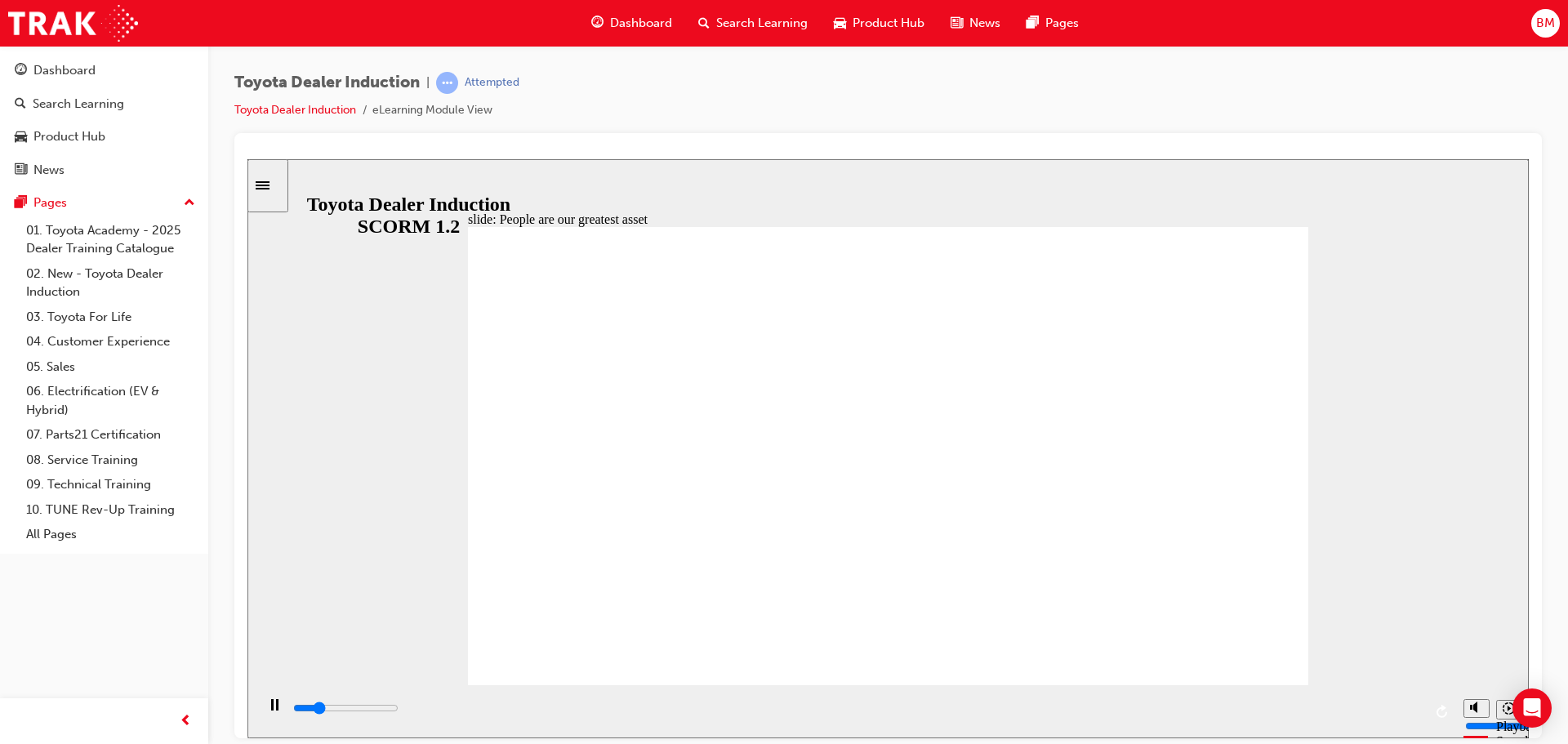
type input "7500"
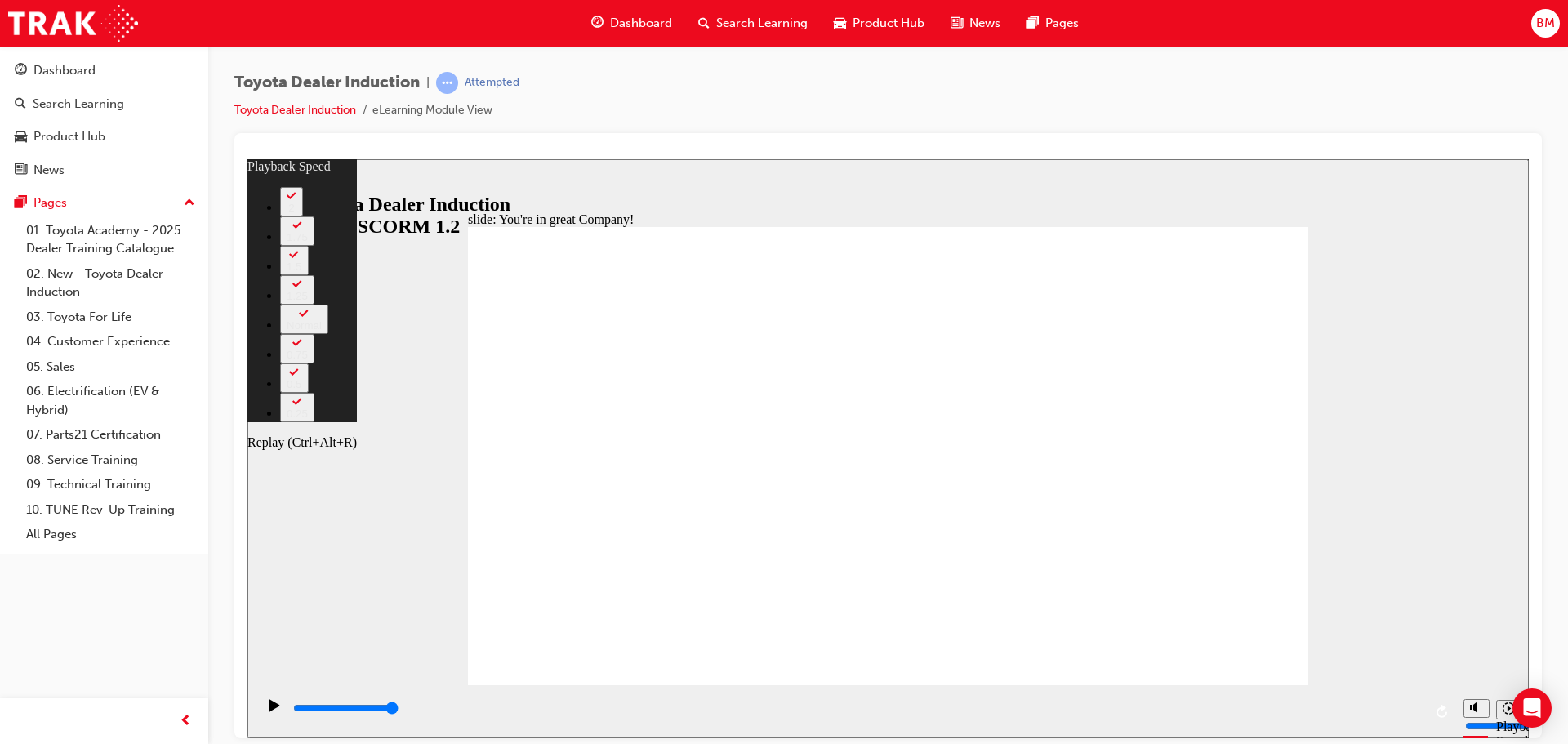
type input "8"
click at [1476, 648] on circle "Mute (Ctrl+Alt+M)" at bounding box center [1478, 646] width 6 height 6
type input "0"
type input "9"
type input "0"
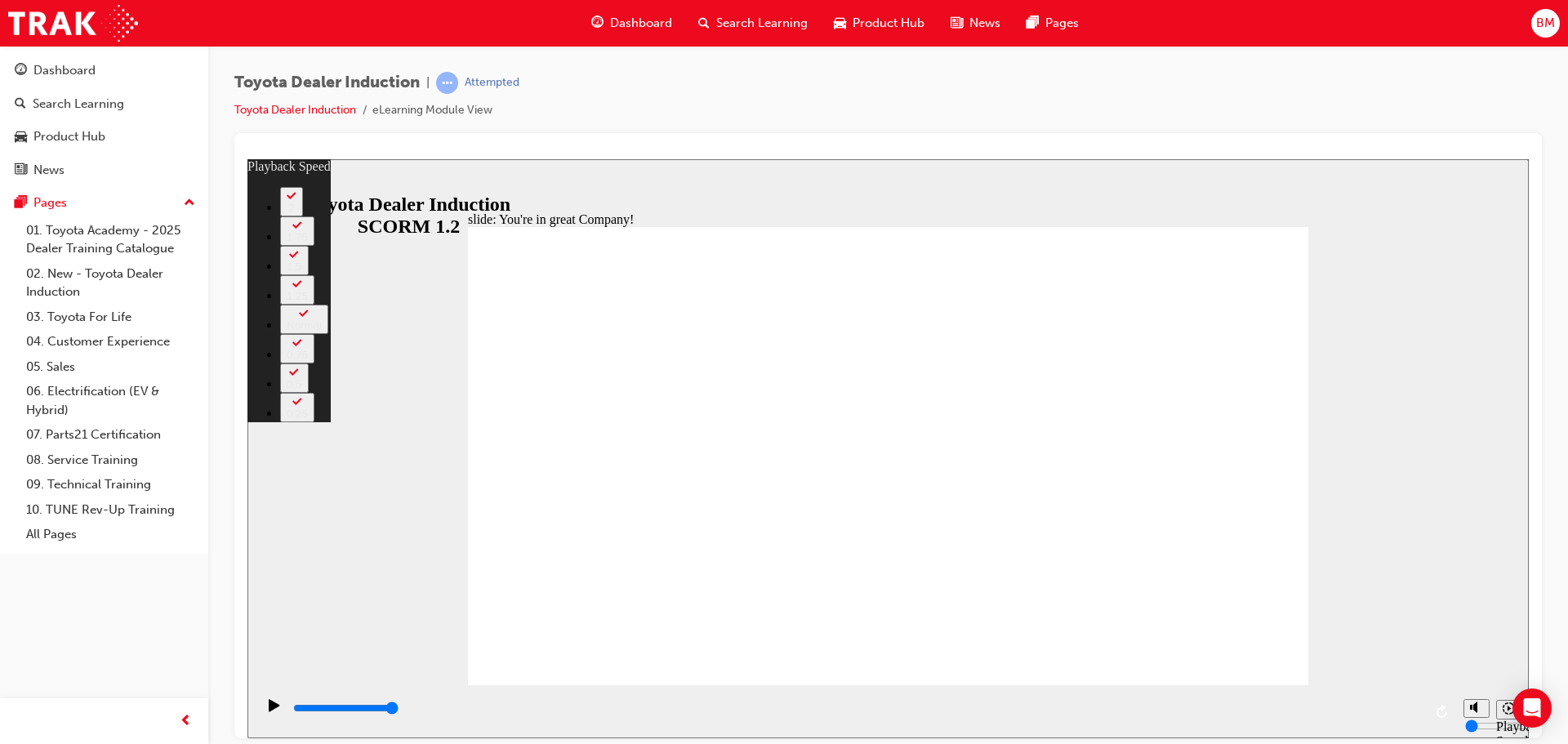
type input "156"
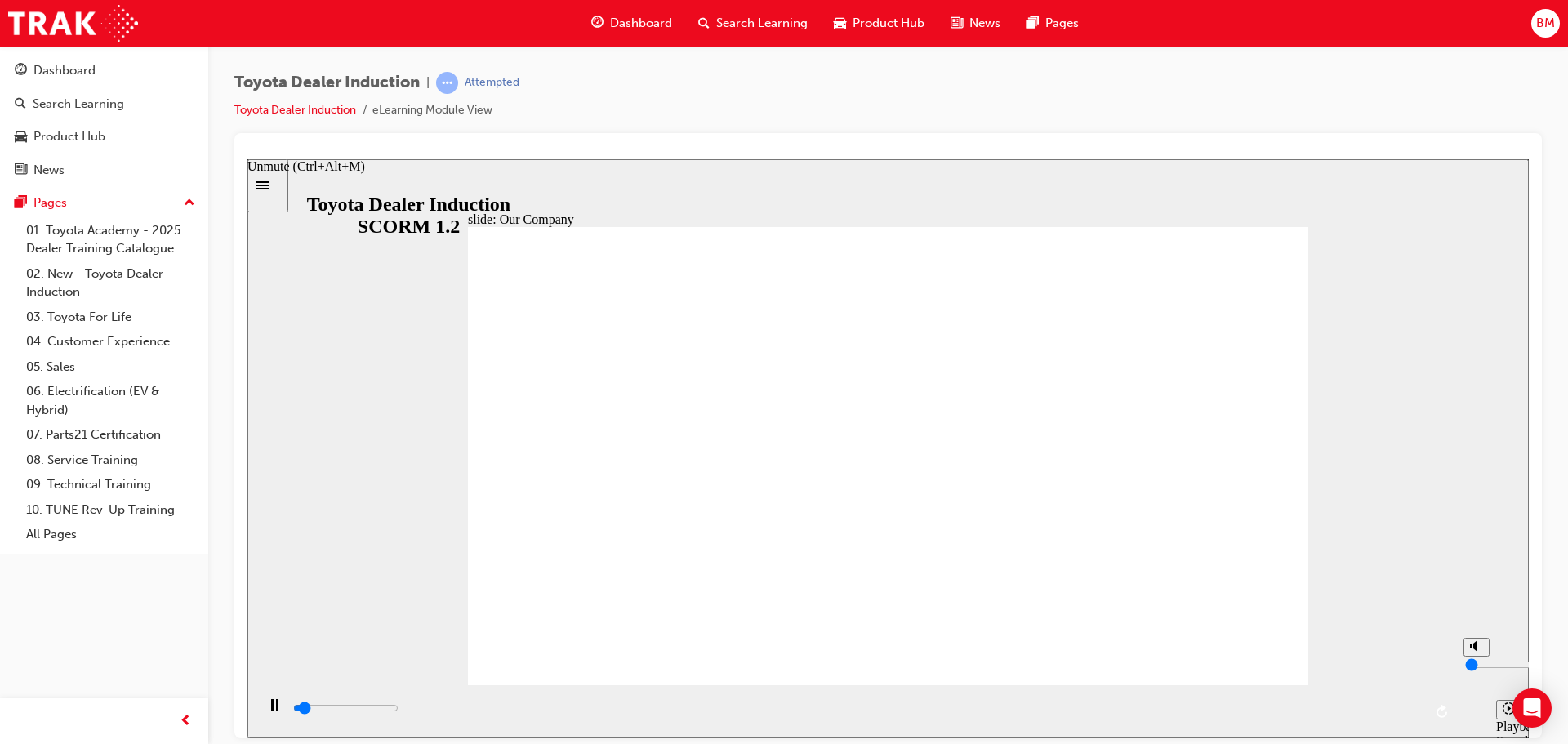
click at [1474, 702] on div "misc controls" at bounding box center [1476, 686] width 25 height 61
type input "1900"
type input "1"
type input "1900"
type input "4"
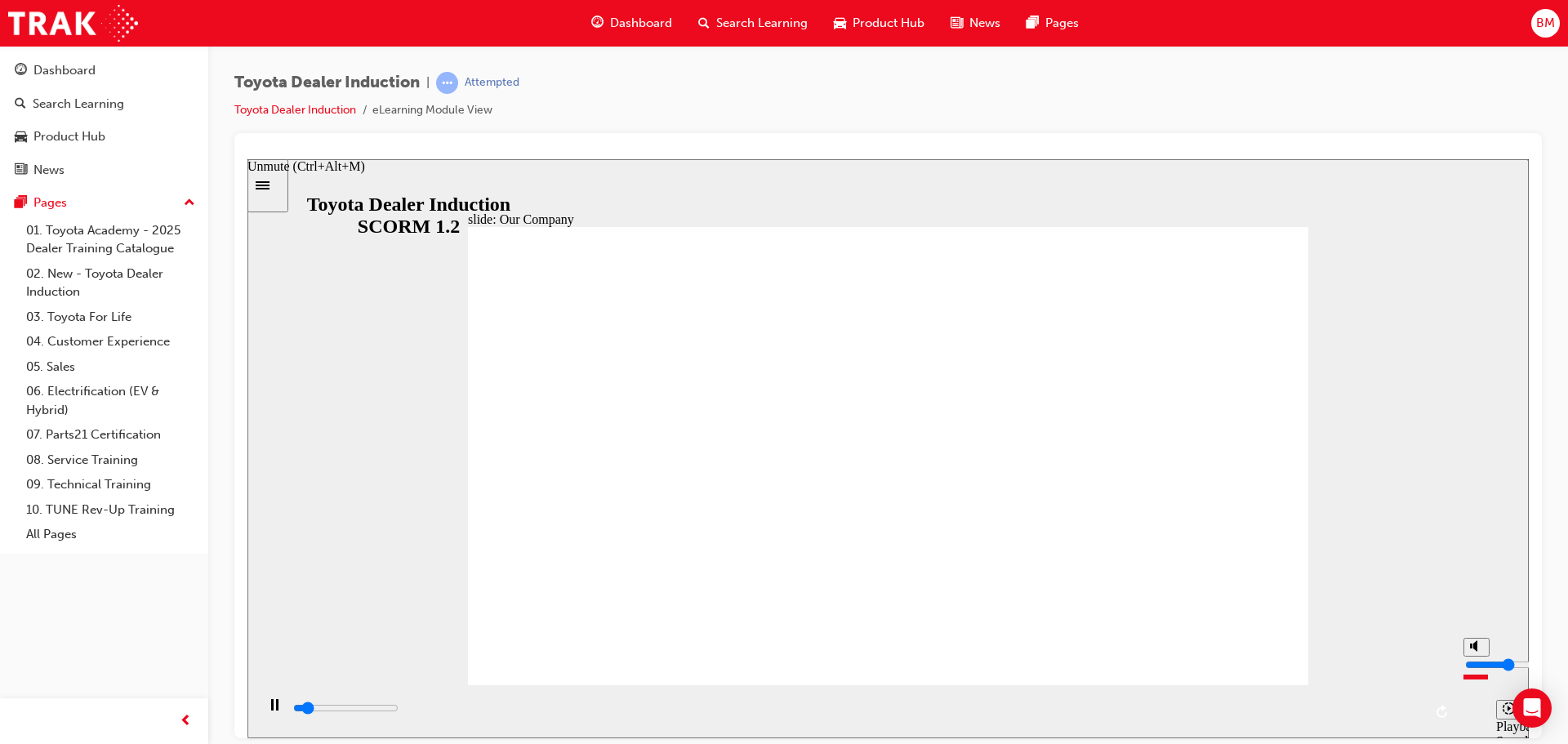
type input "2000"
type input "6"
type input "2000"
type input "7"
type input "2000"
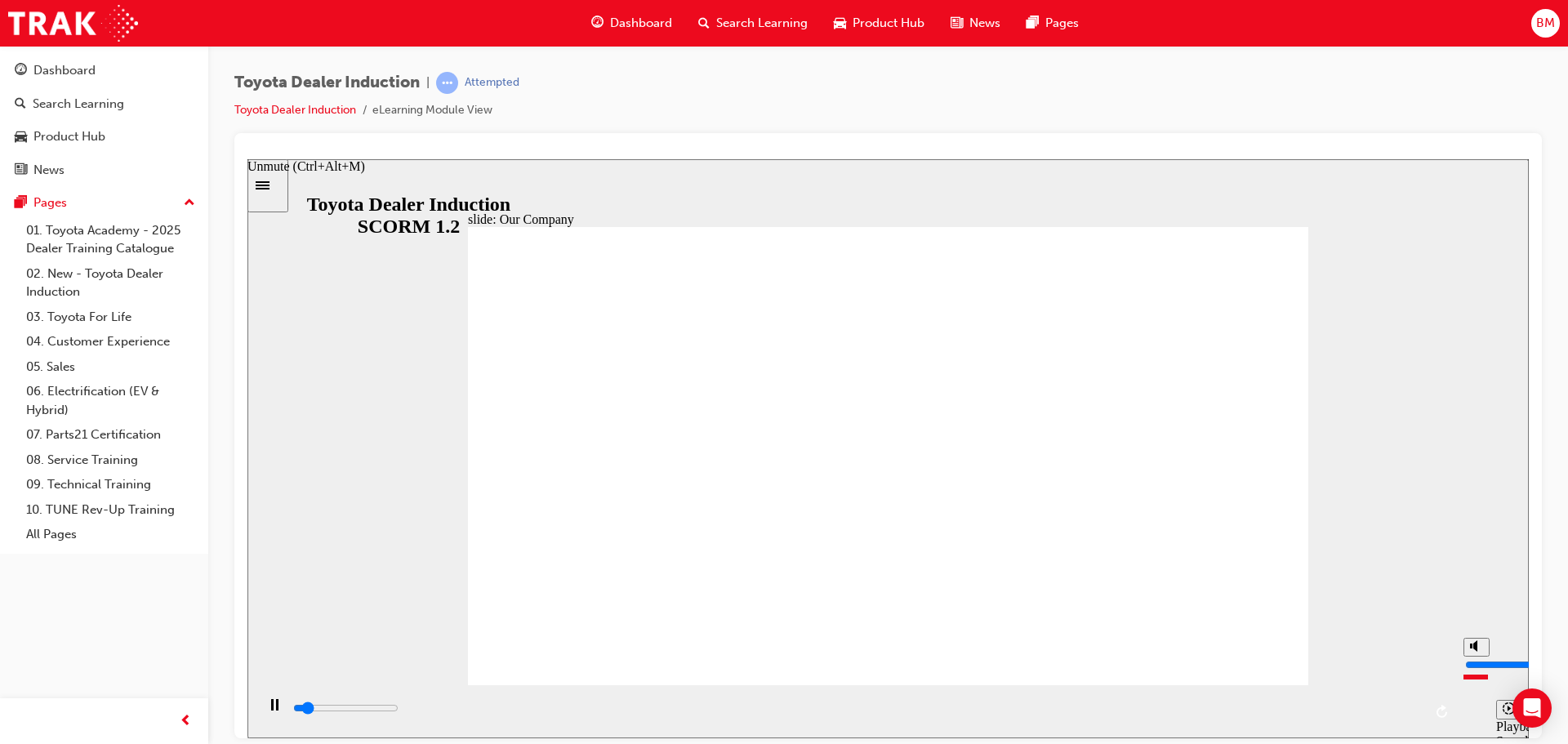
type input "8"
type input "2000"
type input "9"
type input "2500"
type input "8"
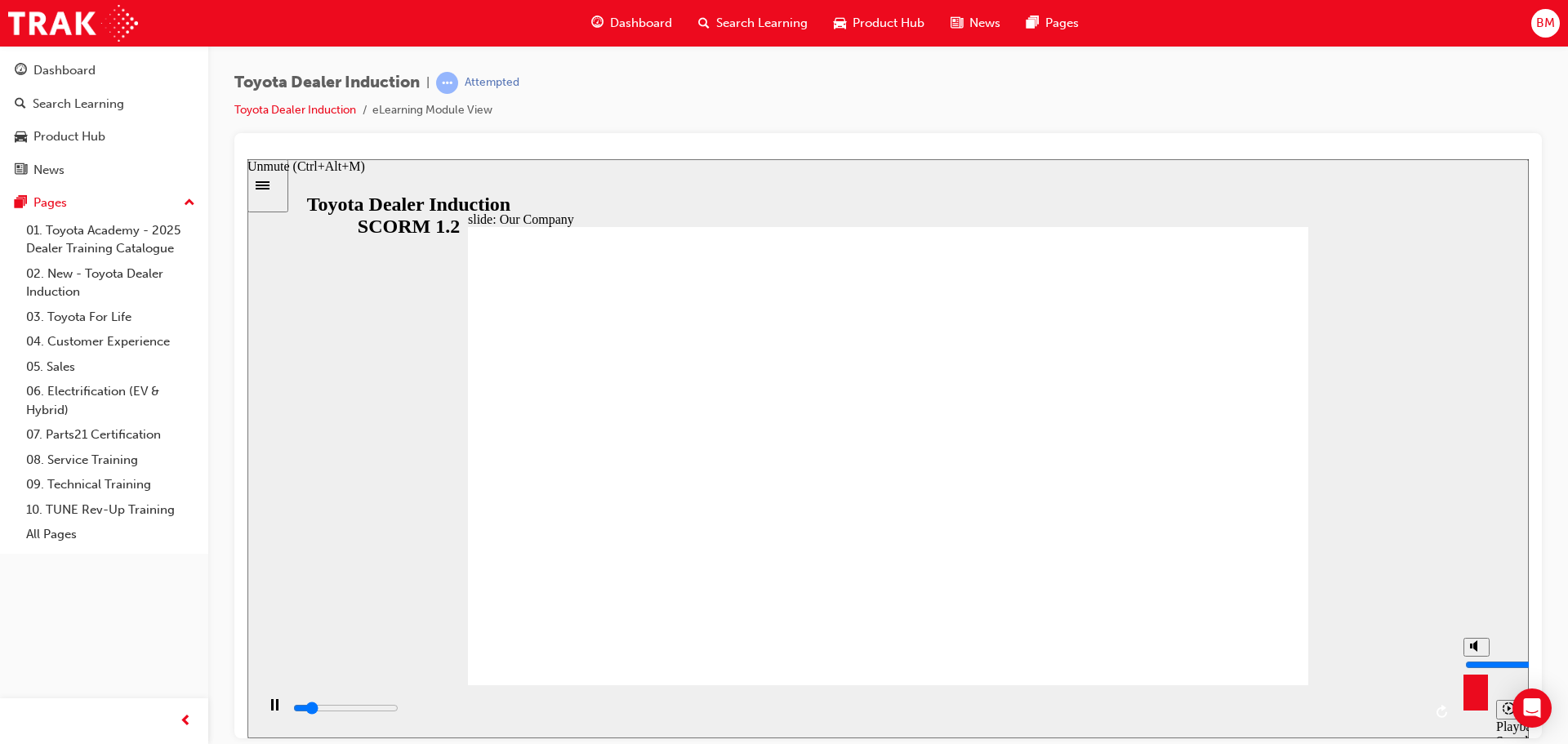
type input "2900"
type input "10"
type input "3100"
drag, startPoint x: 1476, startPoint y: 681, endPoint x: 1473, endPoint y: 601, distance: 80.1
type input "10"
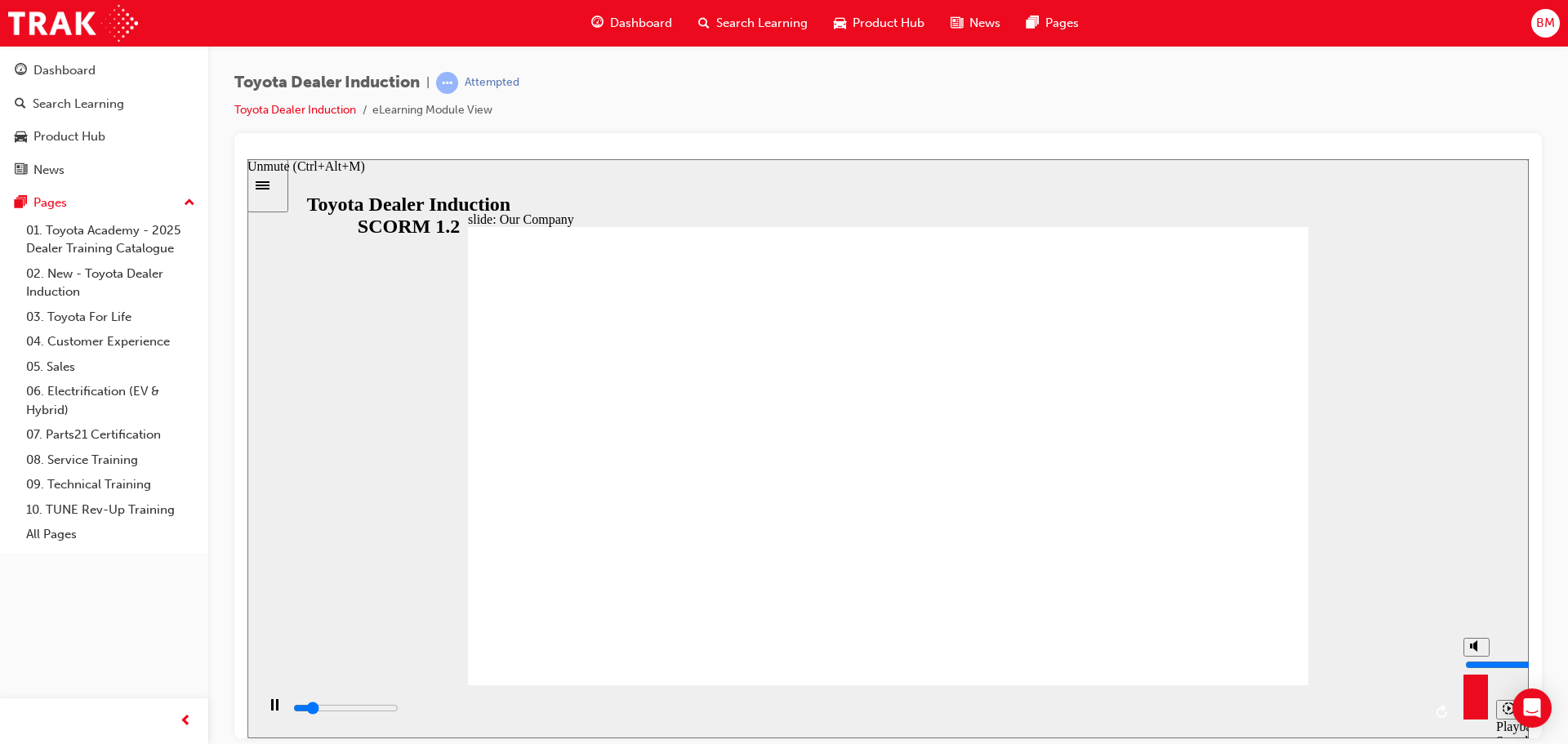
click at [1473, 657] on input "volume" at bounding box center [1518, 663] width 105 height 13
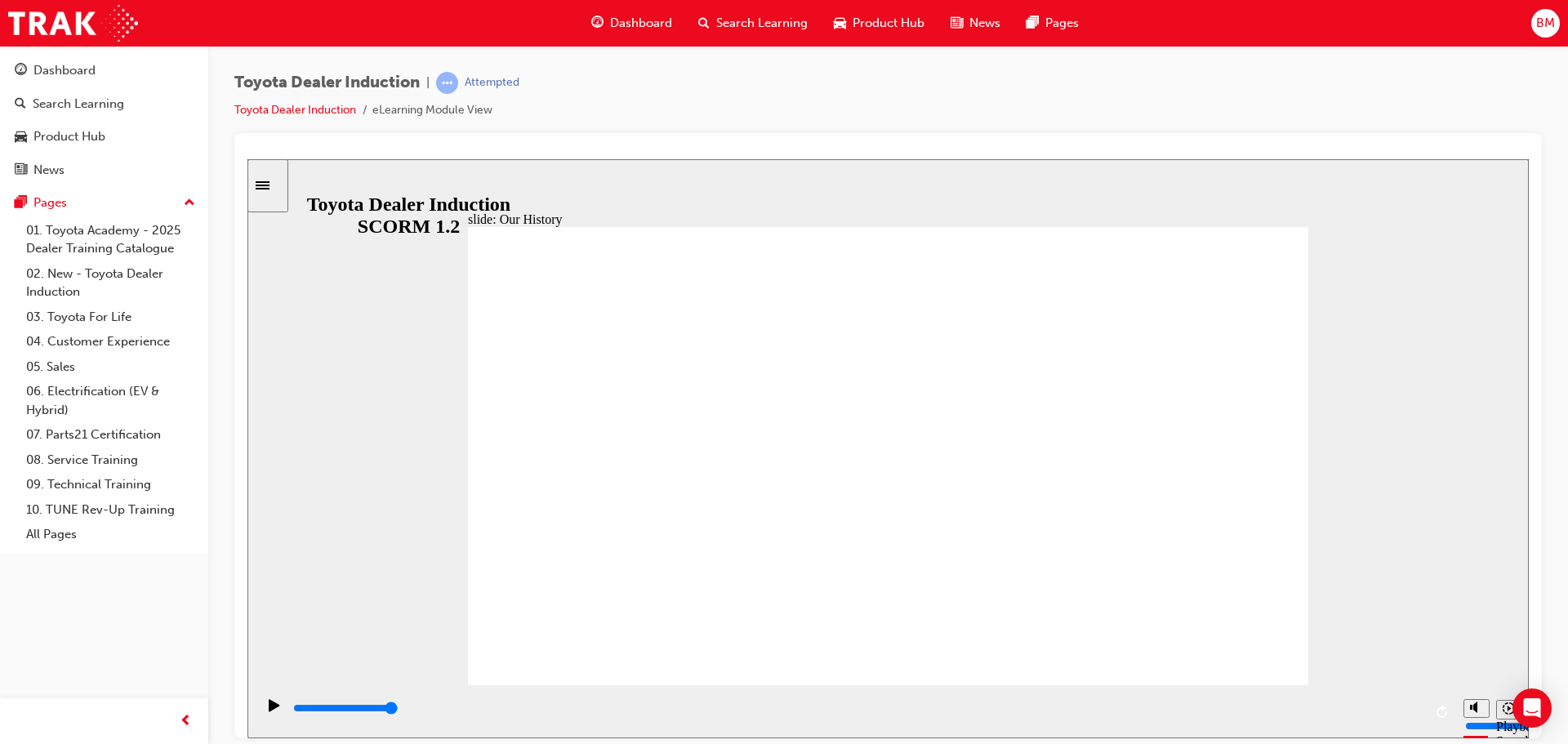
click at [1368, 647] on div "slide: Our History Group 1 Freeform 3 Freeform 1 Freeform 2 Freeform 4 Rectangl…" at bounding box center [888, 448] width 1281 height 579
drag, startPoint x: 658, startPoint y: 590, endPoint x: 839, endPoint y: 601, distance: 181.3
drag, startPoint x: 839, startPoint y: 601, endPoint x: 907, endPoint y: 603, distance: 68.0
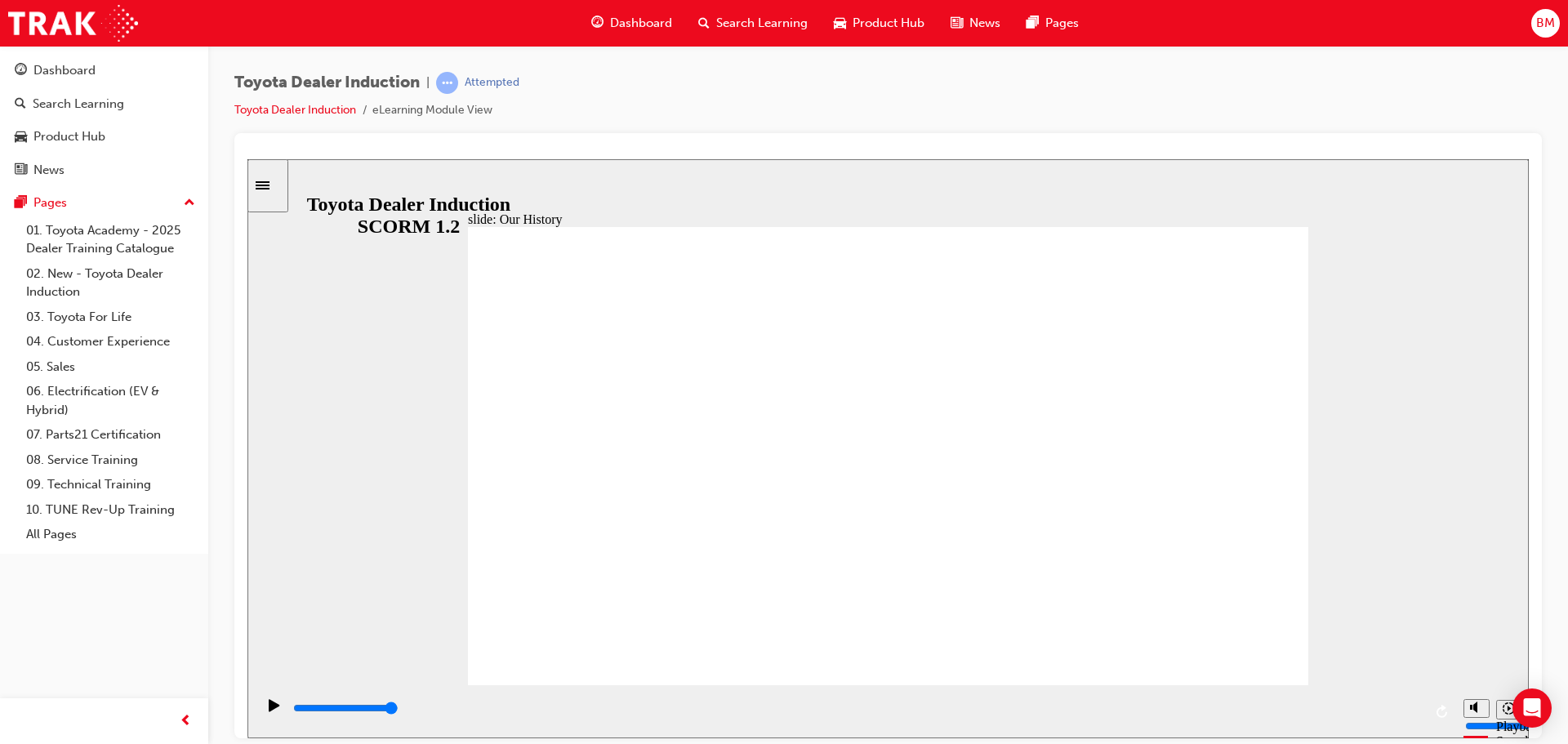
drag, startPoint x: 1280, startPoint y: 238, endPoint x: 1271, endPoint y: 238, distance: 9.0
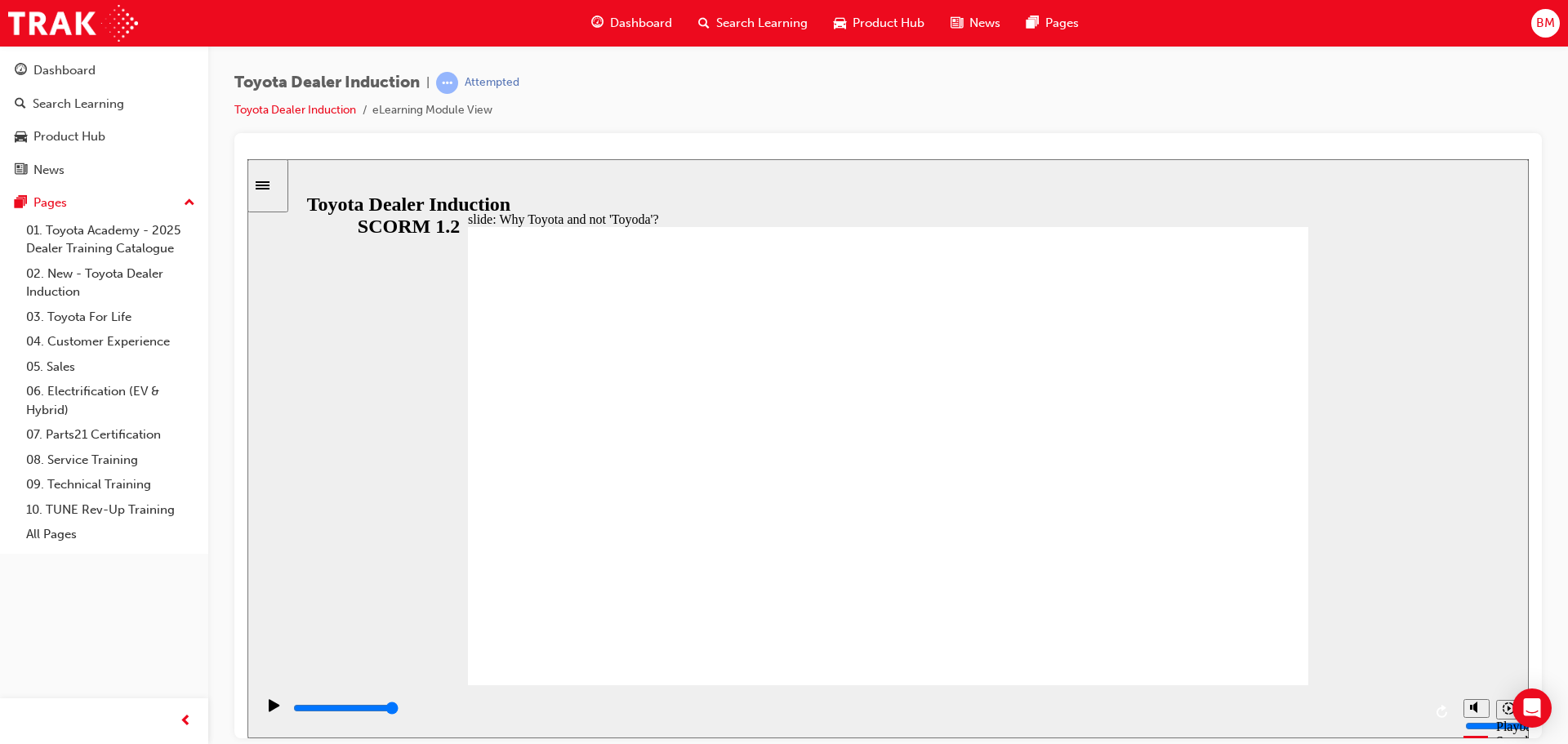
drag, startPoint x: 1195, startPoint y: 638, endPoint x: 1249, endPoint y: 645, distance: 54.5
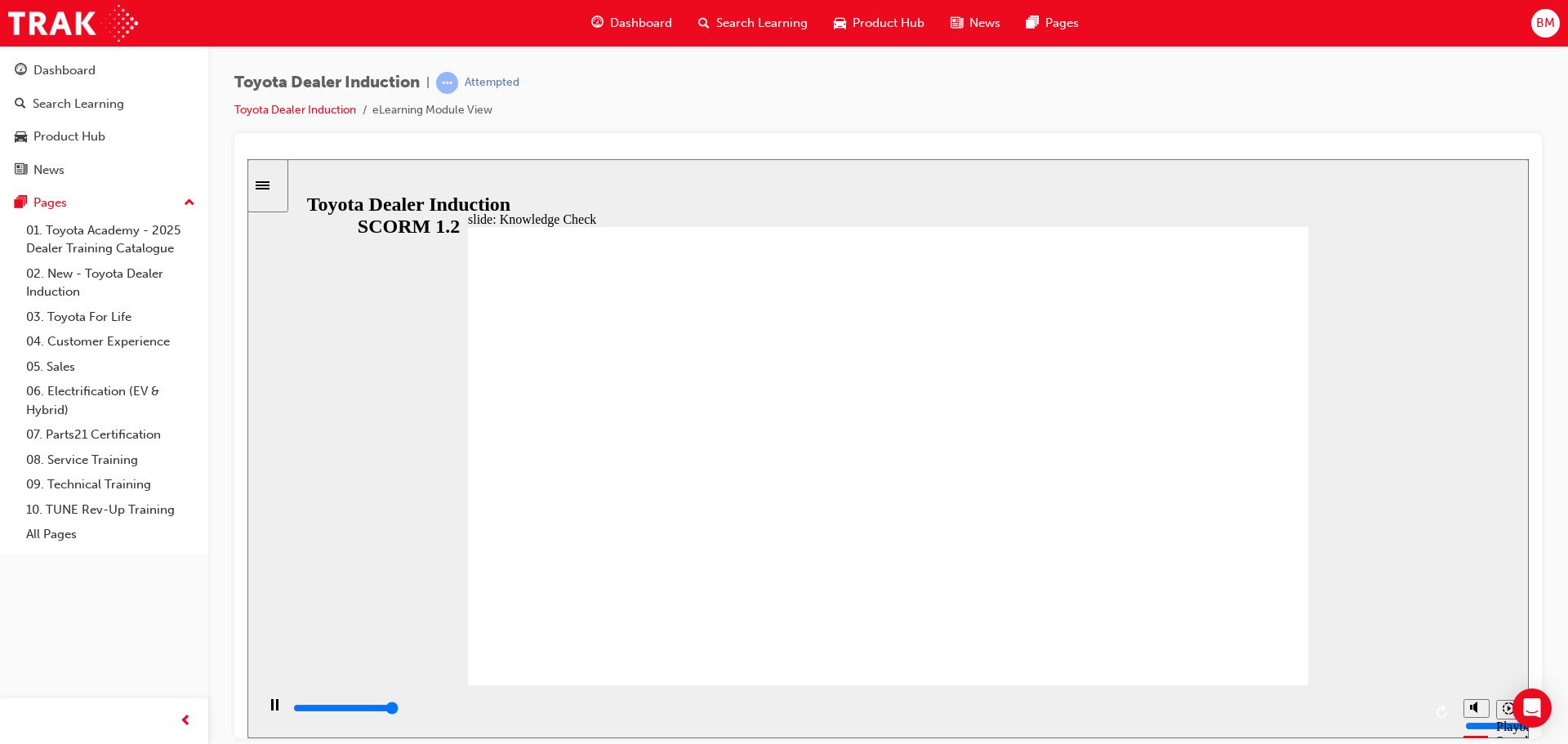
type input "5000"
radio input "false"
radio input "true"
drag, startPoint x: 761, startPoint y: 528, endPoint x: 1228, endPoint y: 254, distance: 541.4
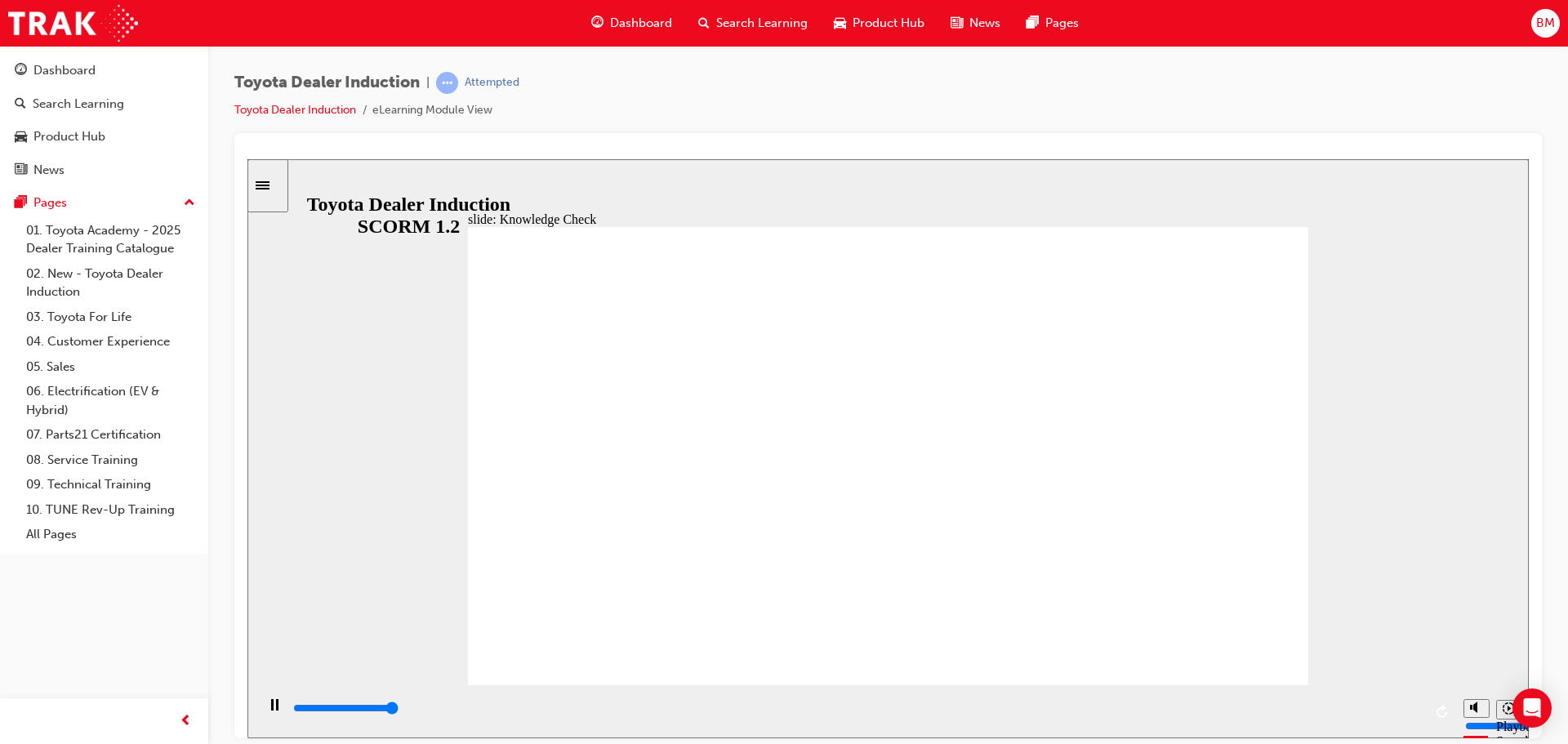
type input "5000"
radio input "true"
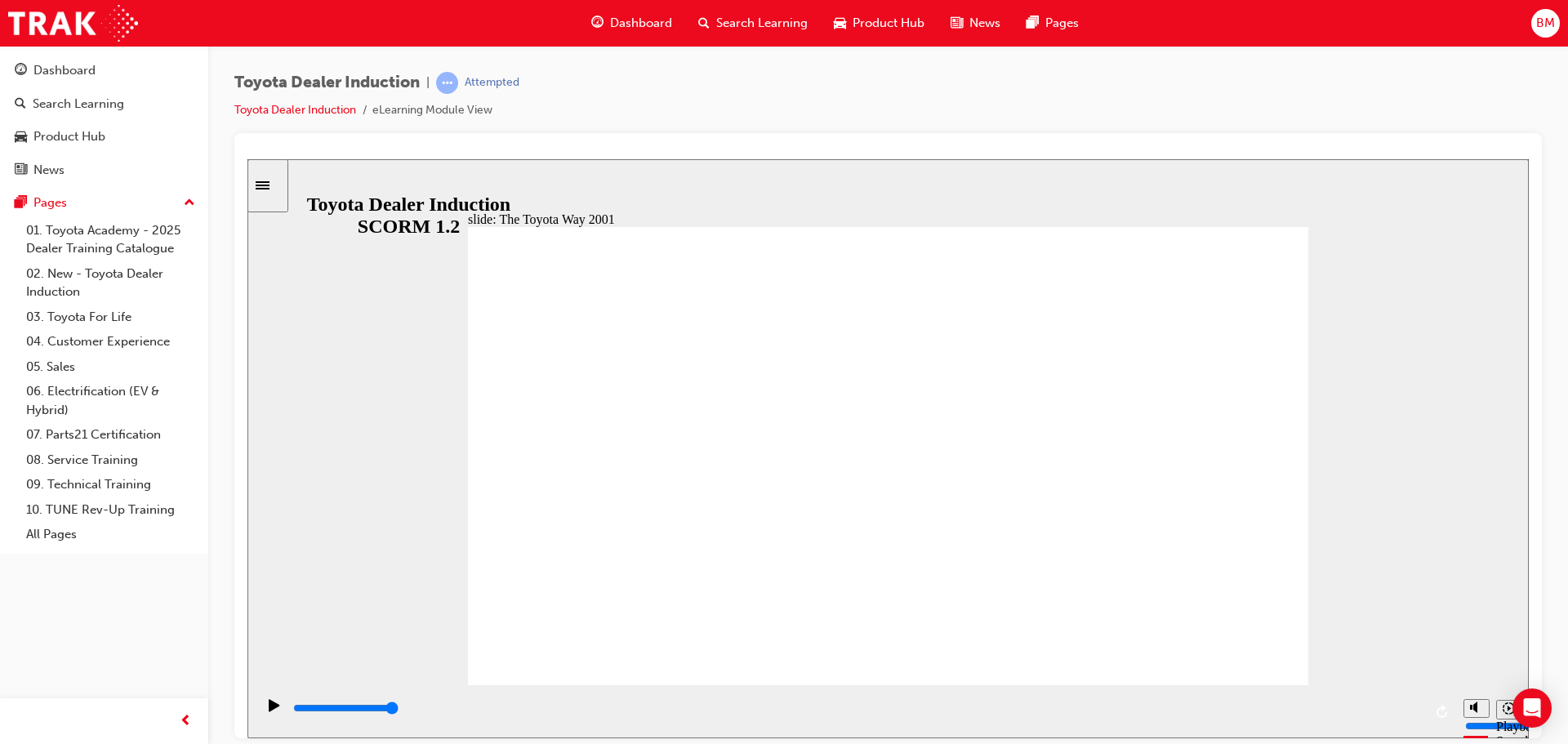
drag, startPoint x: 1159, startPoint y: 605, endPoint x: 1163, endPoint y: 597, distance: 8.9
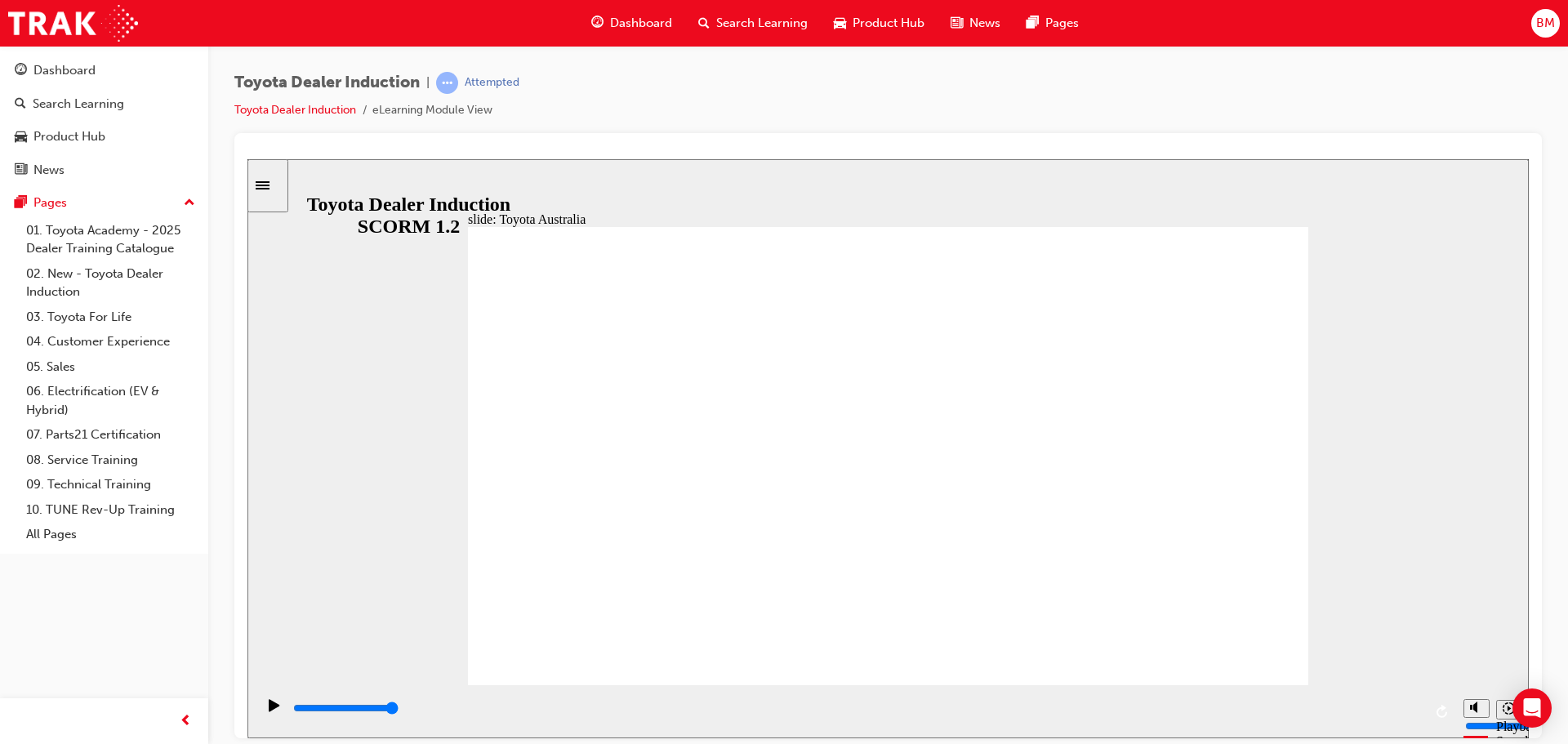
drag, startPoint x: 1287, startPoint y: 624, endPoint x: 1259, endPoint y: 630, distance: 28.6
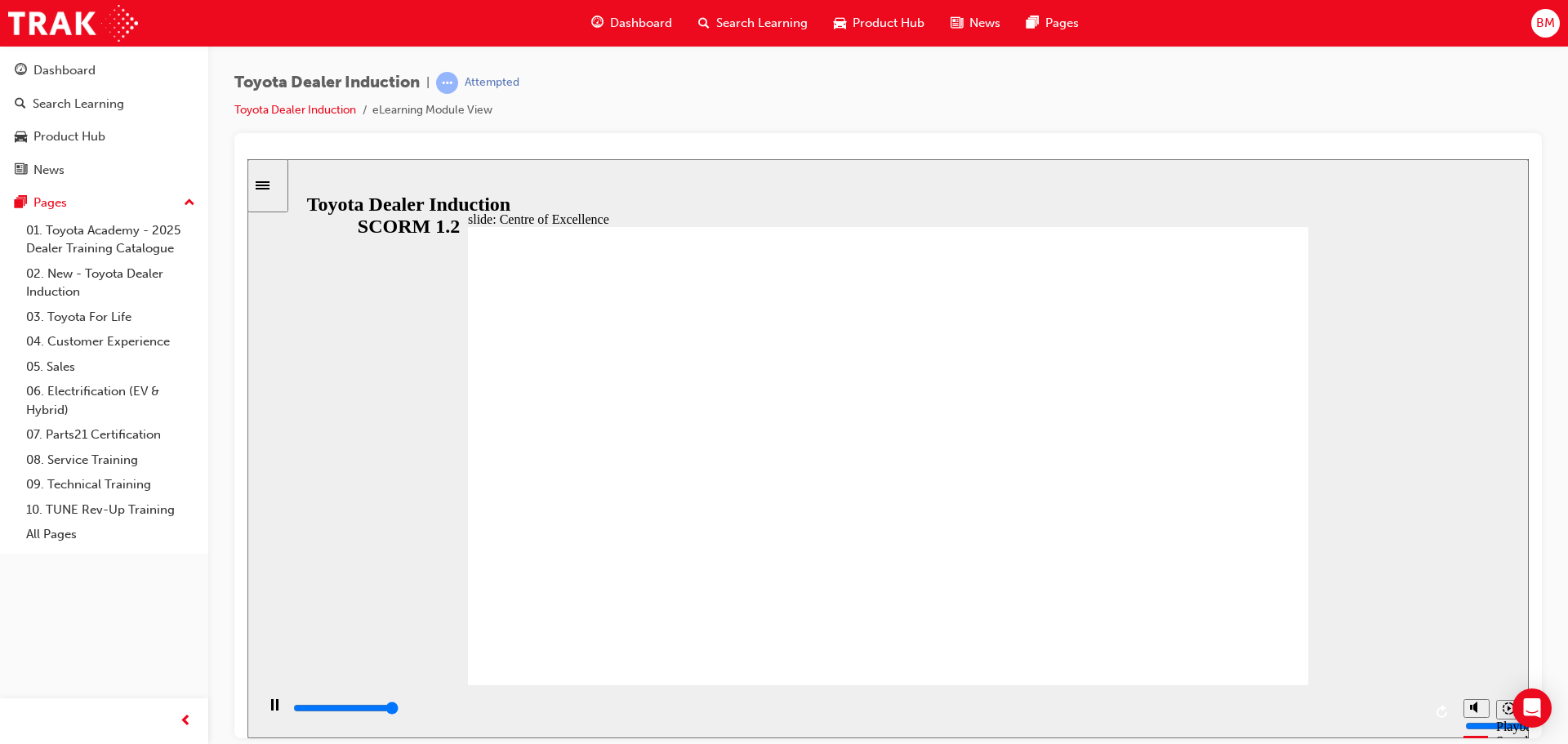
type input "15300"
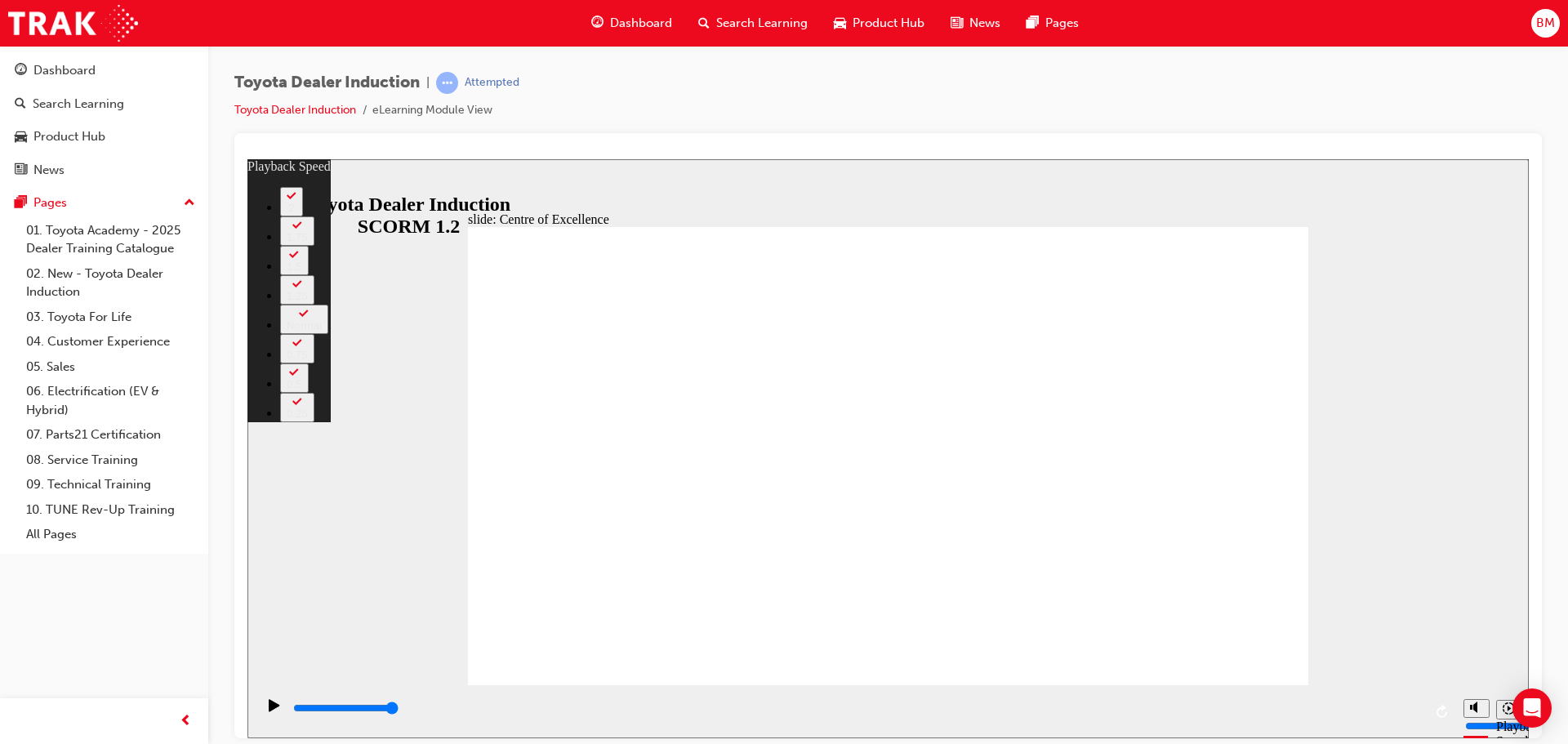
type input "248"
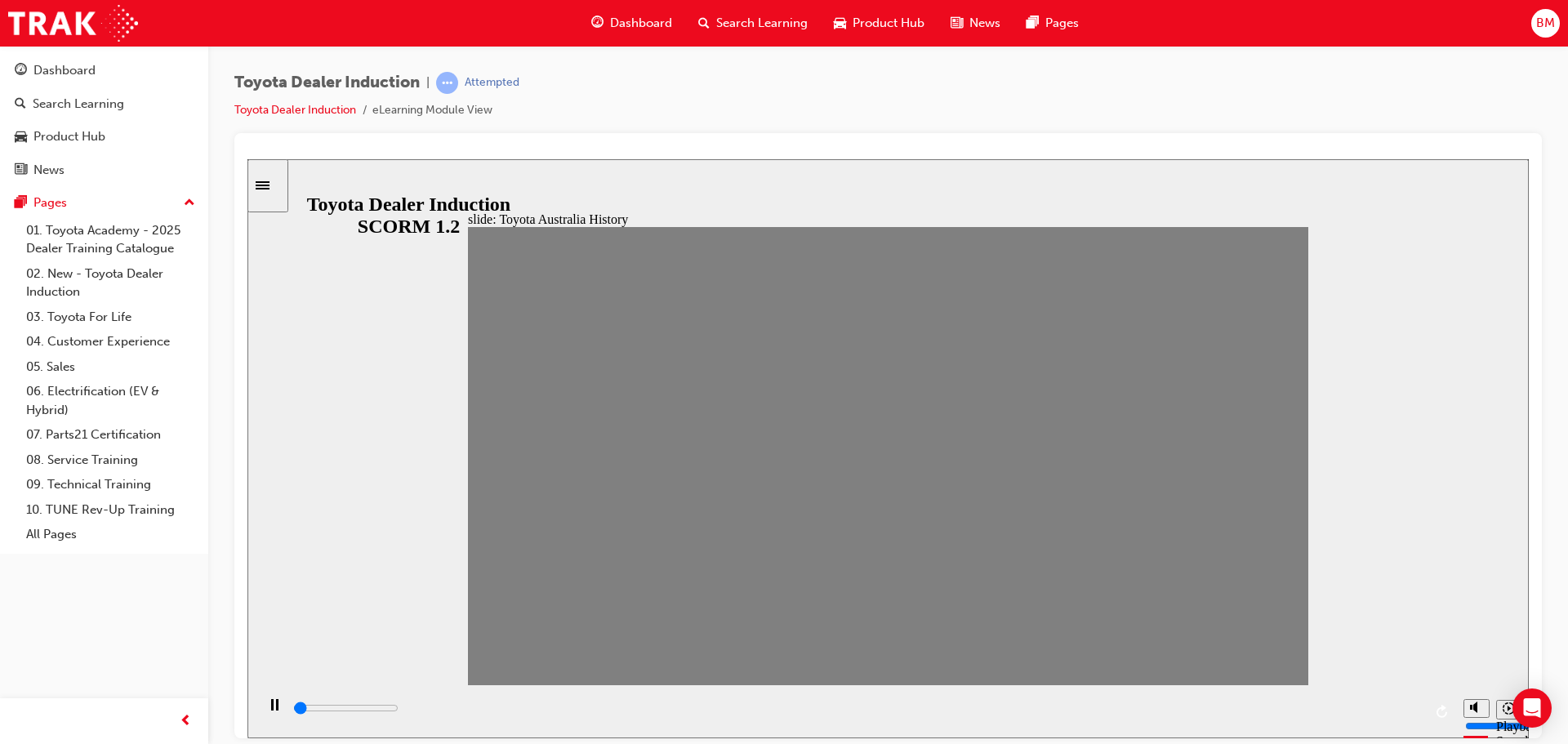
drag, startPoint x: 498, startPoint y: 468, endPoint x: 1377, endPoint y: 463, distance: 879.0
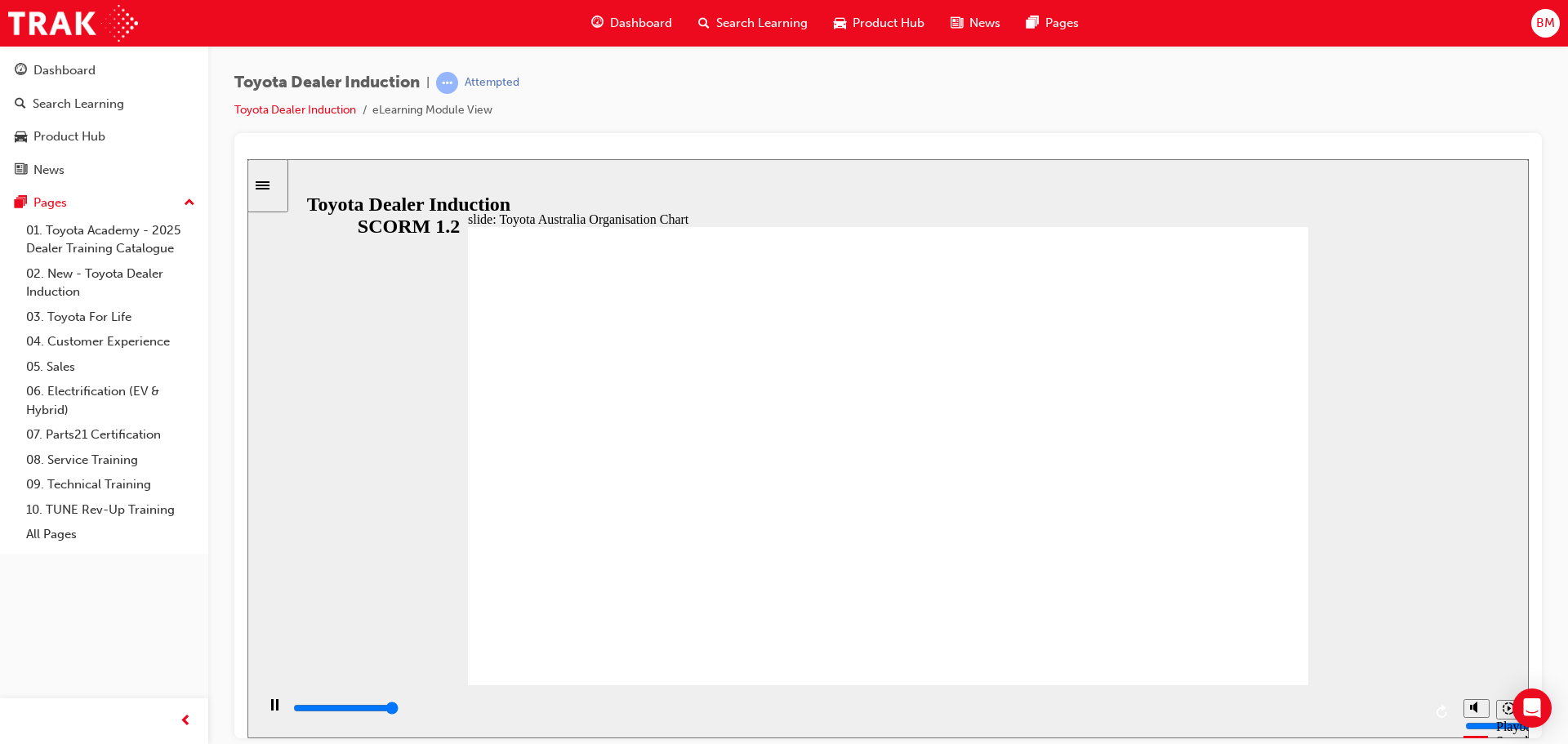
type input "4000"
radio input "true"
drag, startPoint x: 697, startPoint y: 438, endPoint x: 1222, endPoint y: 253, distance: 556.6
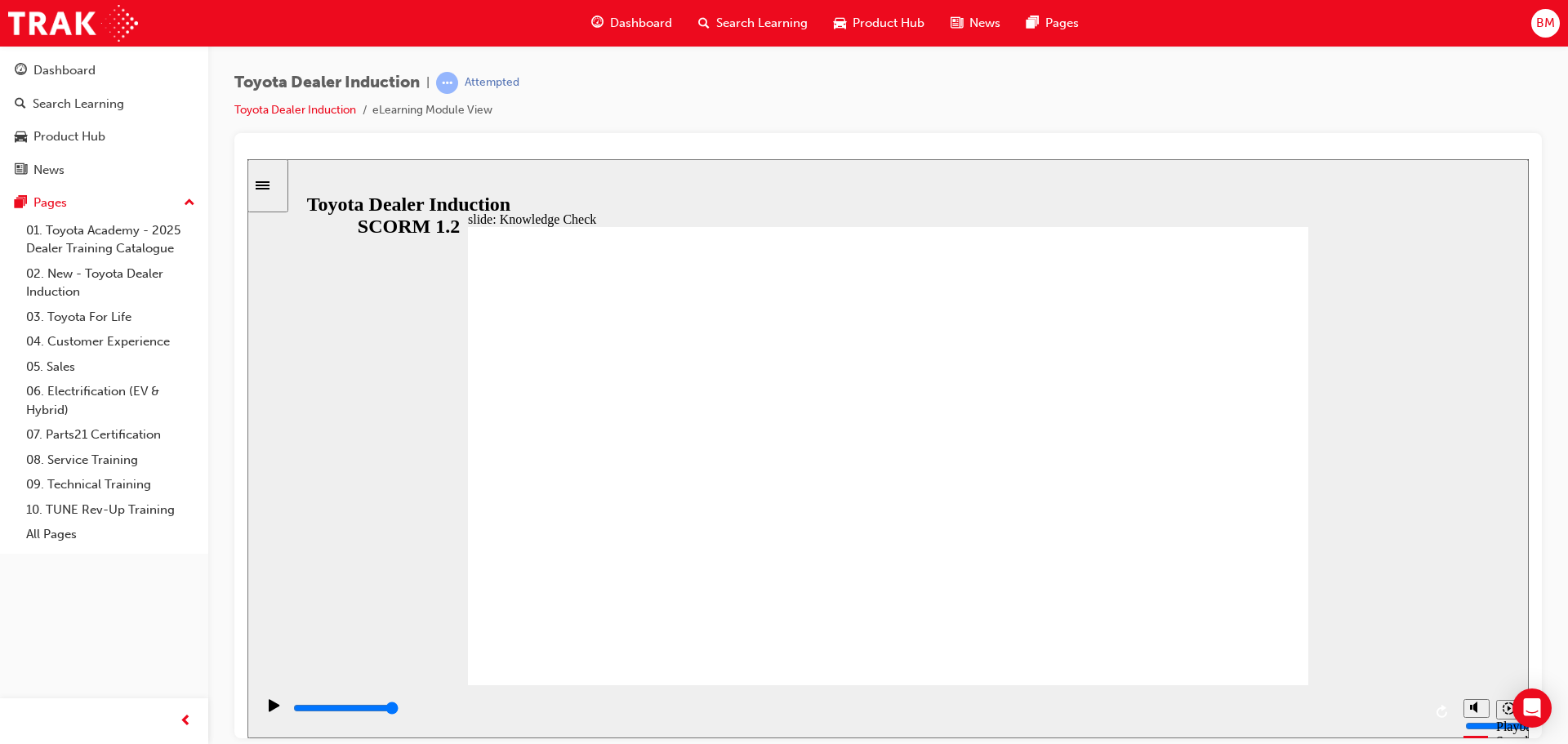
type input "5000"
radio input "true"
type input "5000"
radio input "true"
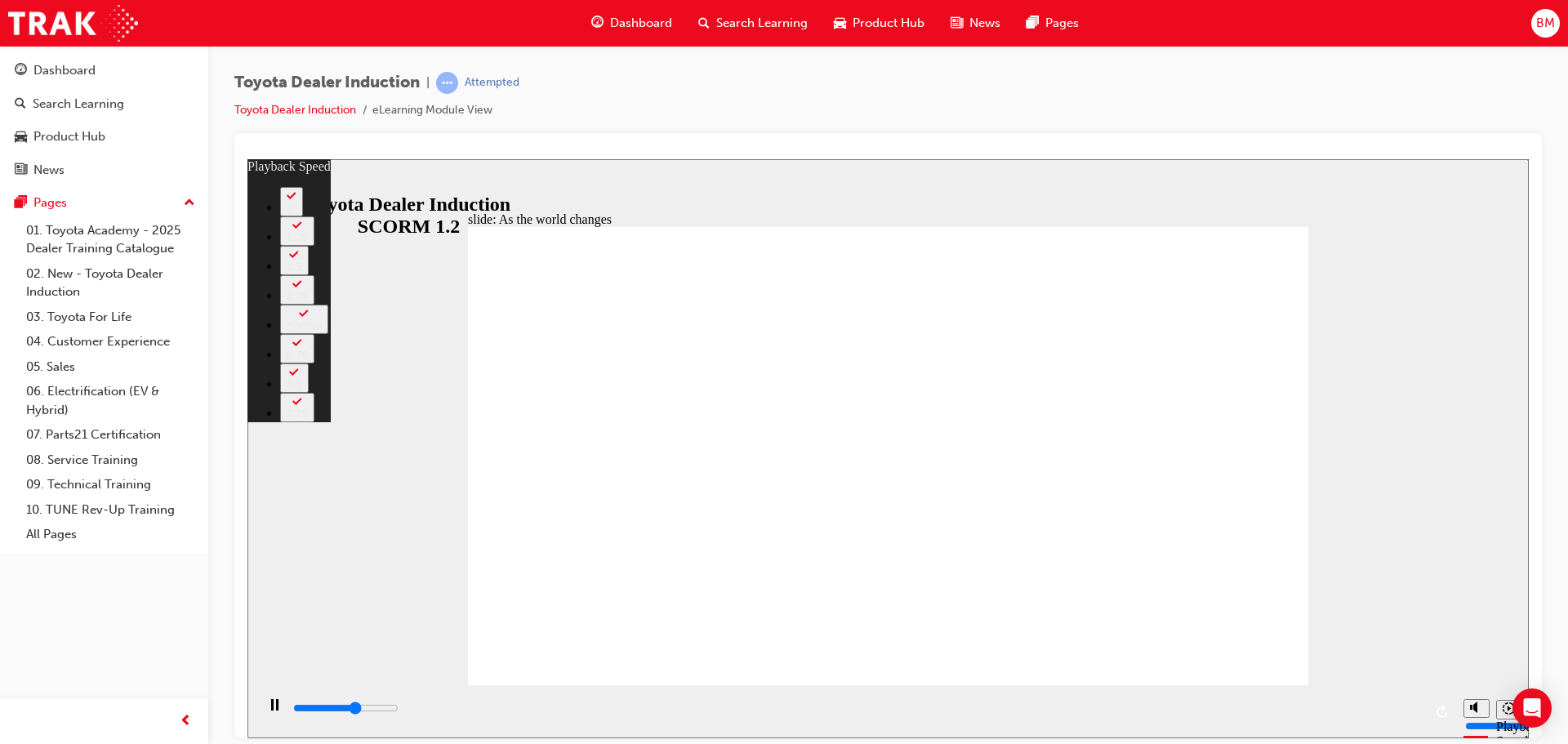
type input "5600"
type input "0"
type input "5800"
type input "0"
type input "6100"
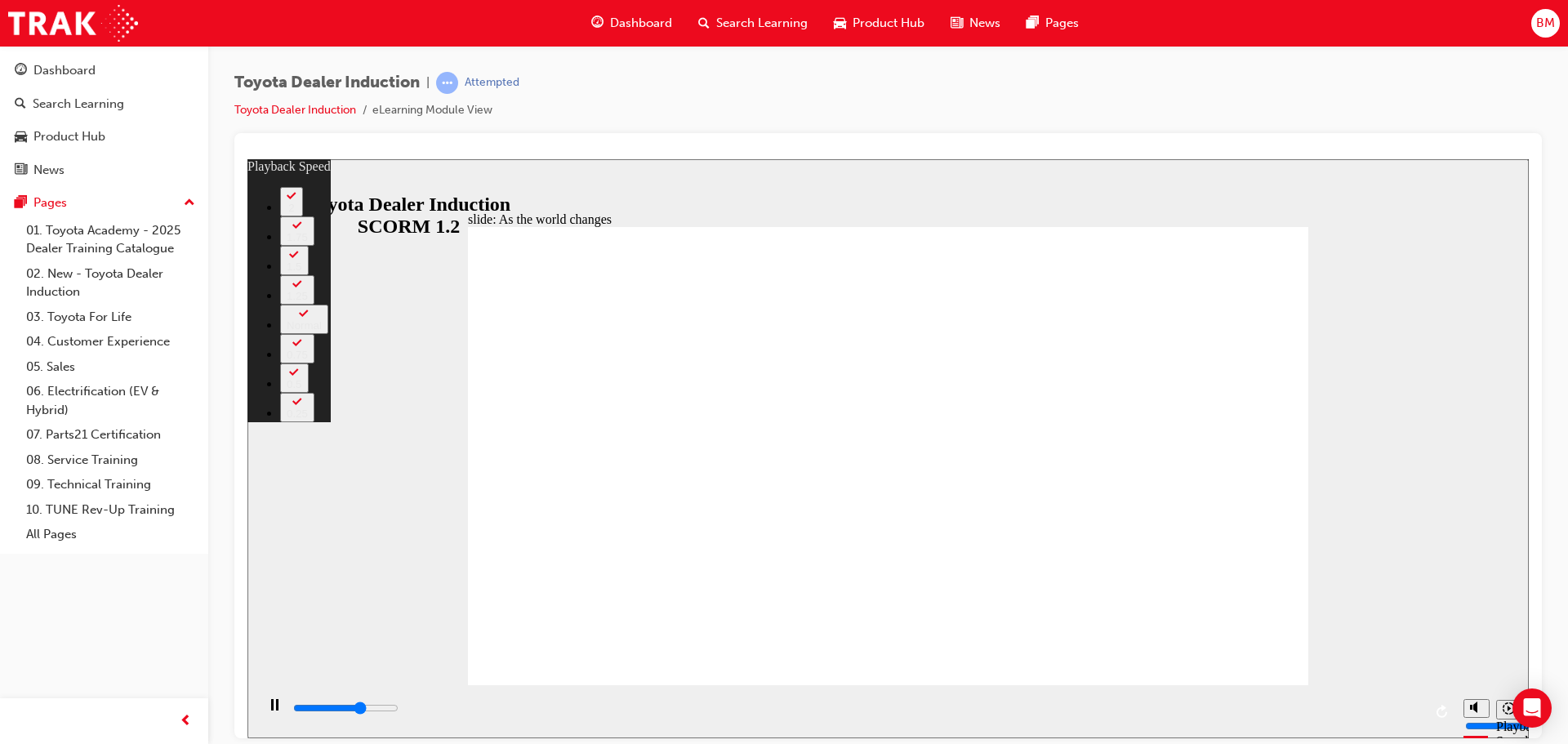
type input "1"
type input "6300"
type input "1"
type input "6600"
type input "1"
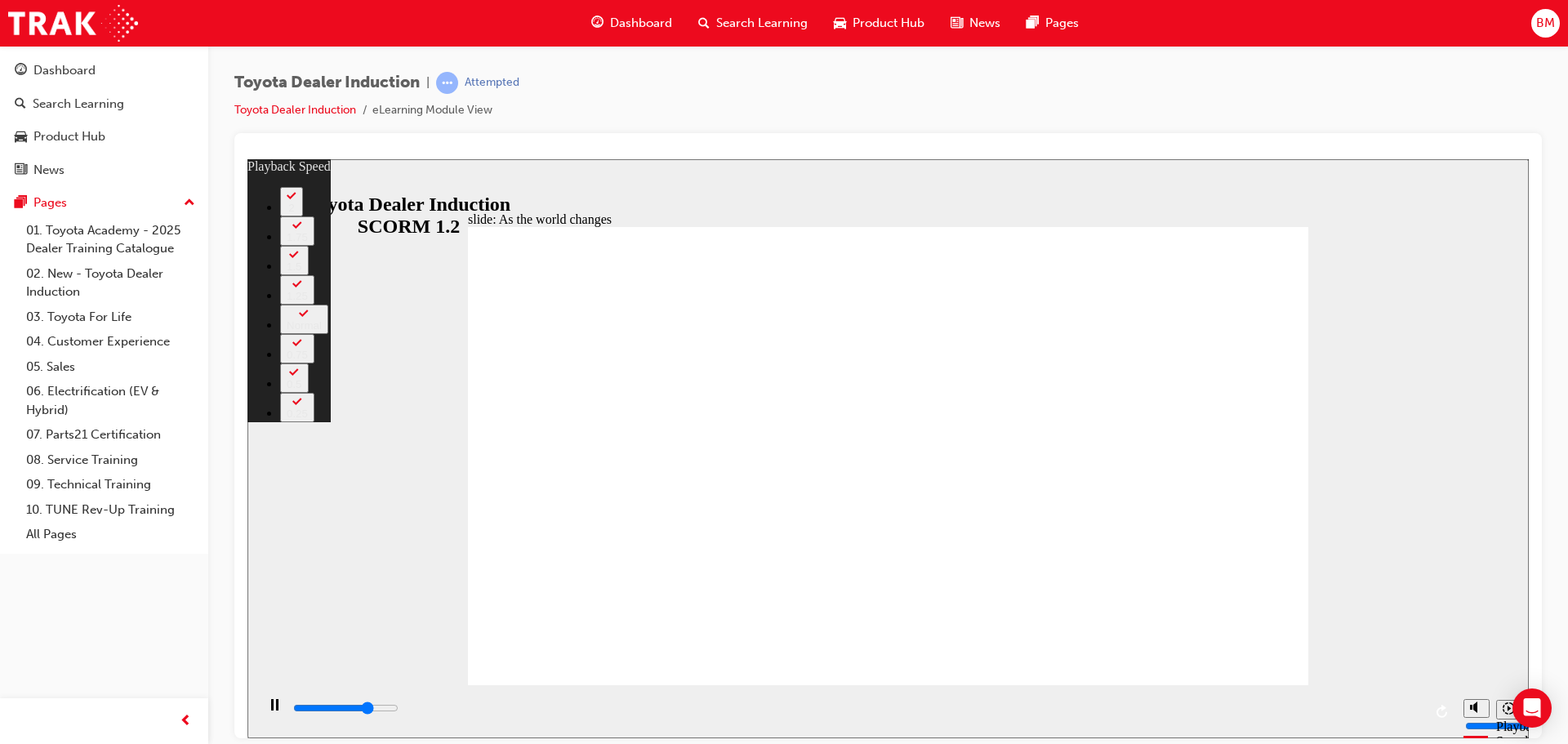
type input "6900"
type input "1"
type input "7100"
type input "2"
type input "7400"
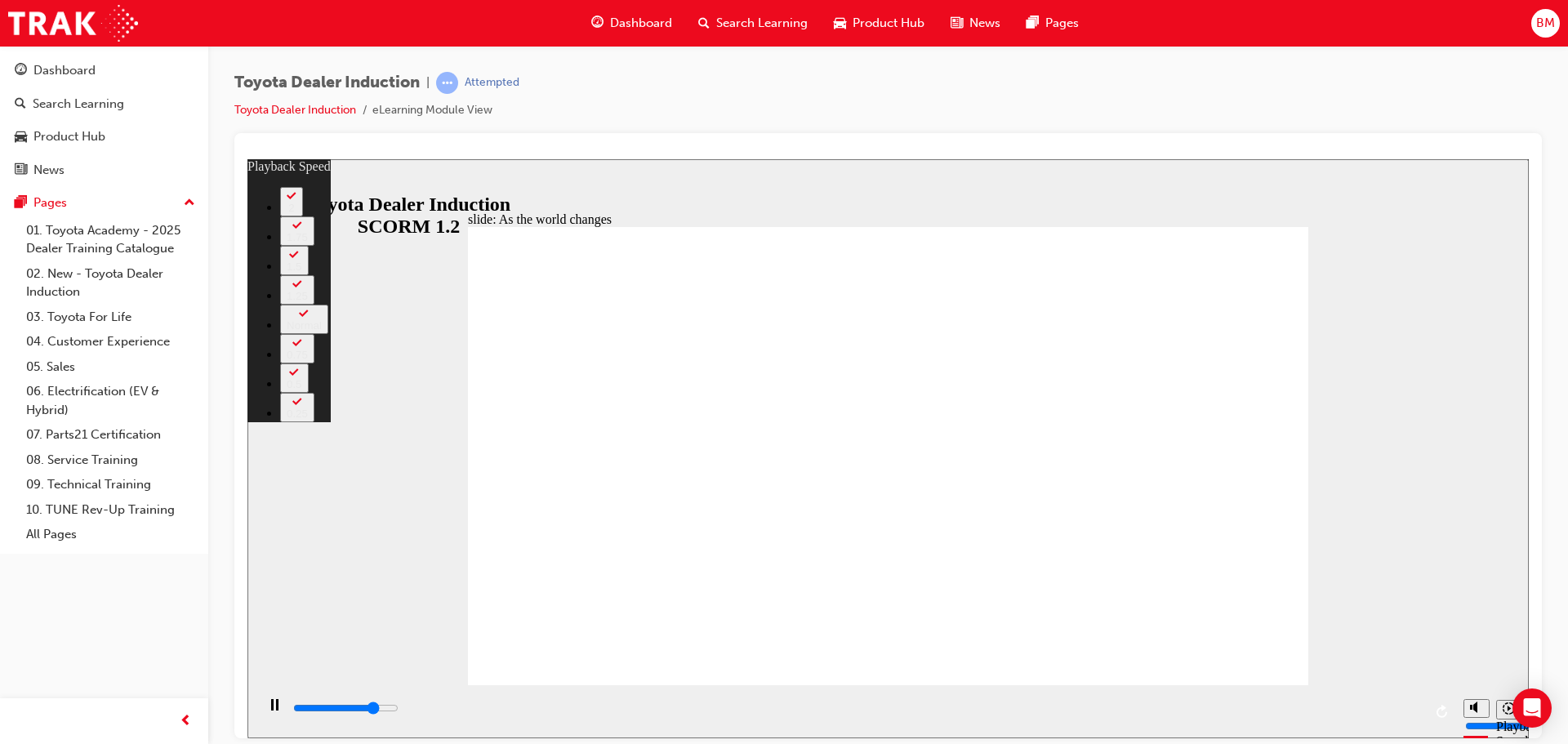
type input "2"
type input "7700"
type input "2"
type input "7900"
type input "2"
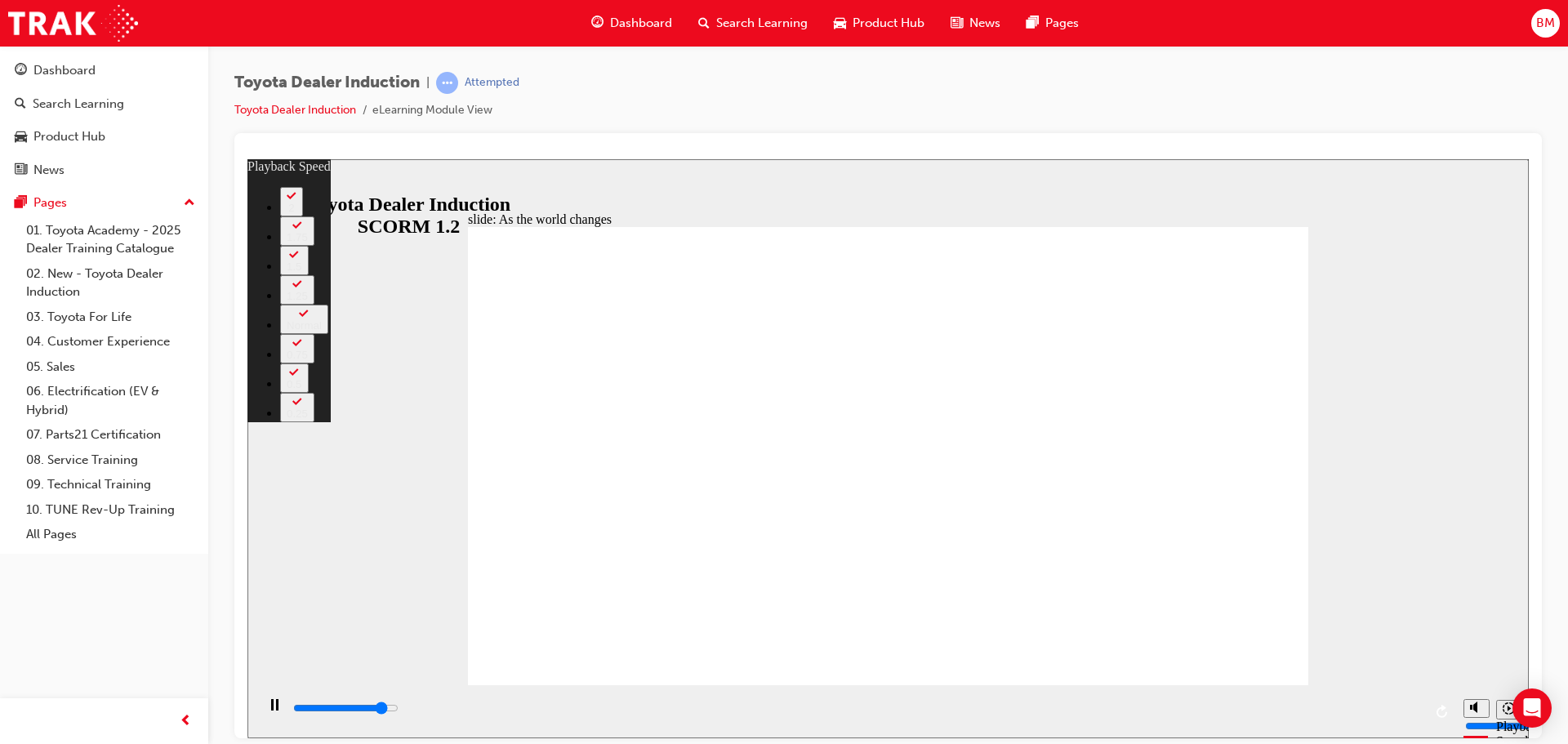
type input "8200"
type input "3"
type input "8400"
type input "3"
type input "8700"
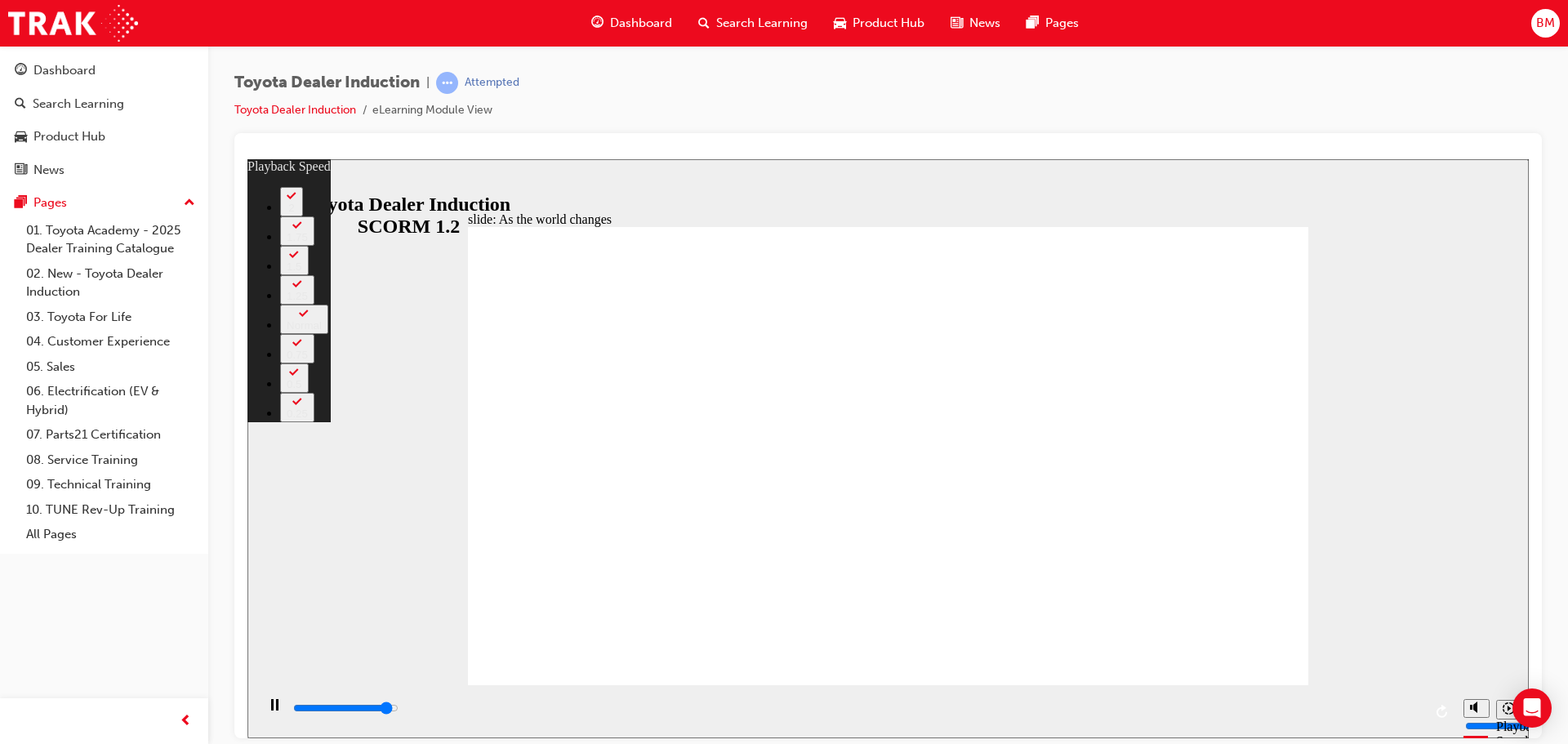
type input "3"
type input "9000"
type input "3"
type input "9200"
type input "4"
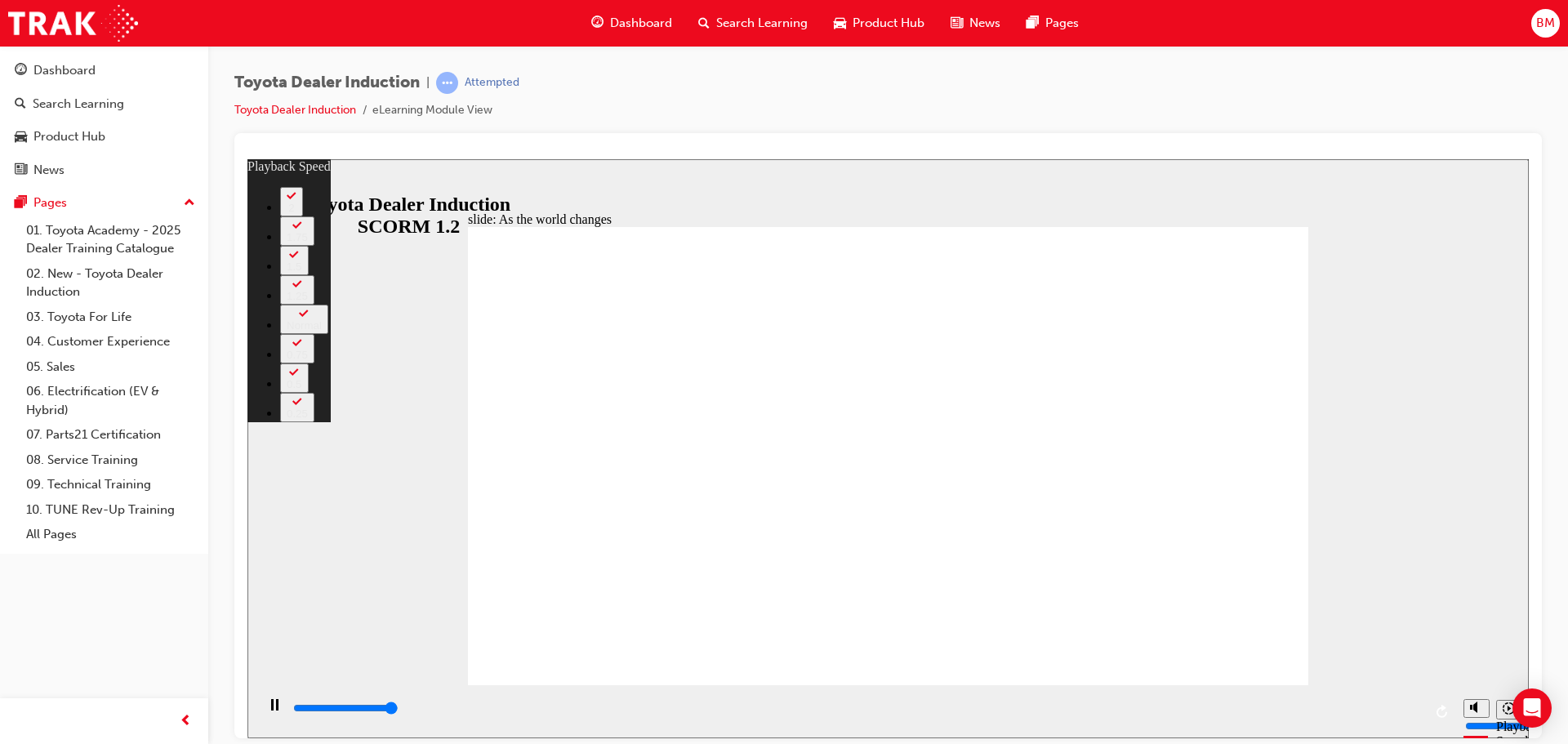
type input "9200"
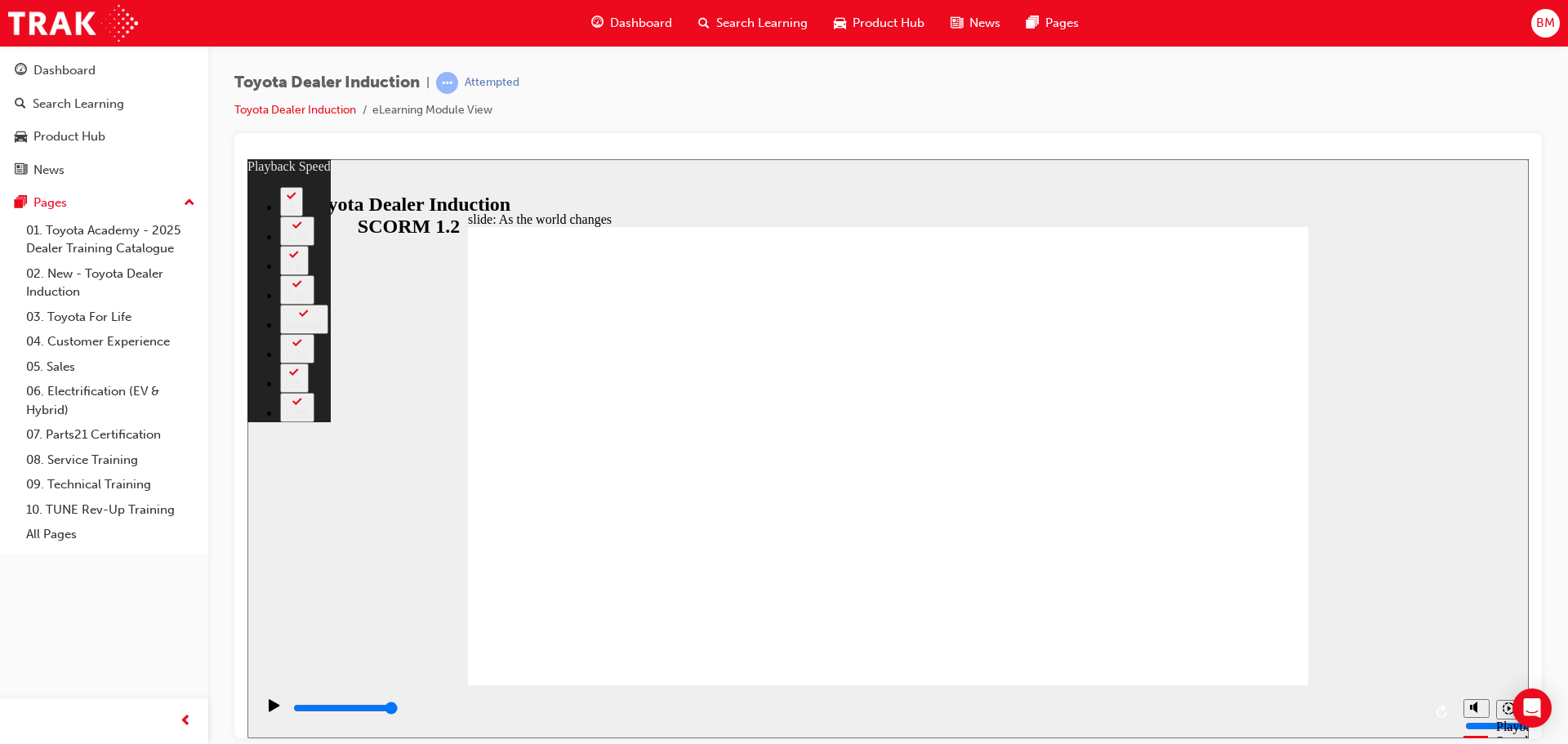
type input "128"
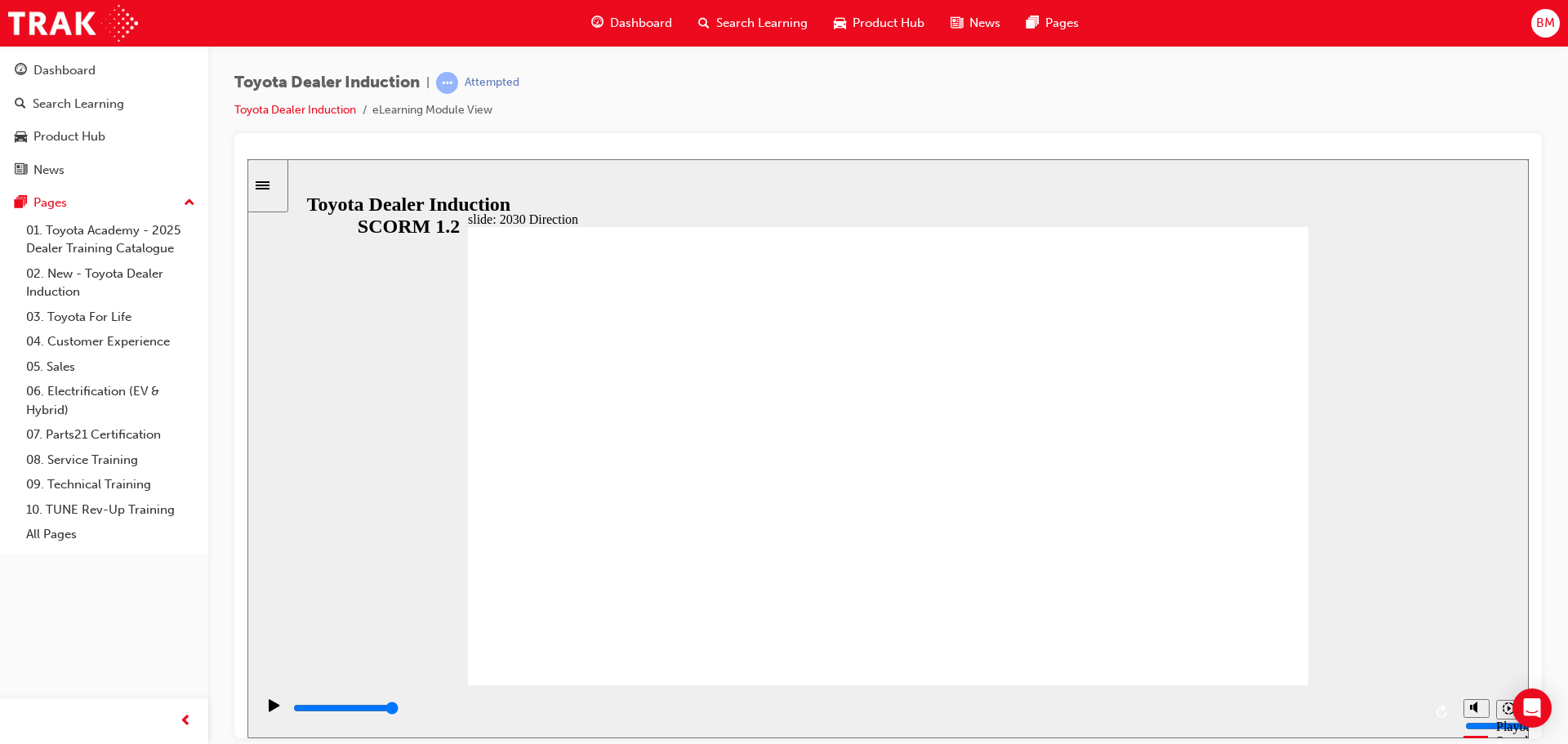
type input "5000"
type input "h"
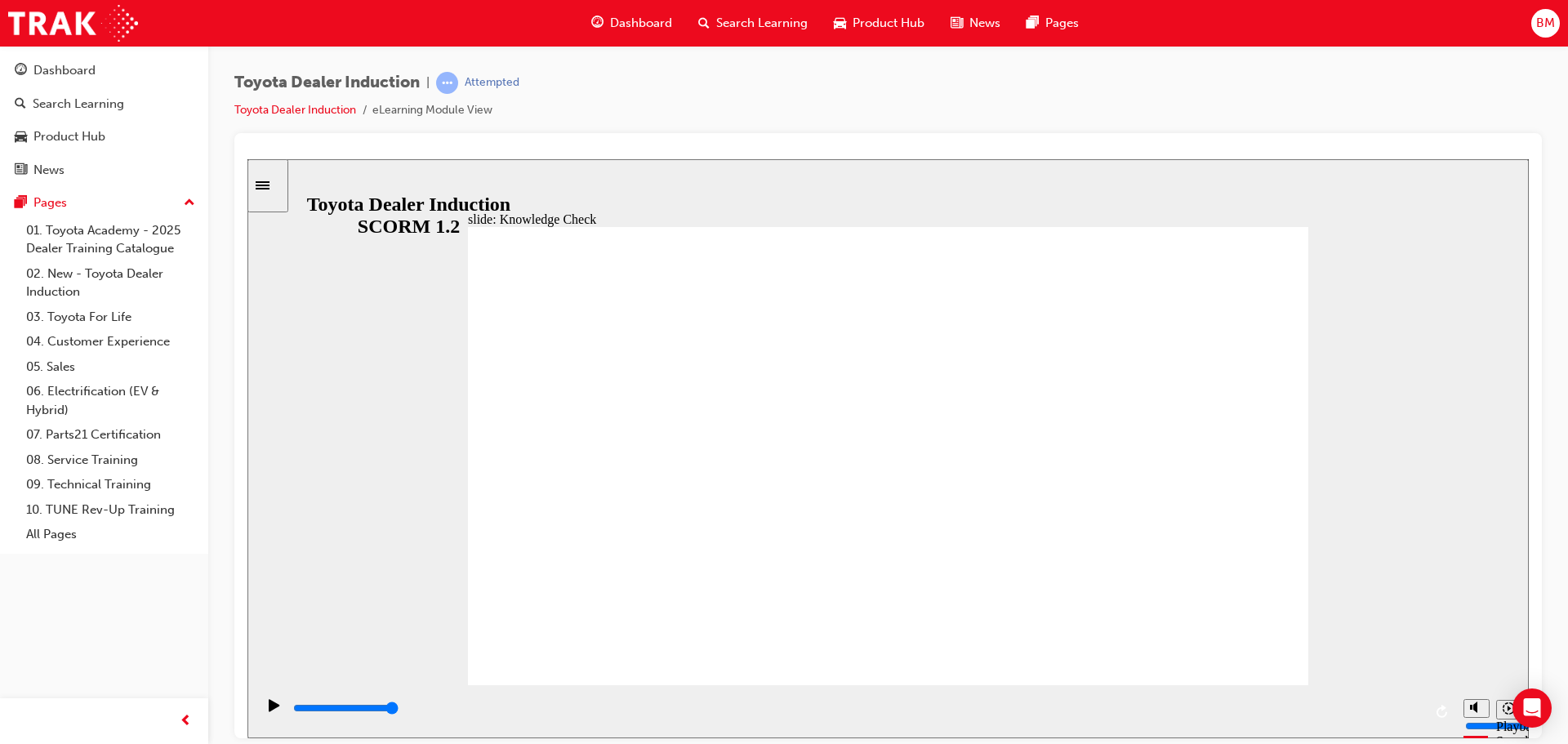
type input "h"
type input "ha"
type input "hap"
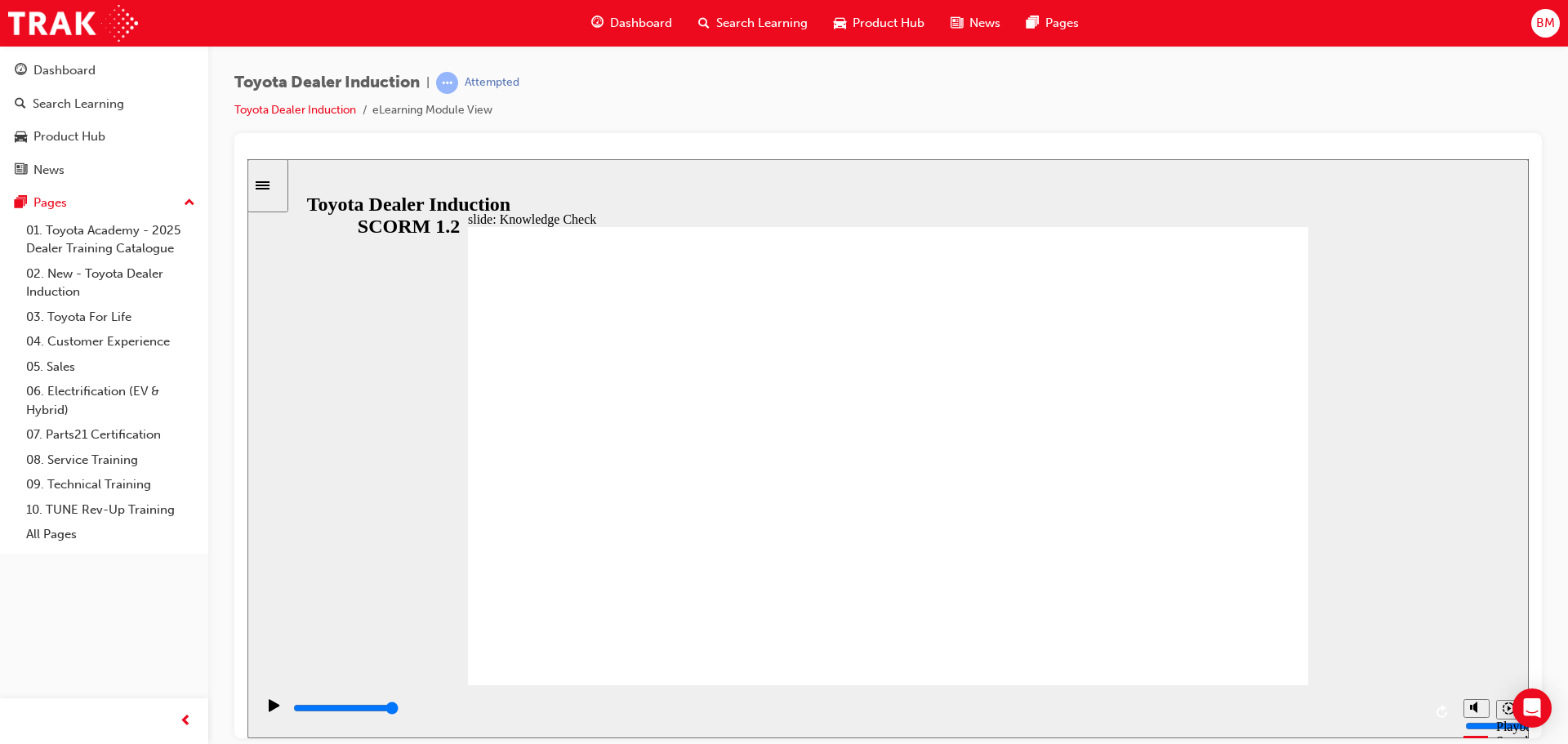
type input "happ"
type input "happi"
type input "happin"
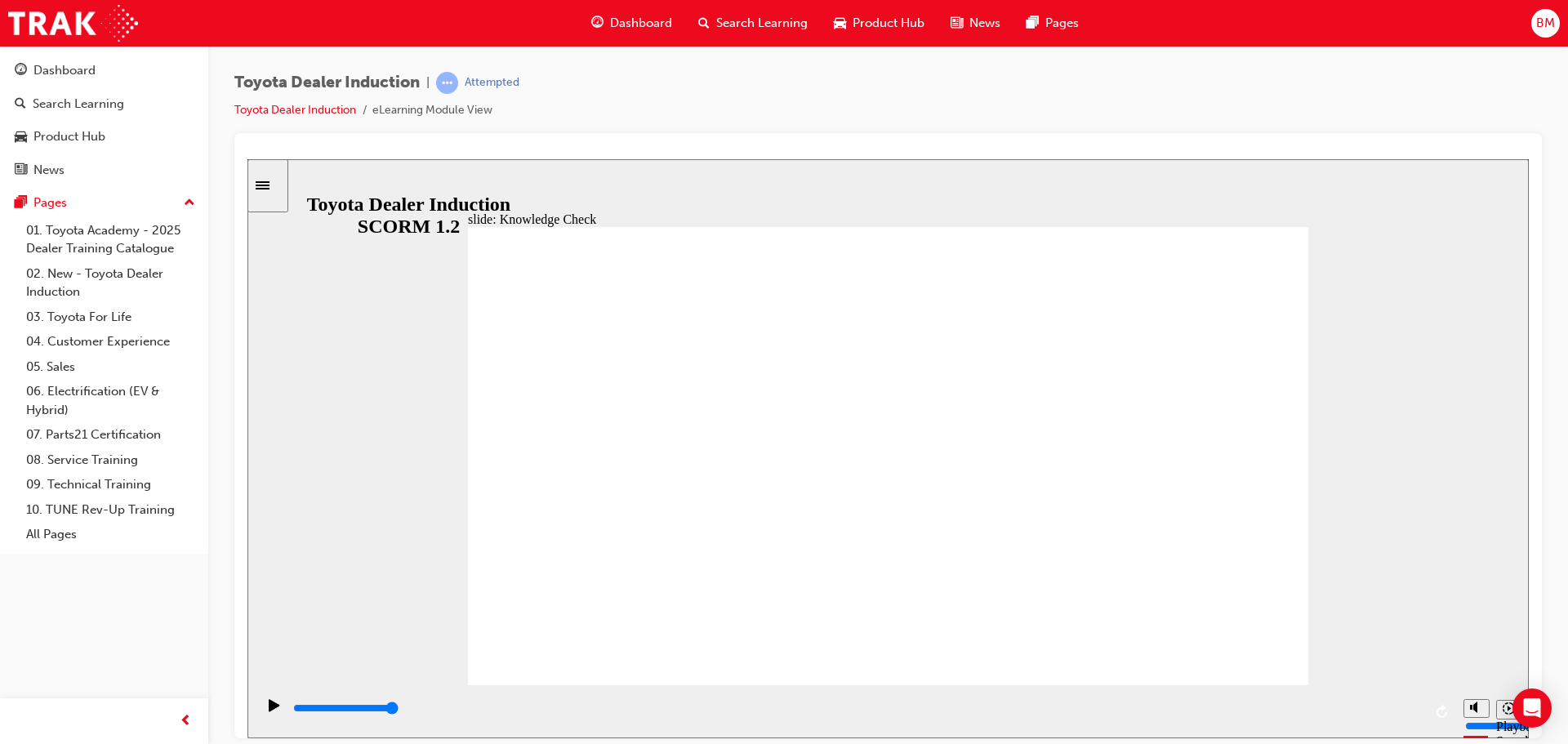
type input "happin"
type input "happine"
type input "happines"
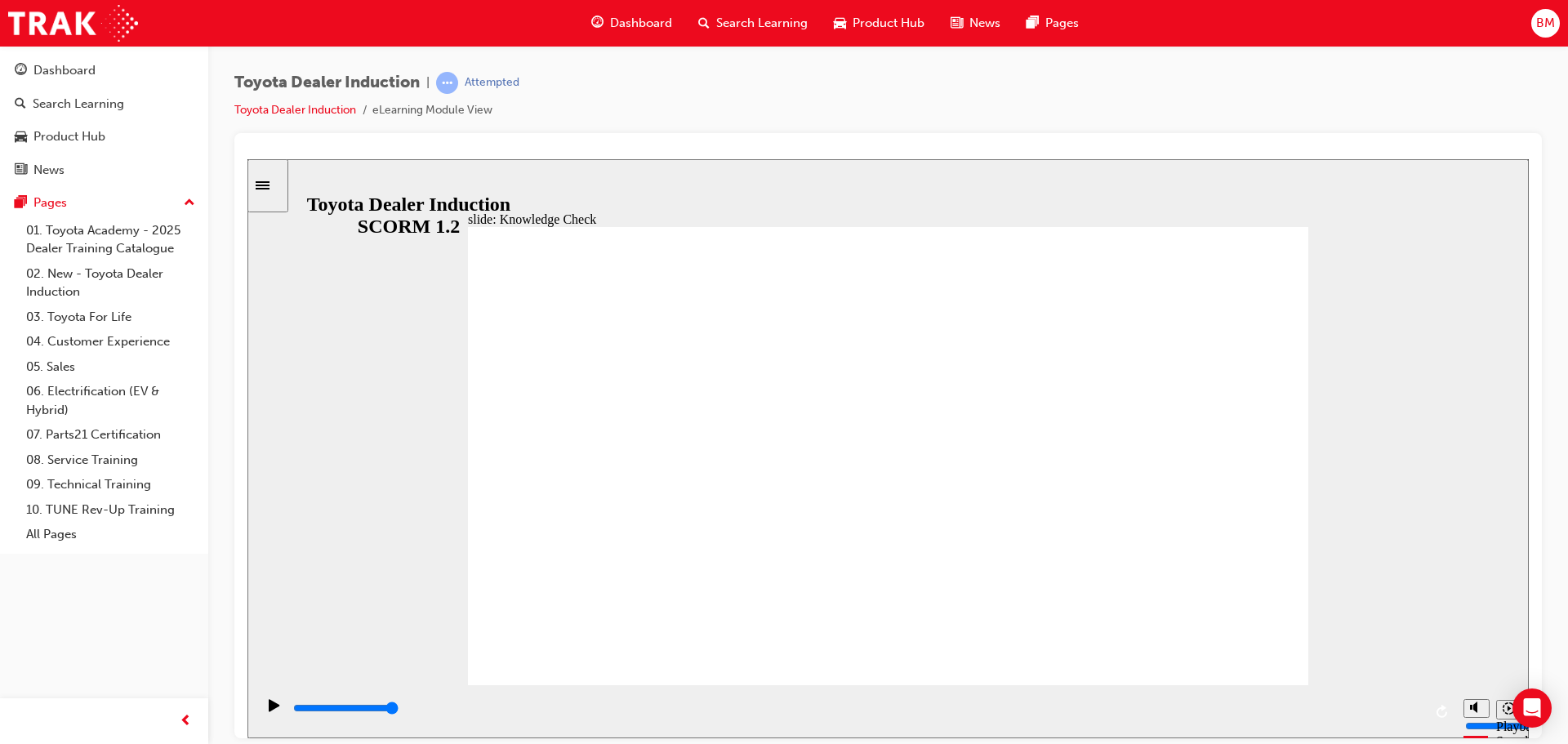
type input "happines"
type input "h"
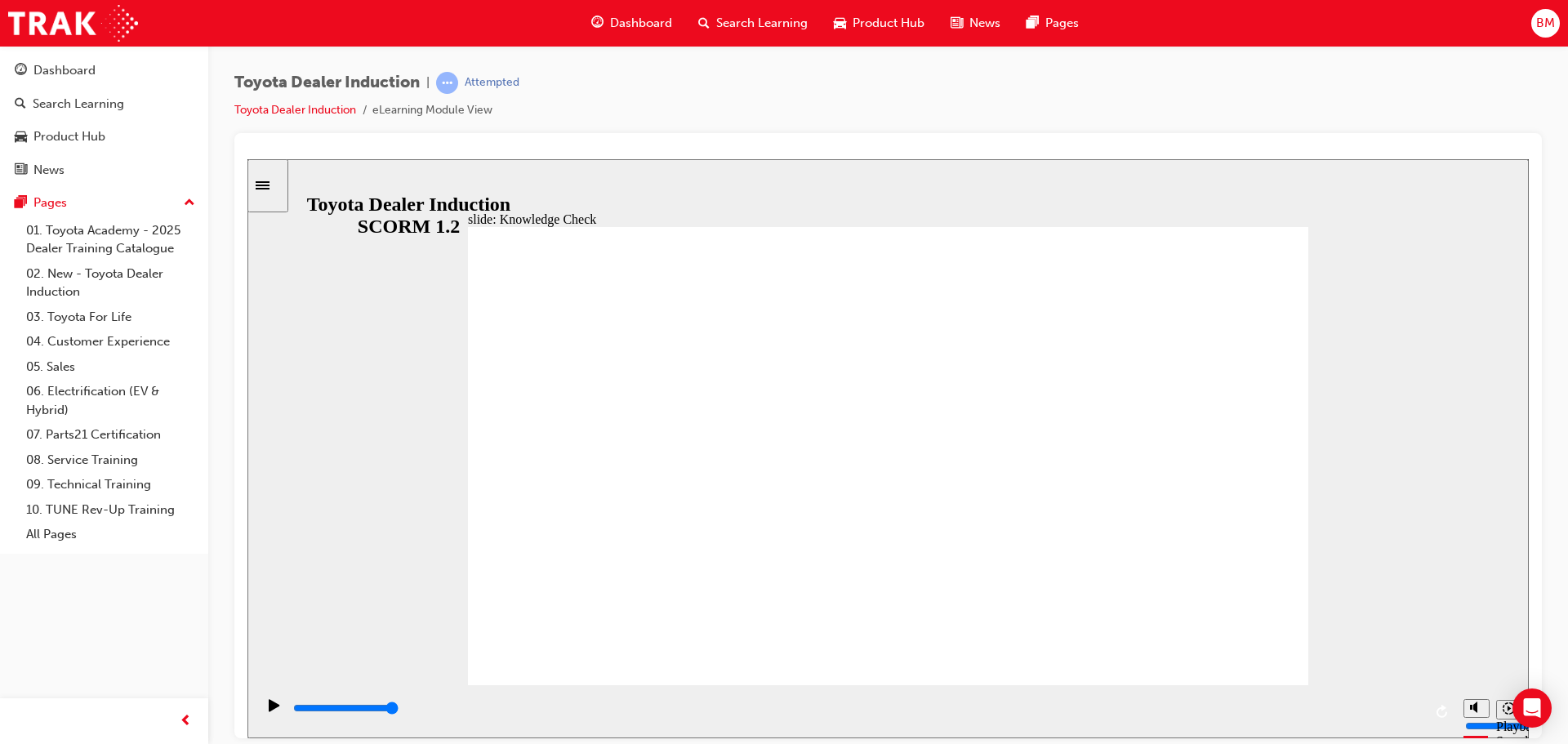
type input "h"
type input "ha"
type input "hap"
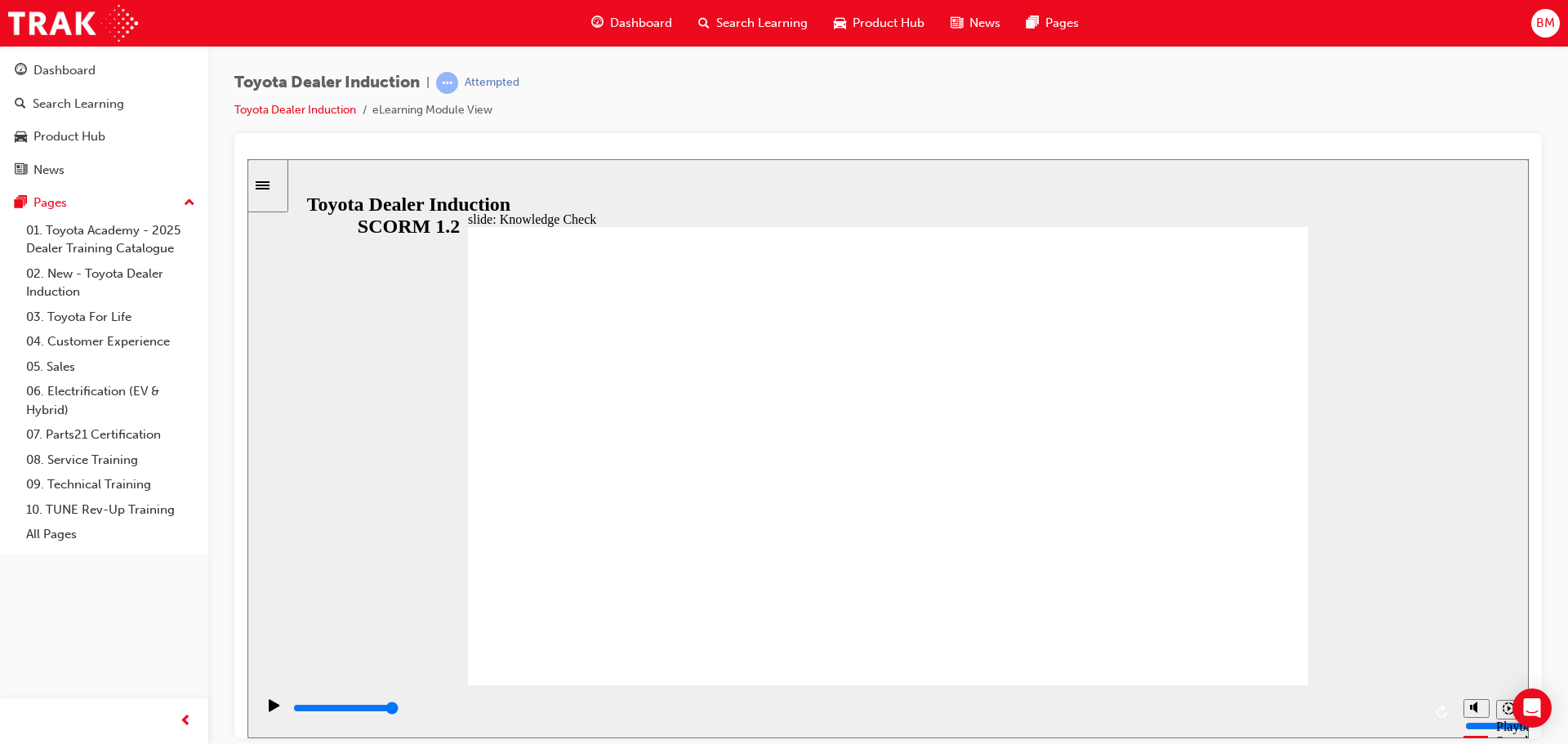
type input "happ"
type input "happi"
type input "happin"
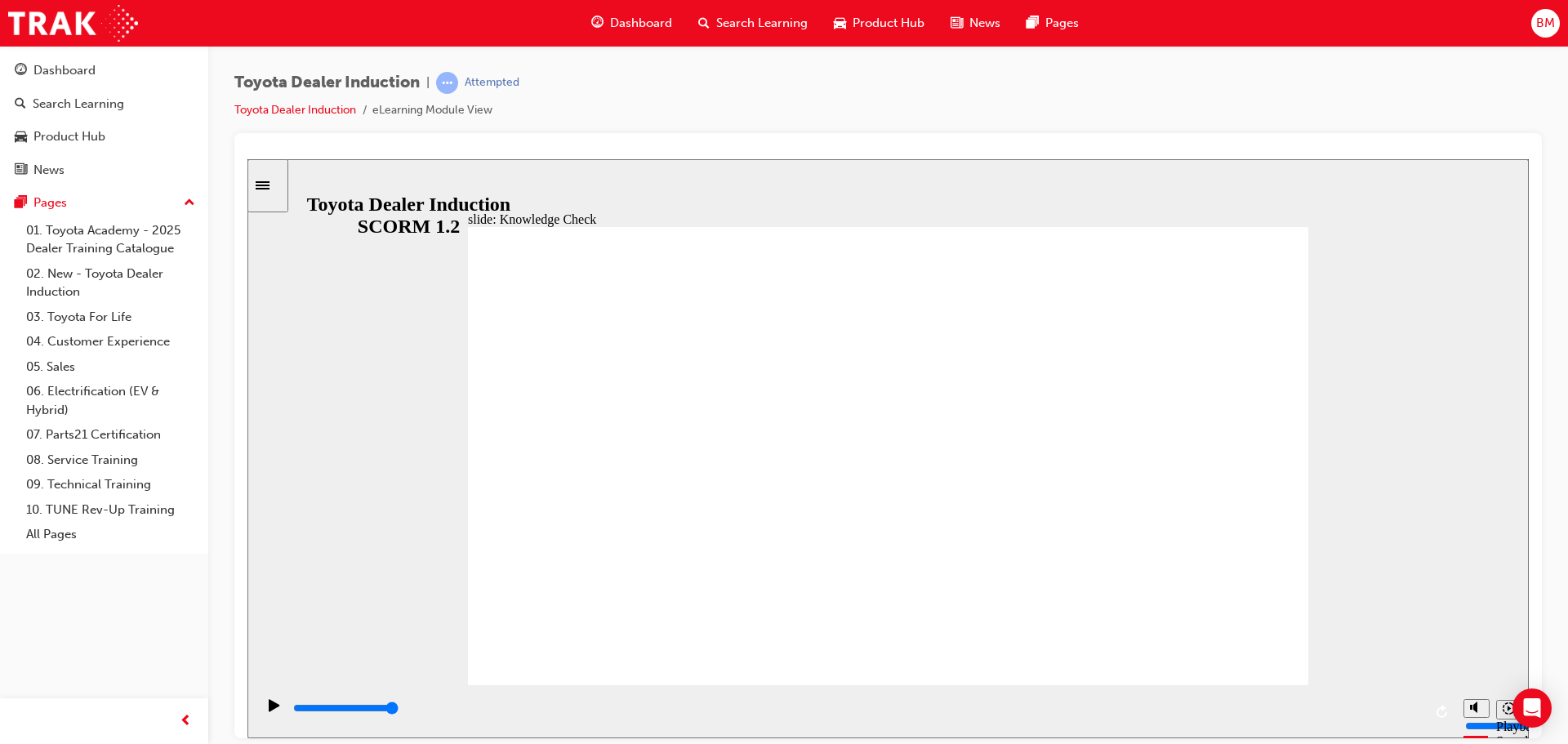
type input "happin"
type input "happine"
type input "happines"
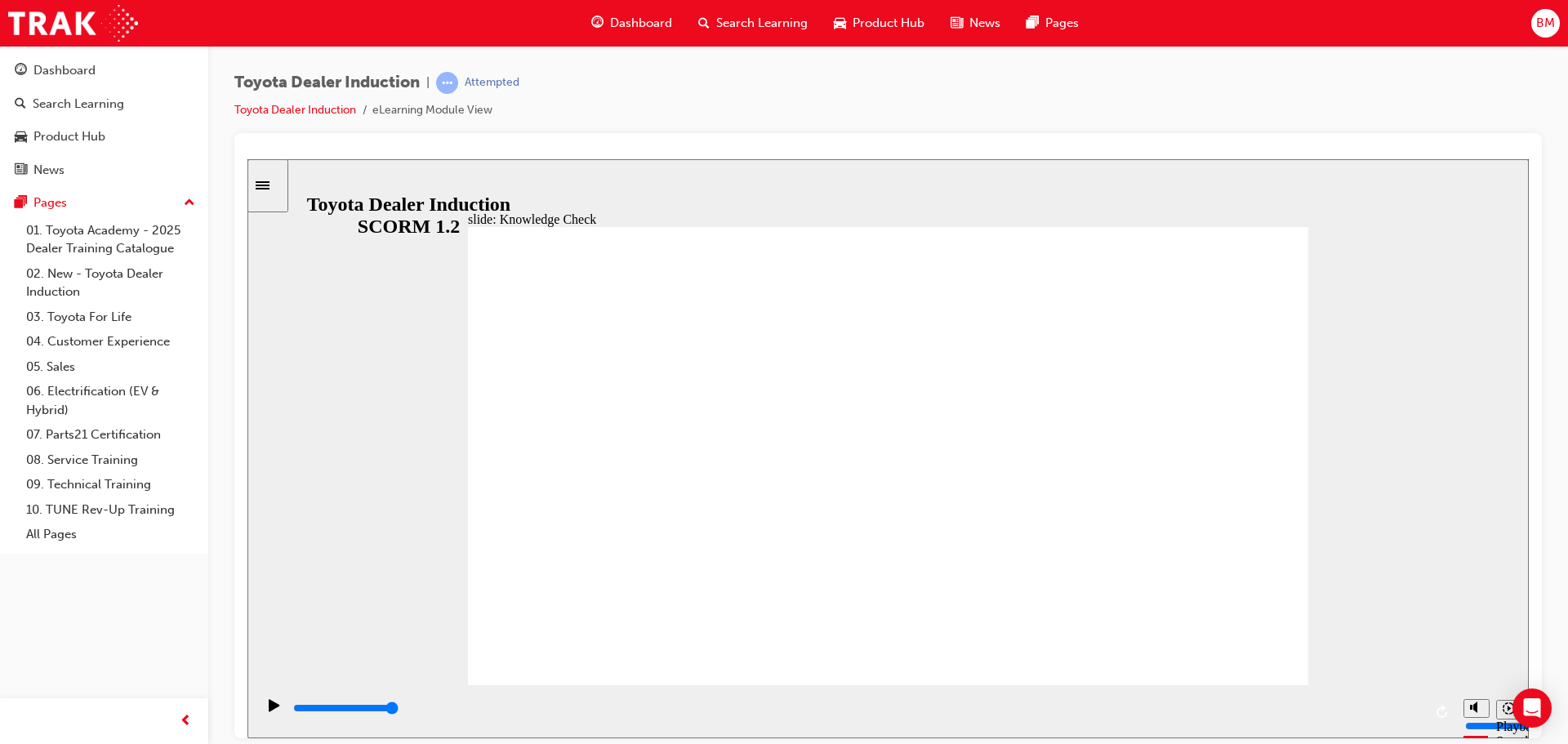
type input "happines"
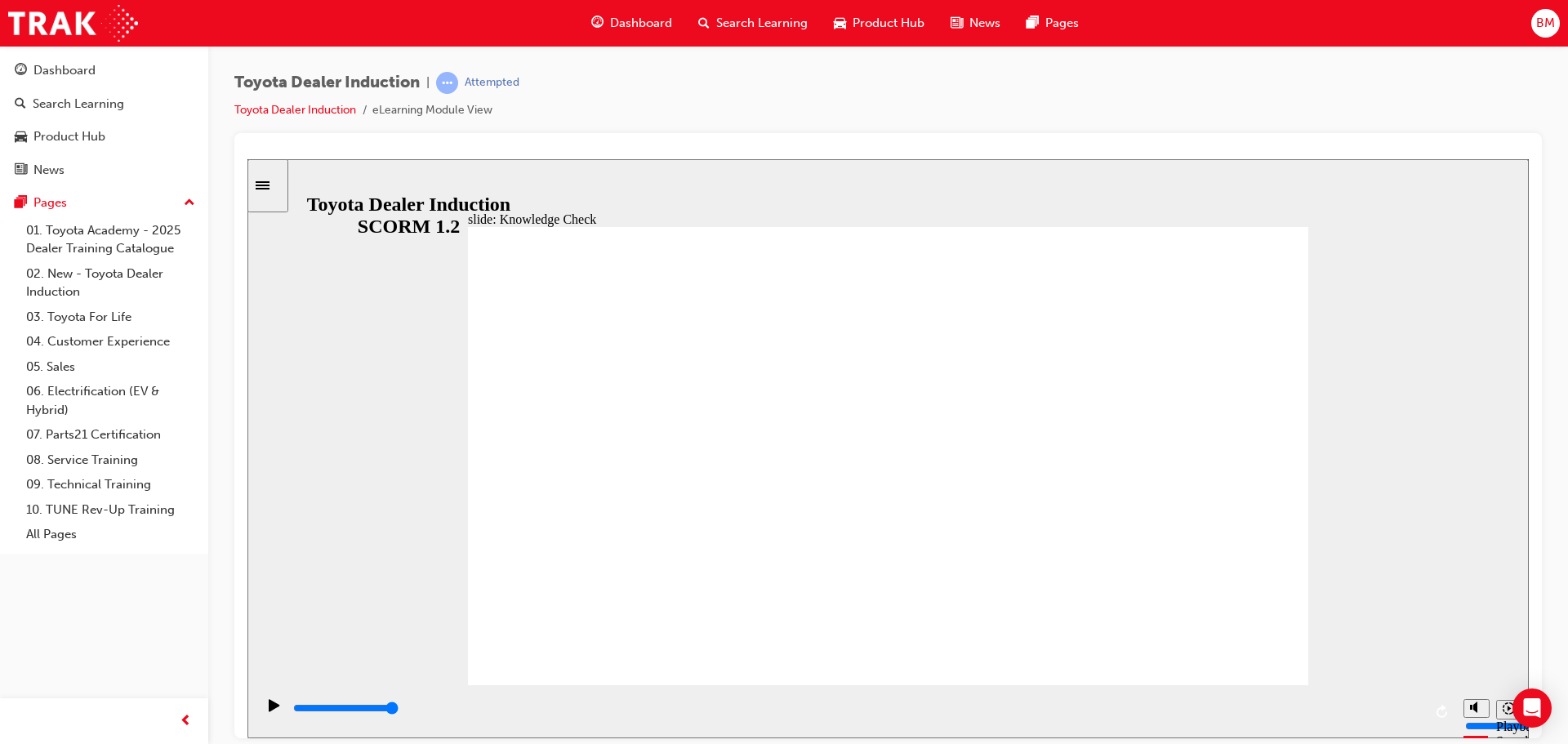
type input "h"
type input "ha"
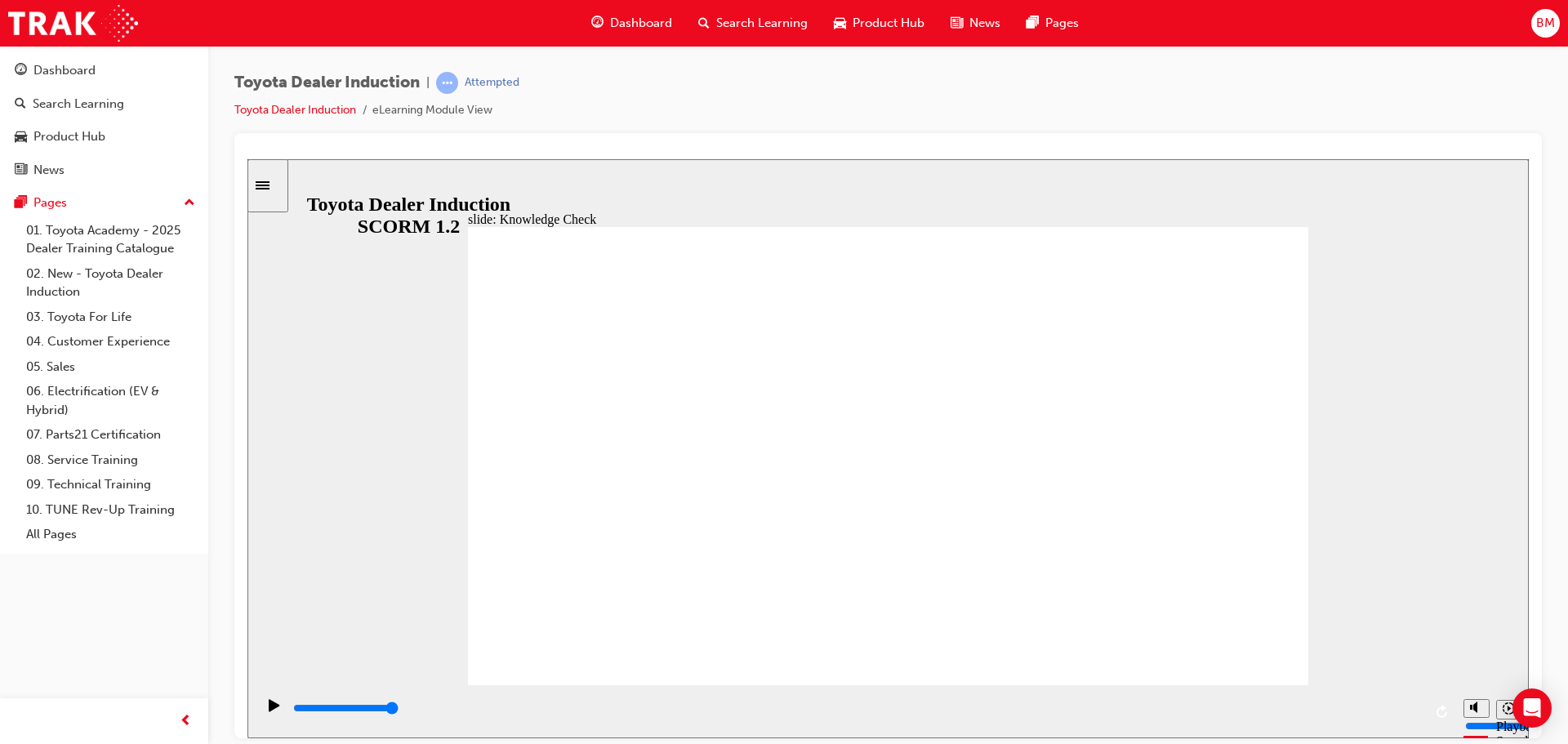
type input "hap"
type input "happ"
type input "happi"
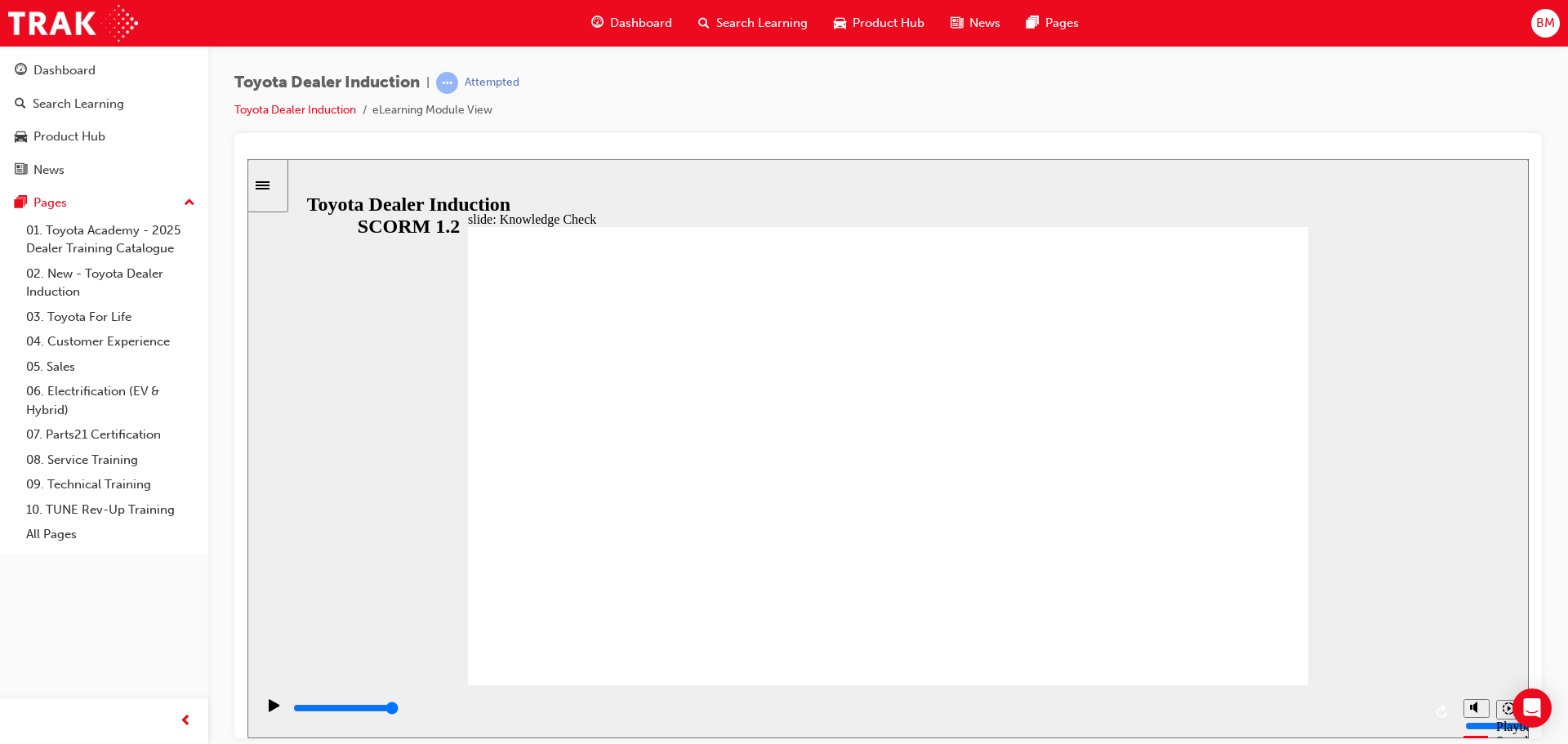
type input "happi"
type input "happin"
type input "happine"
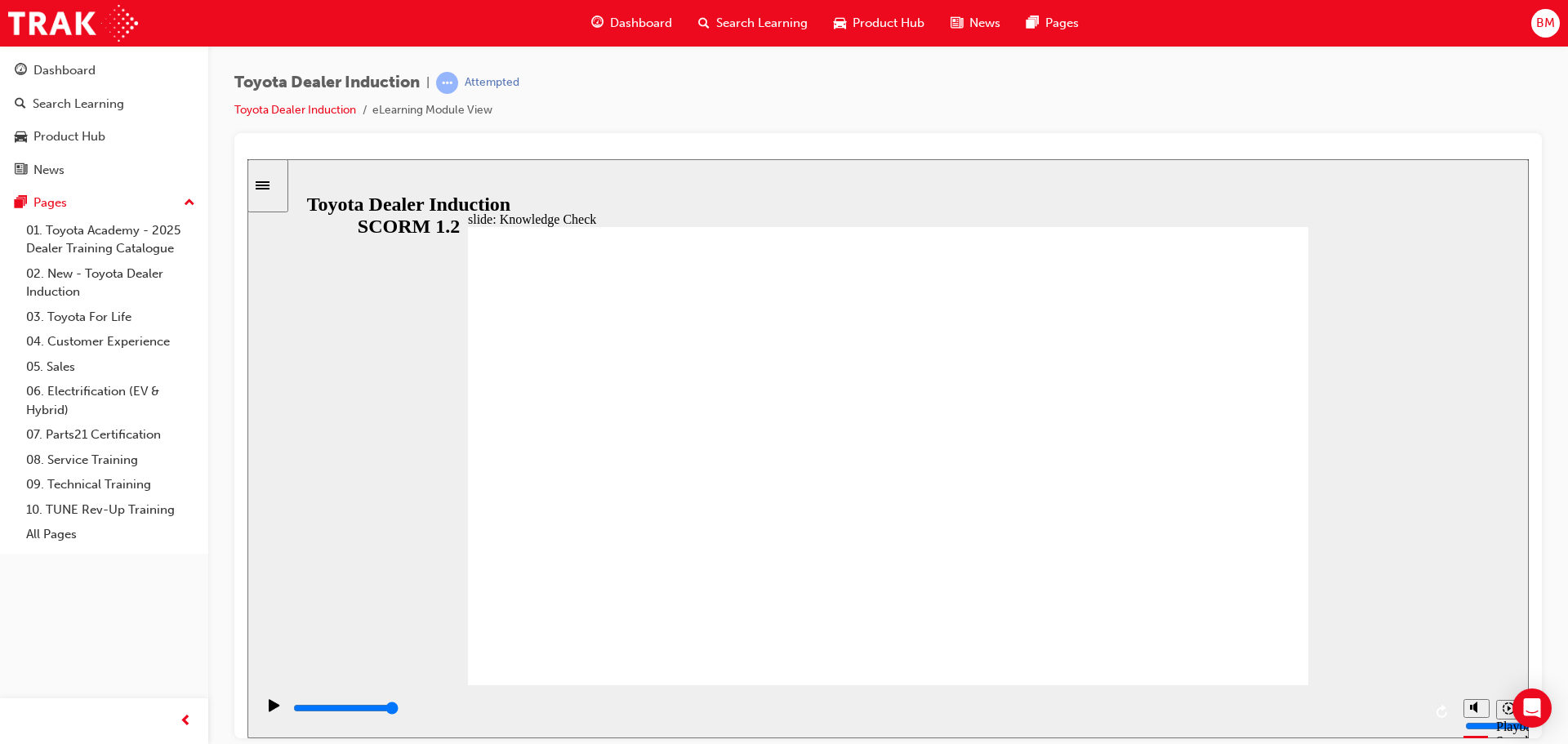
type input "happines"
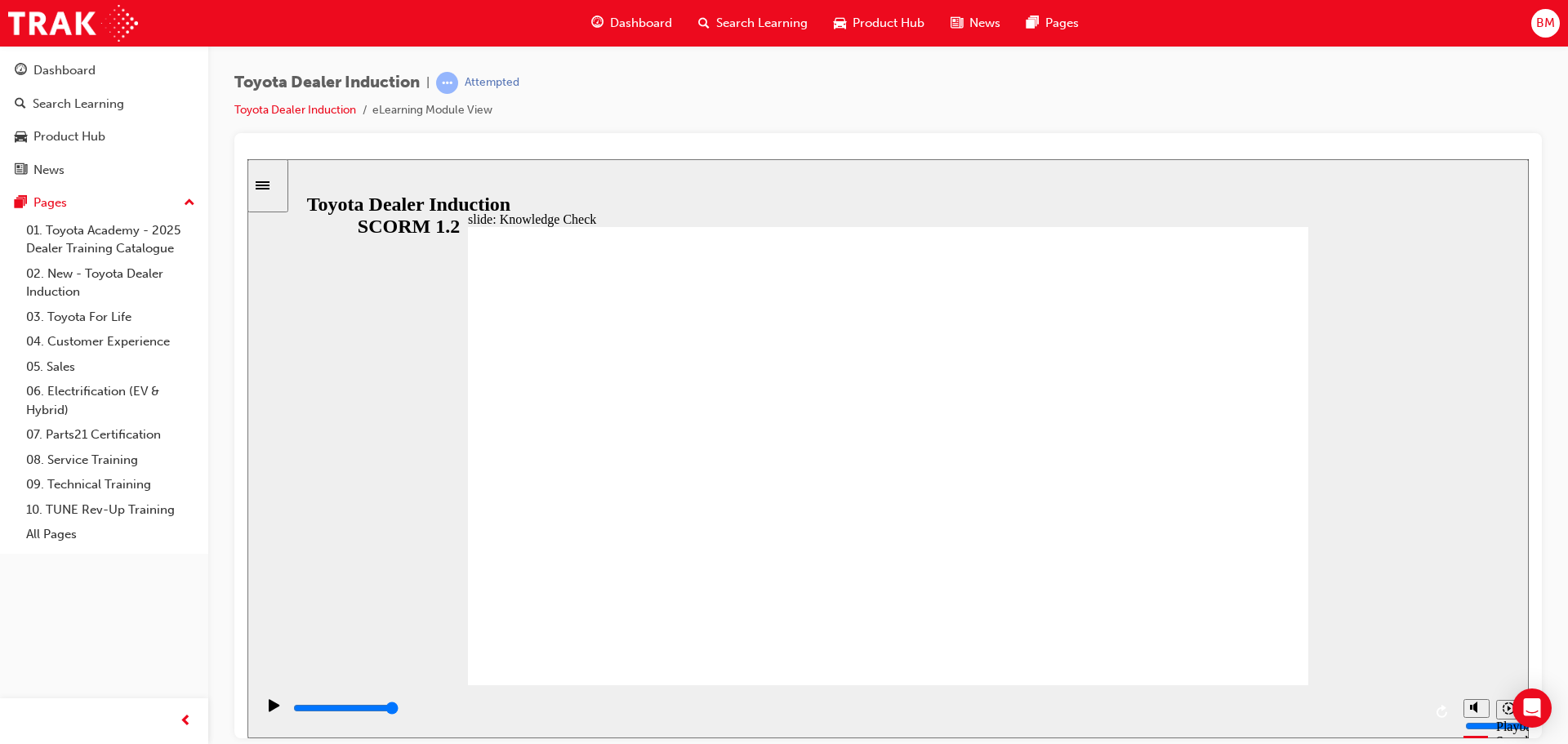
paste input "s"
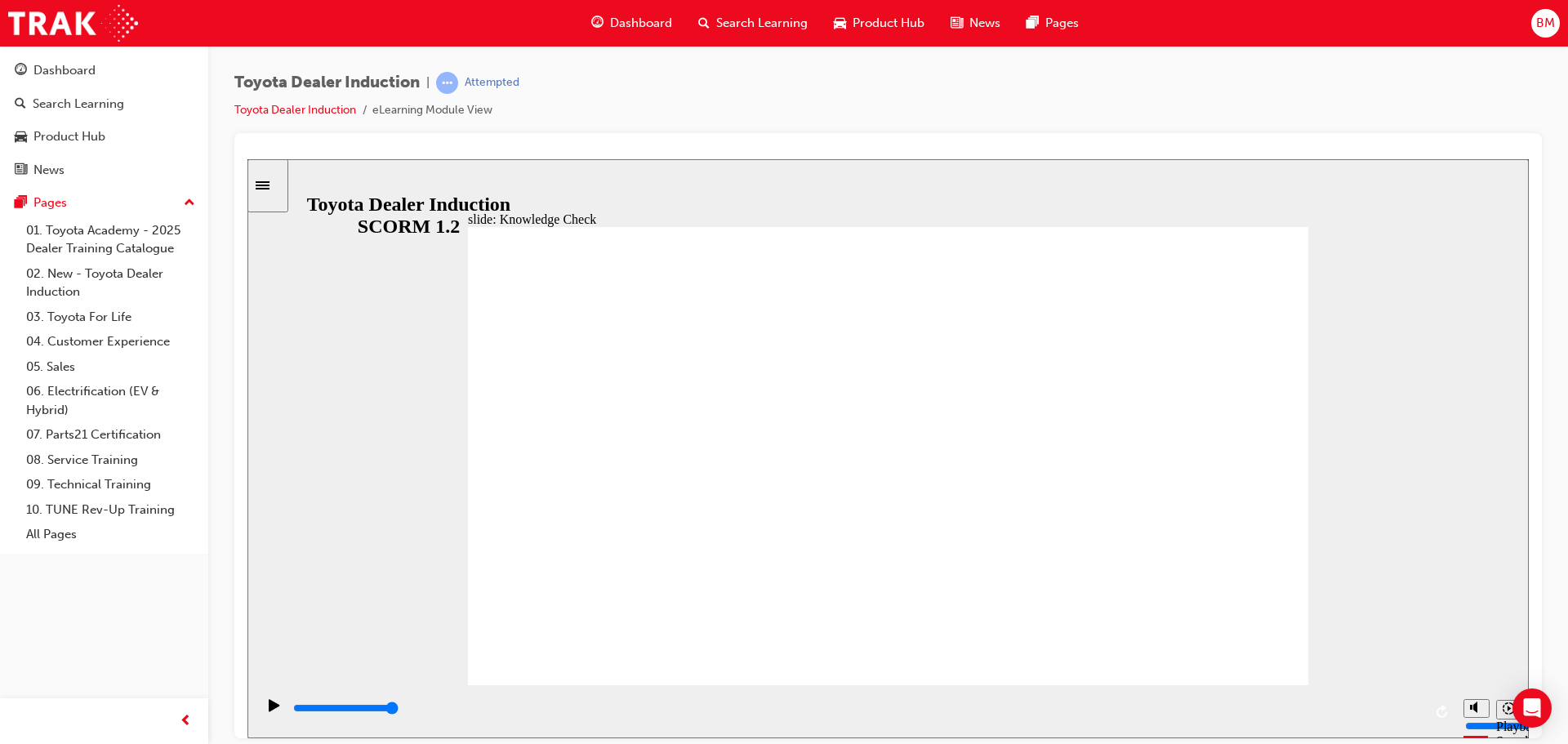
type input "happiness"
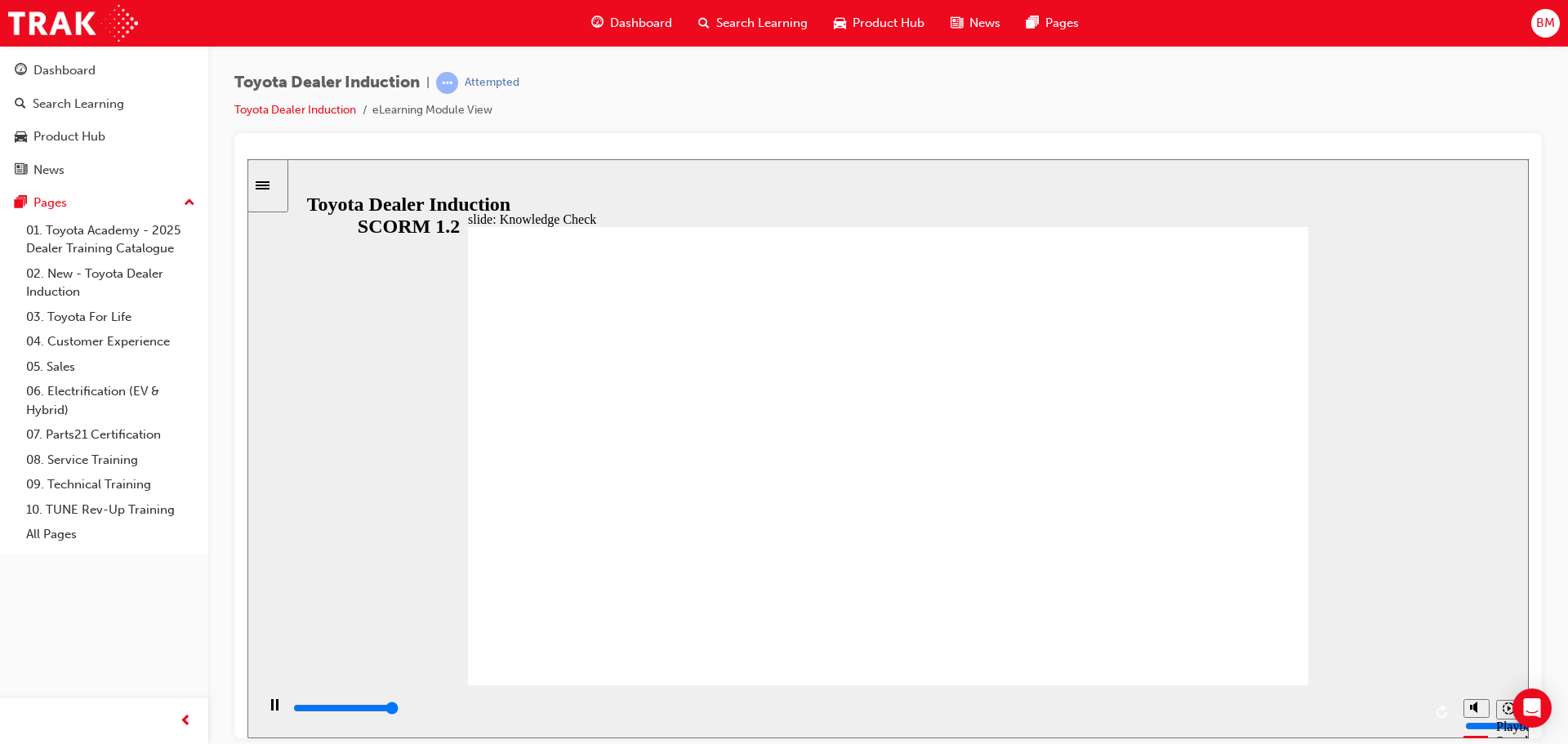
type input "5000"
type input "f"
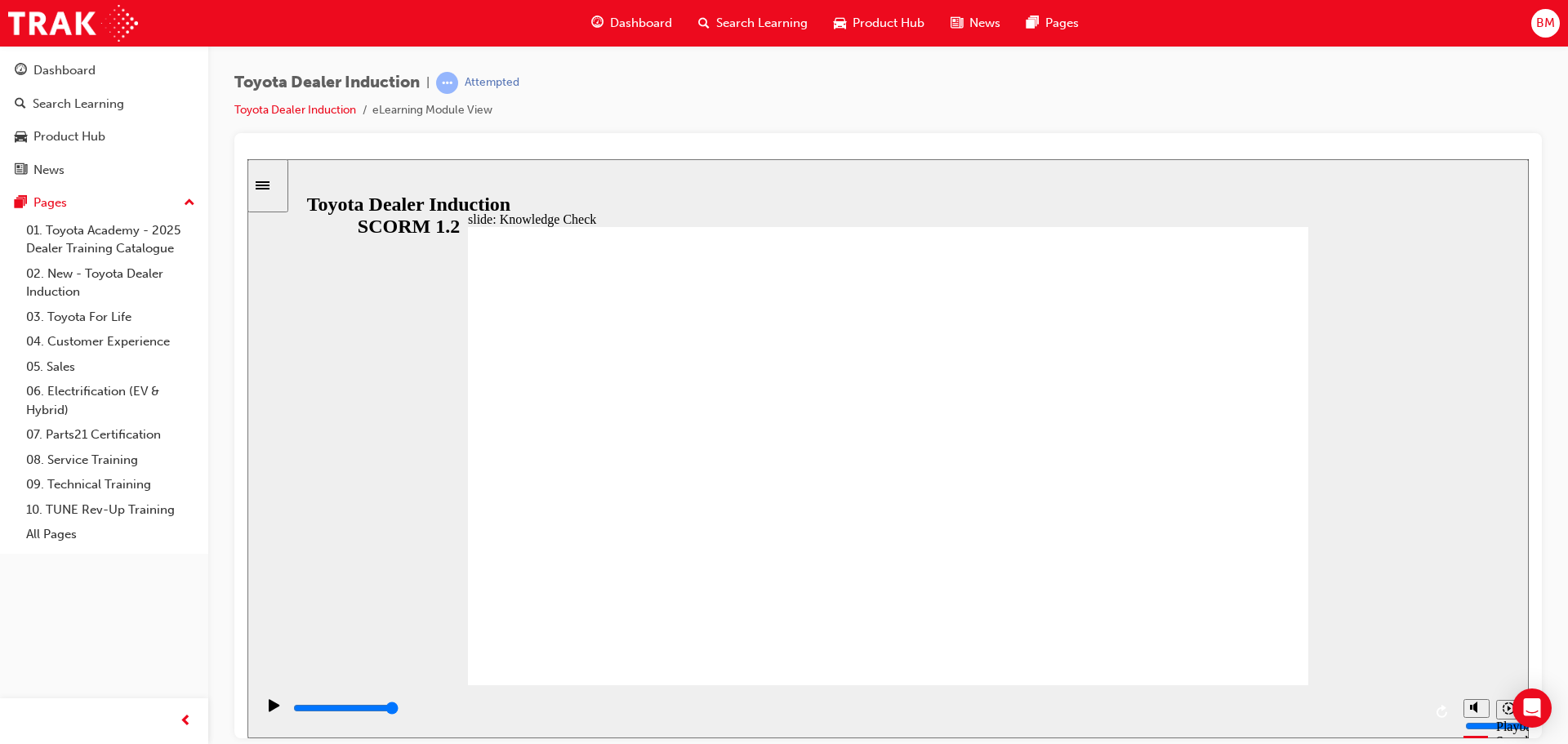
type input "fr"
type input "fre"
type input "free"
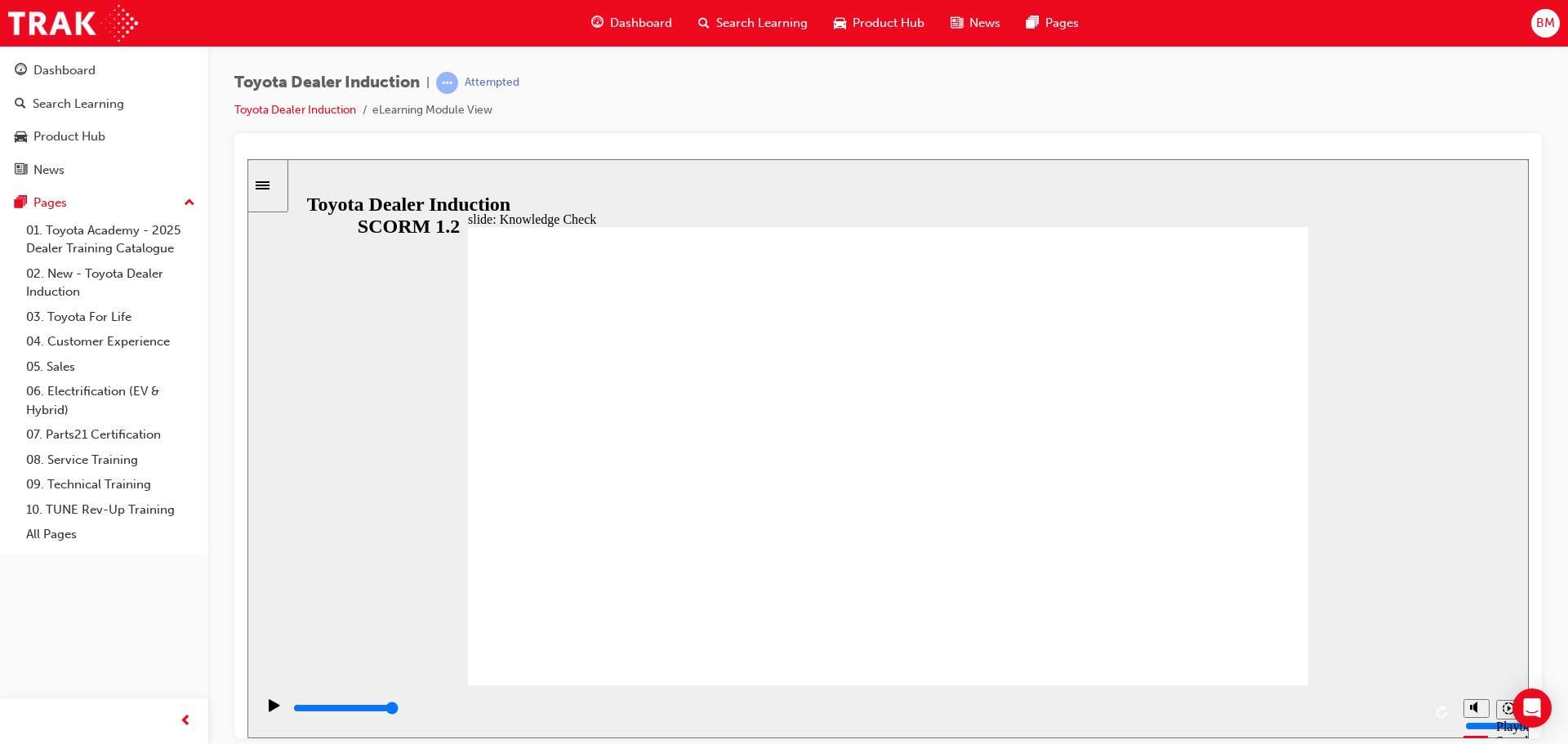
type input "free"
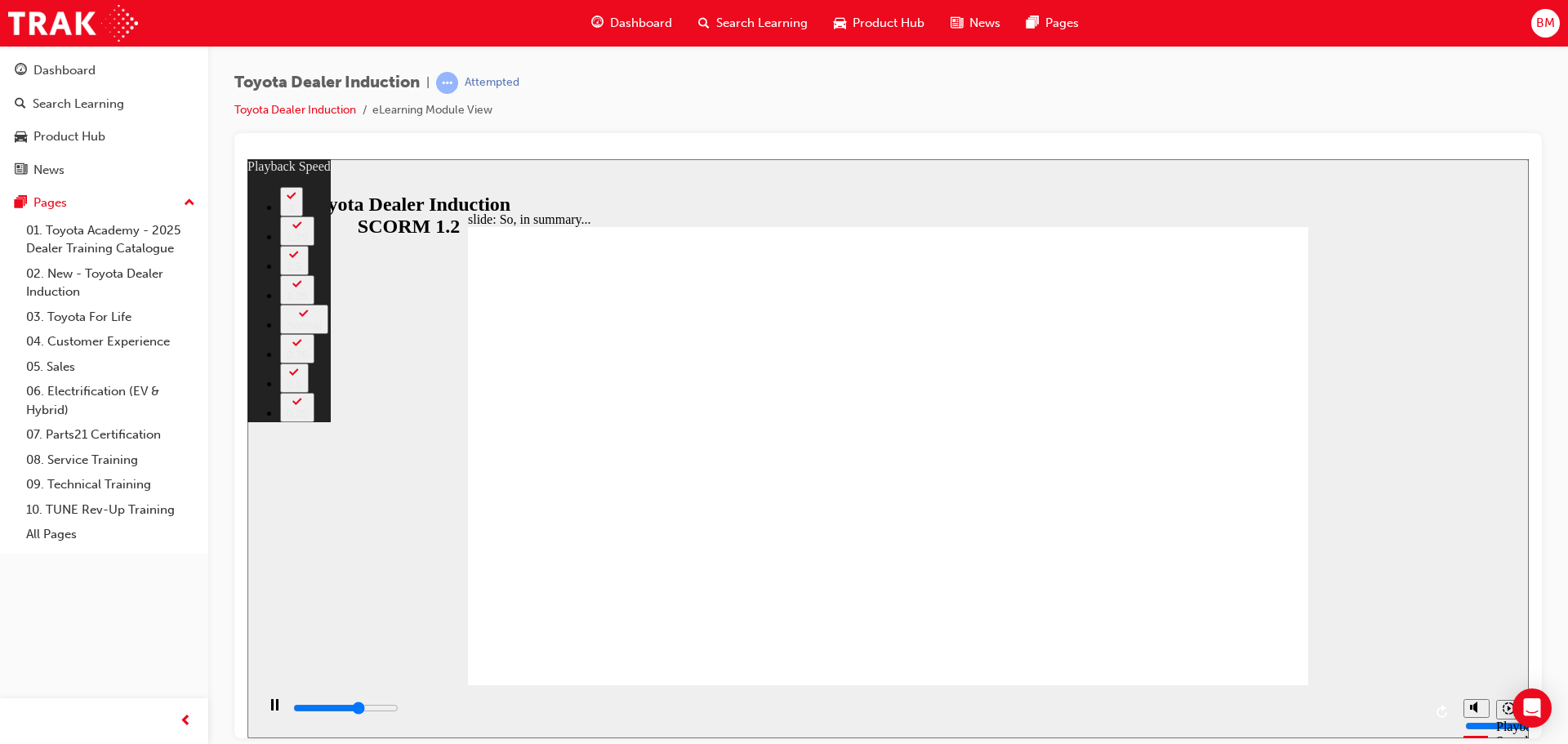
type input "4200"
type input "0"
type input "4400"
type input "0"
type input "4700"
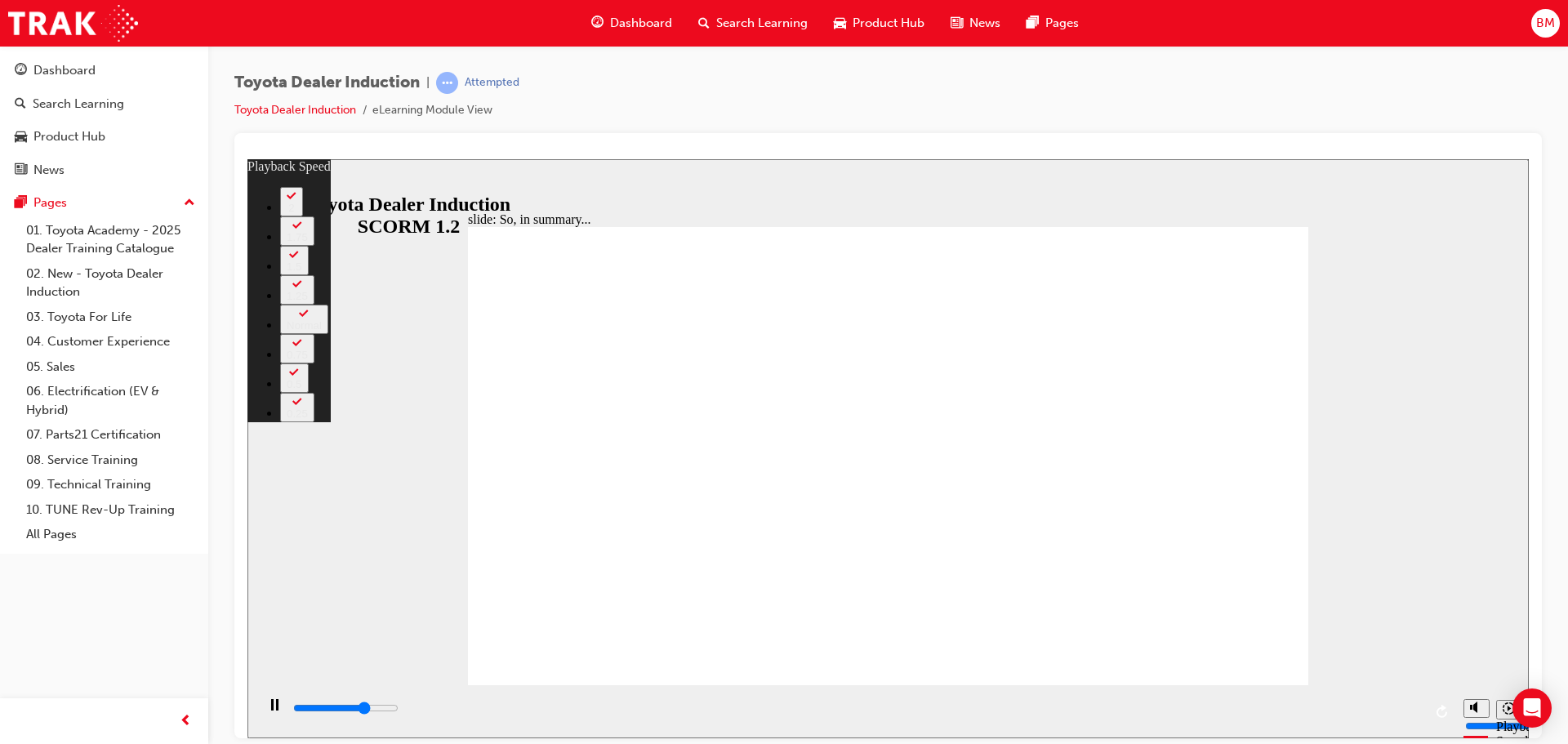
type input "1"
type input "4900"
type input "1"
type input "5000"
type input "1"
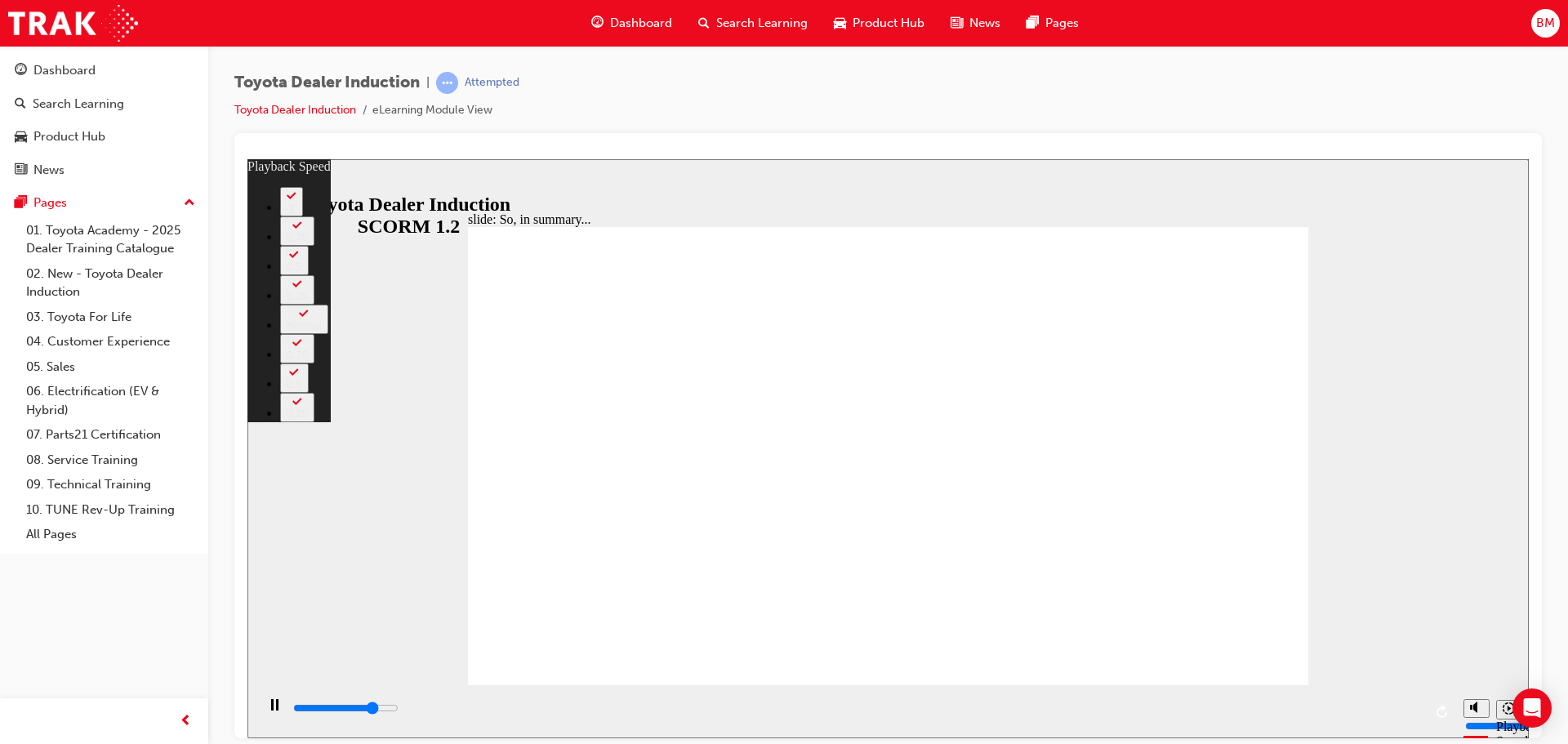
type input "5200"
type input "1"
type input "5500"
type input "1"
type input "5600"
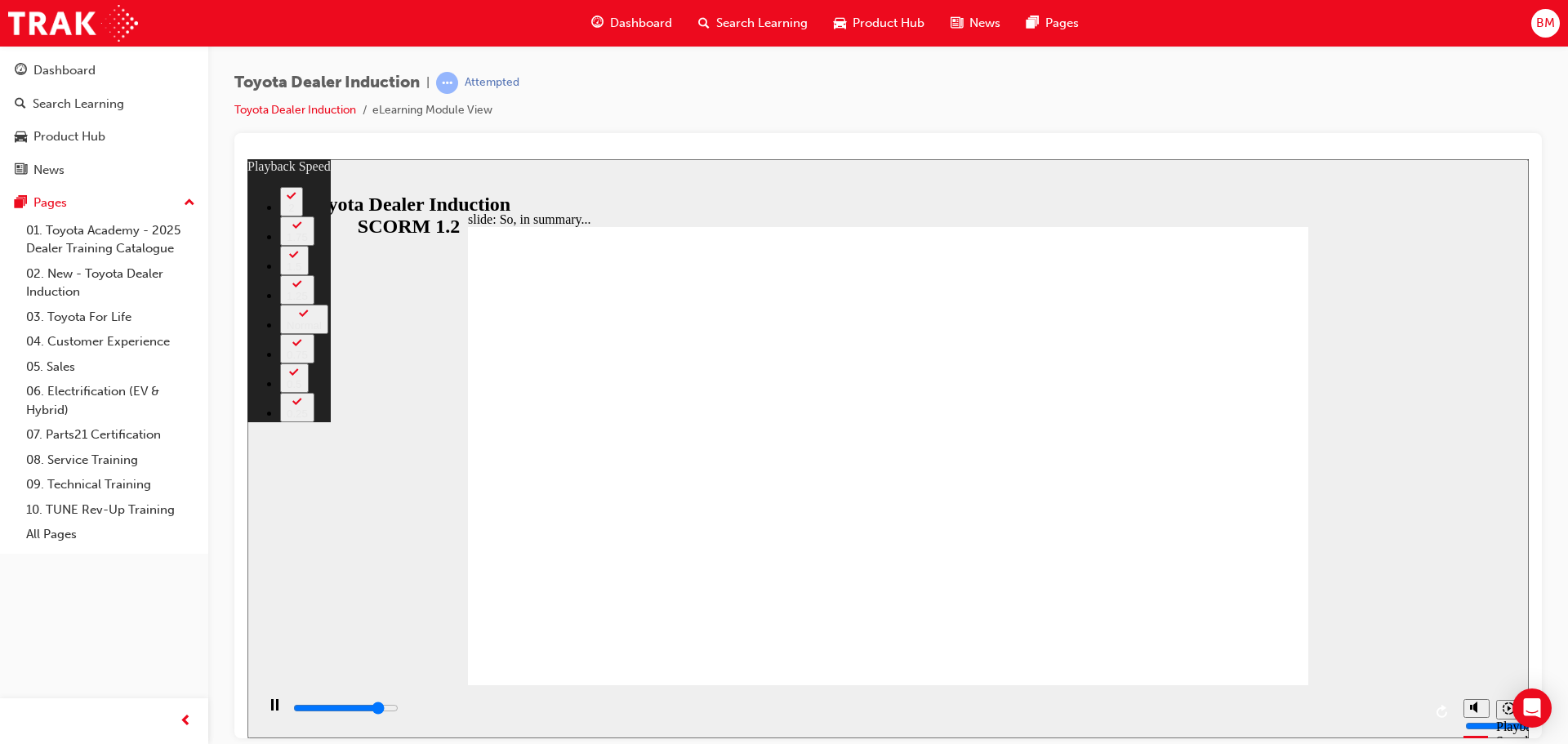
type input "1"
type input "5700"
type input "2"
type input "5800"
type input "2"
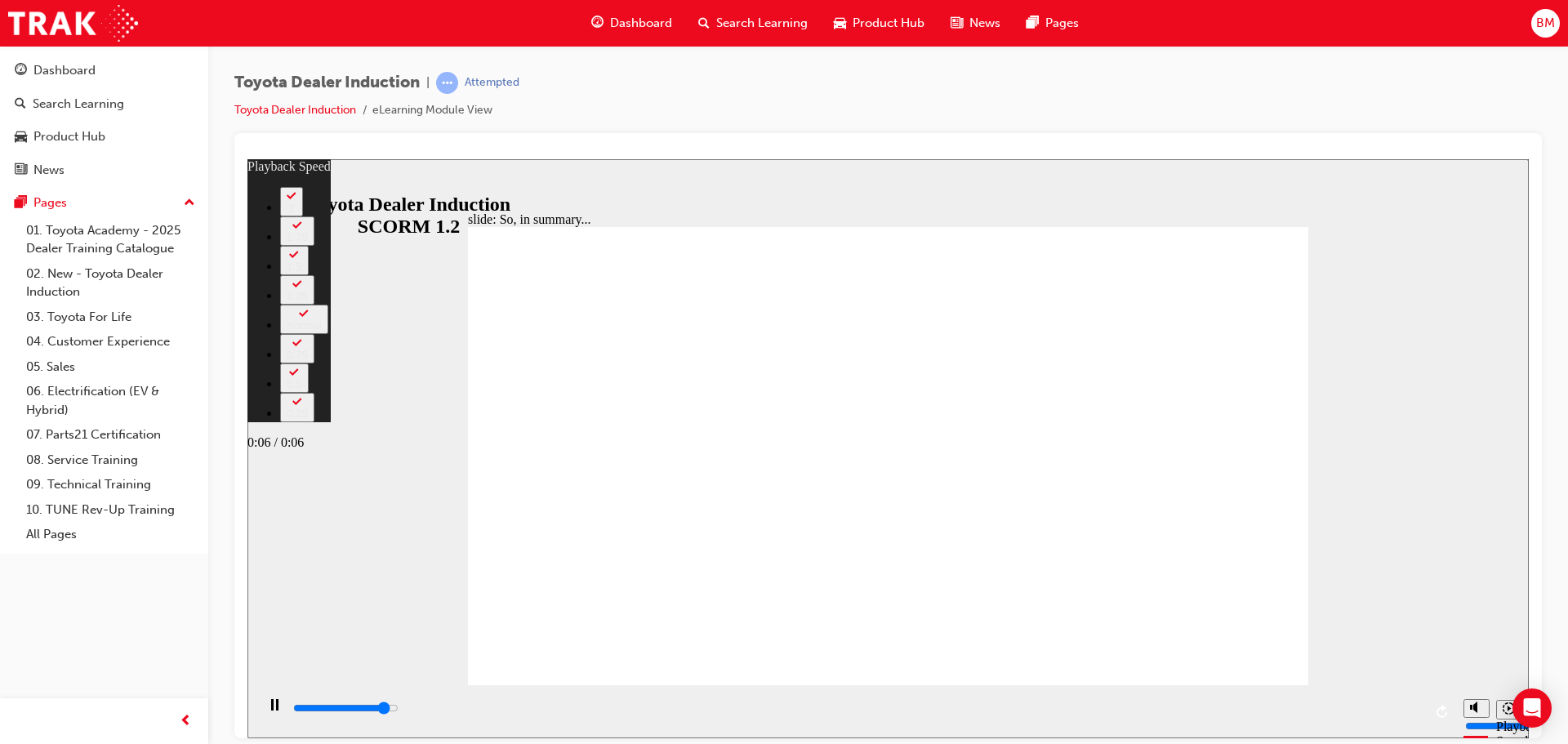
type input "6000"
type input "2"
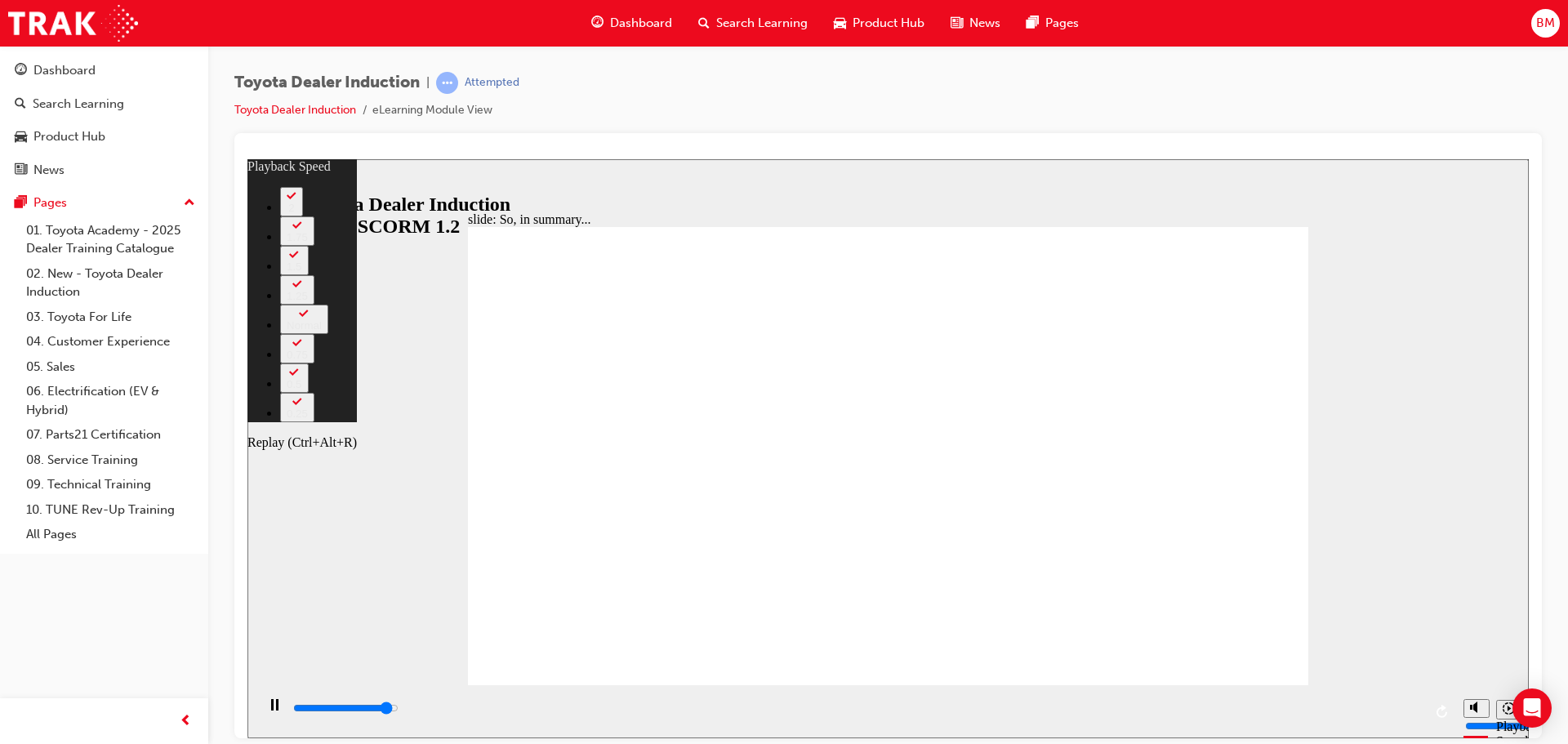
type input "6300"
type input "2"
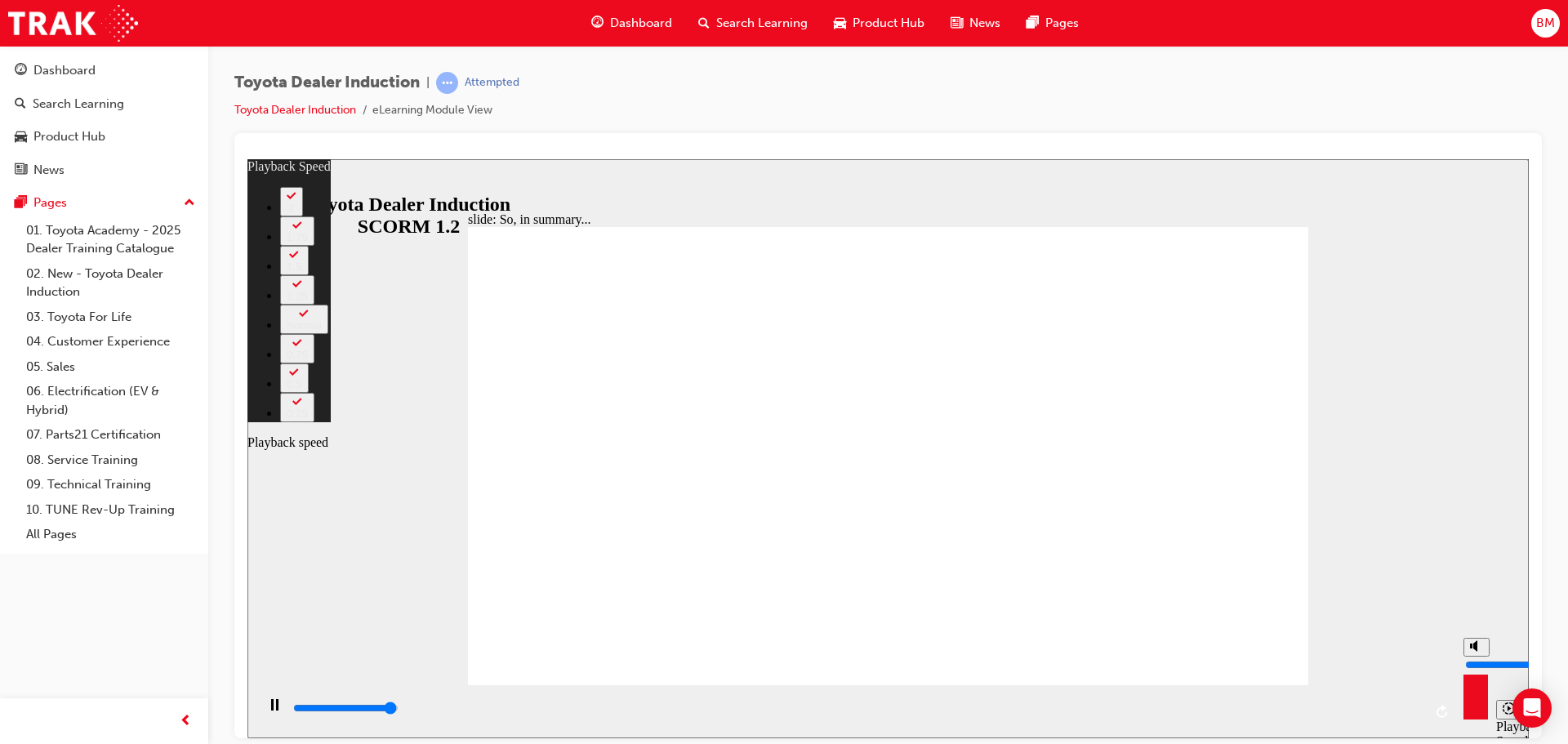
type input "6500"
type input "2"
type input "6500"
click at [1479, 703] on div "misc controls" at bounding box center [1476, 686] width 25 height 61
type input "3"
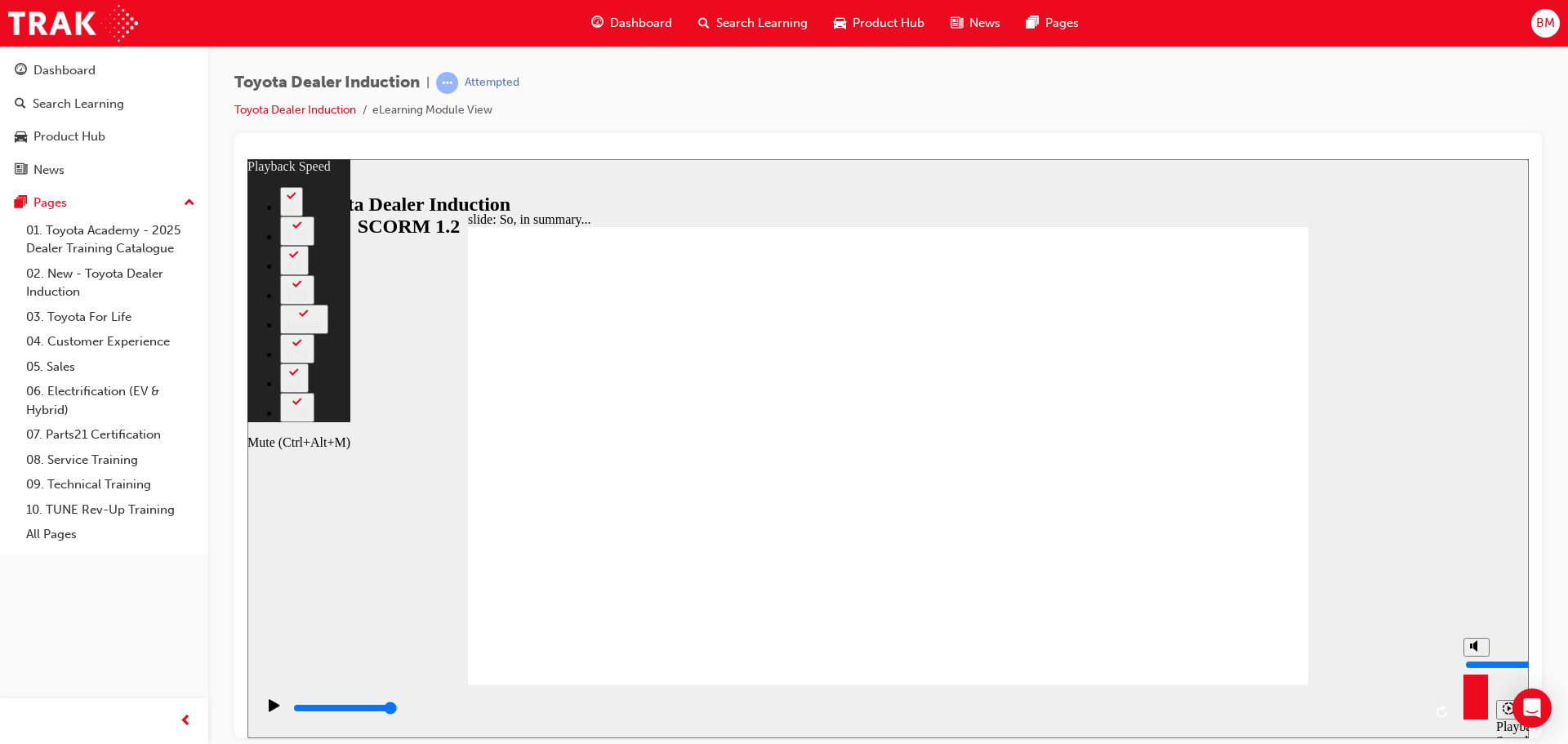
type input "4"
type input "3"
type input "4"
type input "3"
type input "4"
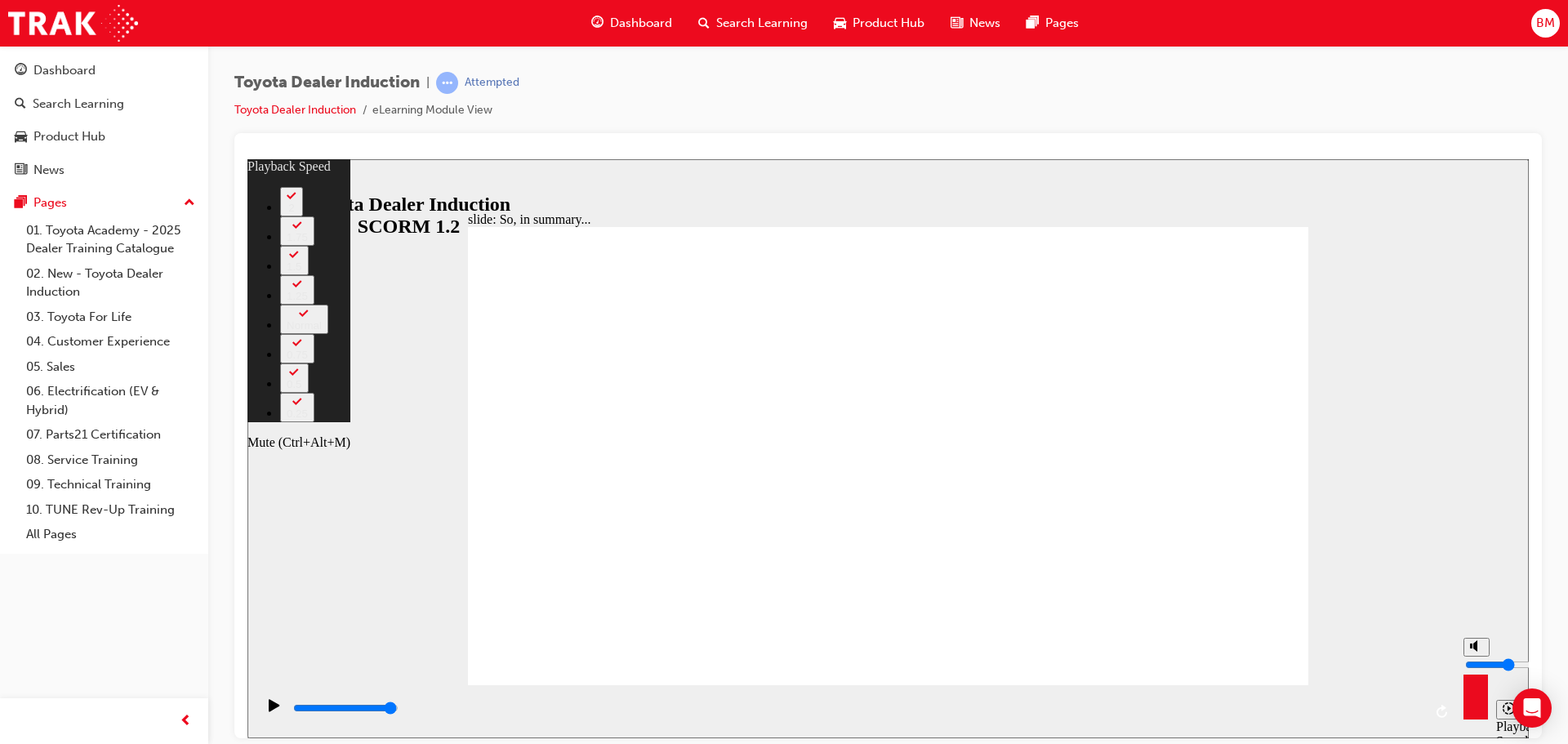
click at [1469, 667] on input "volume" at bounding box center [1518, 663] width 105 height 13
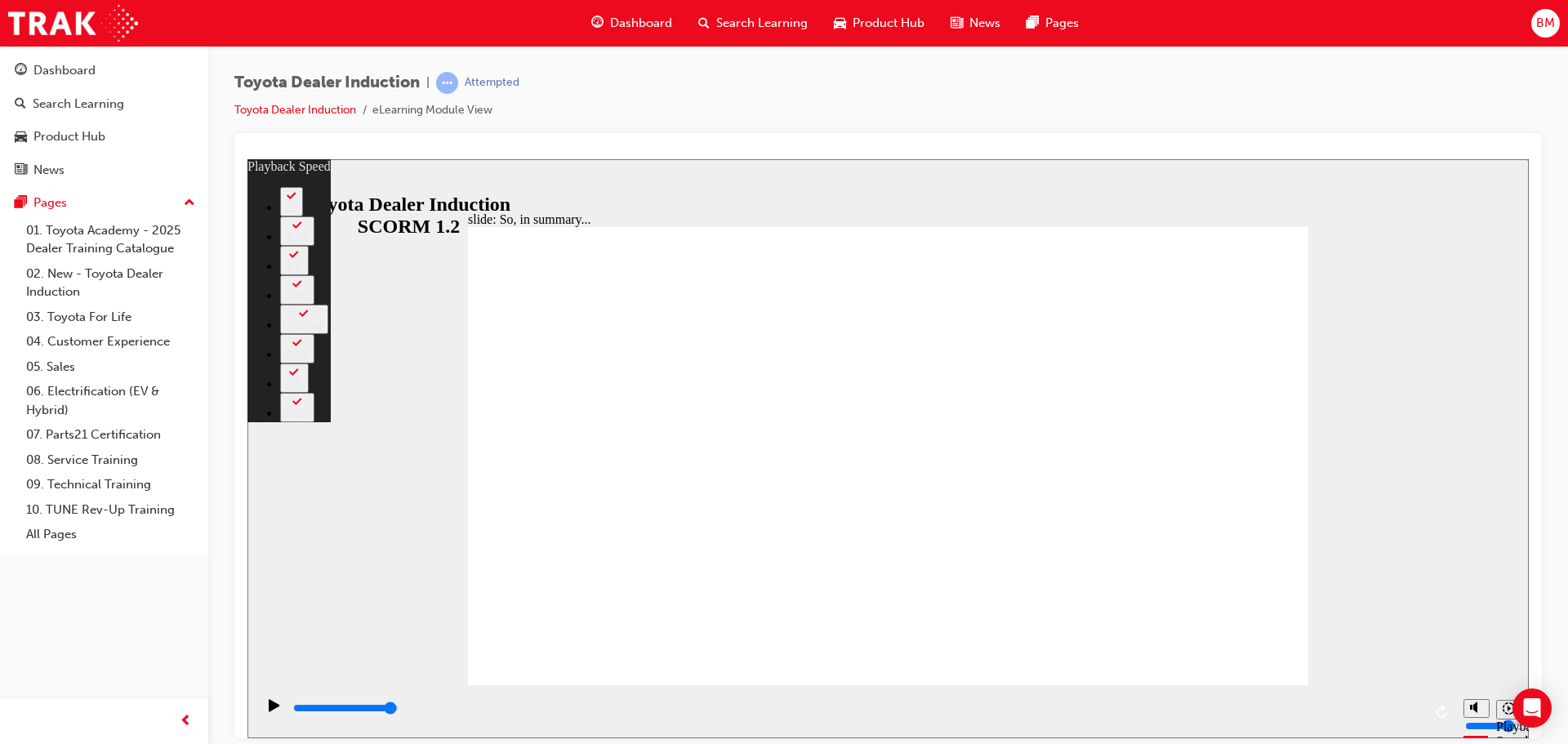
type input "128"
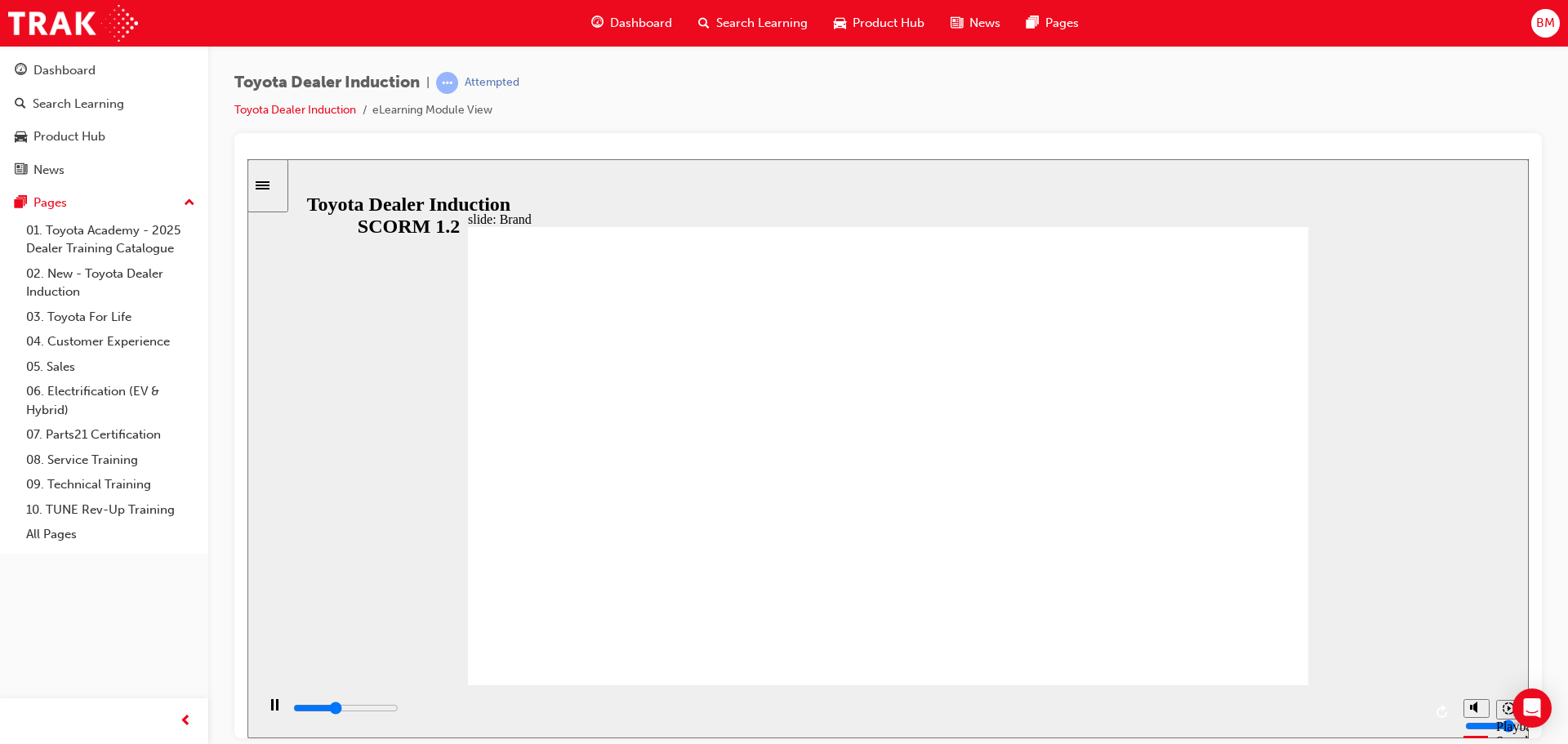
type input "11900"
type input "5"
type input "12000"
type input "7"
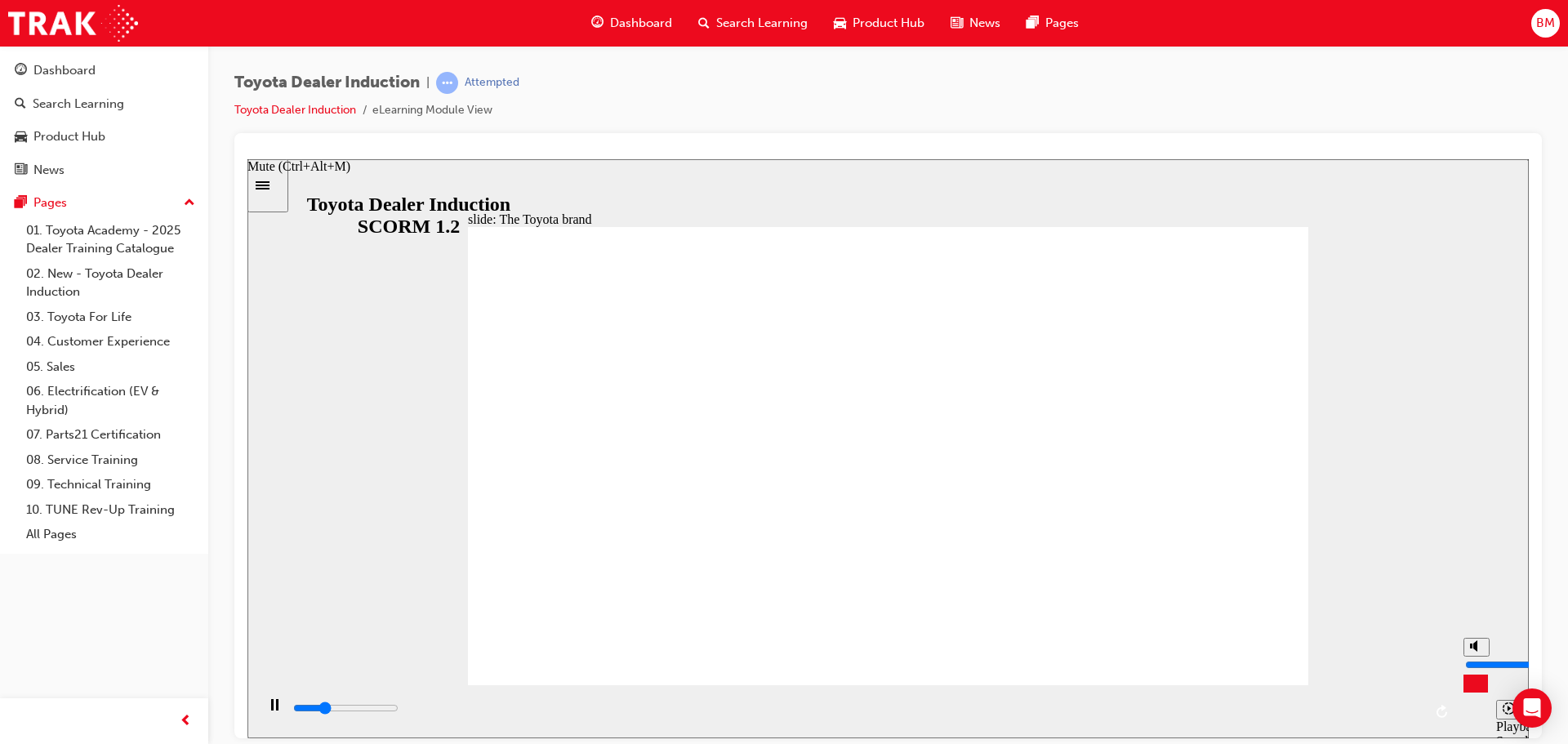
type input "12000"
type input "8"
type input "12000"
type input "10"
type input "12200"
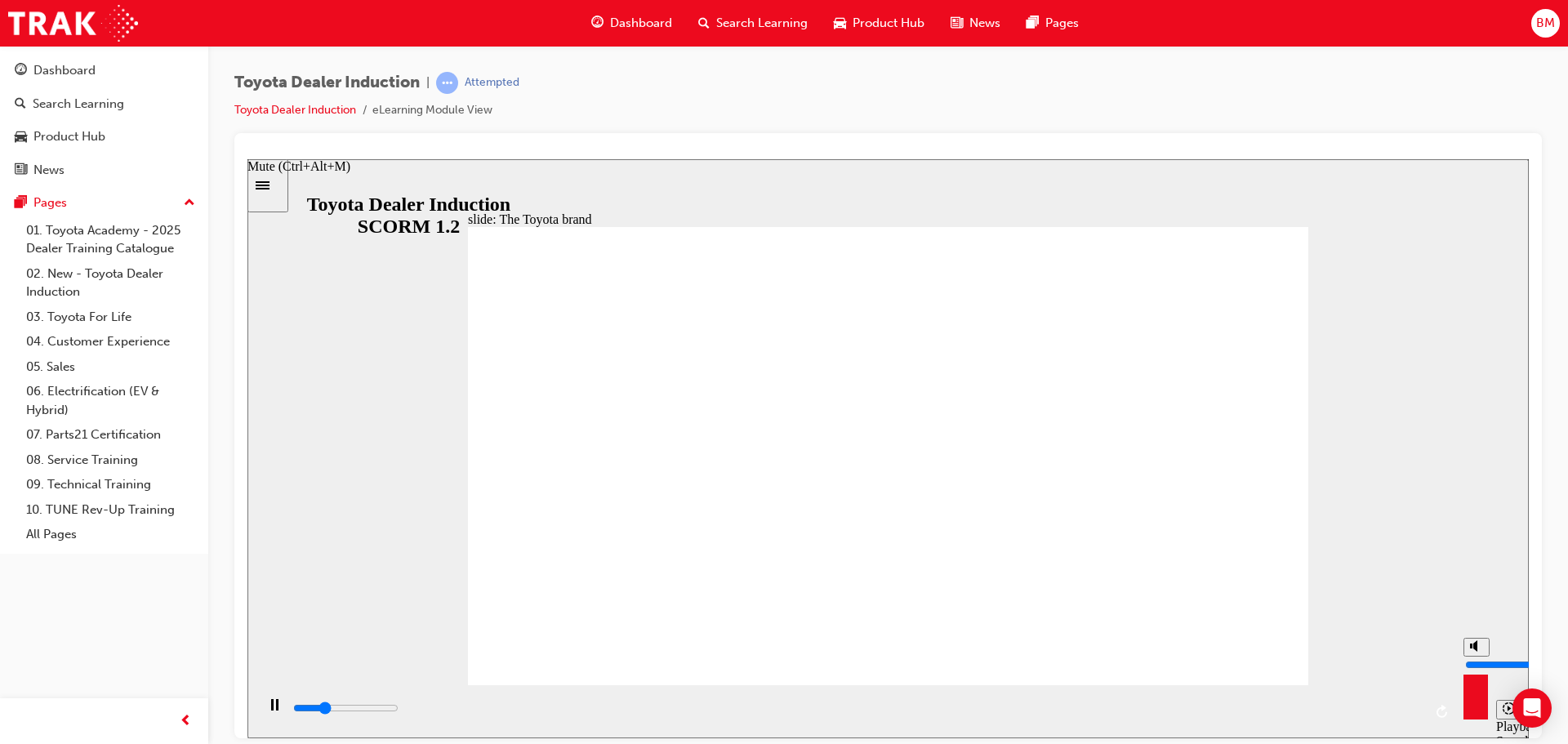
drag, startPoint x: 1476, startPoint y: 661, endPoint x: 1474, endPoint y: 626, distance: 35.1
type input "10"
click at [1474, 657] on input "volume" at bounding box center [1518, 663] width 105 height 13
click at [1252, 199] on div "slide: The Toyota brand BACK BACK NEXT NEXT The Toyota brand most recognised in…" at bounding box center [888, 448] width 1281 height 579
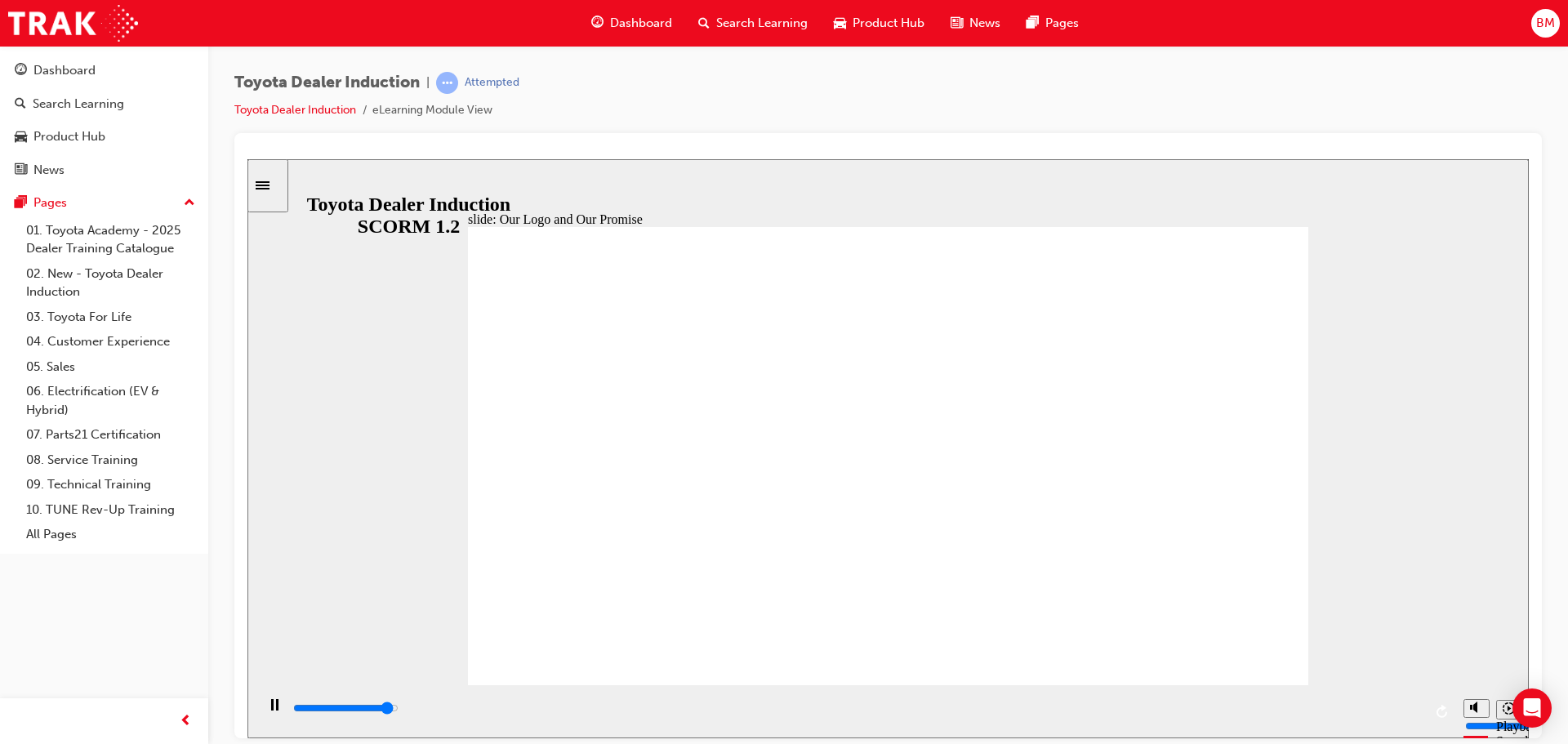
drag, startPoint x: 1232, startPoint y: 625, endPoint x: 1240, endPoint y: 658, distance: 34.0
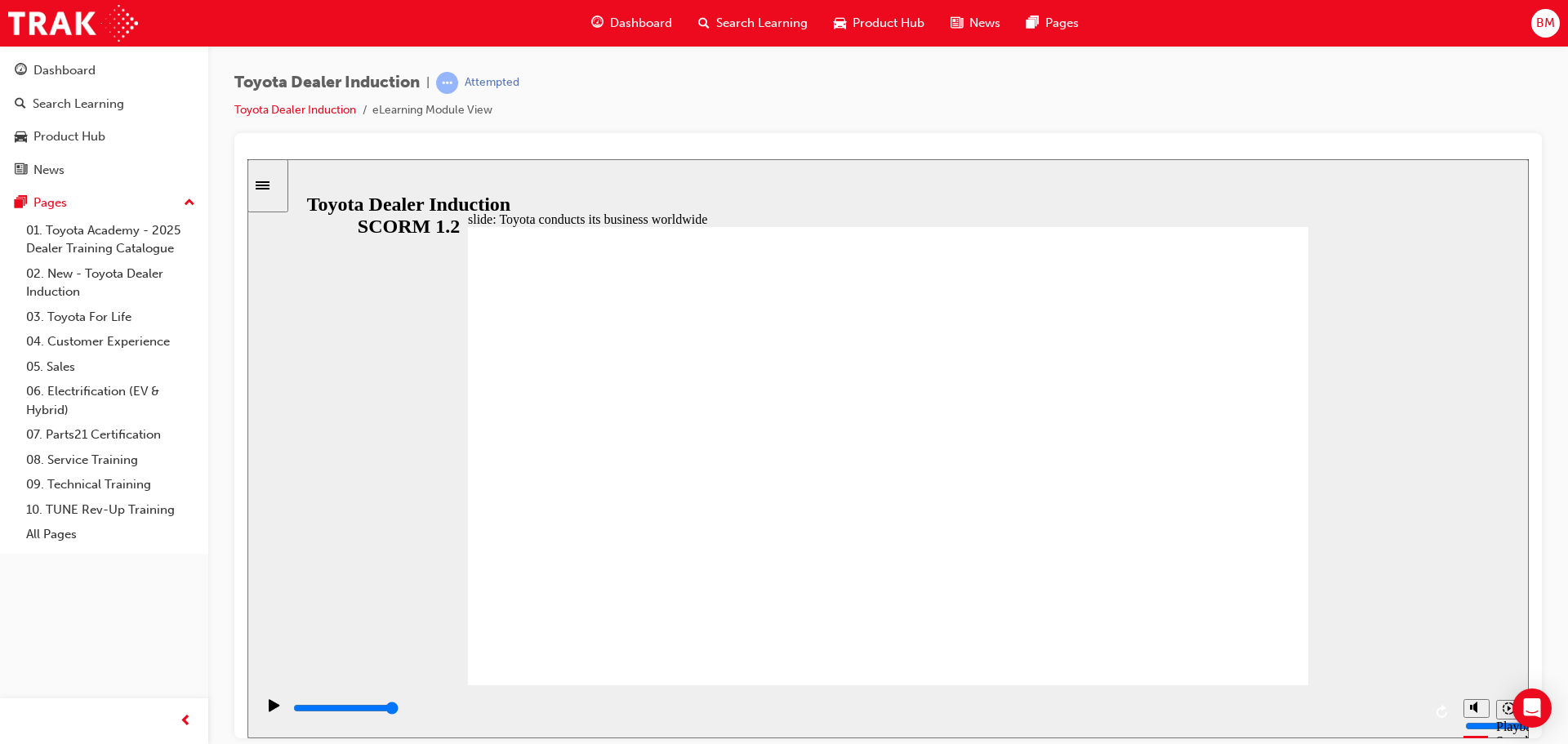
type input "8400"
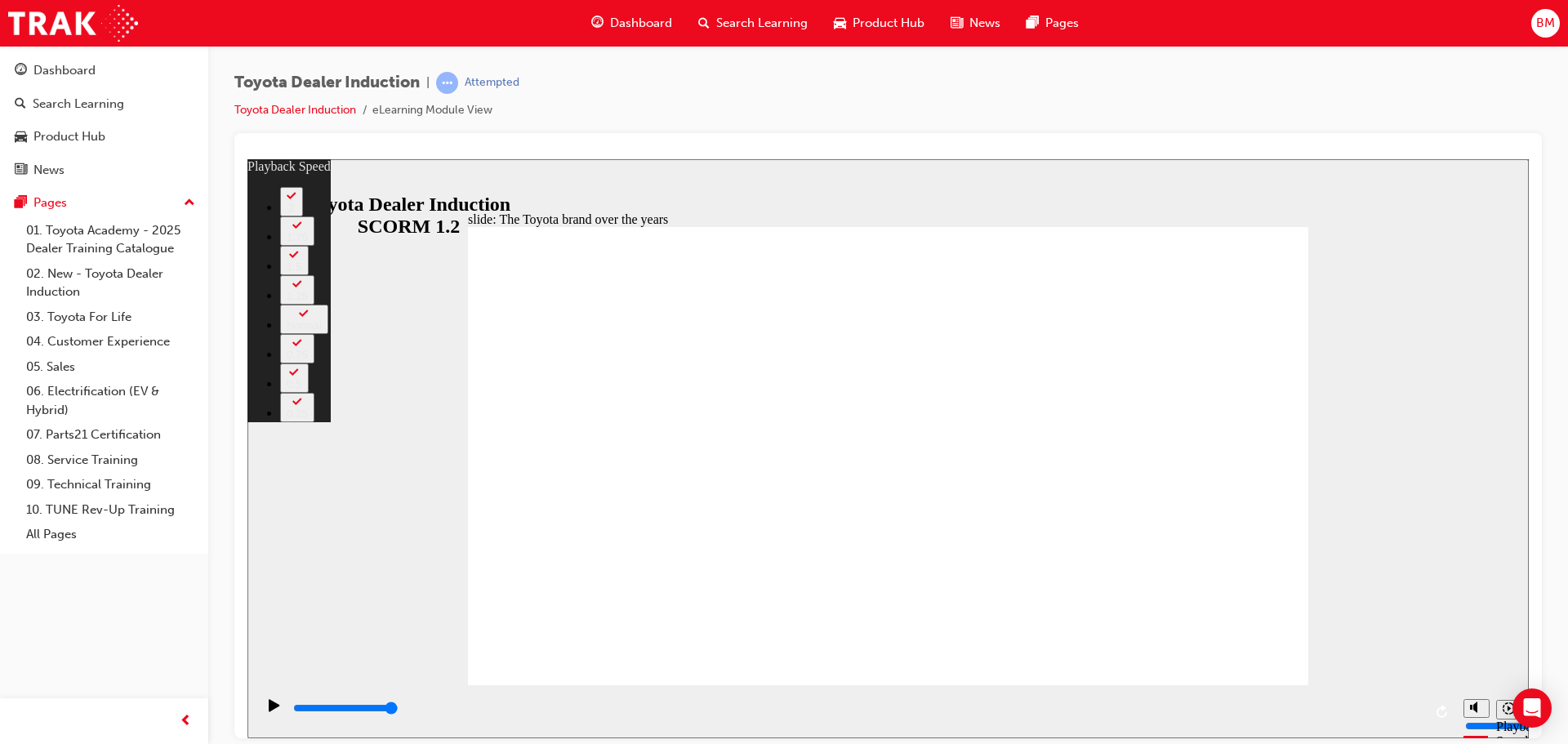
type input "165"
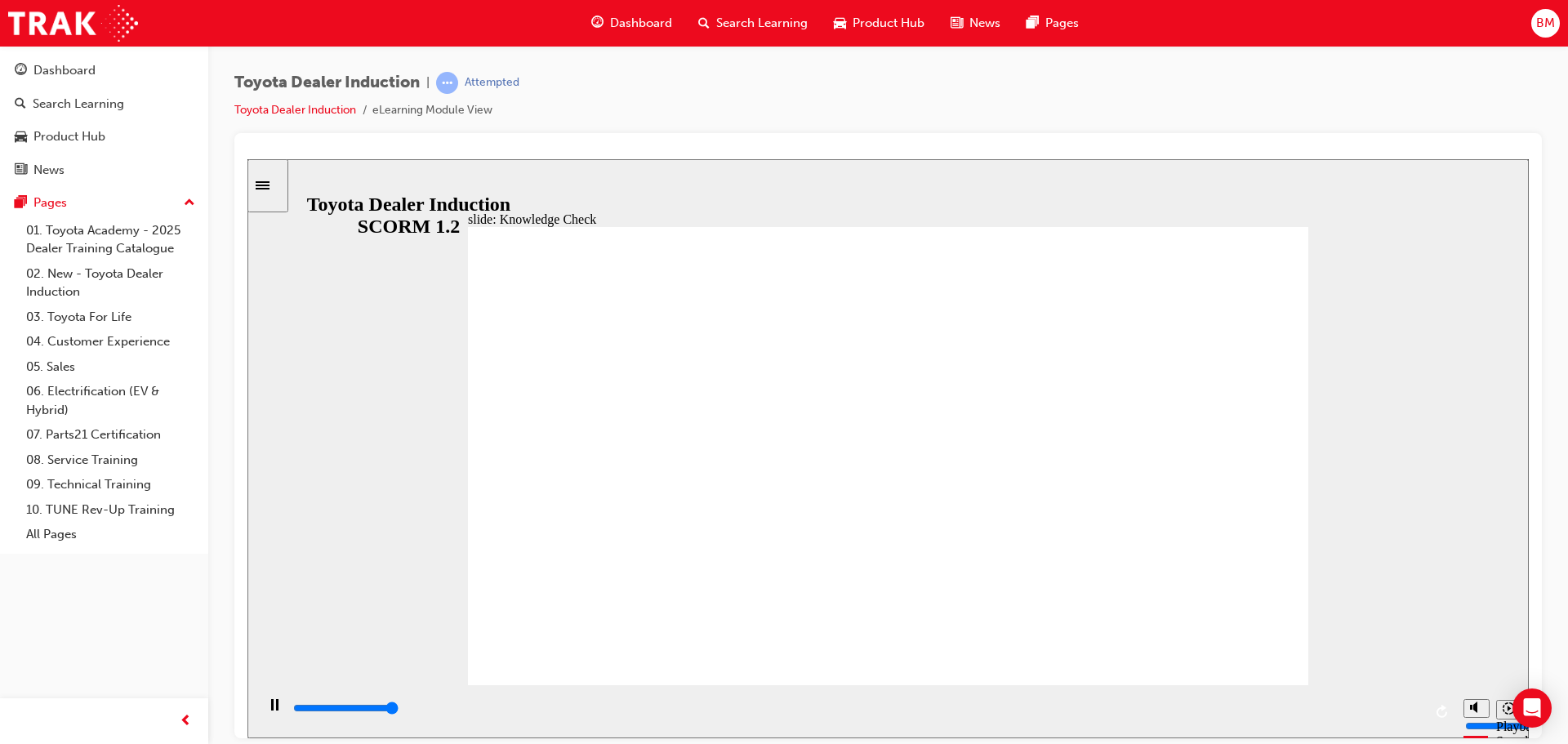
type input "5000"
radio input "true"
drag, startPoint x: 720, startPoint y: 425, endPoint x: 1260, endPoint y: 249, distance: 568.0
drag, startPoint x: 950, startPoint y: 520, endPoint x: 1245, endPoint y: 629, distance: 314.5
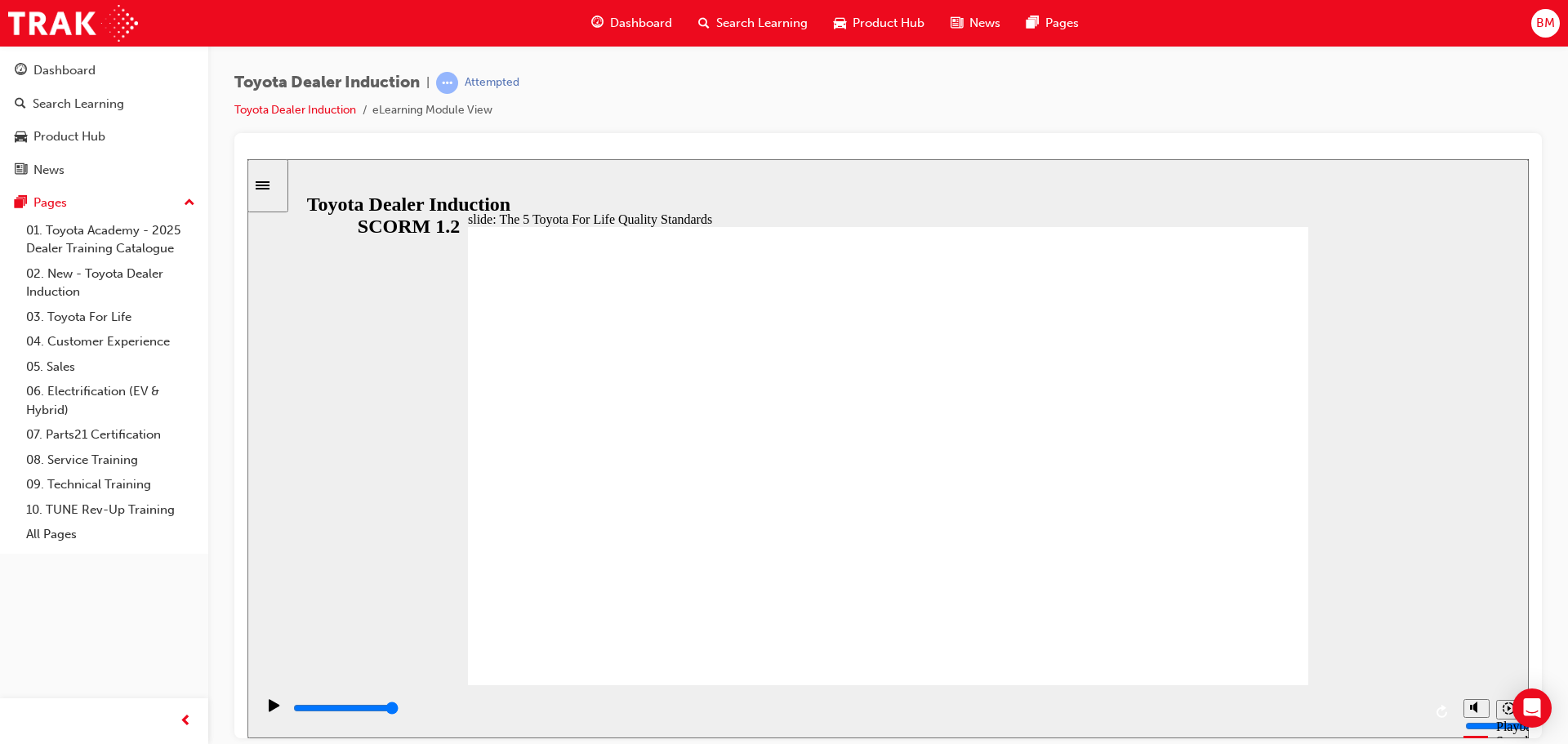
type input "13500"
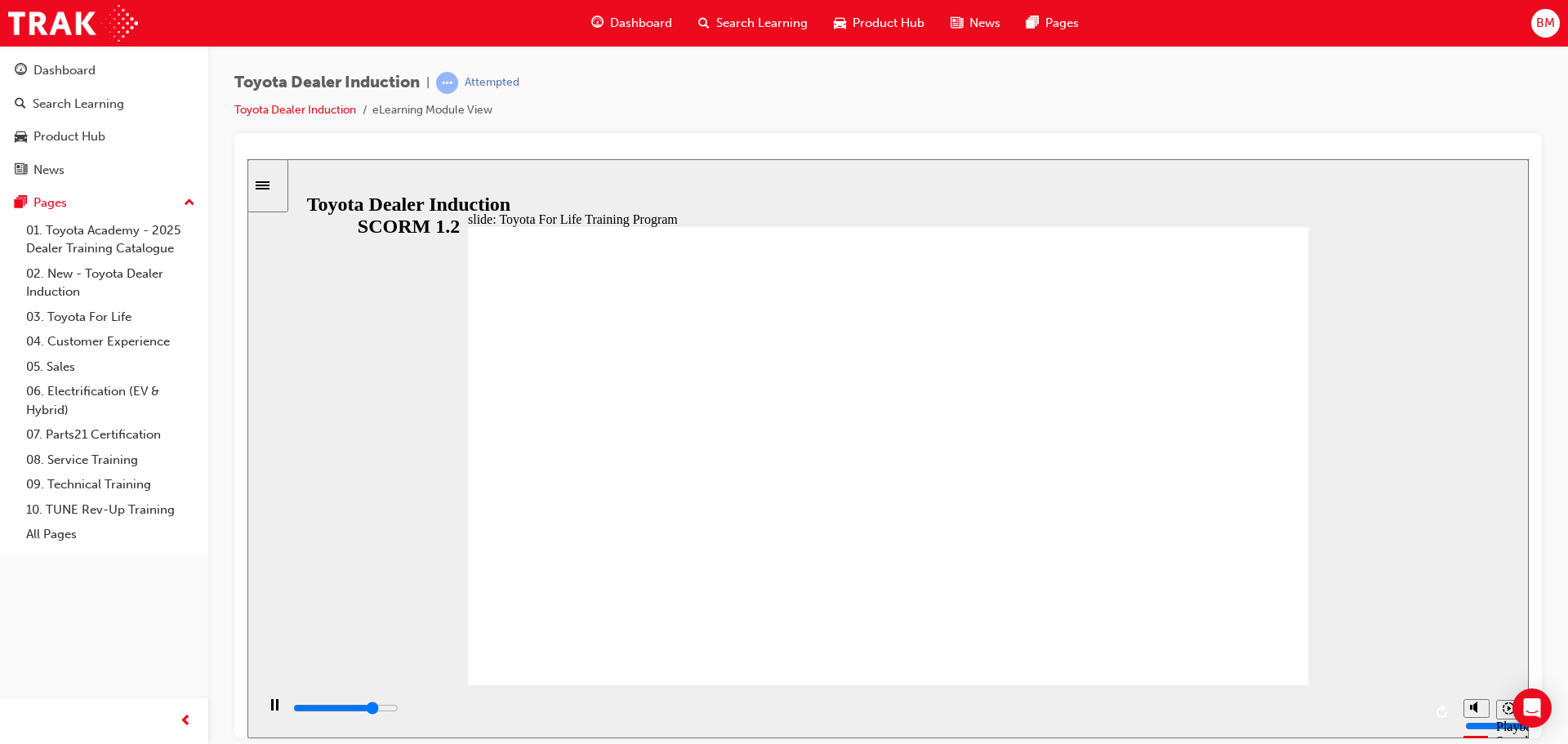
click at [1336, 613] on div "slide: Toyota For Life Training Program Toyota For Life Training Program BACK B…" at bounding box center [888, 448] width 1281 height 579
drag, startPoint x: 1332, startPoint y: 613, endPoint x: 1295, endPoint y: 610, distance: 37.1
click at [1321, 613] on div "slide: Toyota For Life Training Program Toyota For Life Training Program BACK B…" at bounding box center [888, 448] width 1281 height 579
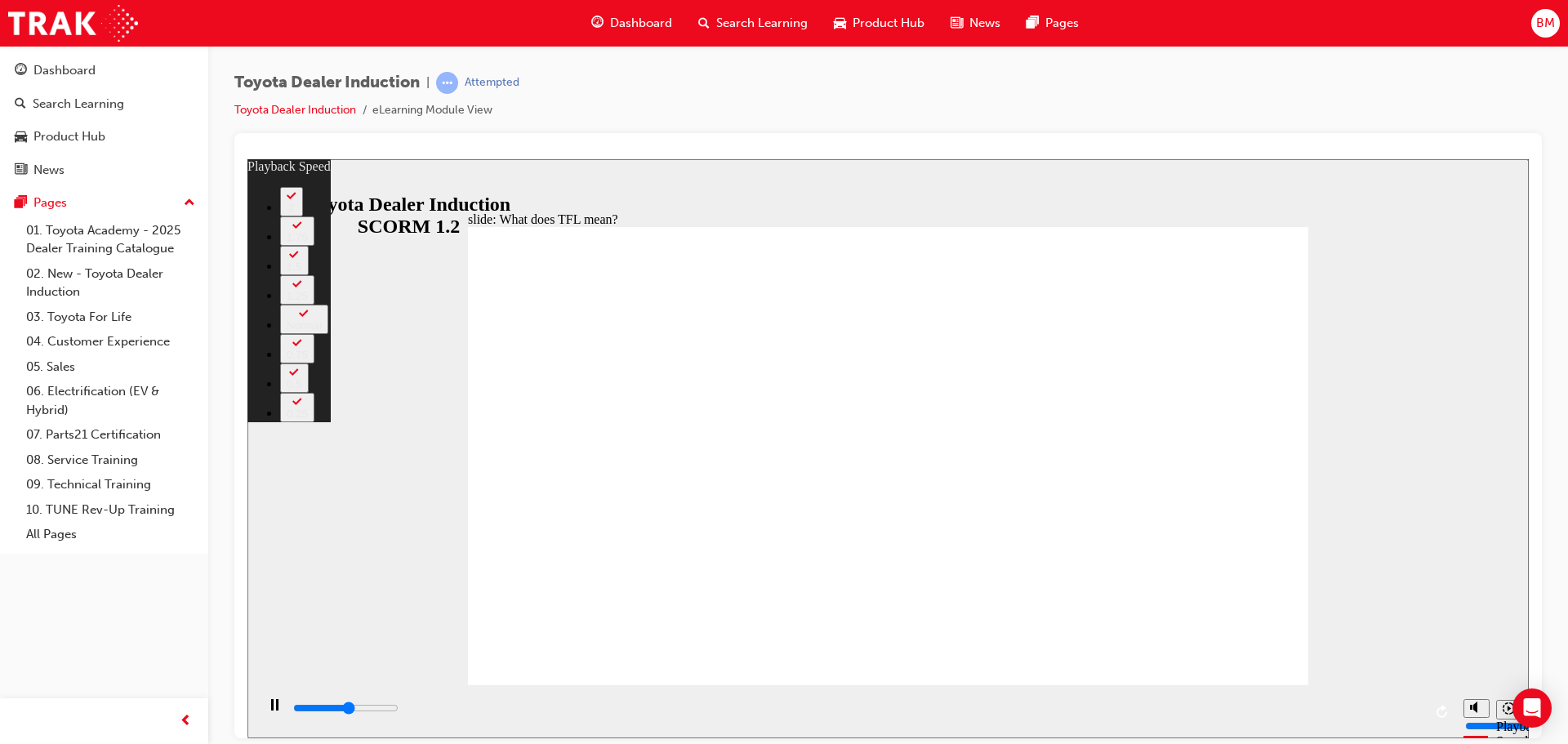
type input "5800"
type input "0"
type input "6000"
type input "1"
type input "6200"
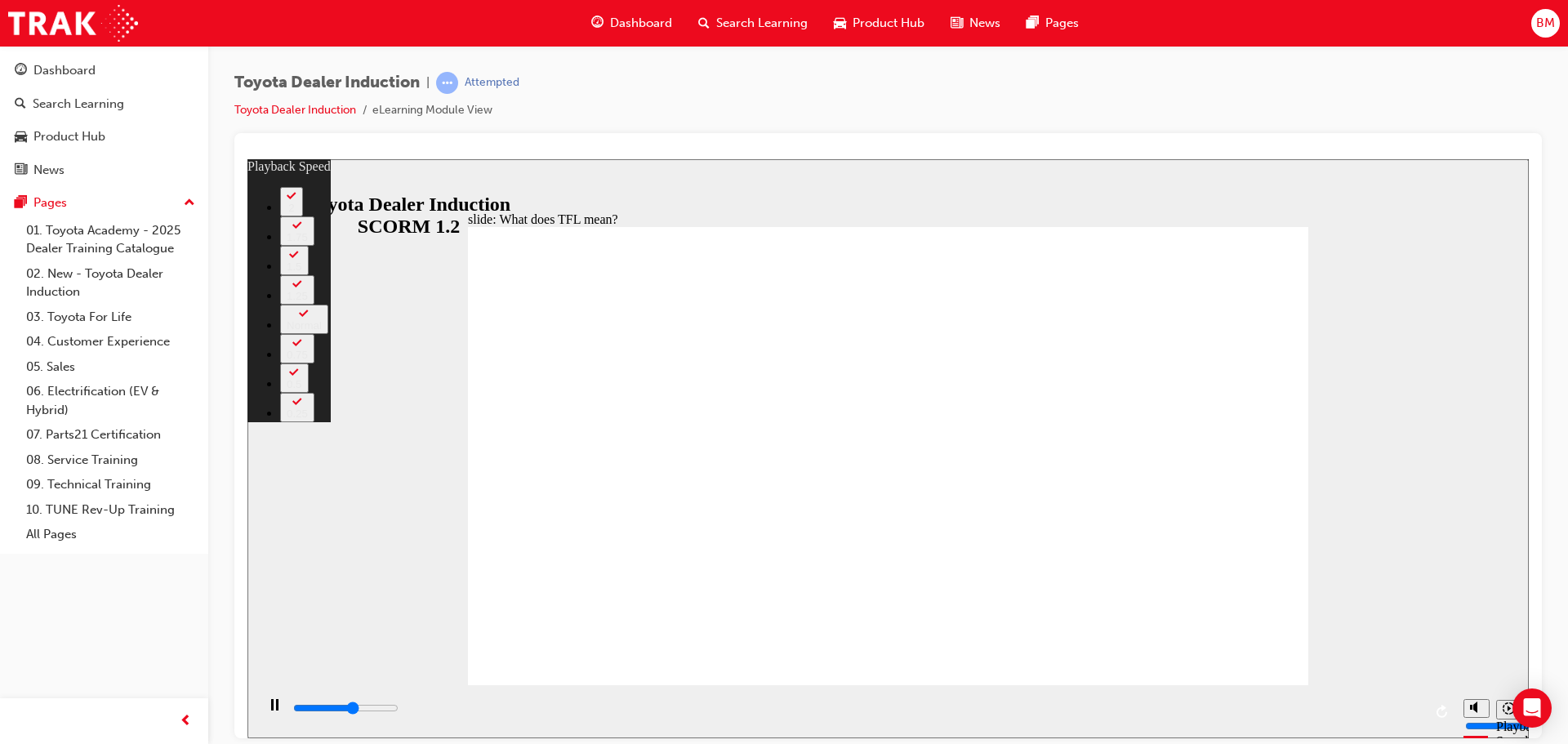
type input "103"
type input "6200"
type input "103"
type input "6300"
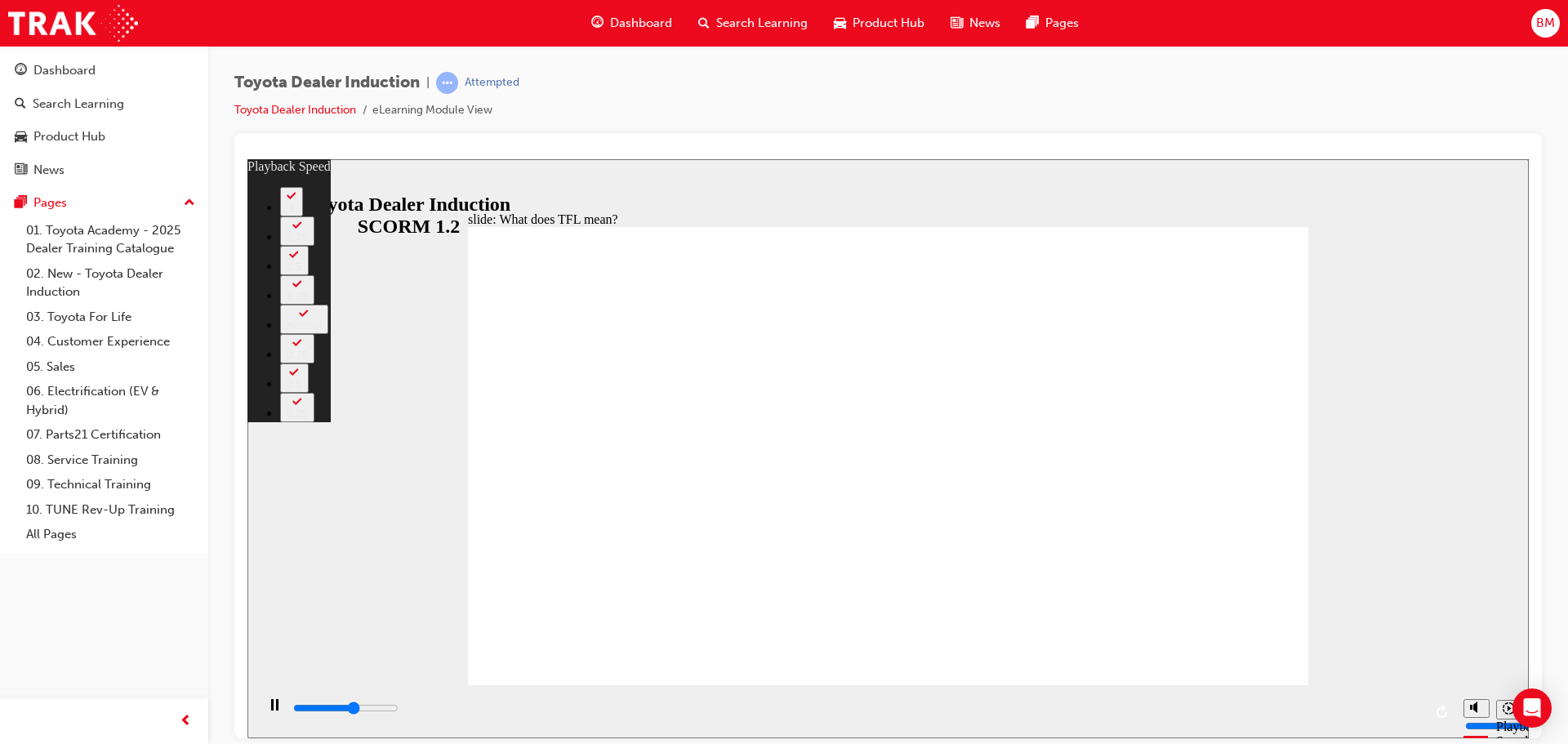
type input "103"
type input "6600"
type input "103"
type input "6800"
type input "104"
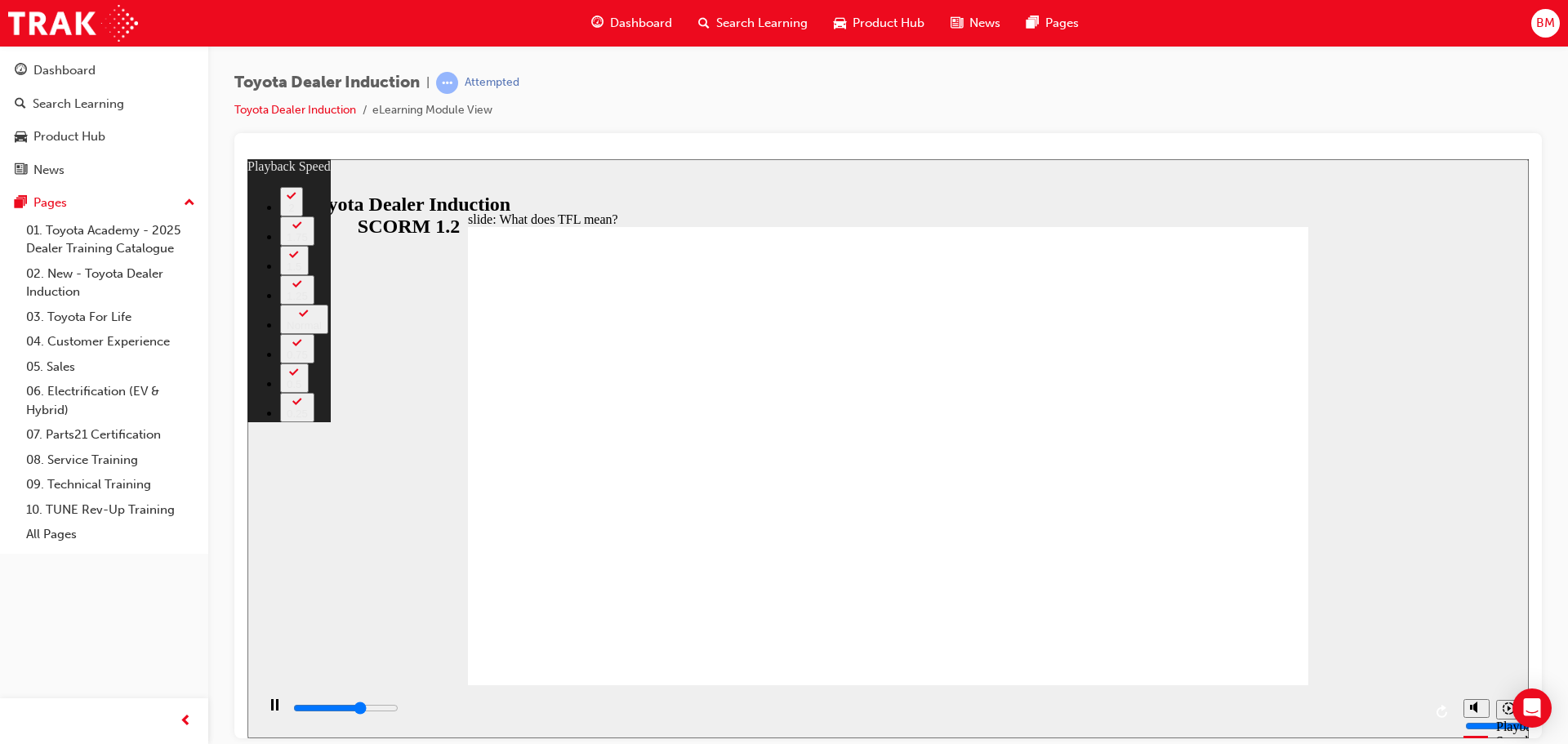
type input "7100"
type input "104"
type input "7200"
type input "133"
type input "7200"
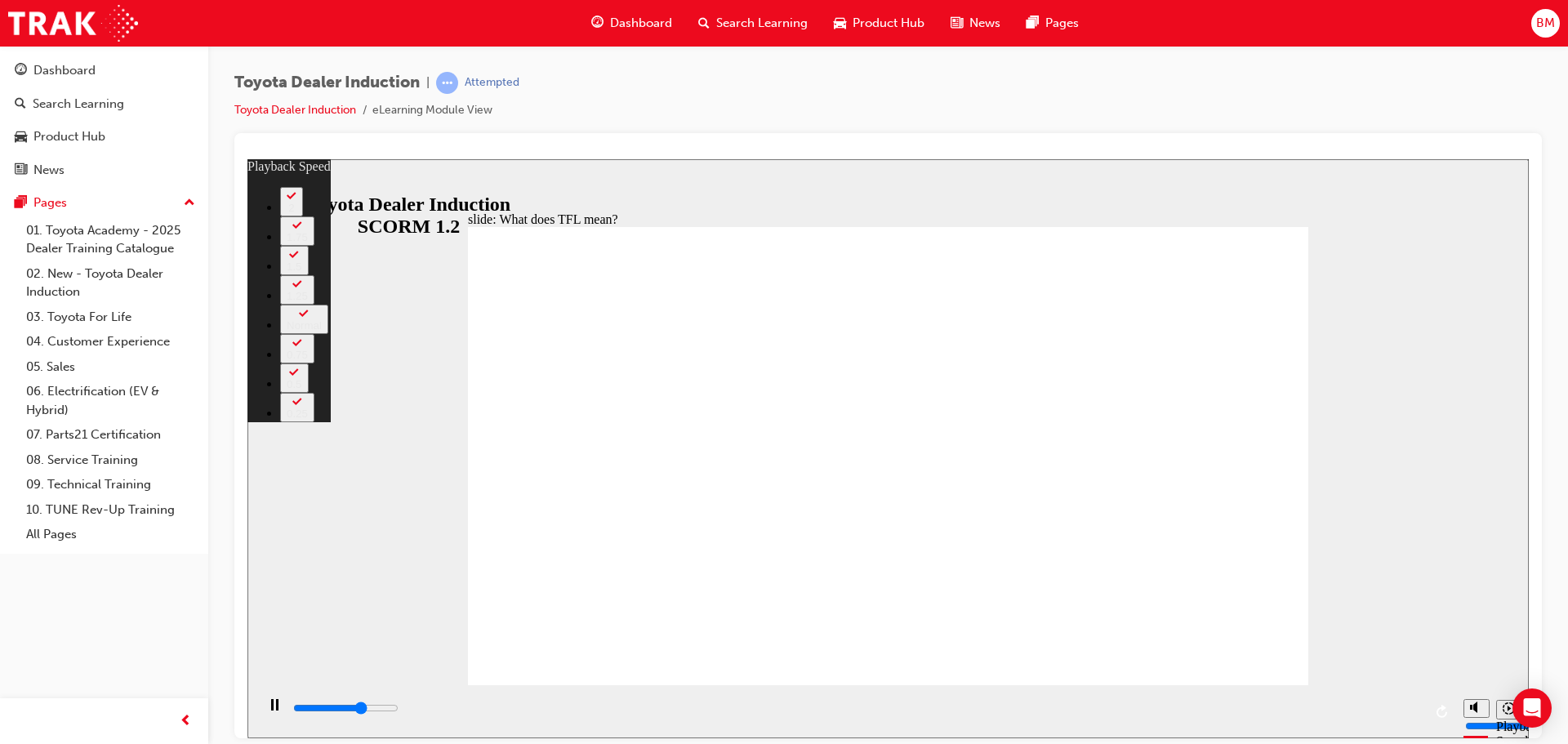
type input "133"
type input "7200"
type input "133"
type input "7500"
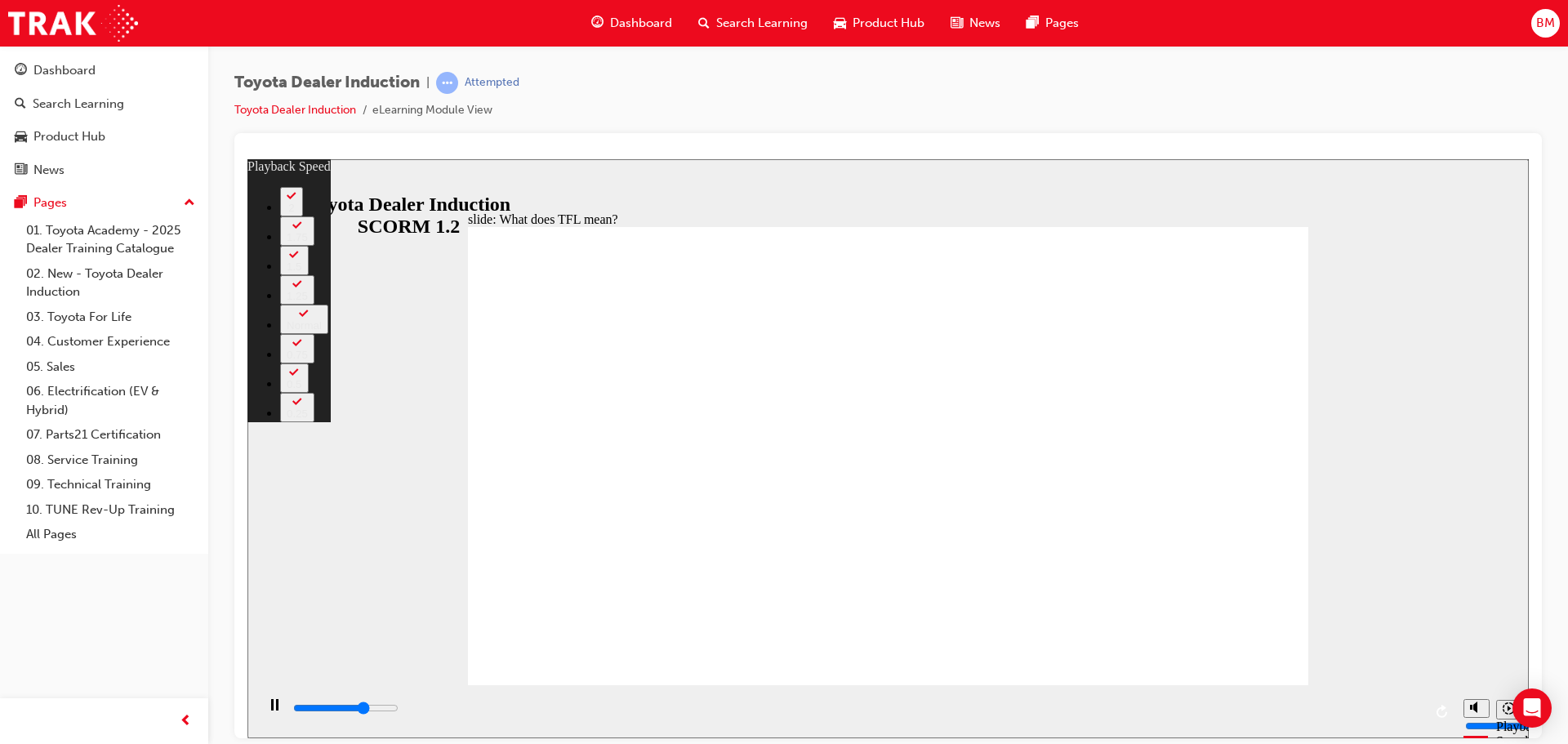
type input "133"
type input "7700"
type input "133"
type input "7800"
type input "133"
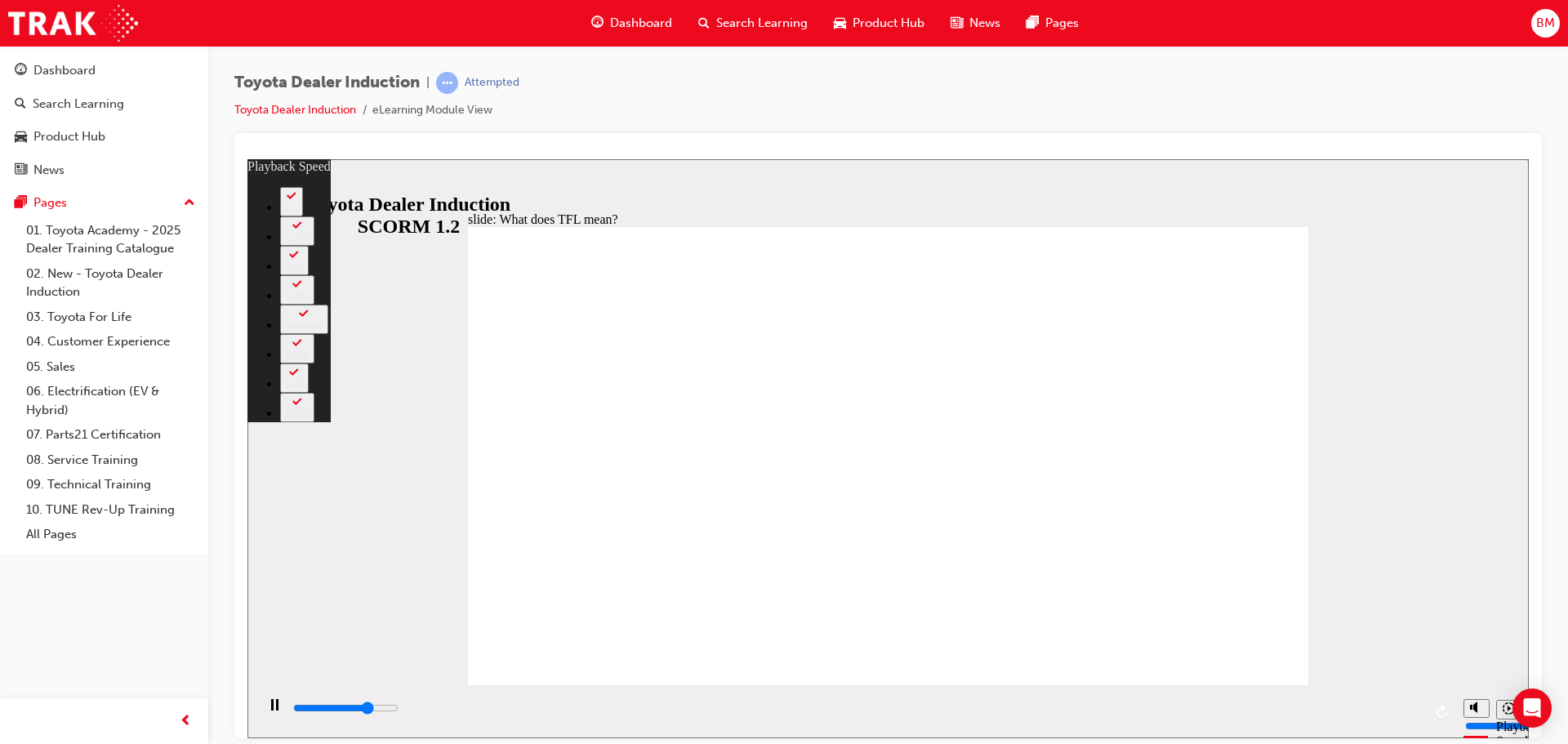
type input "8000"
type input "134"
type input "8300"
type input "134"
type input "8300"
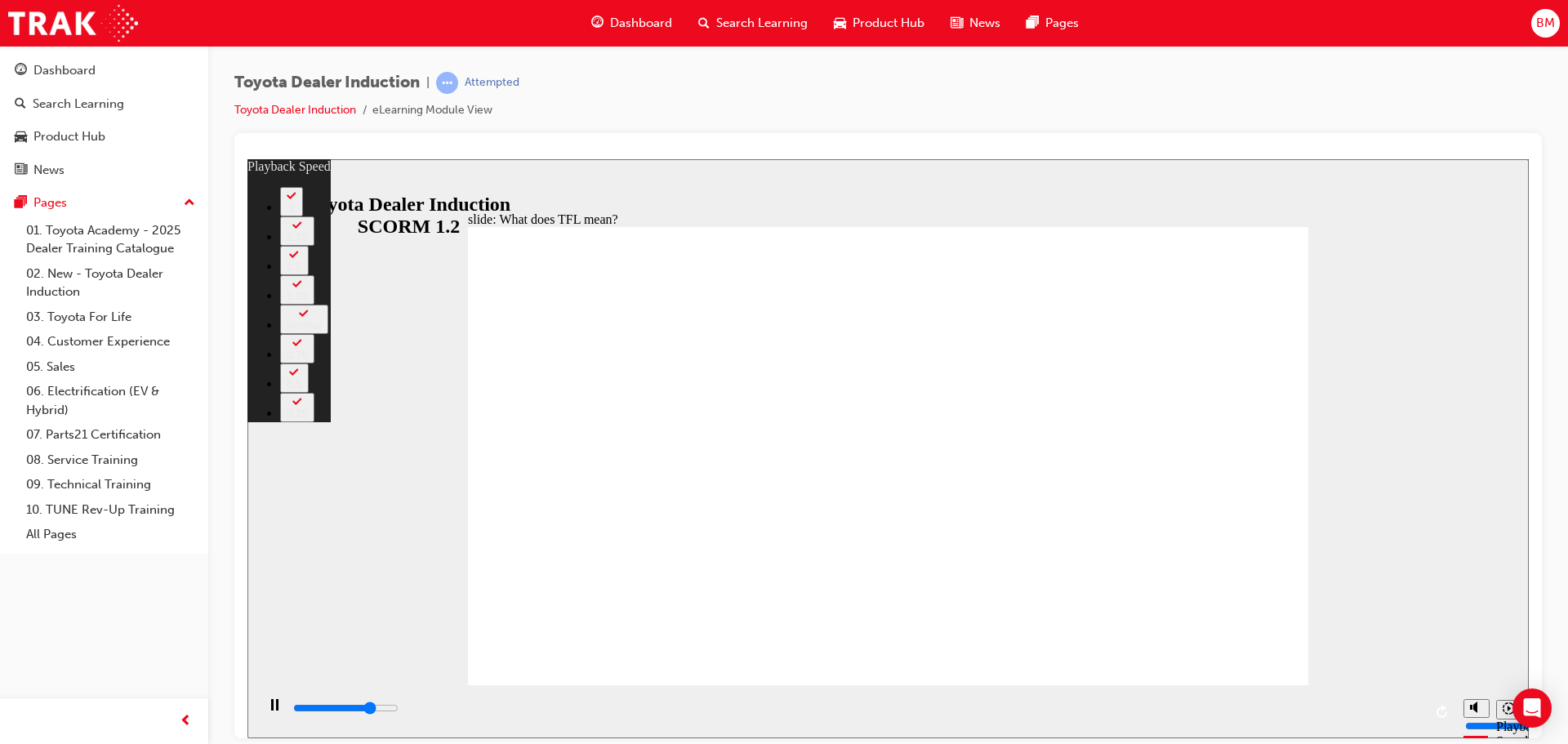
type input "134"
type input "8600"
type input "134"
type input "8900"
type input "135"
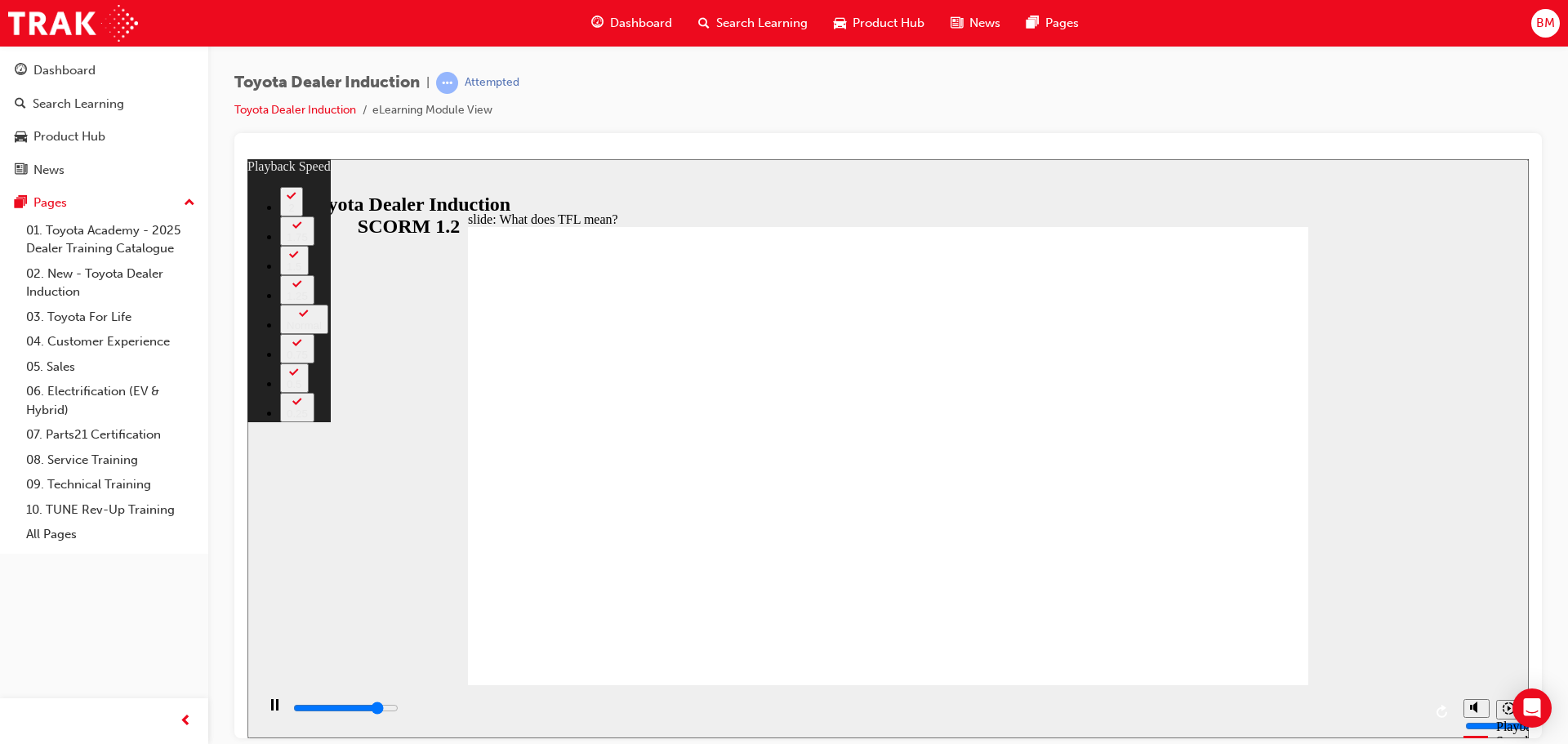
type input "9100"
type input "135"
type input "9400"
type input "135"
type input "9700"
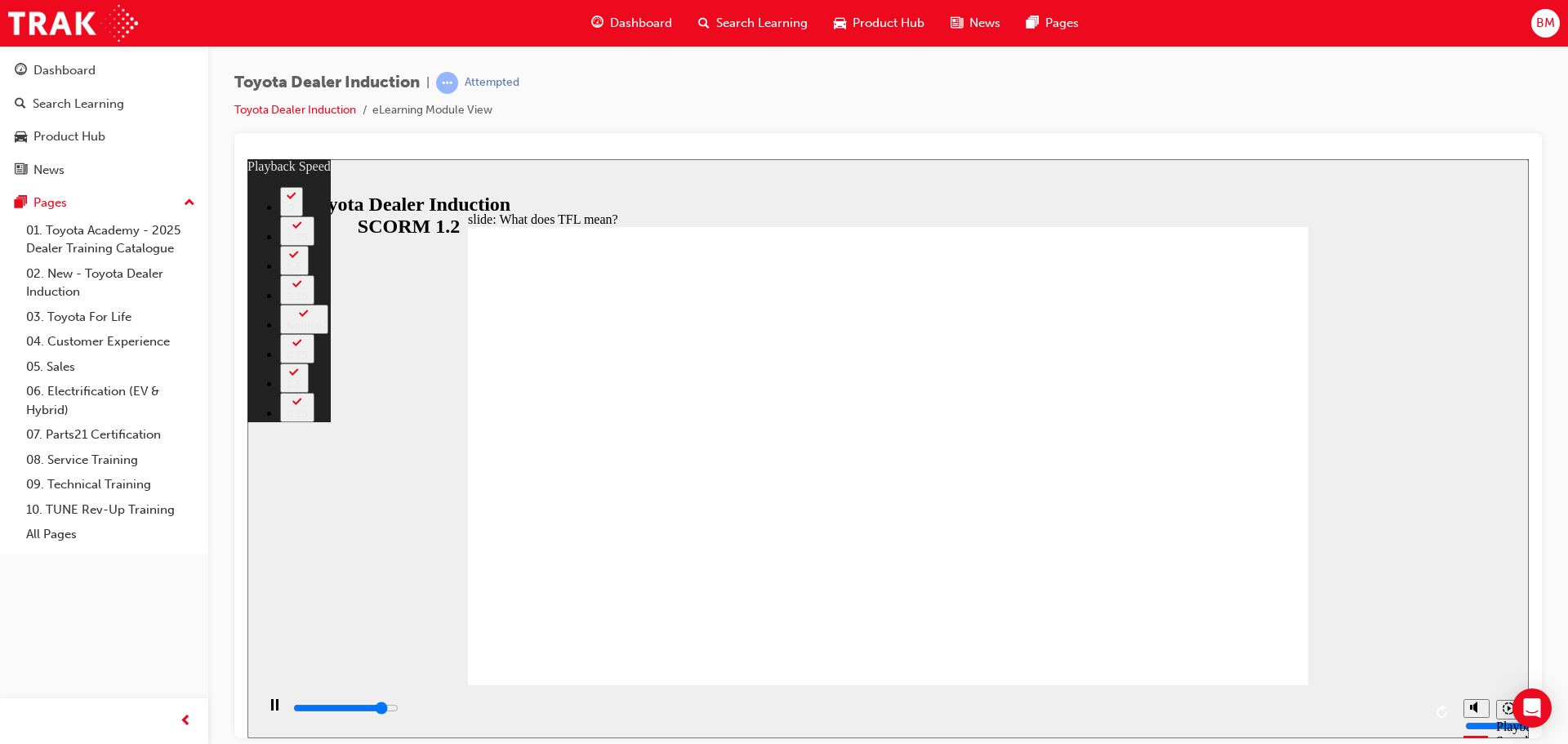
type input "135"
type input "9900"
type input "136"
type input "10200"
type input "136"
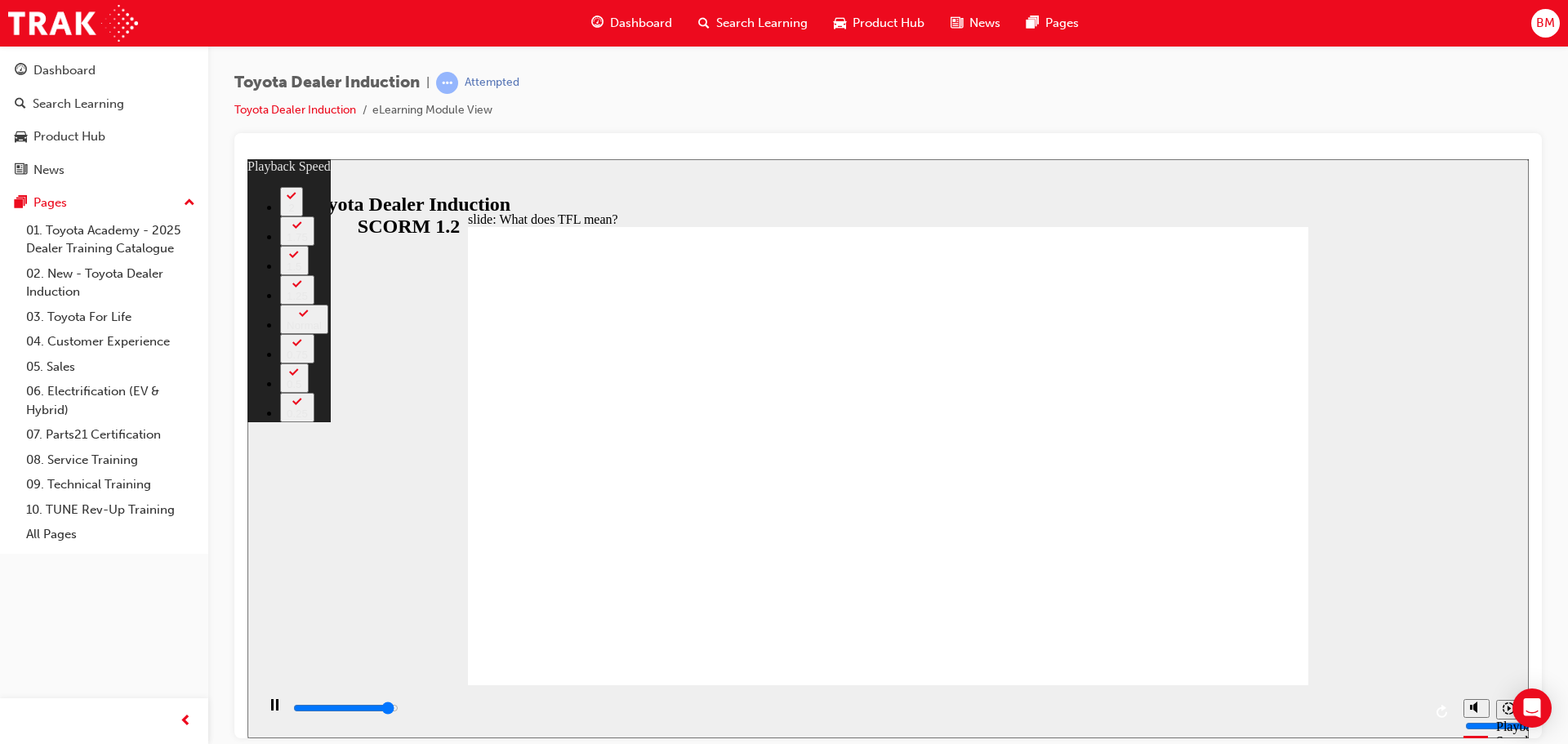
type input "10500"
type input "136"
type input "10500"
type input "136"
type input "10700"
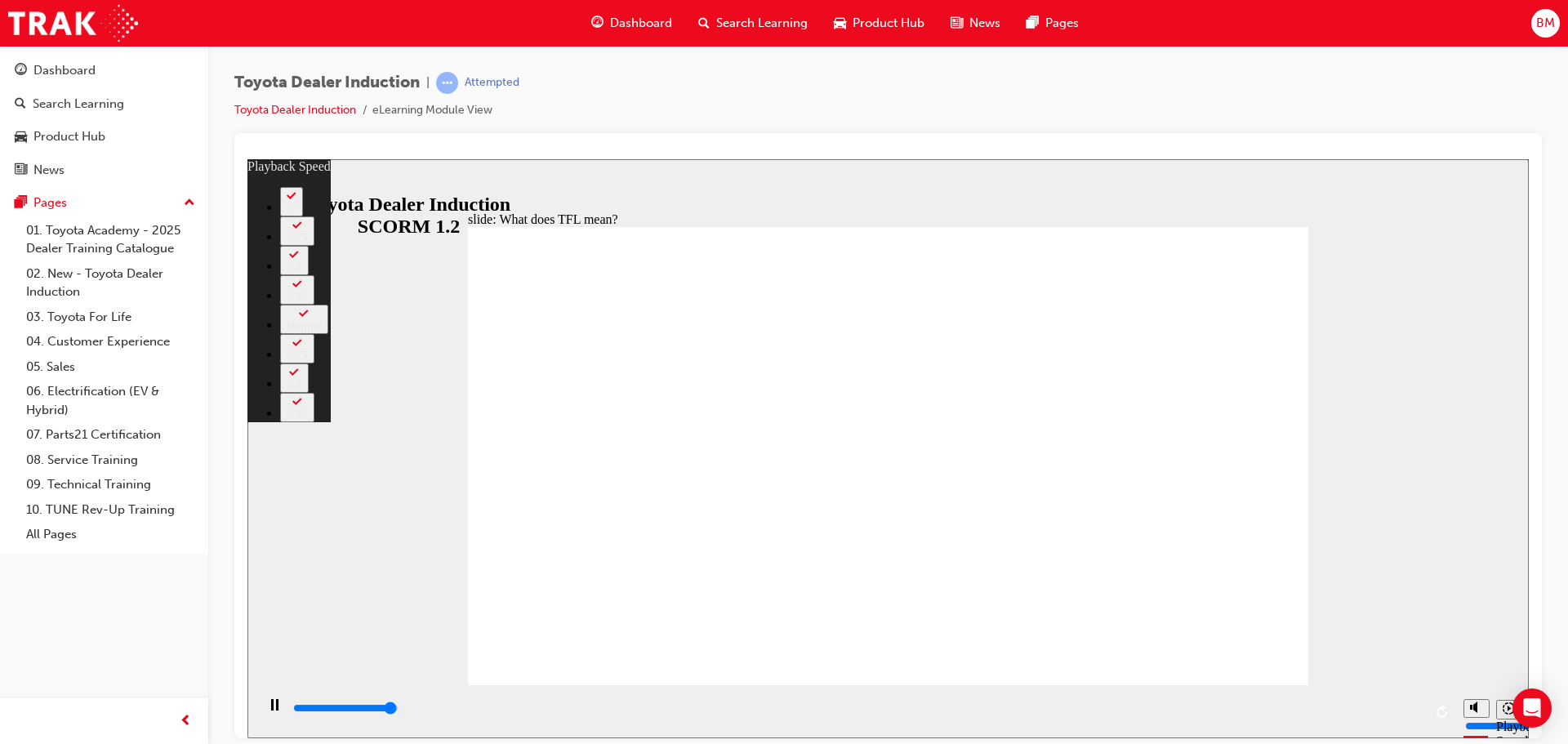
type input "136"
type input "10800"
type input "139"
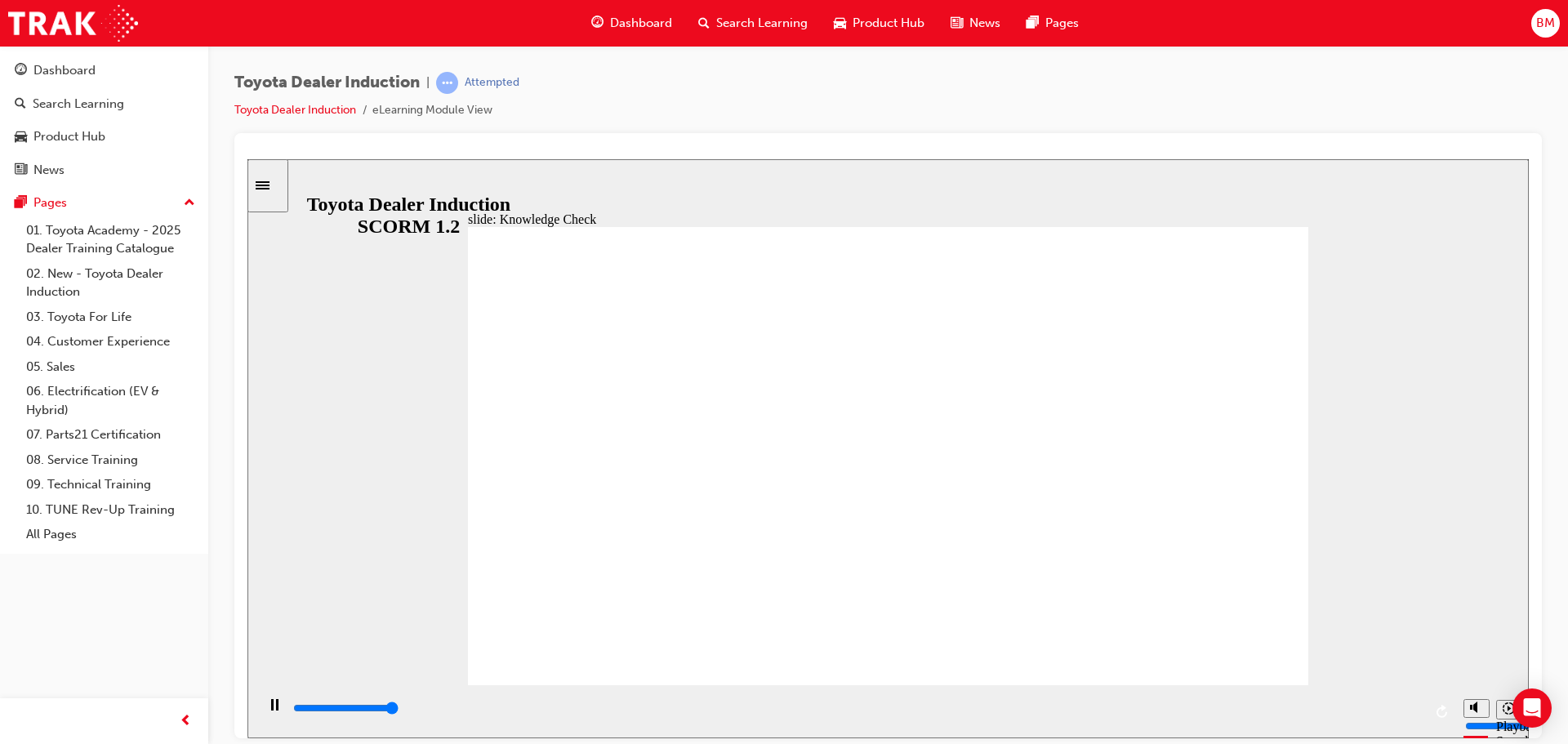
type input "5000"
radio input "true"
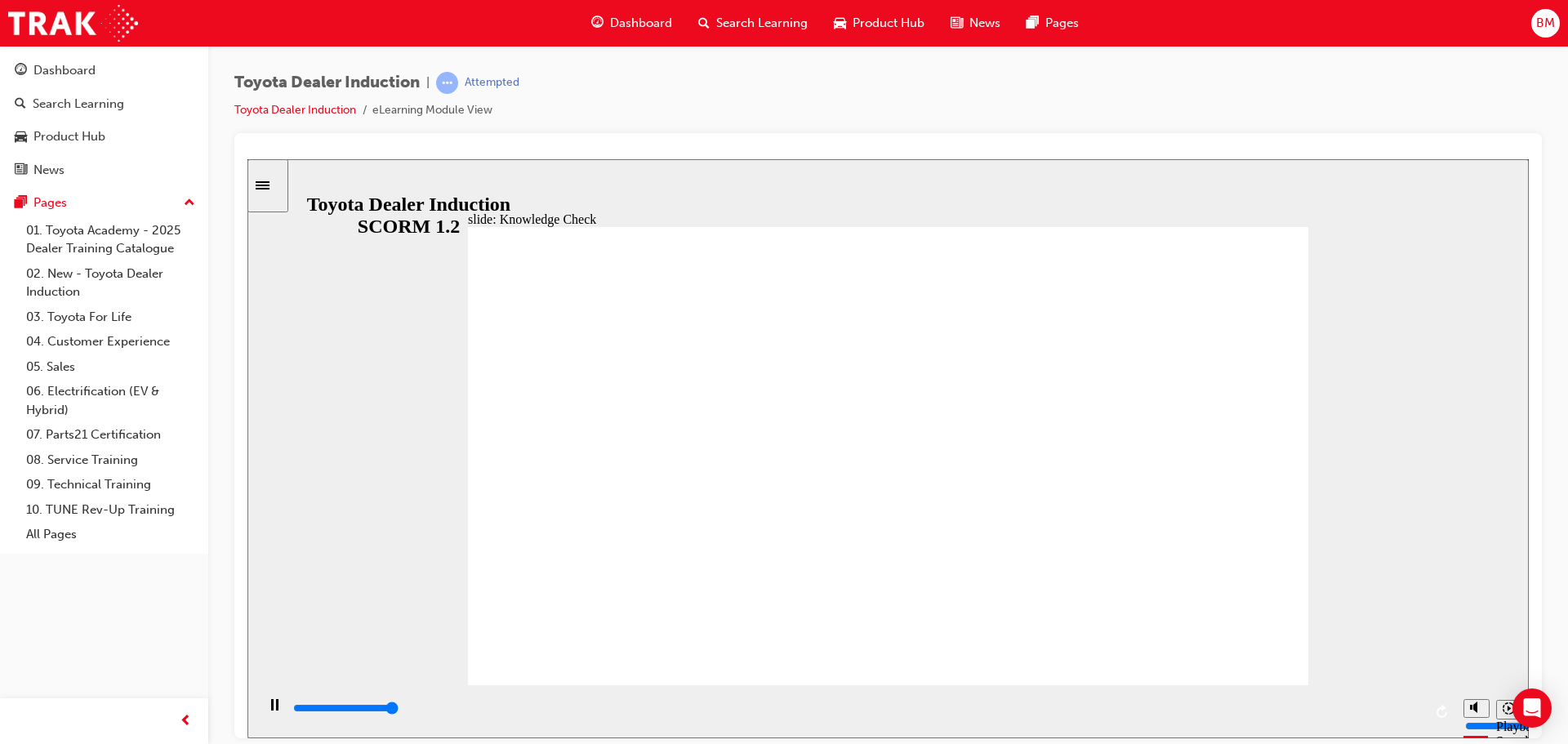
type input "5000"
radio input "true"
click at [1084, 713] on div "playback controls" at bounding box center [857, 708] width 1131 height 18
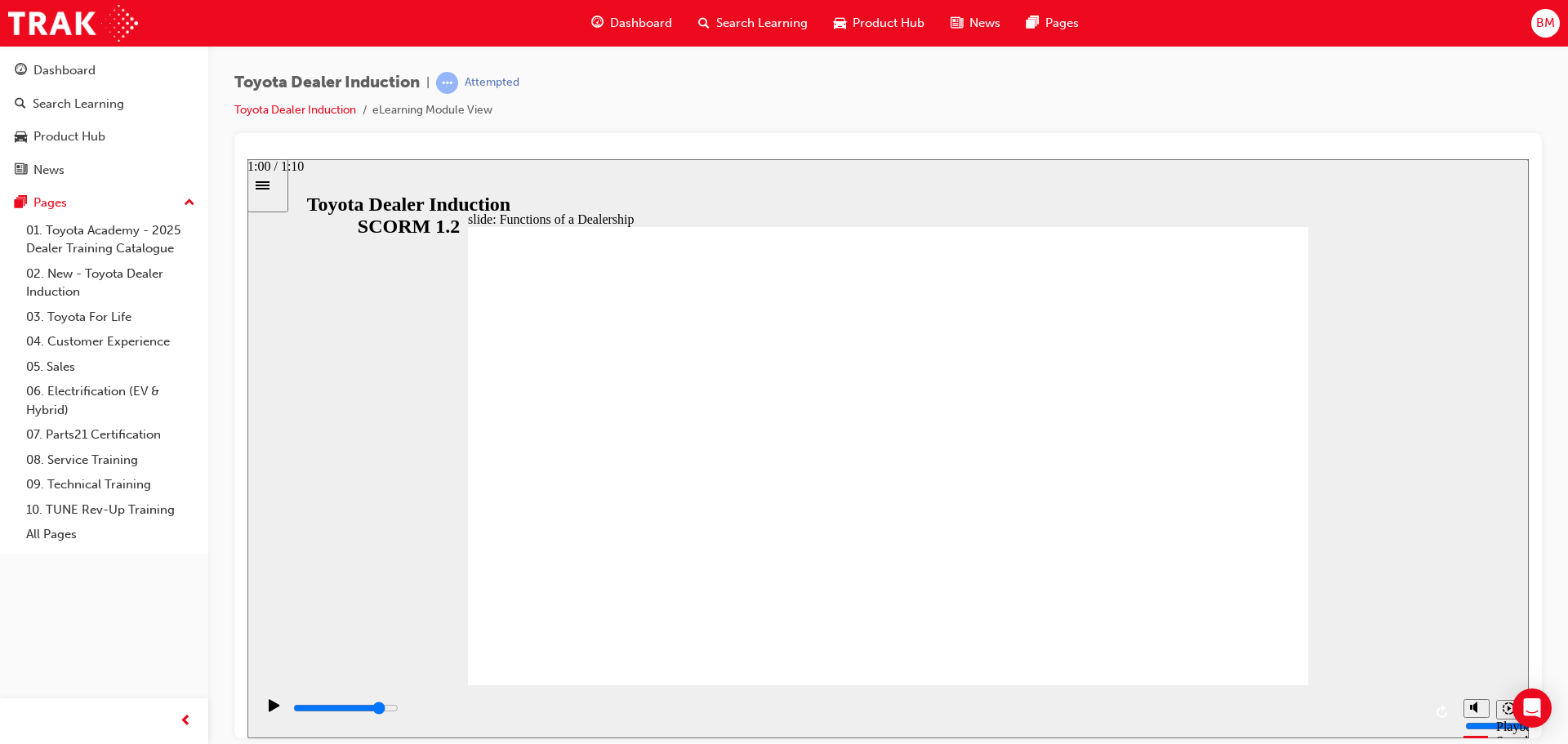
click at [1262, 715] on div "playback controls" at bounding box center [857, 708] width 1131 height 18
click at [1422, 717] on div "playback controls" at bounding box center [857, 708] width 1131 height 18
click at [399, 709] on input "slide progress" at bounding box center [346, 707] width 105 height 13
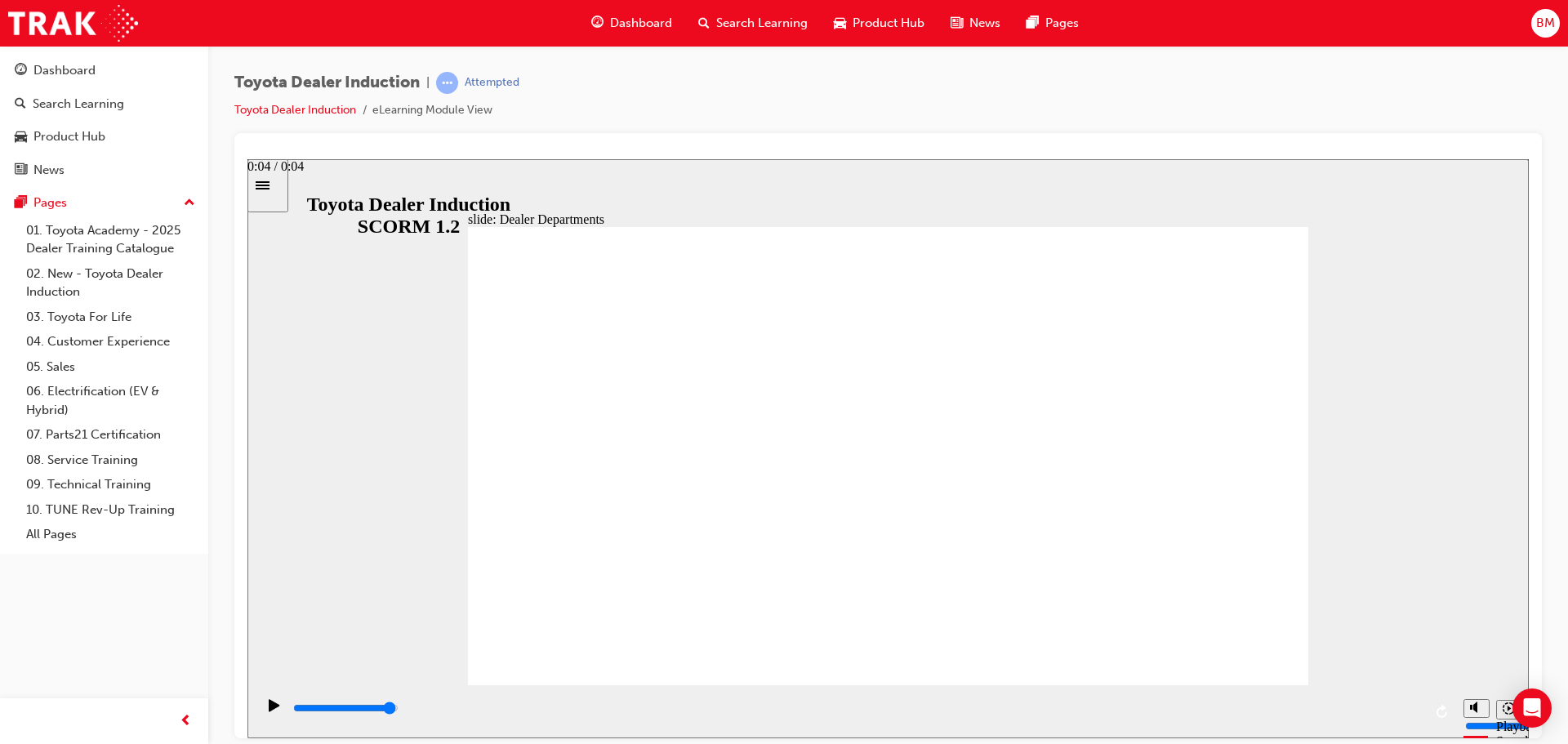
click at [399, 711] on input "slide progress" at bounding box center [346, 707] width 105 height 13
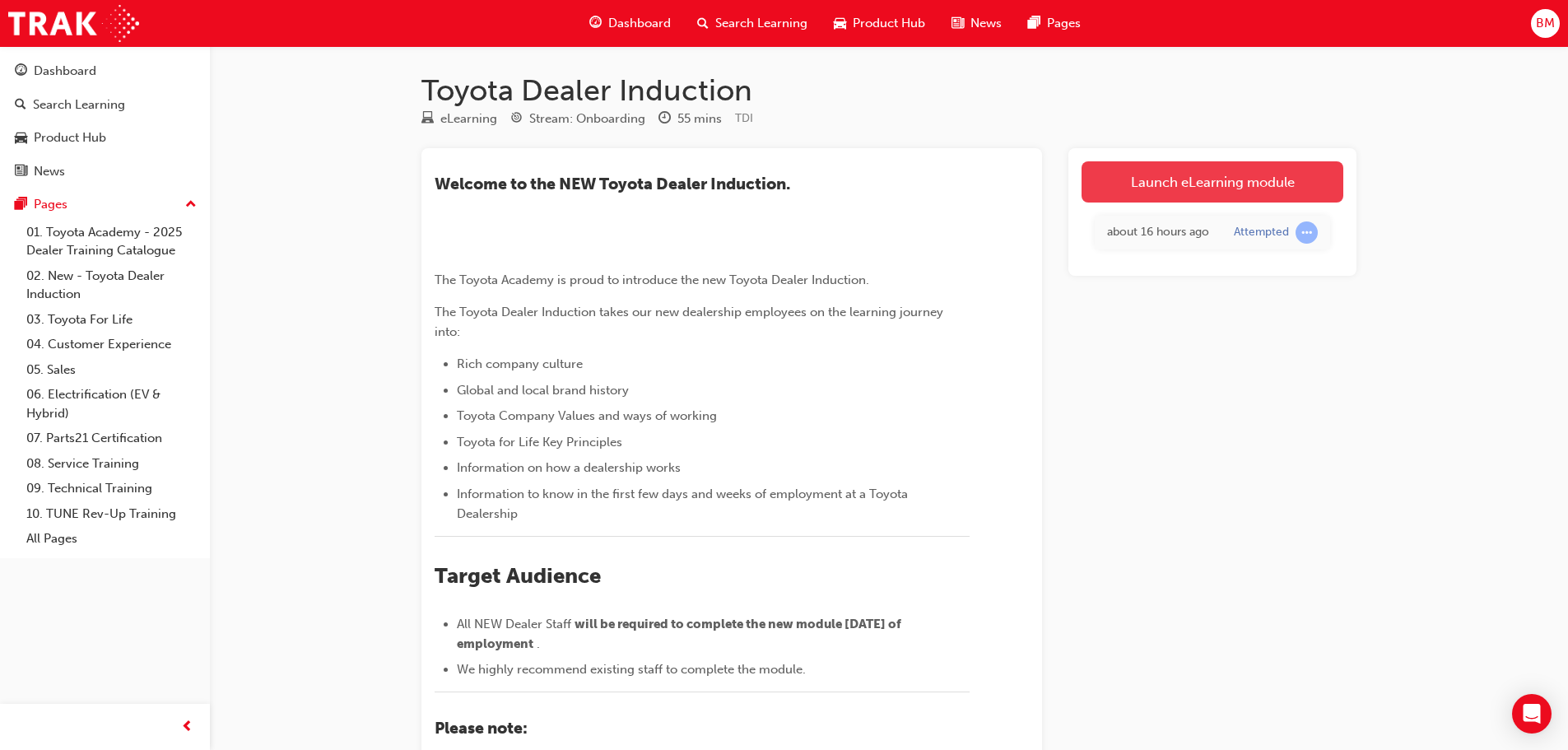
click at [1235, 190] on link "Launch eLearning module" at bounding box center [1212, 182] width 262 height 41
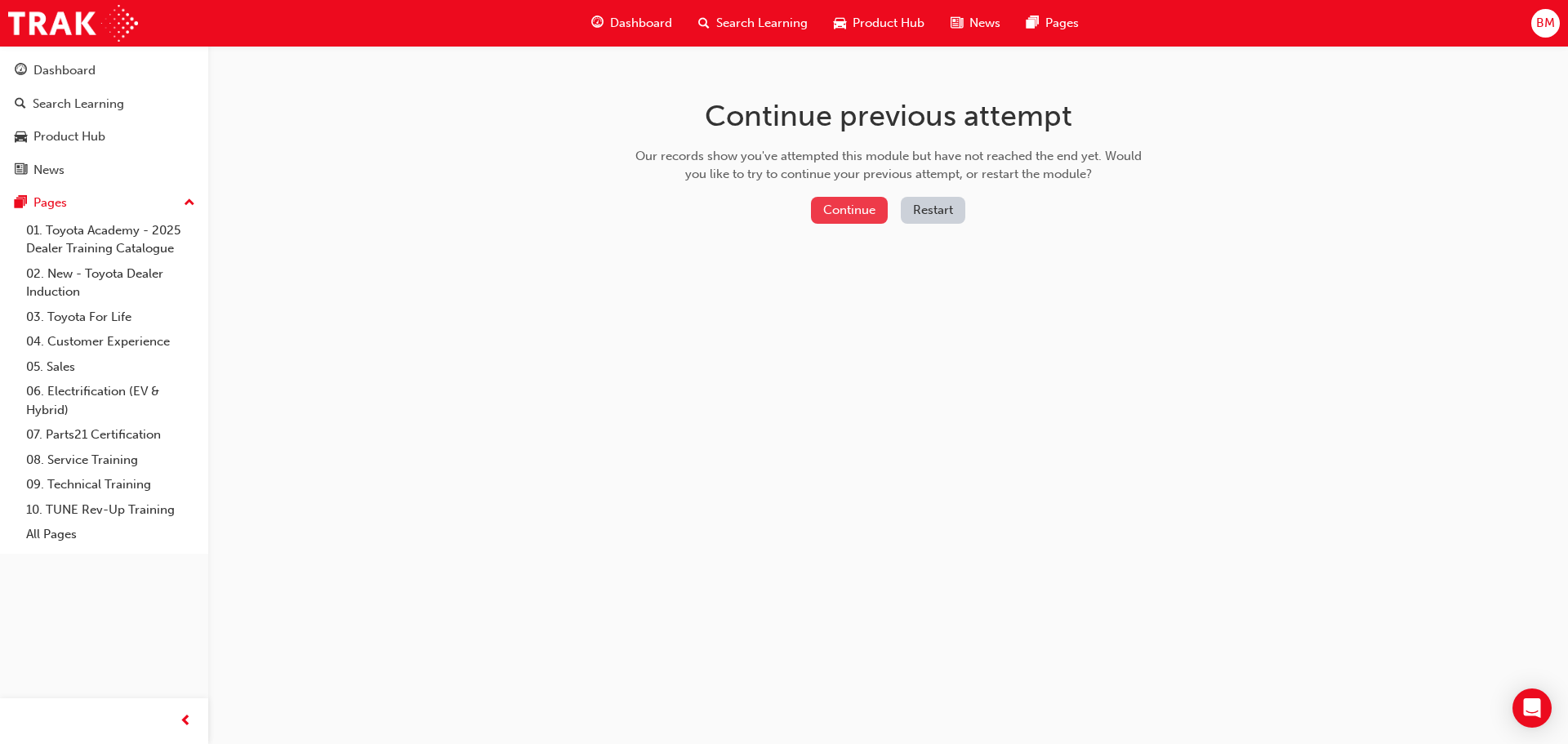
click at [833, 210] on button "Continue" at bounding box center [849, 210] width 76 height 27
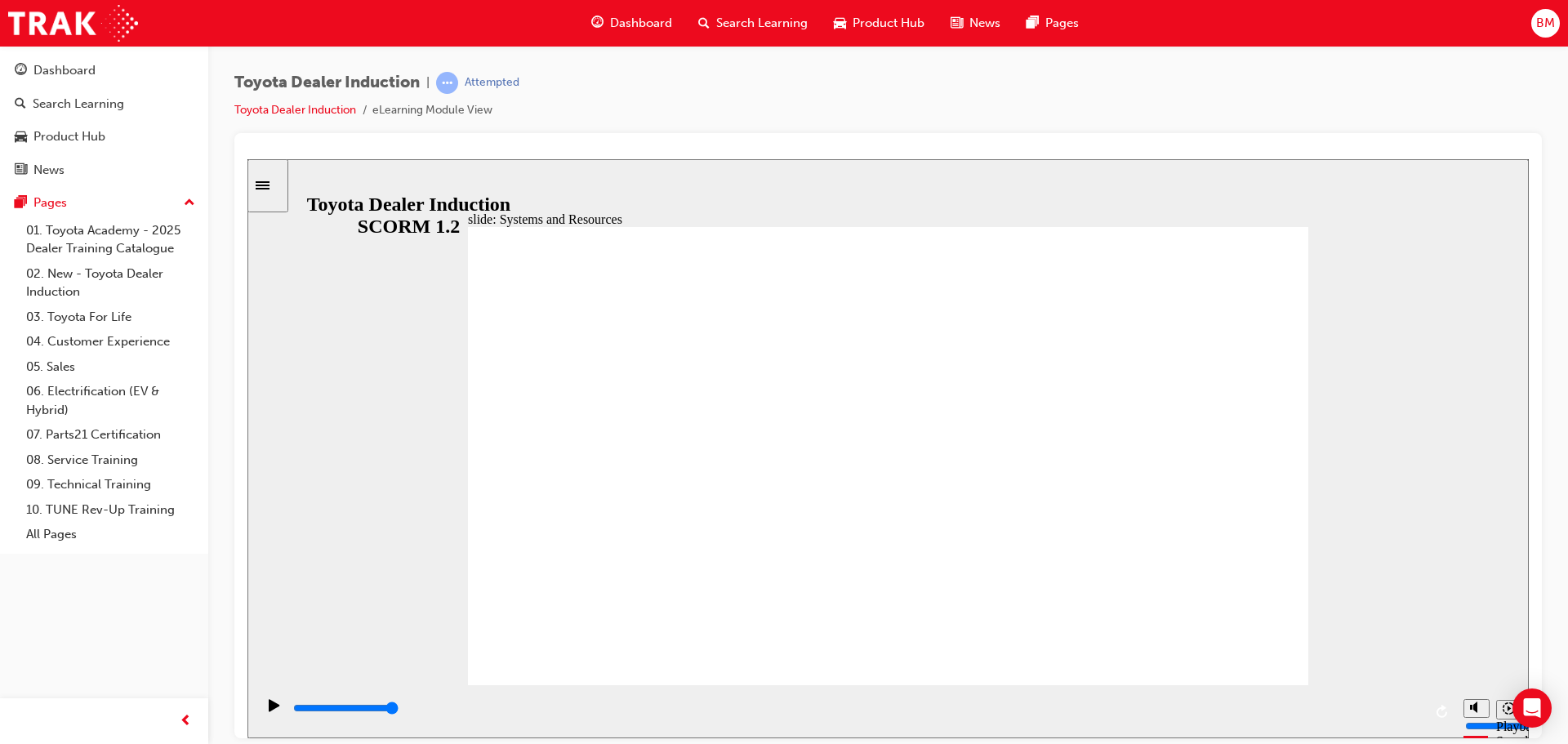
drag, startPoint x: 1099, startPoint y: 419, endPoint x: 1100, endPoint y: 440, distance: 21.0
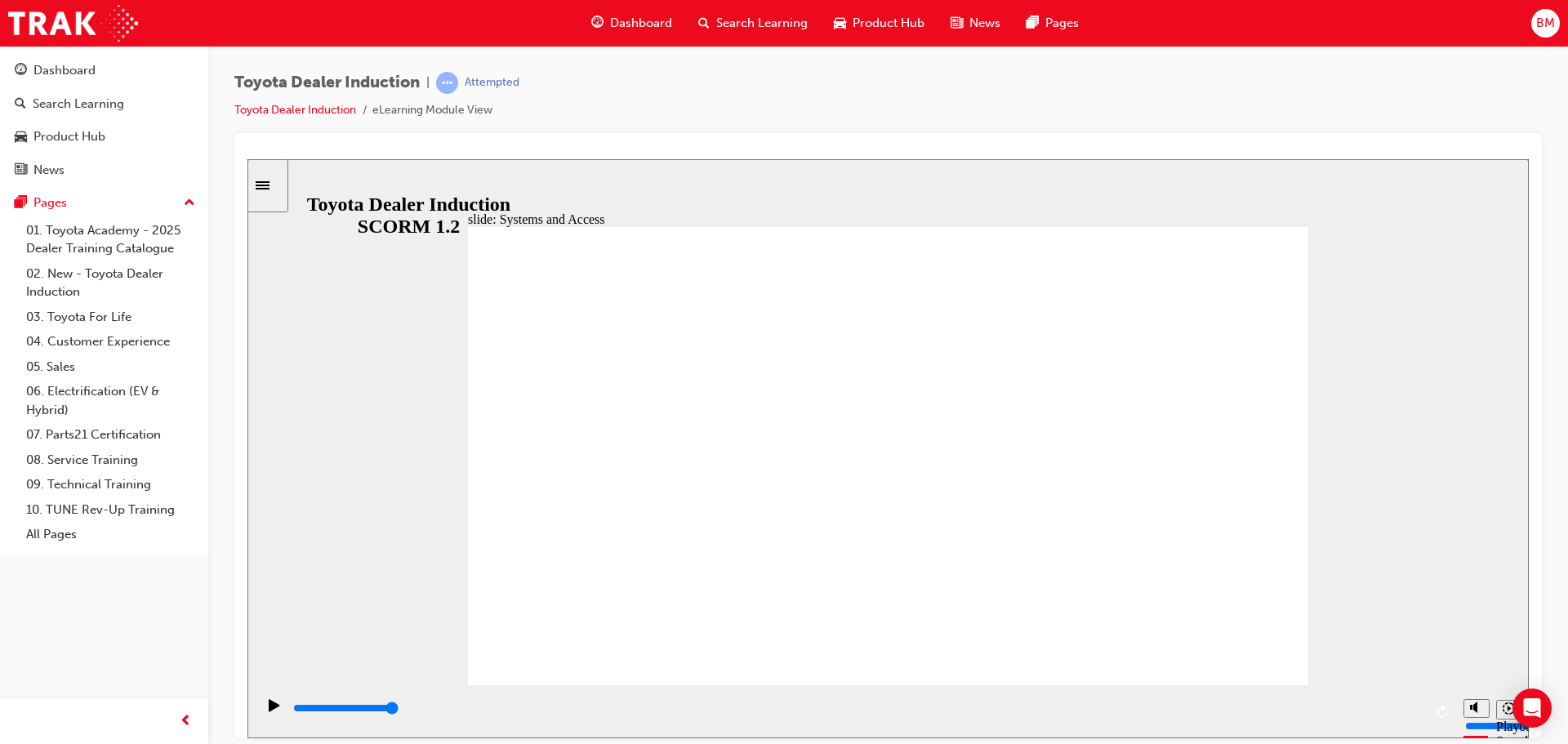
drag, startPoint x: 1260, startPoint y: 325, endPoint x: 1513, endPoint y: 374, distance: 257.7
click at [1530, 382] on div at bounding box center [888, 435] width 1308 height 605
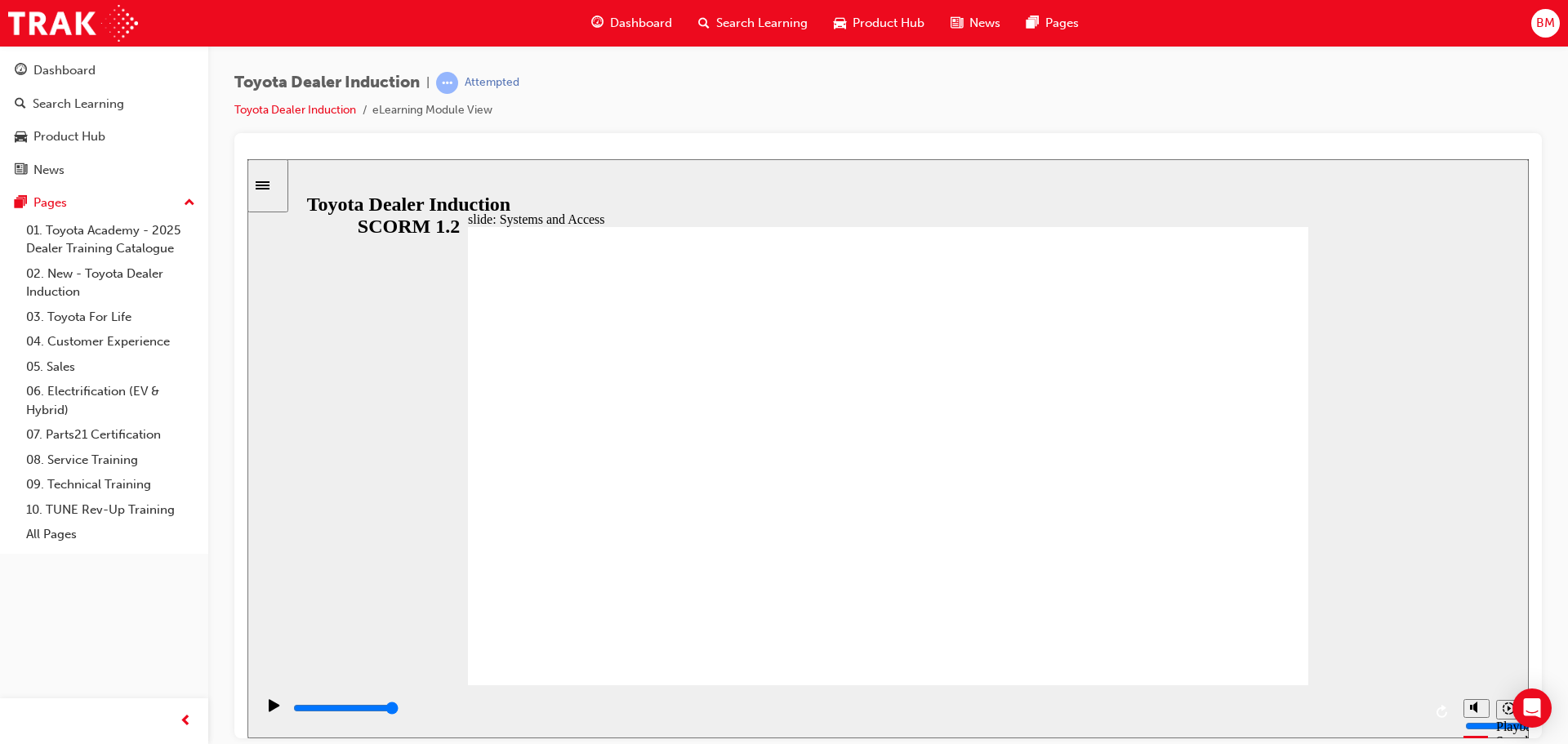
click at [1384, 716] on div "playback controls" at bounding box center [857, 708] width 1131 height 18
click at [399, 709] on input "slide progress" at bounding box center [346, 707] width 105 height 13
click at [1521, 723] on section "Playback Speed 2 1.75 1.5 1.25" at bounding box center [888, 711] width 1281 height 53
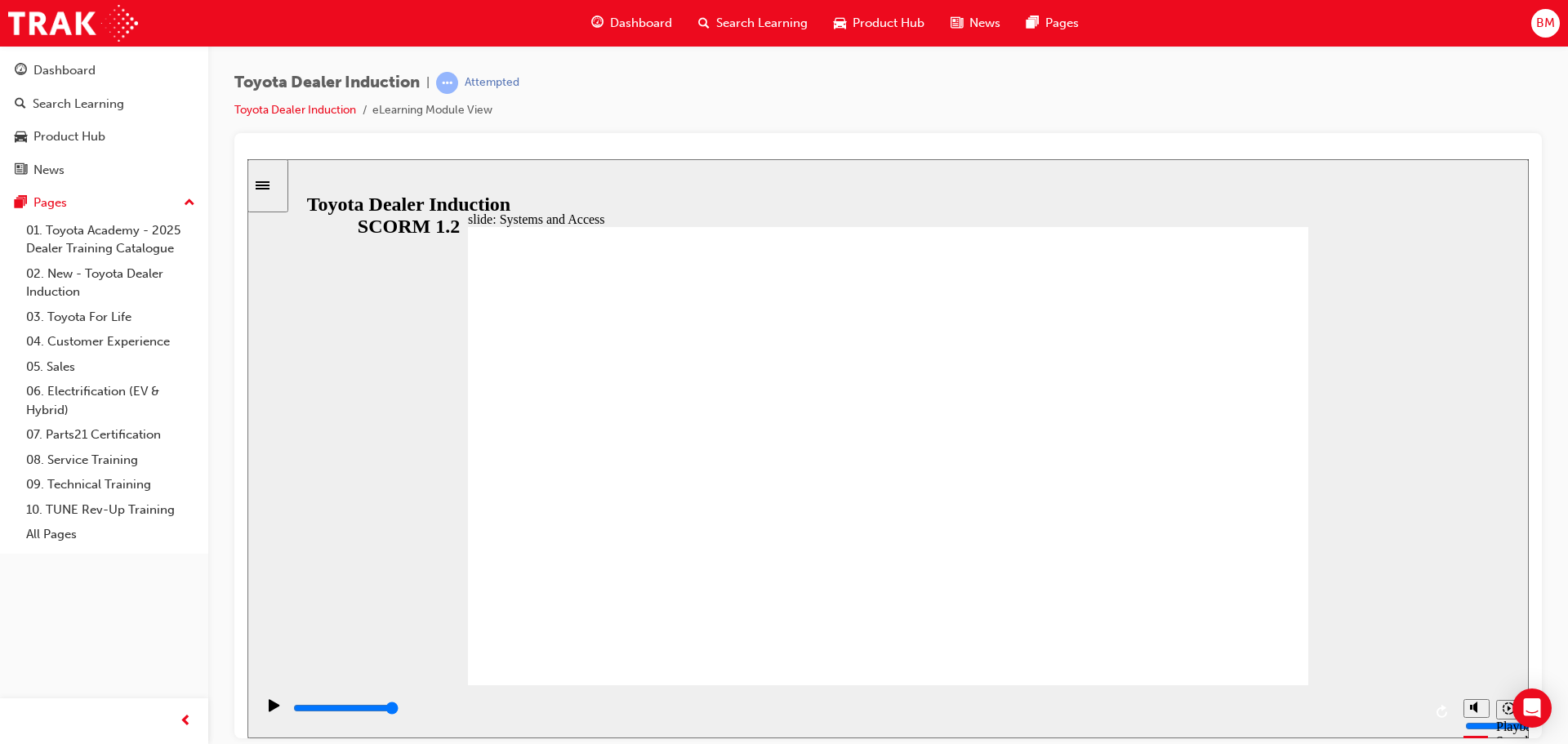
drag, startPoint x: 1412, startPoint y: 713, endPoint x: 1448, endPoint y: 713, distance: 36.0
click at [1441, 713] on div "playback controls" at bounding box center [855, 711] width 1200 height 53
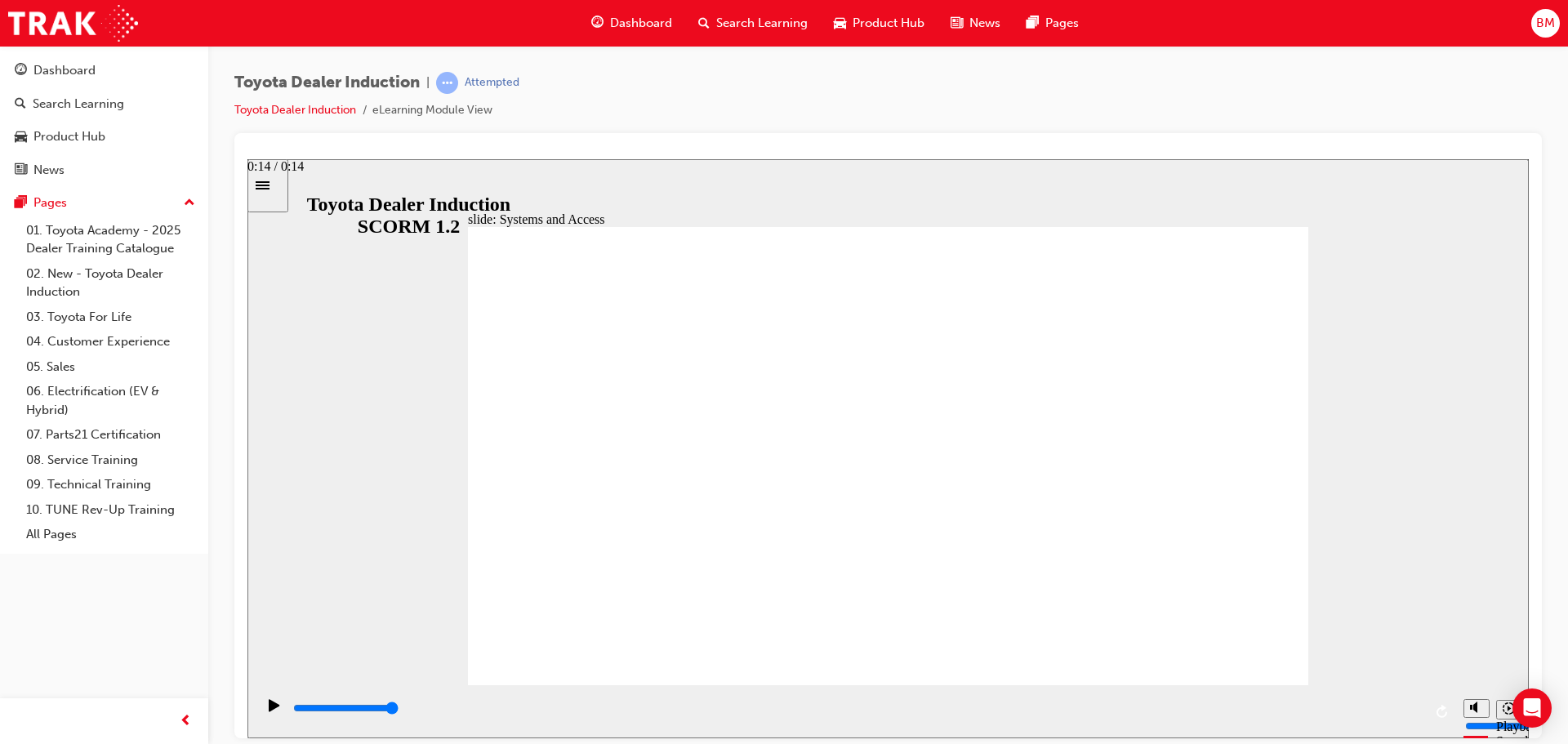
drag, startPoint x: 1410, startPoint y: 715, endPoint x: 1477, endPoint y: 717, distance: 67.0
click at [1475, 717] on section "Playback Speed 2 1.75 1.5 1.25" at bounding box center [888, 711] width 1281 height 53
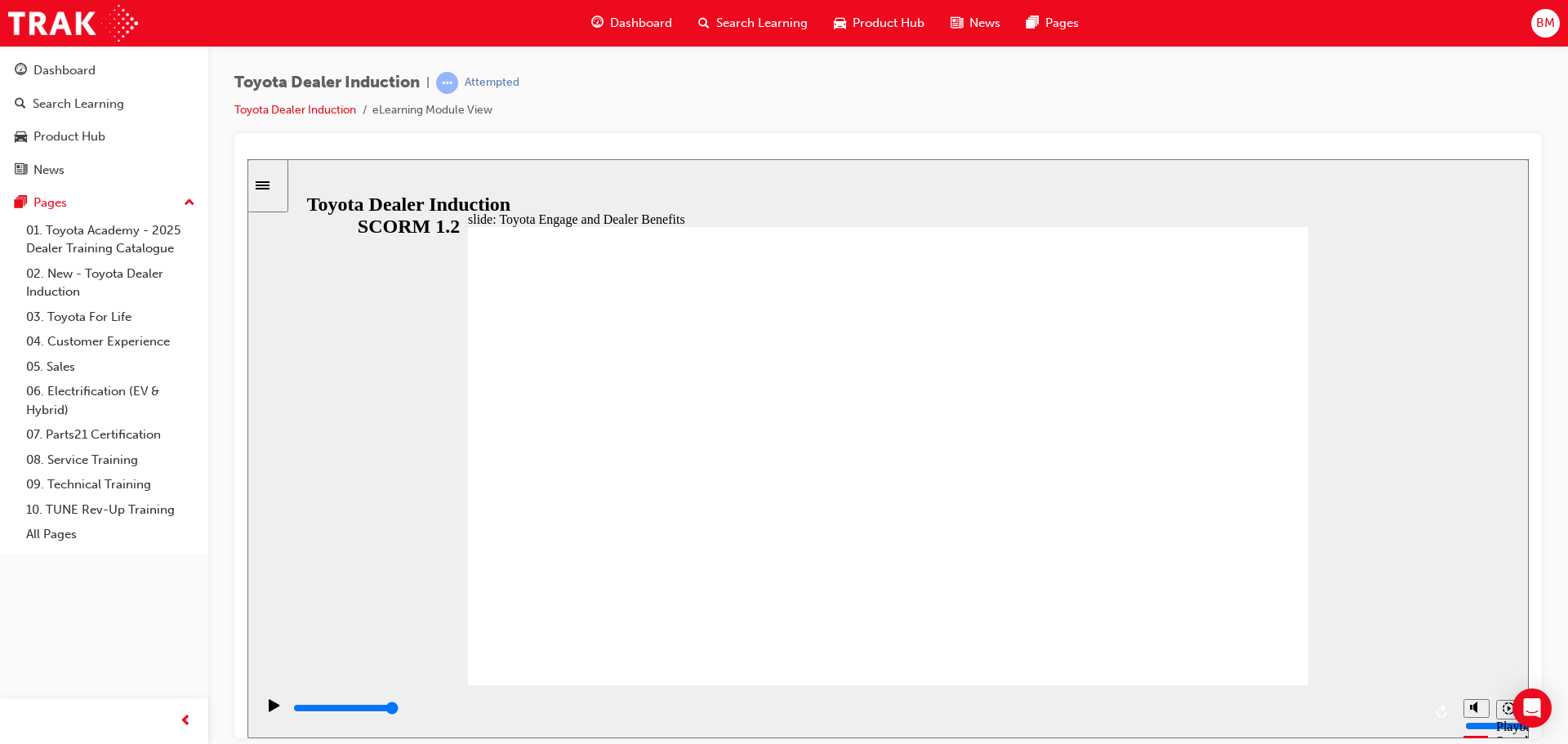
drag, startPoint x: 1184, startPoint y: 634, endPoint x: 1238, endPoint y: 629, distance: 54.2
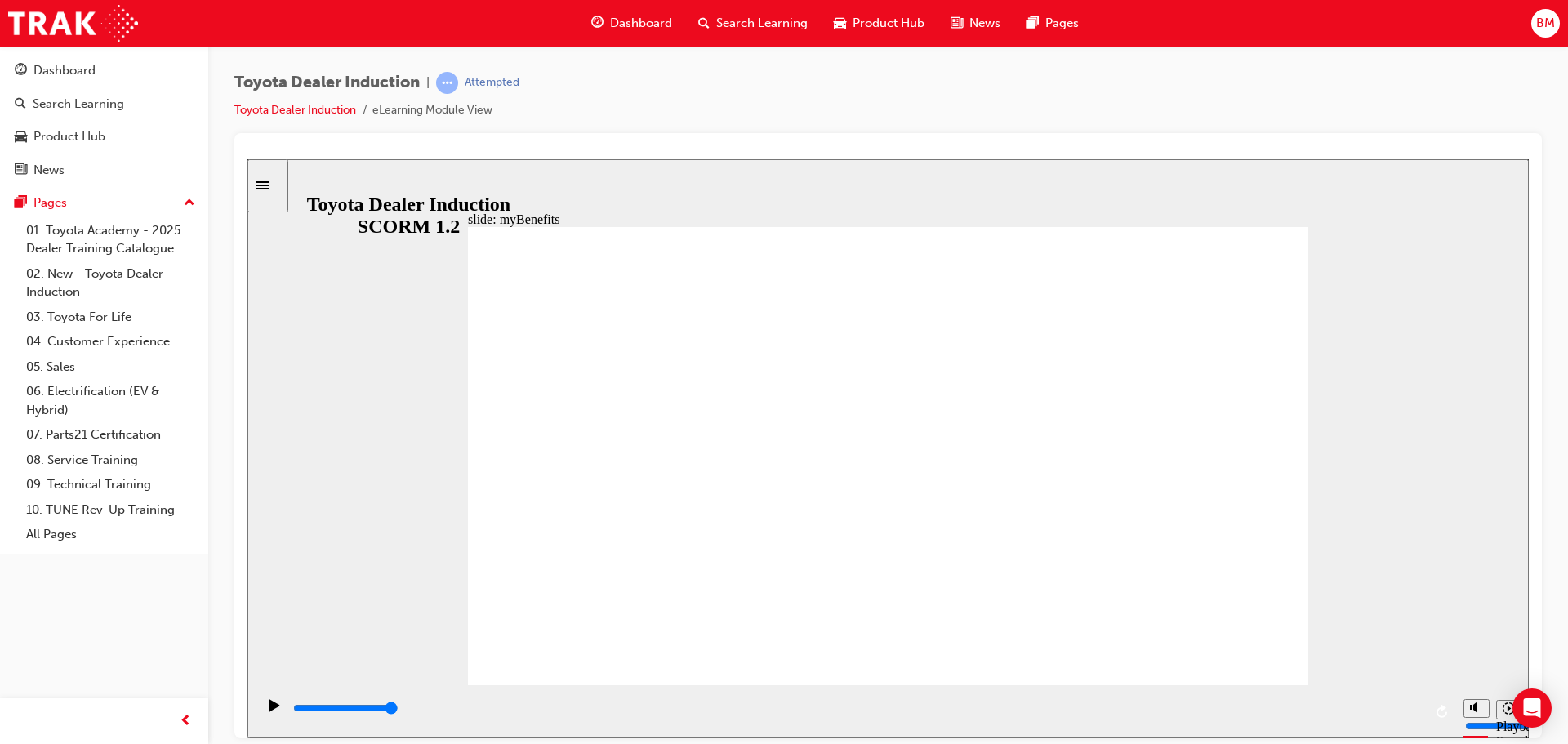
type input "5000"
type input "T"
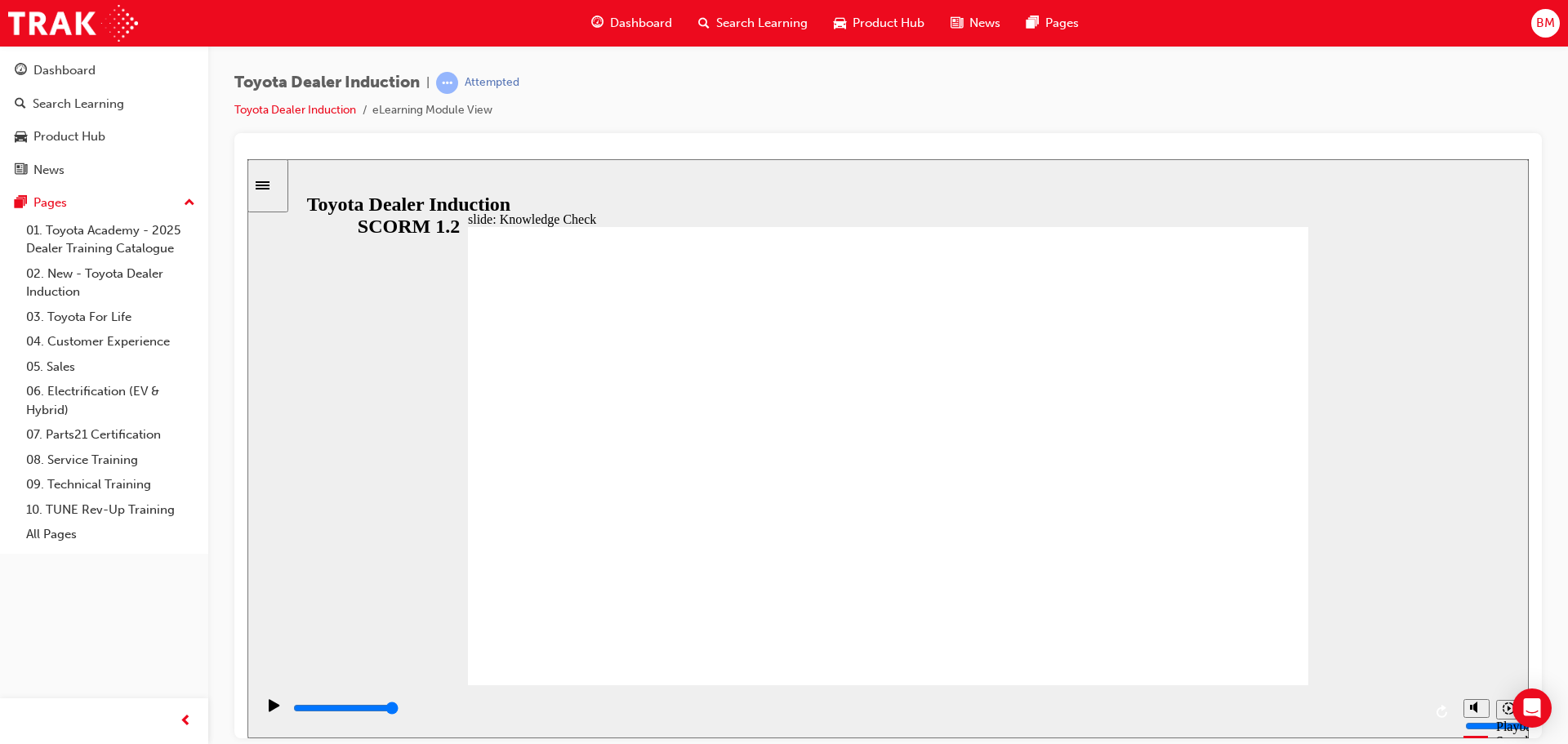
type input "T"
type input "To"
type input "Toy"
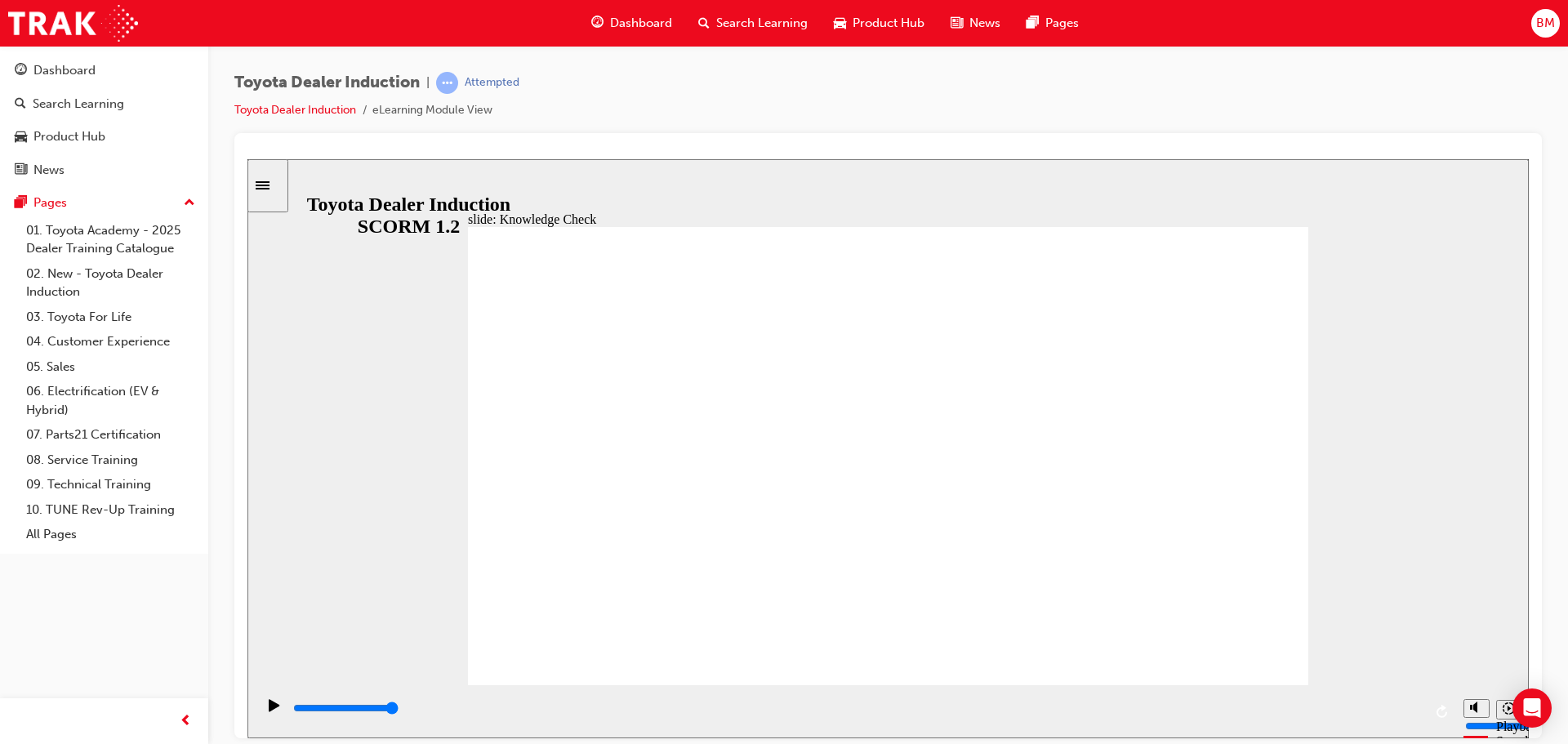
type input "Toyo"
type input "Toyot"
type input "Toyota"
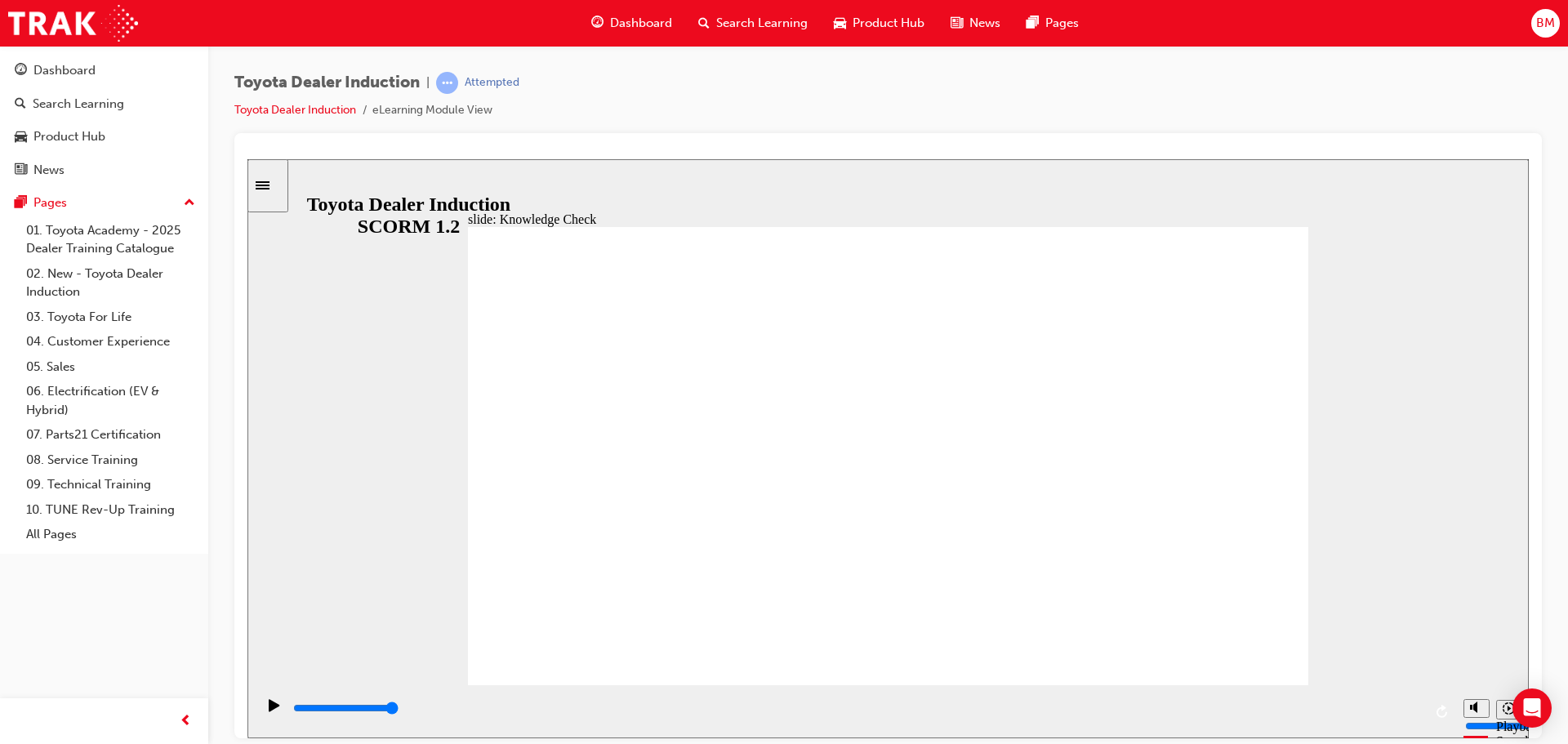
type input "Toyota"
type input "Toyotal"
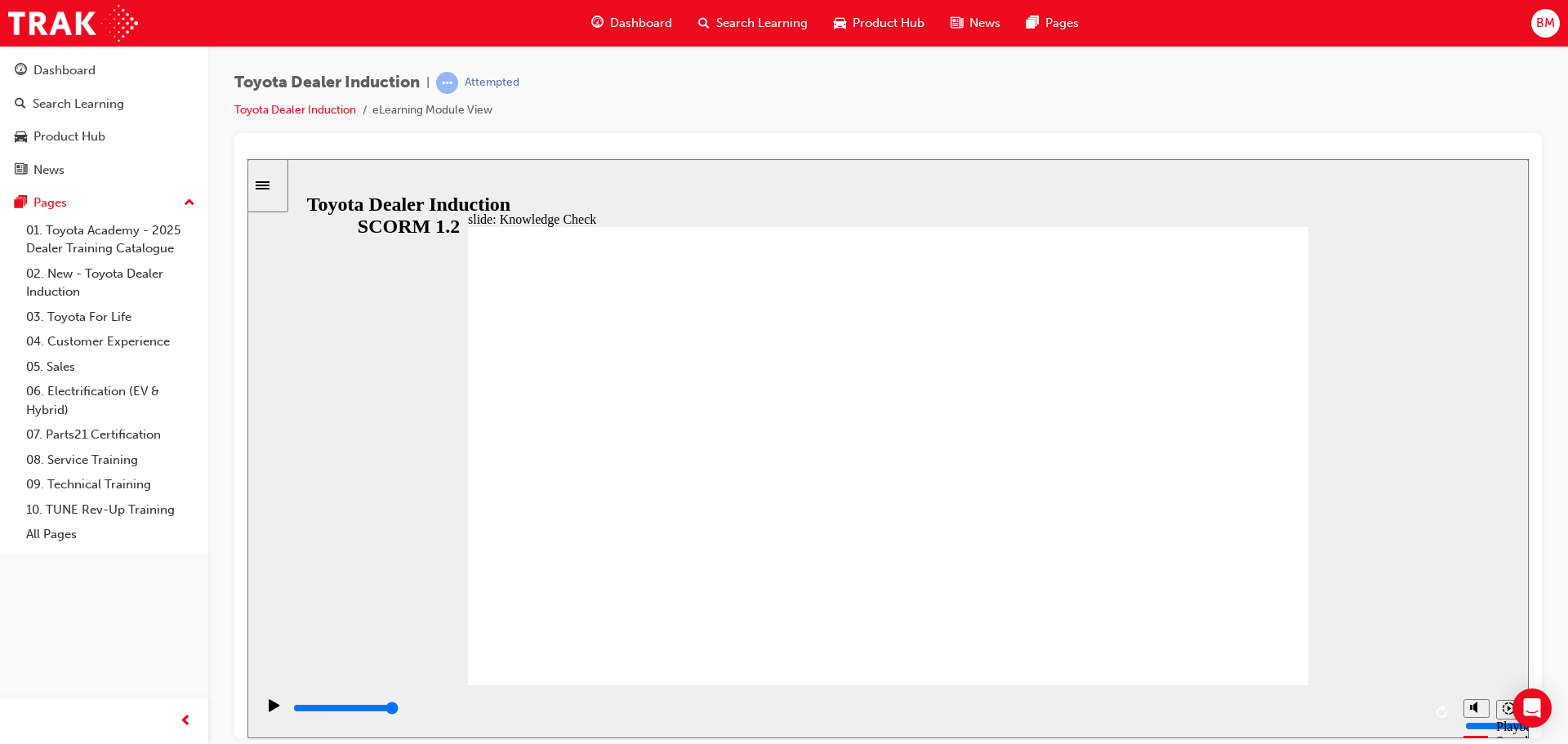
type input "Toyotal"
type input "Toyota"
type input "Toyot"
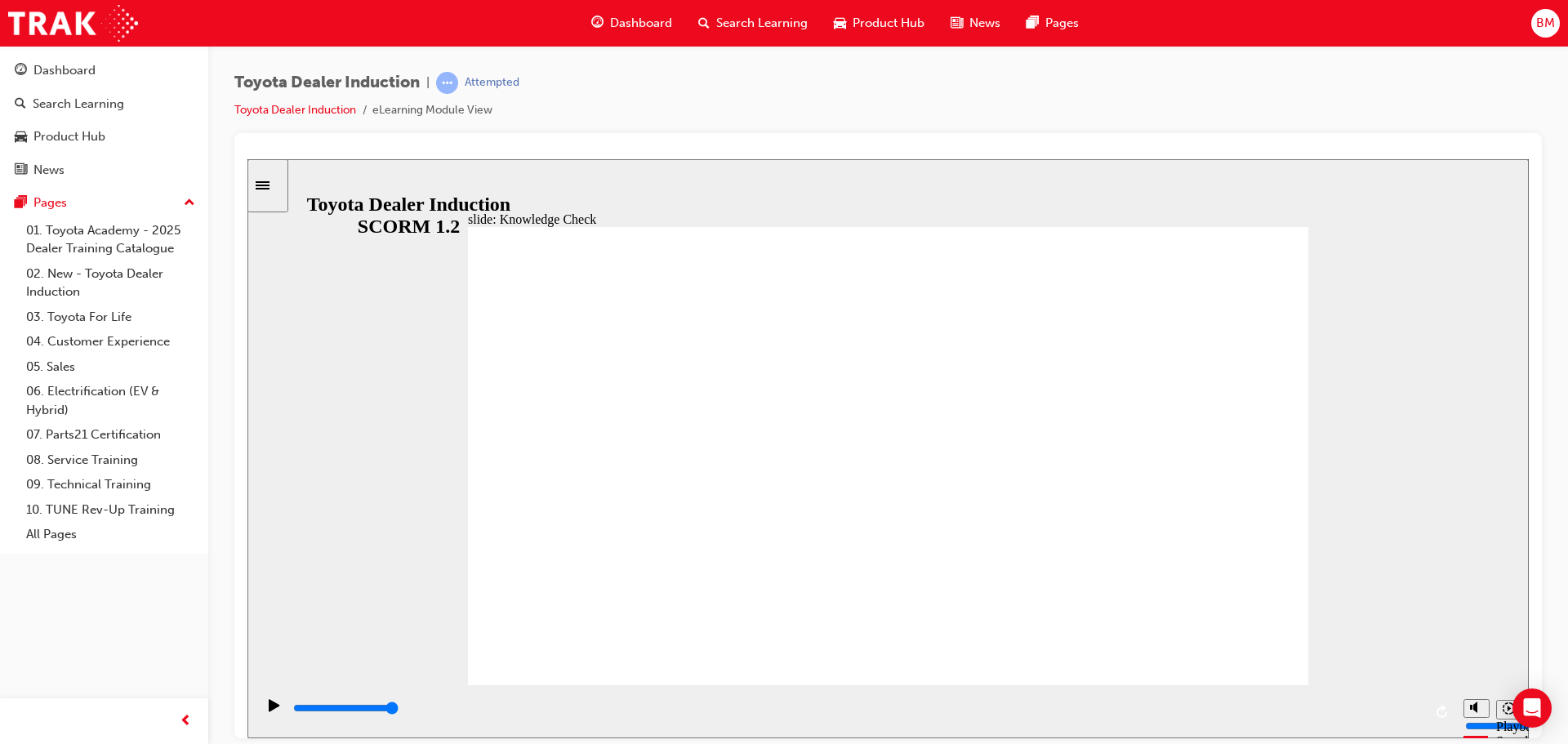
type input "Toyot"
type input "Toyo"
type input "Toy"
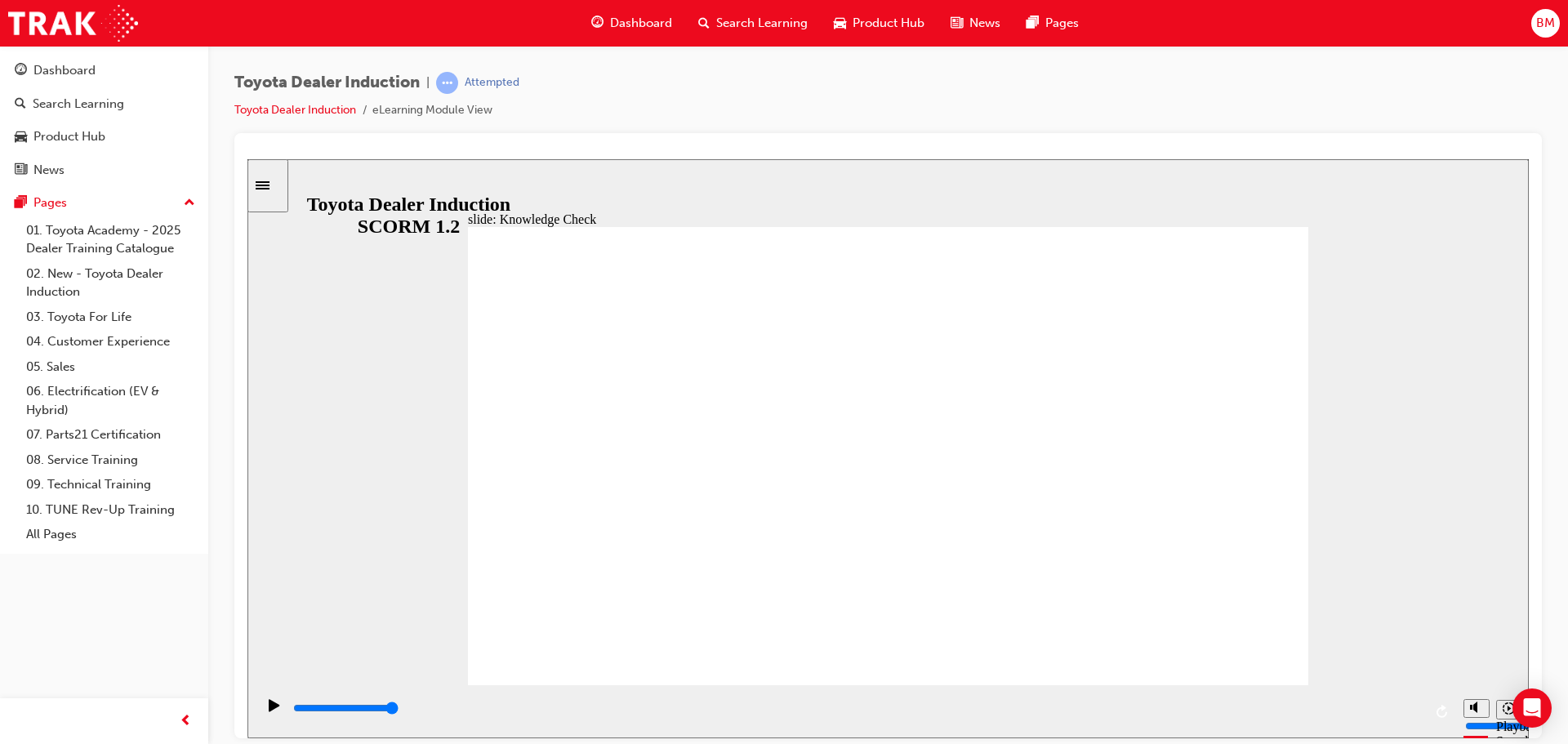
type input "To"
type input "T"
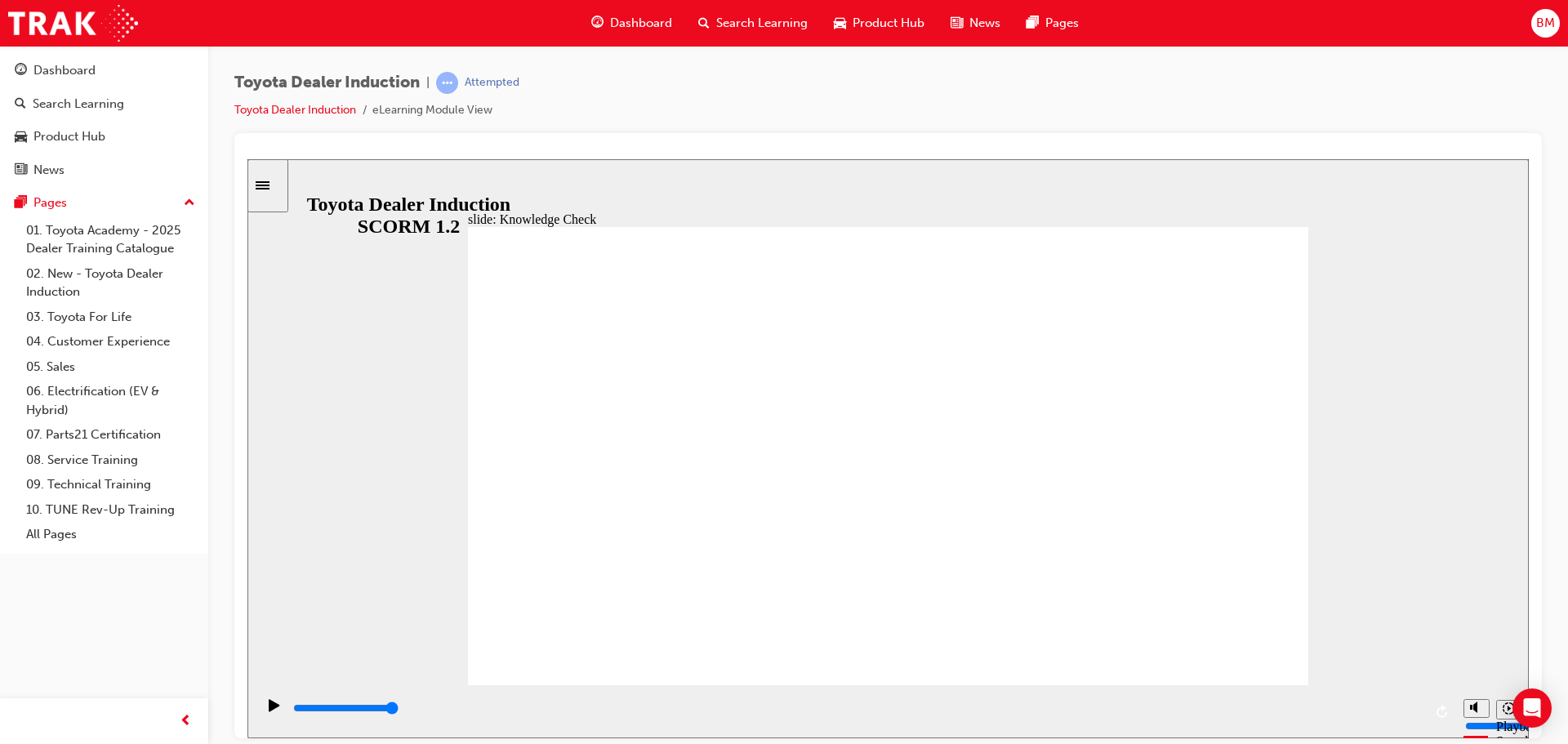
type input "T"
type input "To"
type input "Toy"
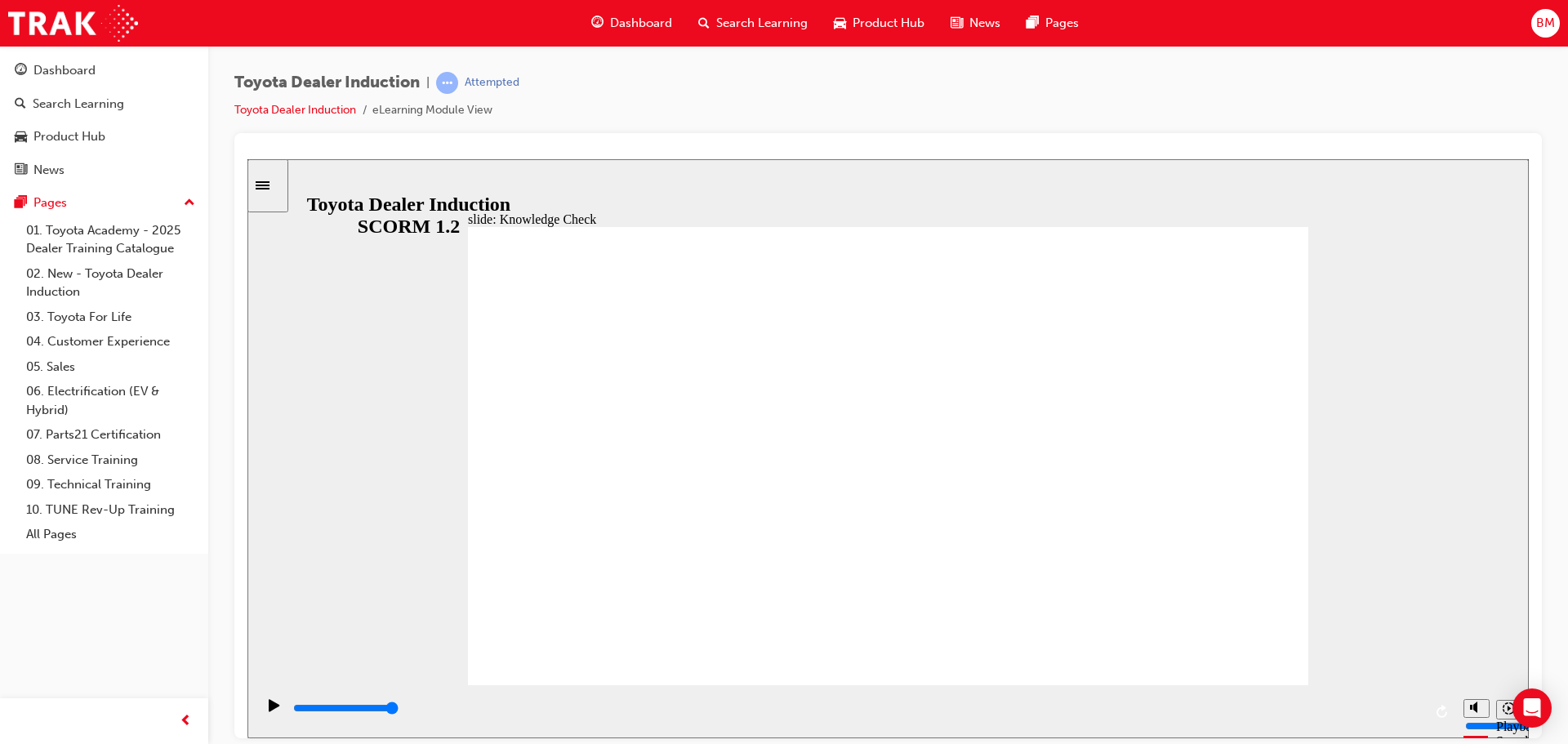
type input "Toyo"
type input "Toyot"
type input "Toyota"
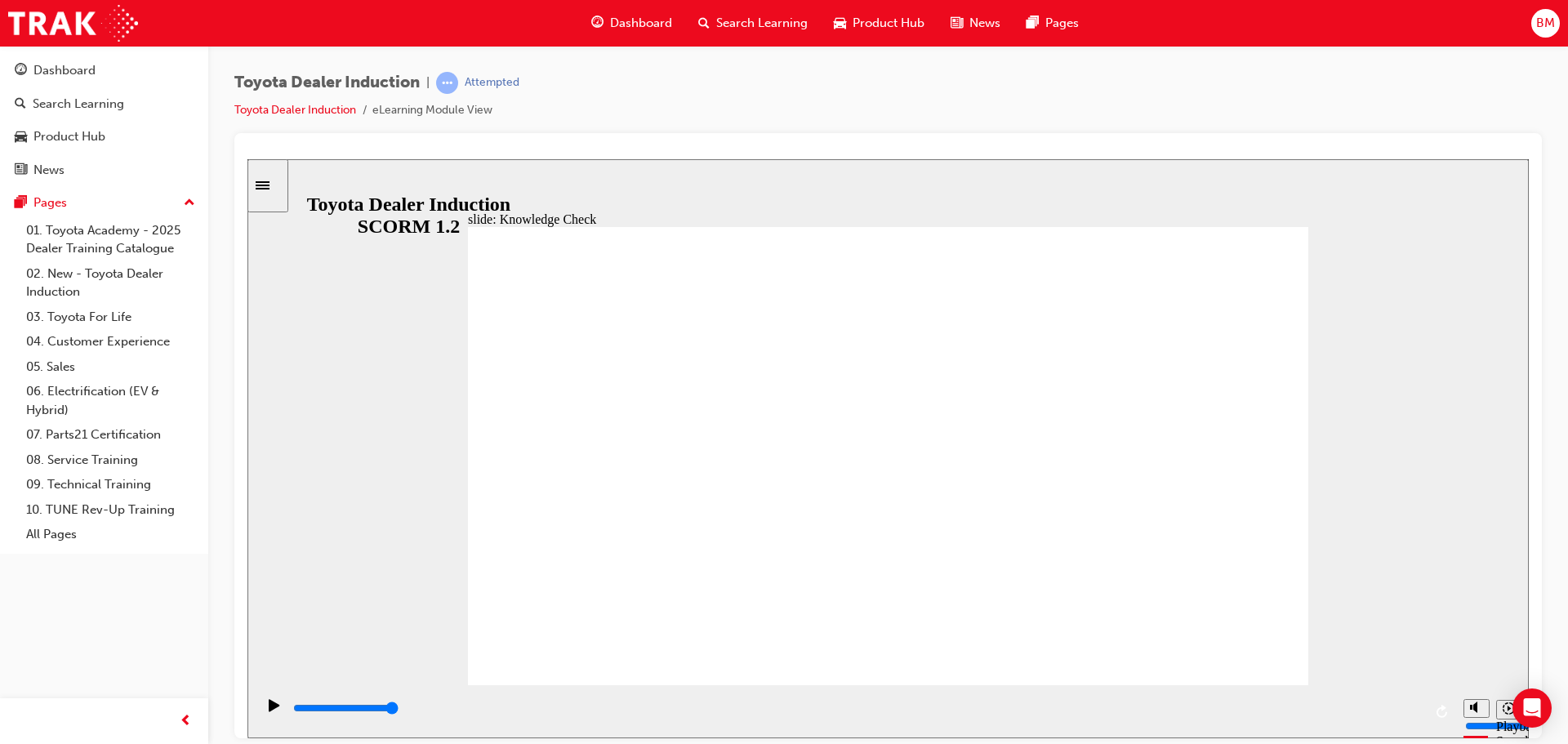
type input "Toyota"
type input "Toyota P"
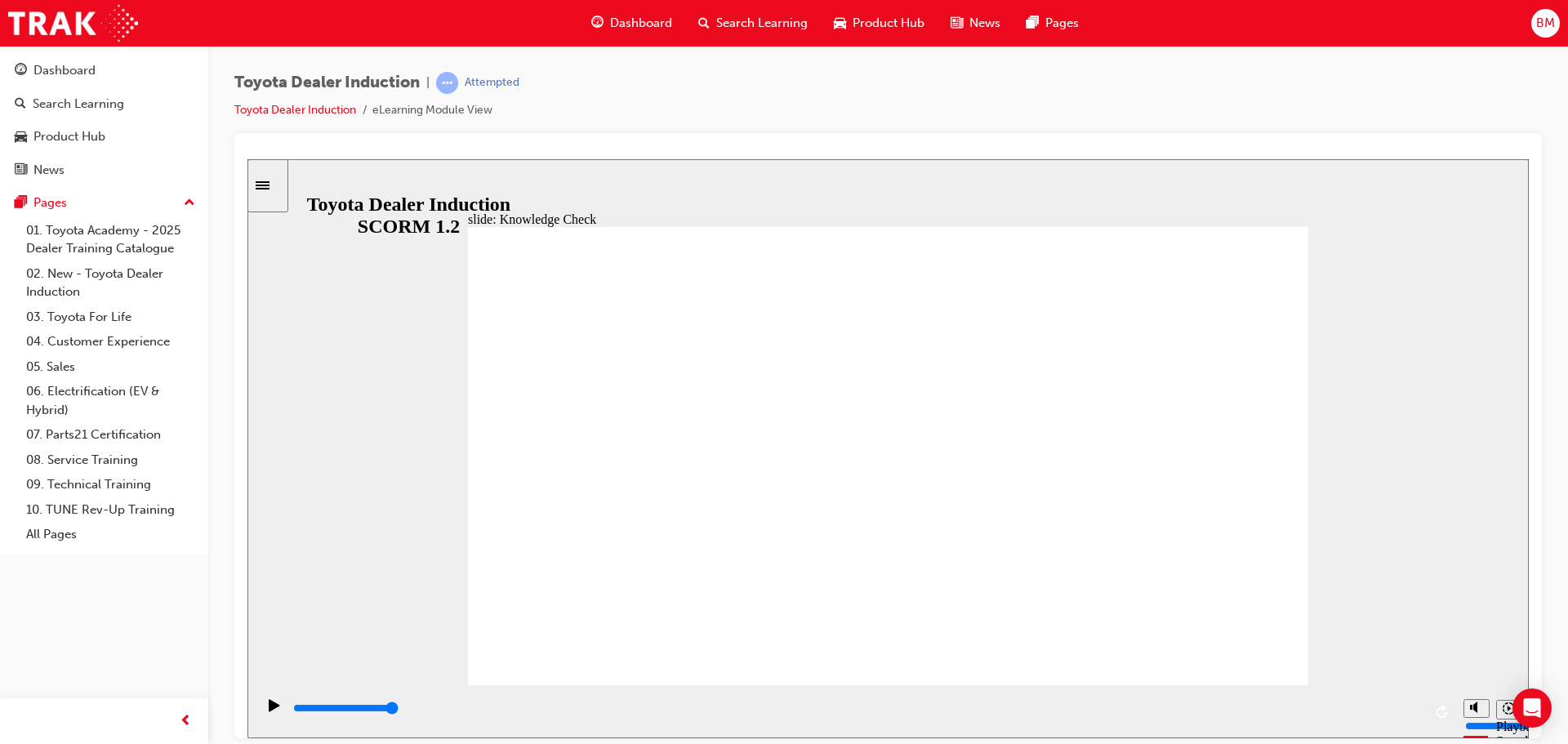
type input "Toyota Po"
type input "Toyota Por"
type input "Toyota Port"
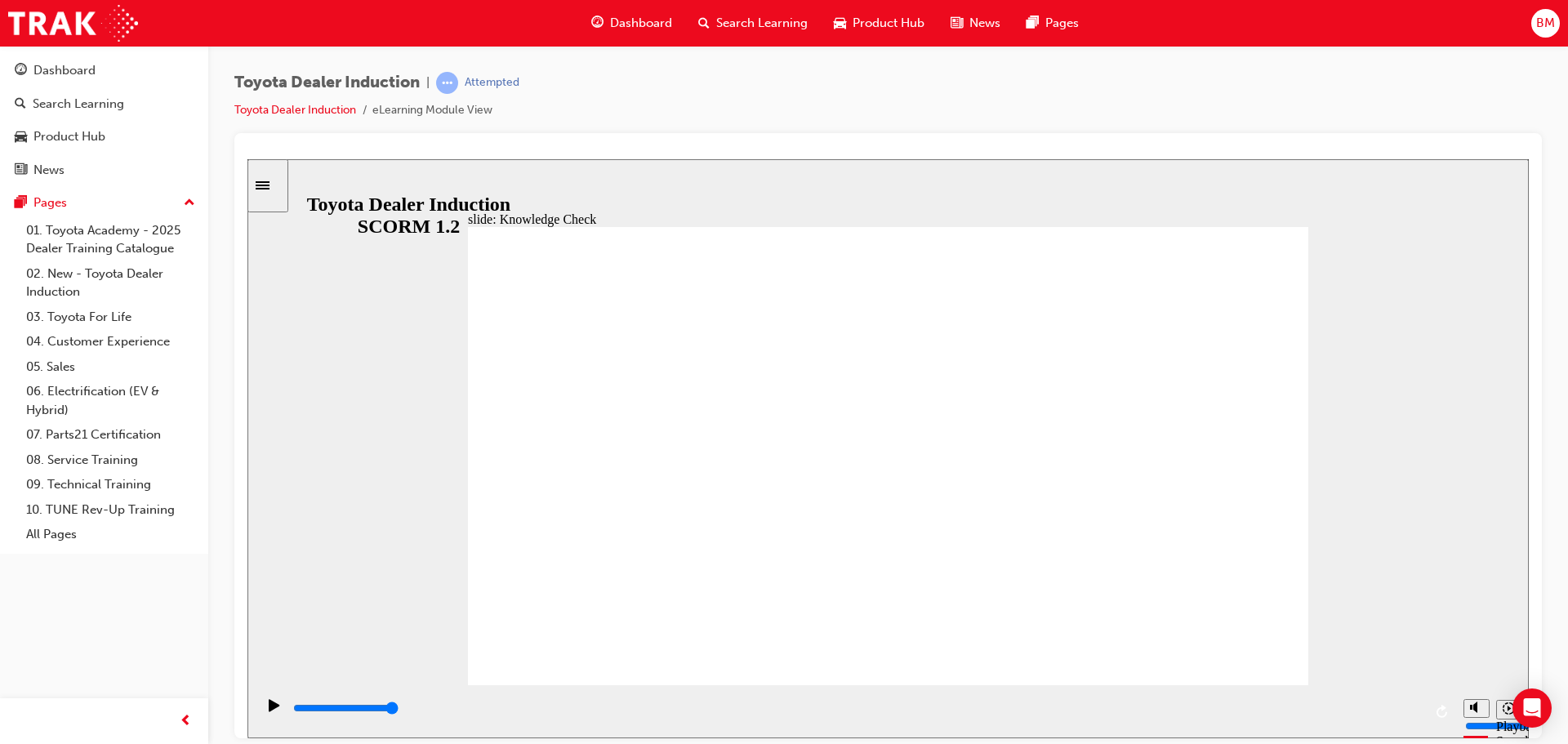
type input "Toyota Port"
type input "Toyota Porta"
type input "Toyota Portal"
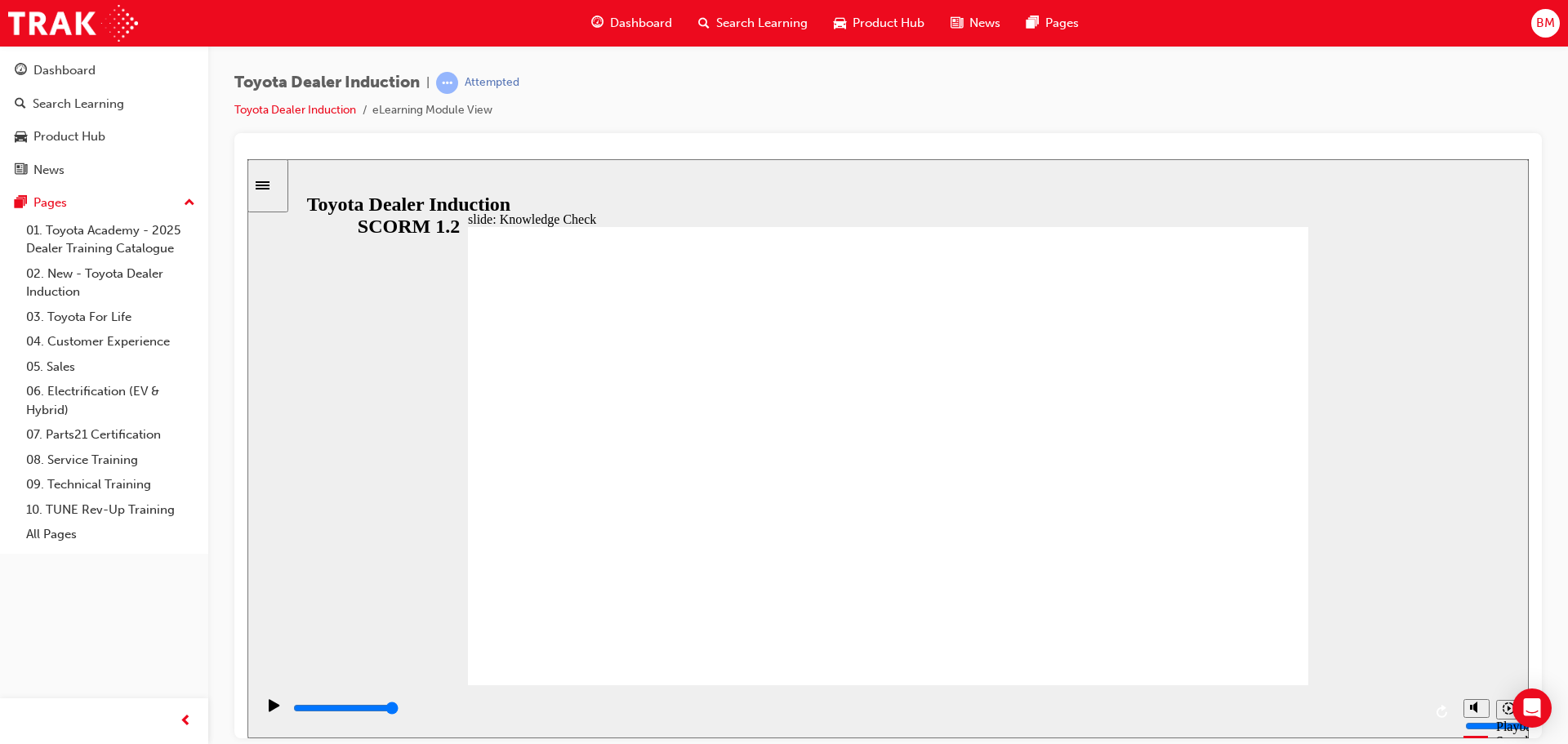
type input "Toyota Portal"
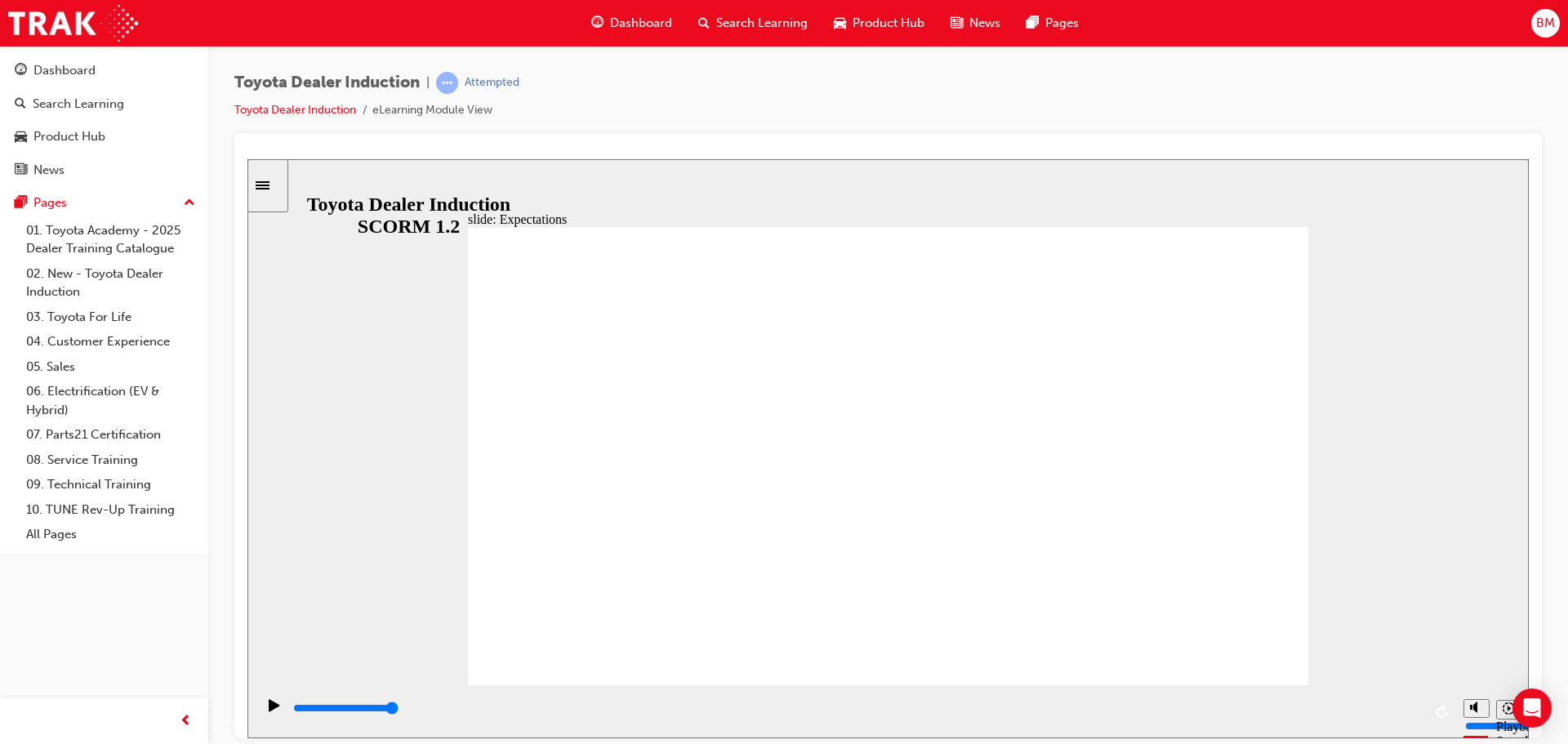
drag, startPoint x: 1240, startPoint y: 630, endPoint x: 1251, endPoint y: 648, distance: 21.1
click at [1398, 712] on div "playback controls" at bounding box center [857, 708] width 1131 height 18
click at [1415, 707] on div "playback controls" at bounding box center [857, 708] width 1131 height 18
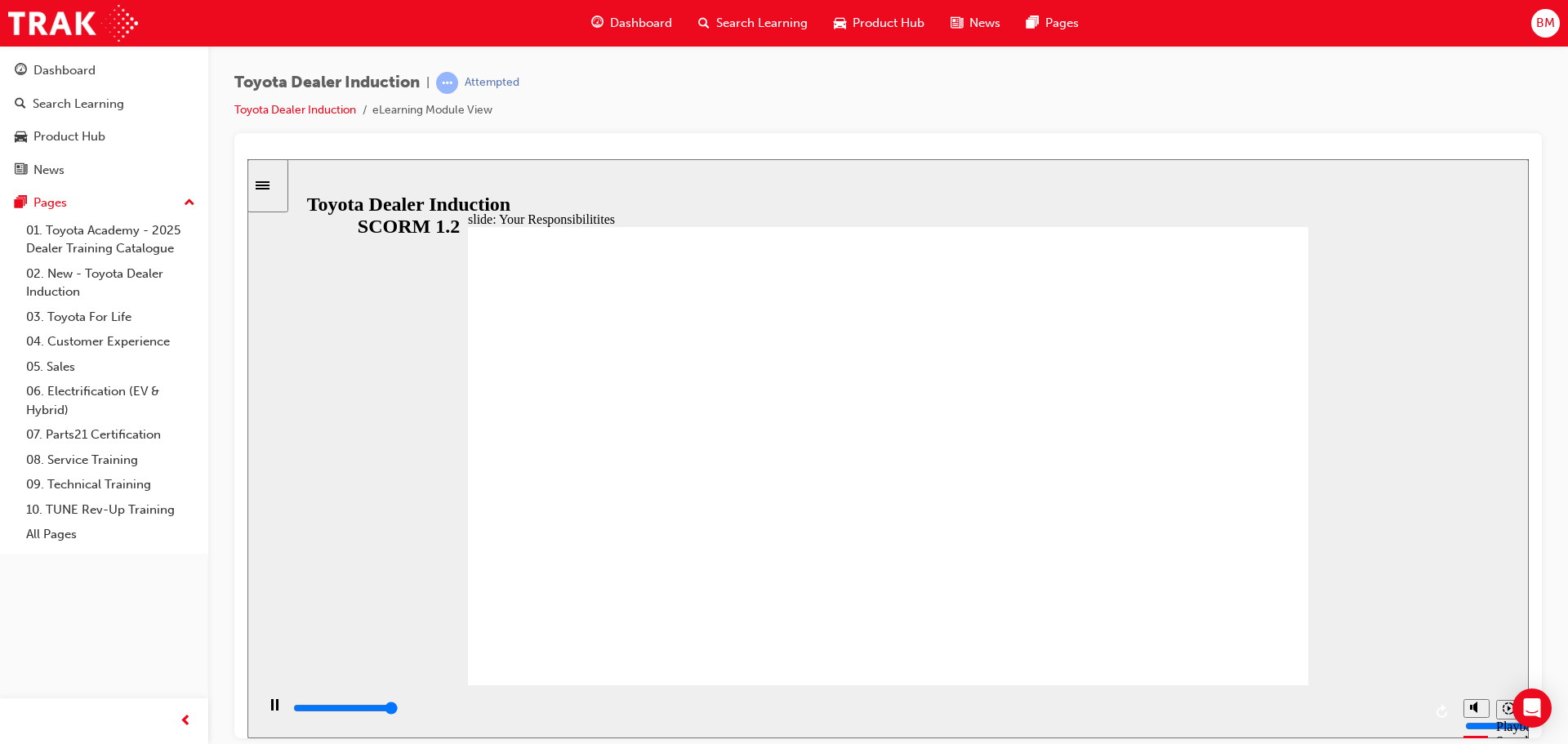
type input "8400"
checkbox input "true"
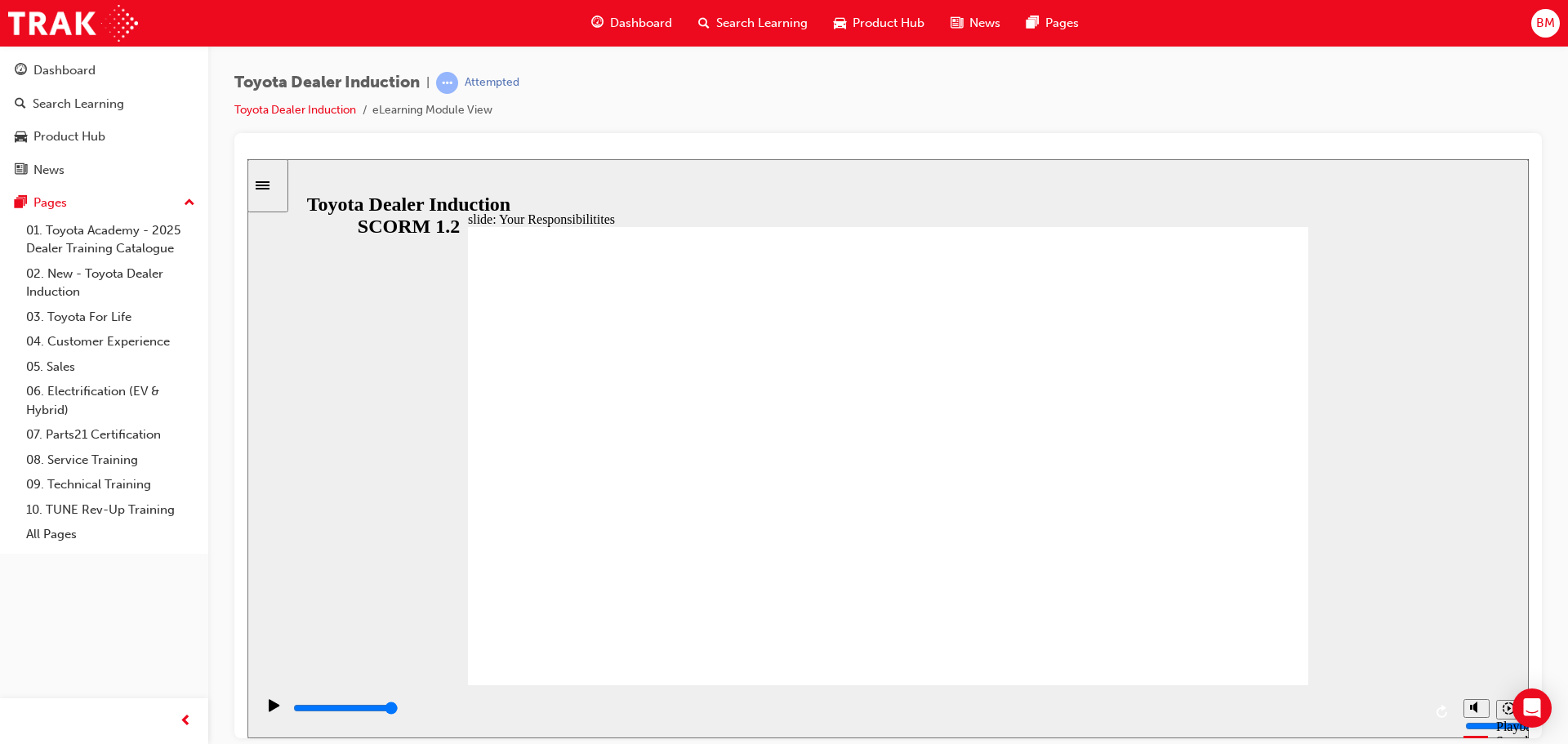
checkbox input "true"
drag, startPoint x: 552, startPoint y: 478, endPoint x: 552, endPoint y: 492, distance: 14.0
checkbox input "true"
drag, startPoint x: 557, startPoint y: 551, endPoint x: 557, endPoint y: 566, distance: 15.0
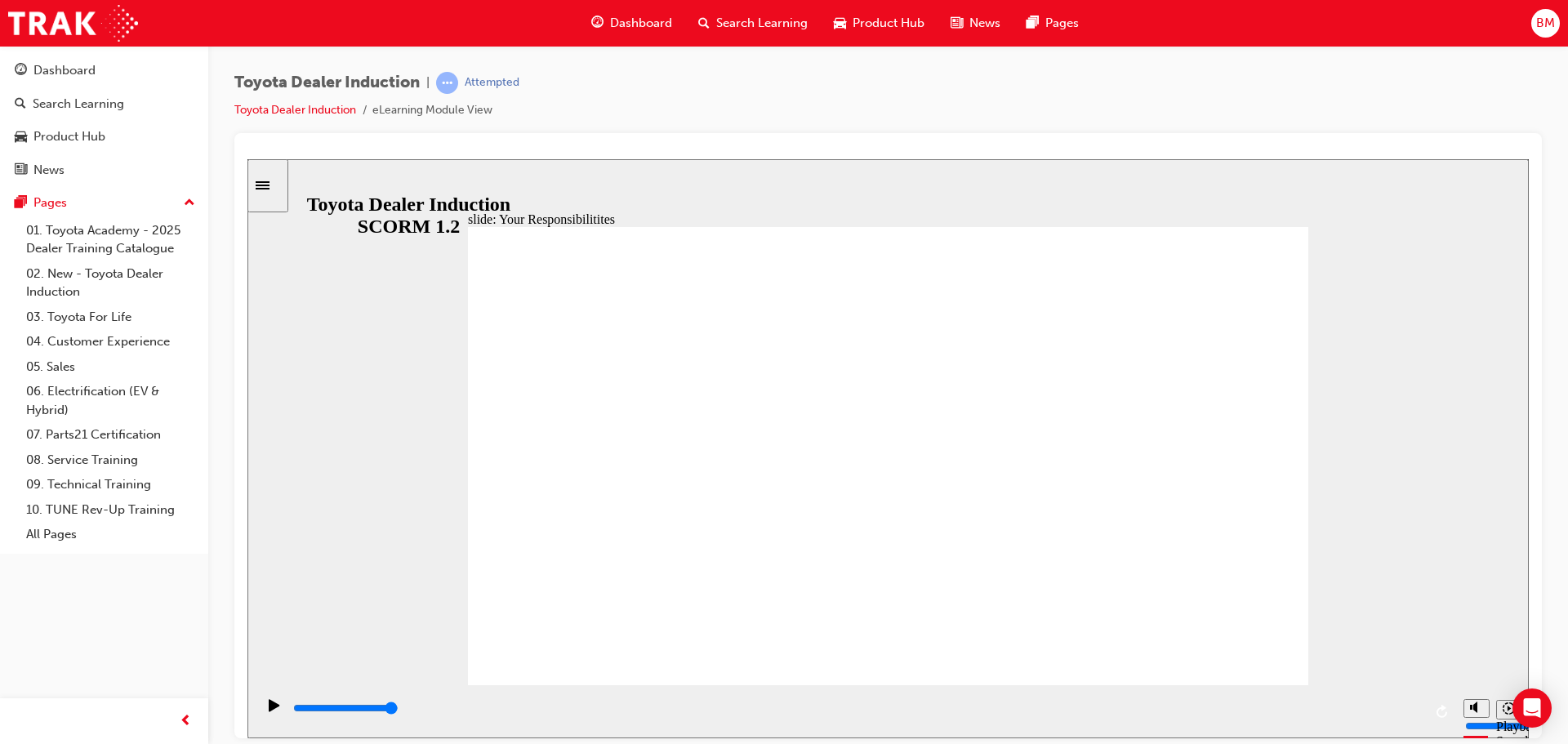
click at [1408, 713] on div "playback controls" at bounding box center [857, 708] width 1131 height 18
click at [1427, 713] on div "playback controls" at bounding box center [855, 711] width 1200 height 53
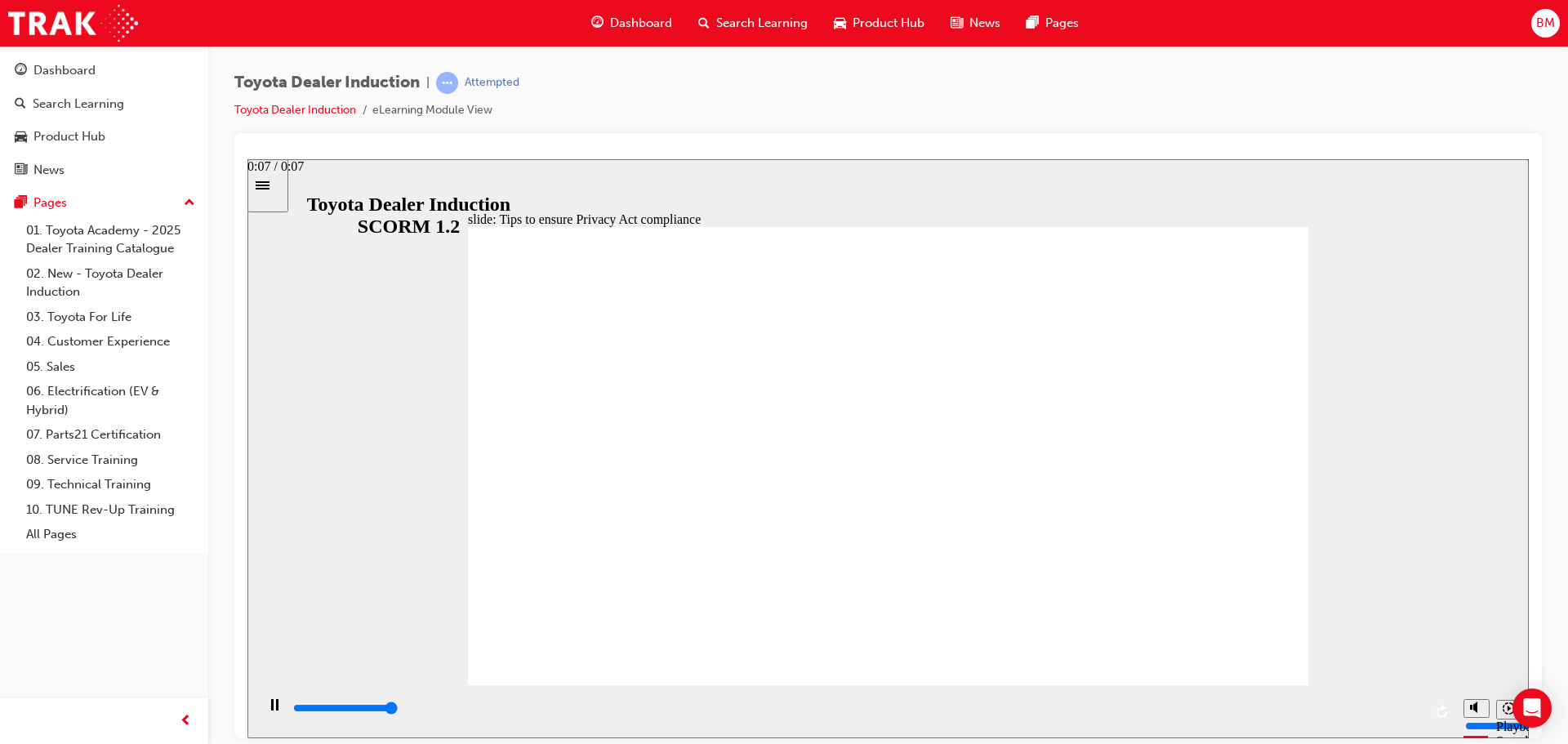
click at [1414, 706] on div "playback controls" at bounding box center [857, 708] width 1131 height 18
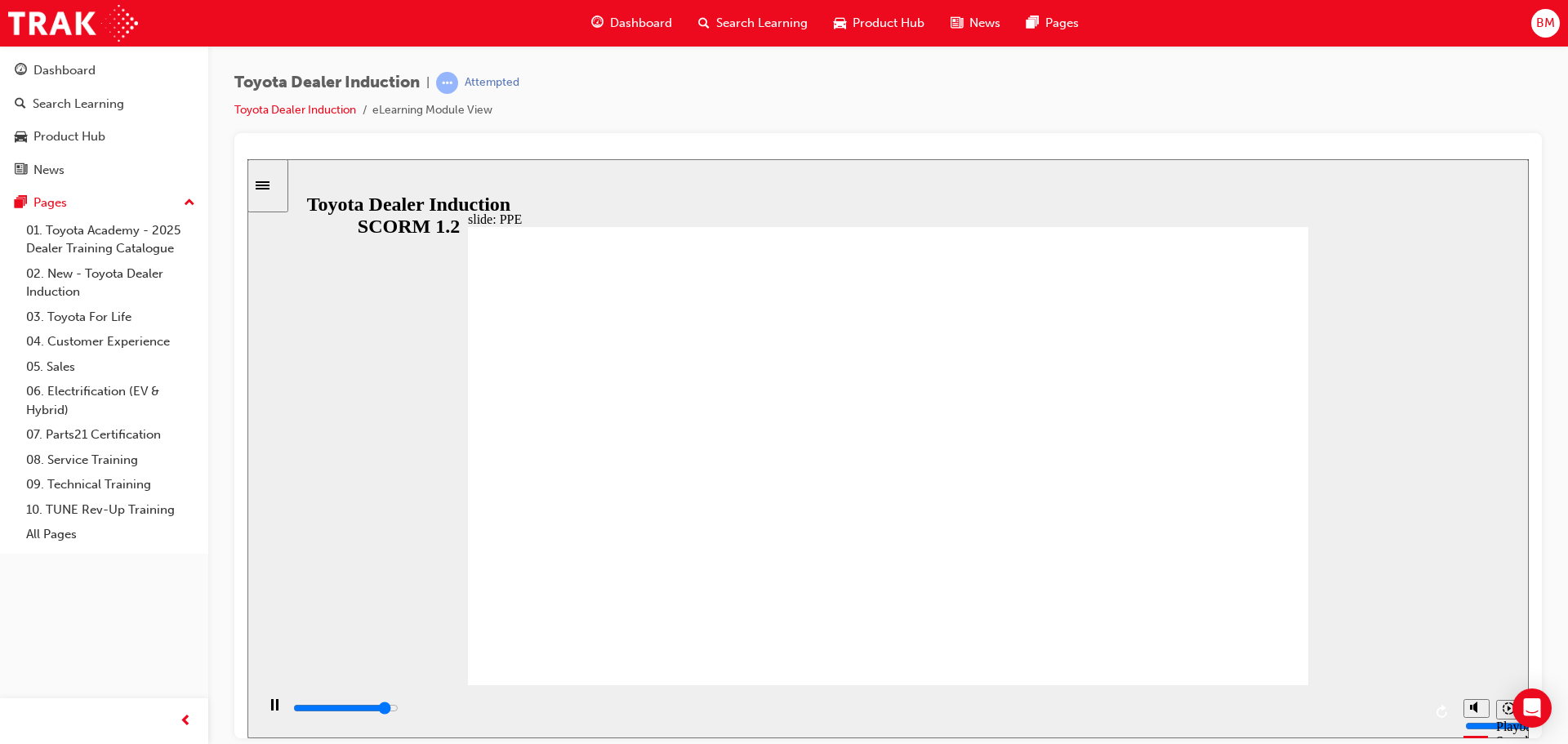
drag, startPoint x: 1216, startPoint y: 629, endPoint x: 1232, endPoint y: 648, distance: 24.8
type input "11700"
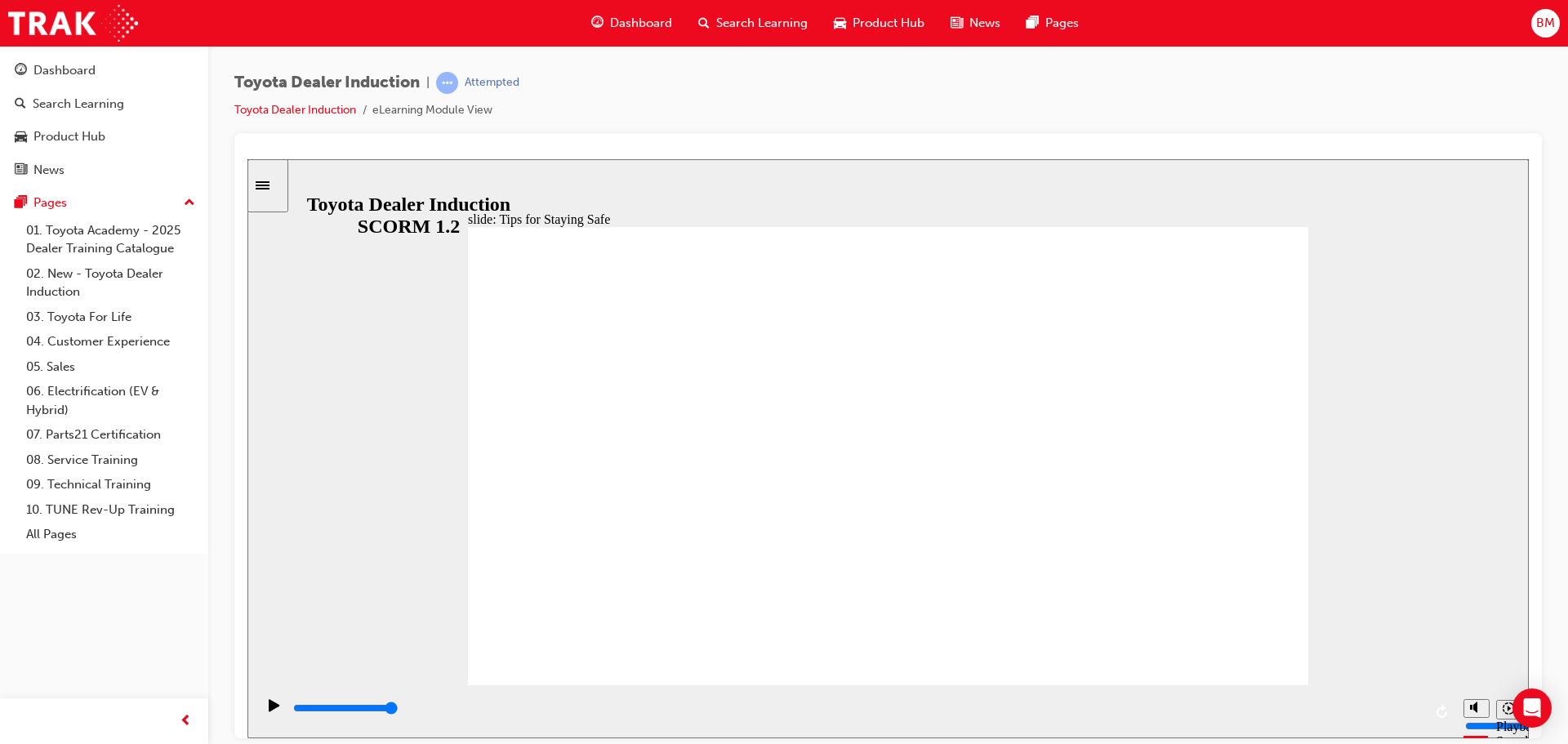
drag, startPoint x: 868, startPoint y: 607, endPoint x: 978, endPoint y: 599, distance: 110.3
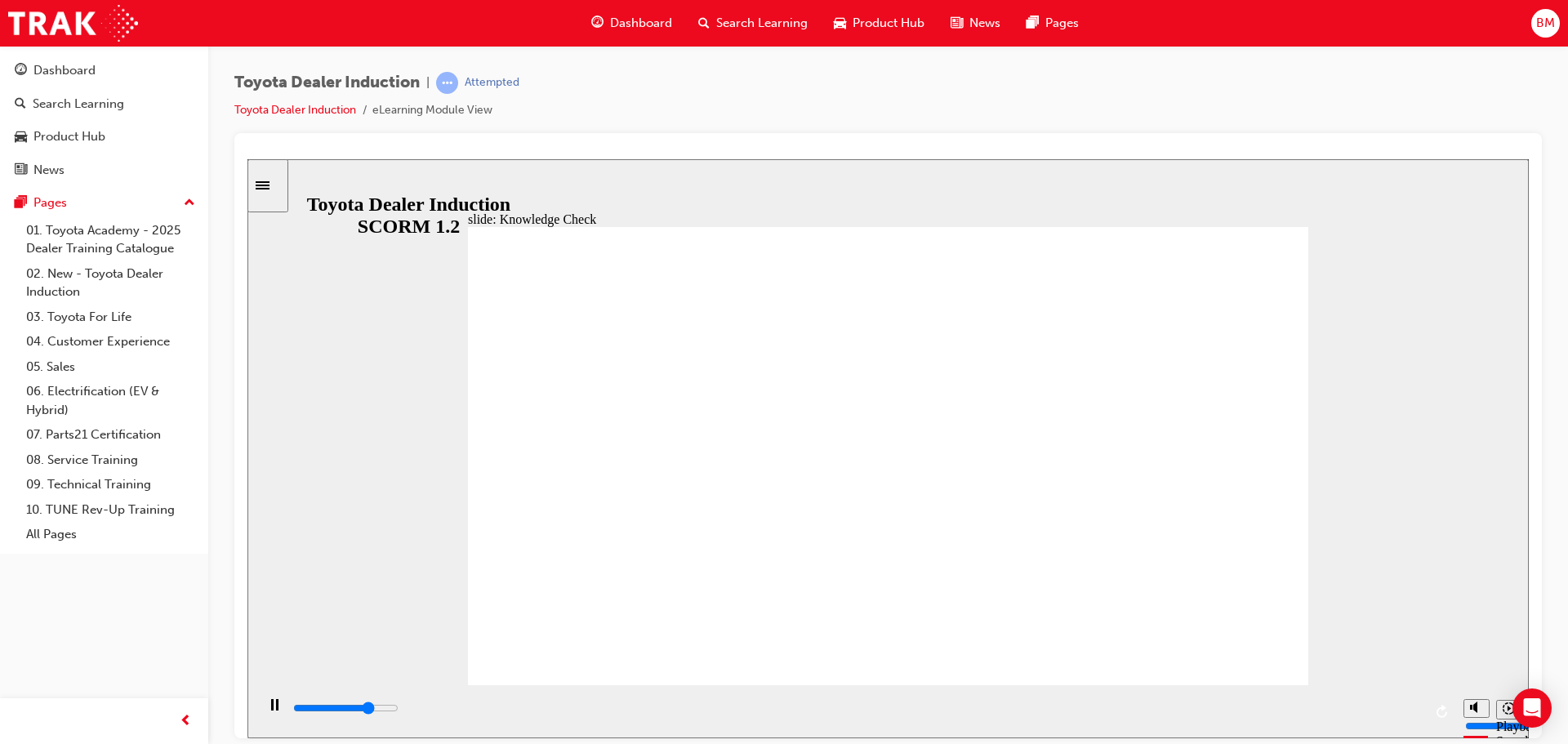
type input "3700"
checkbox input "true"
type input "4100"
checkbox input "true"
type input "5000"
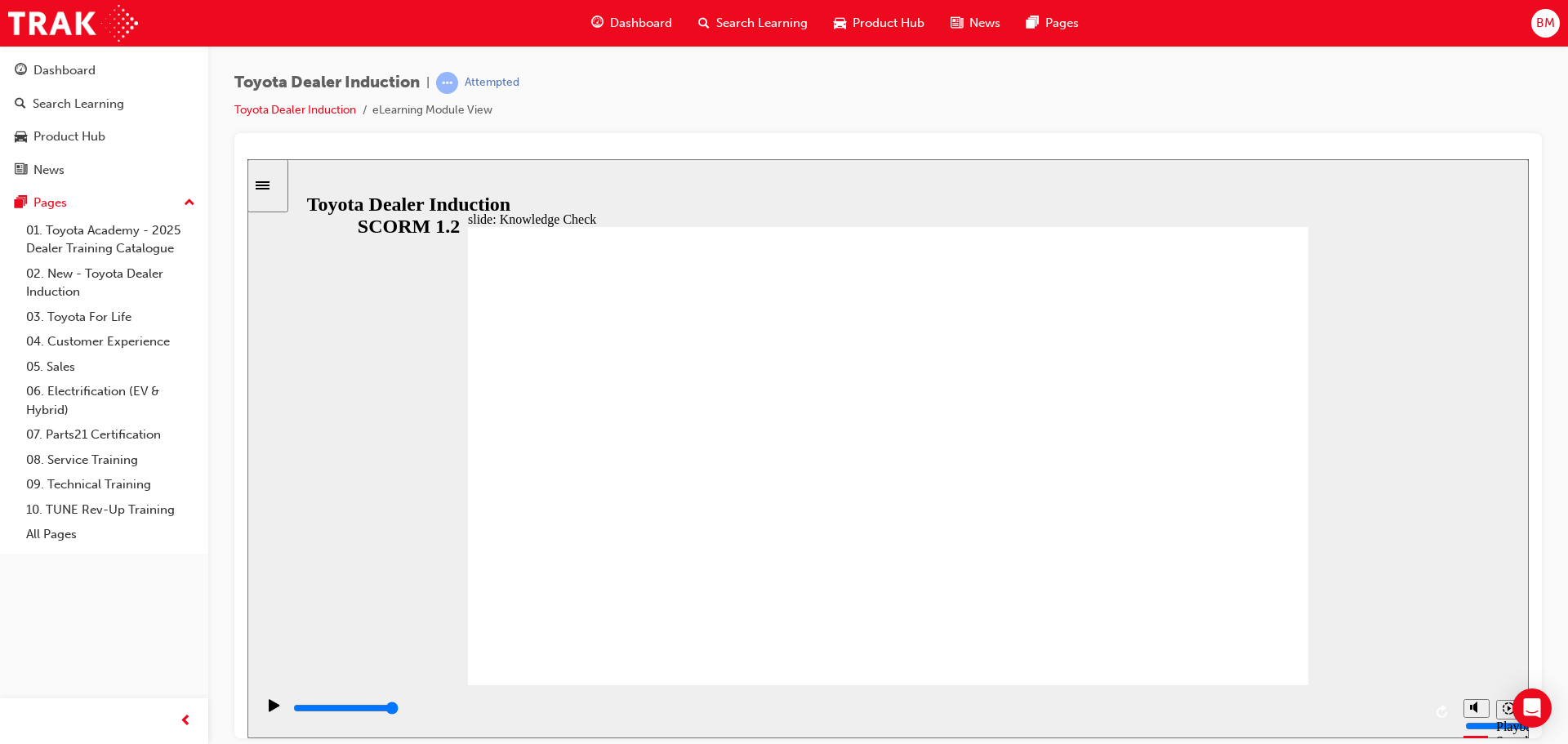
checkbox input "true"
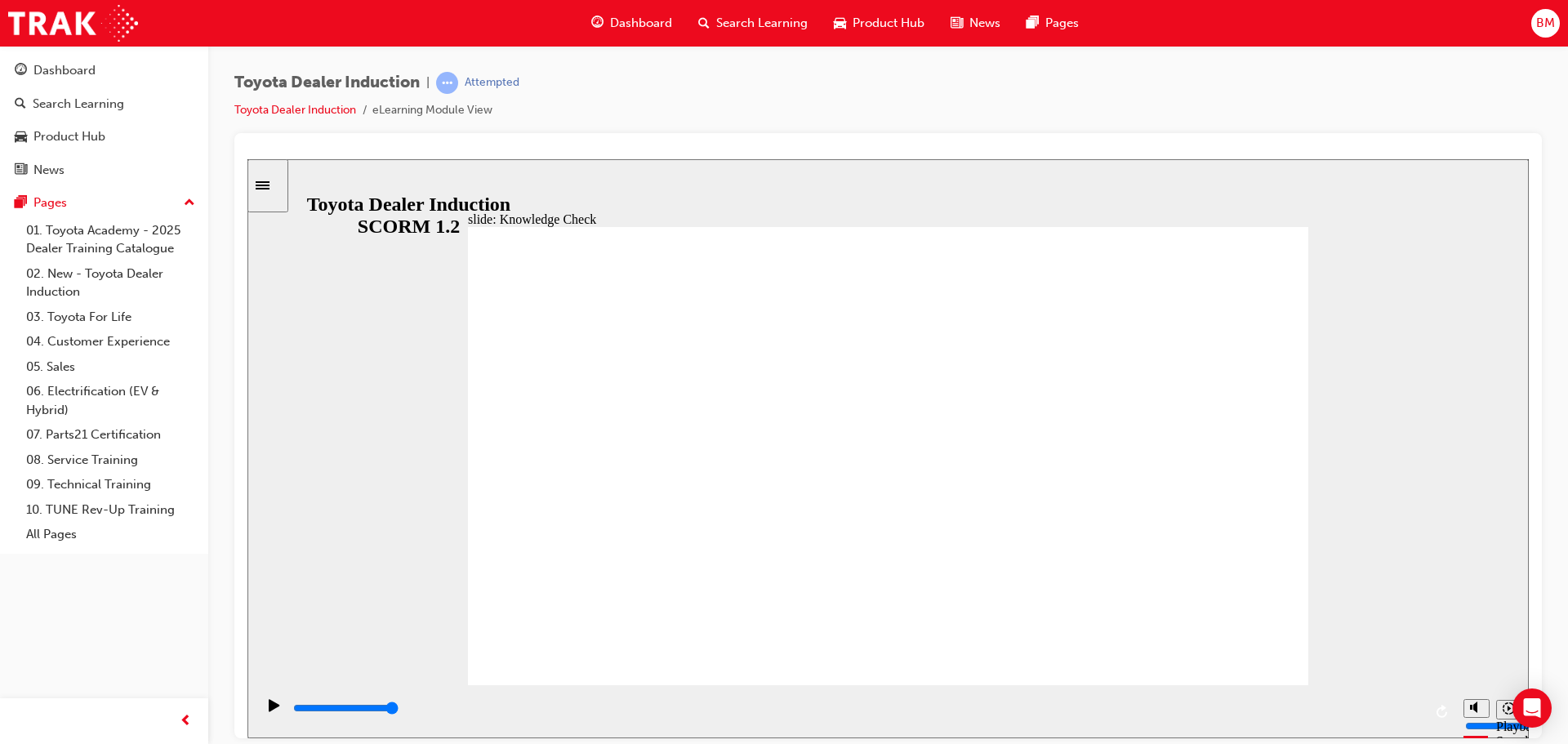
type input "5000"
radio input "true"
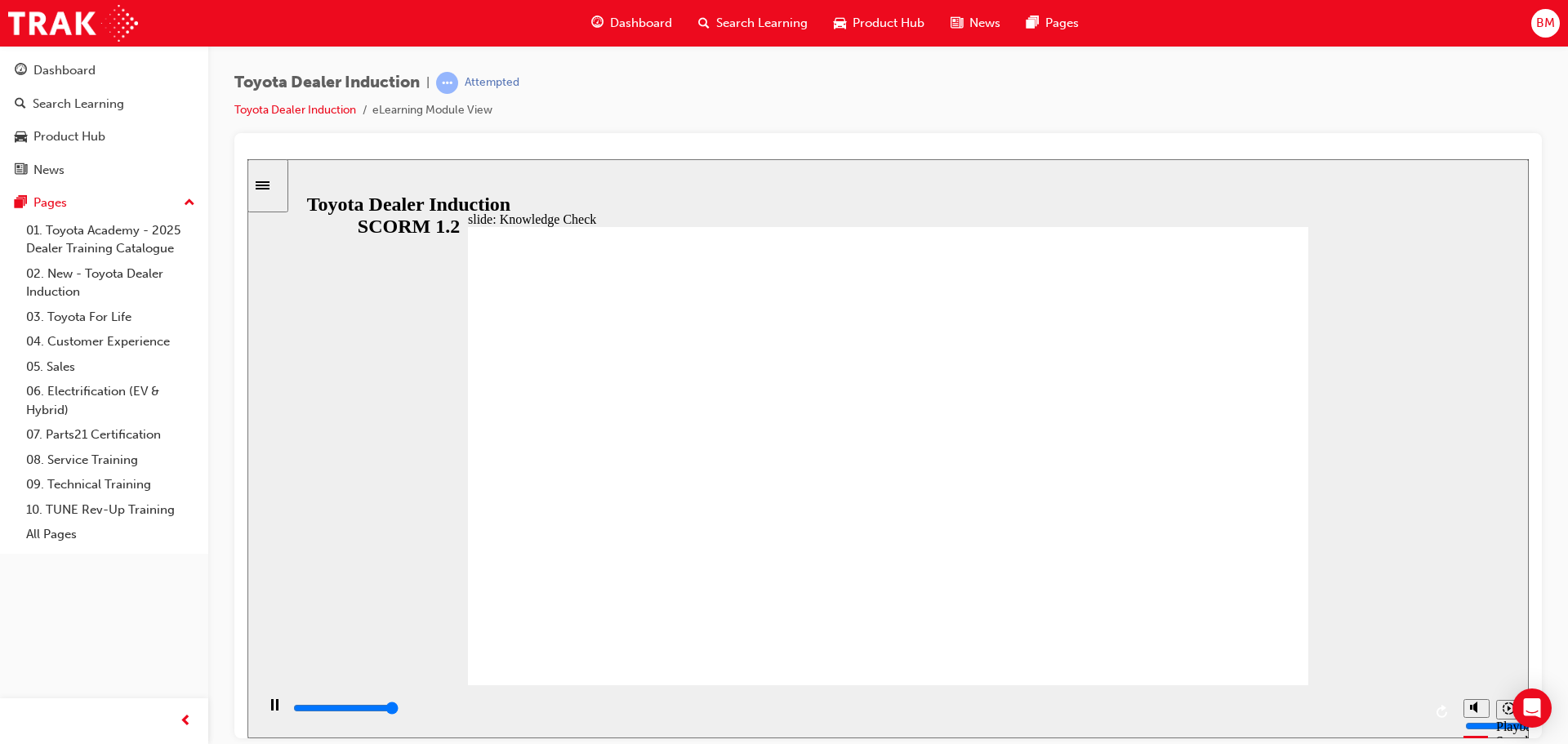
type input "5000"
checkbox input "true"
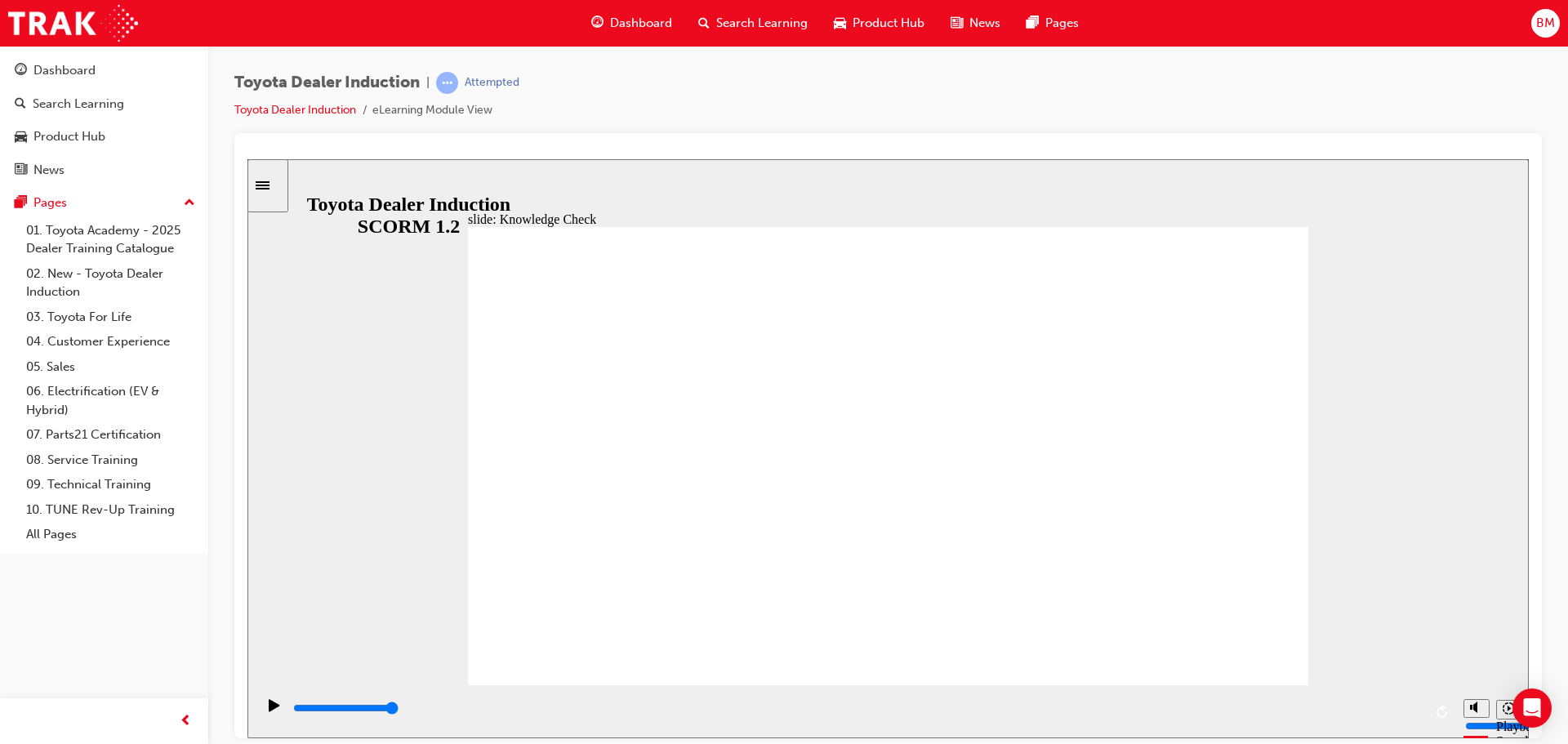
type input "5000"
checkbox input "true"
drag, startPoint x: 961, startPoint y: 439, endPoint x: 952, endPoint y: 467, distance: 29.4
checkbox input "true"
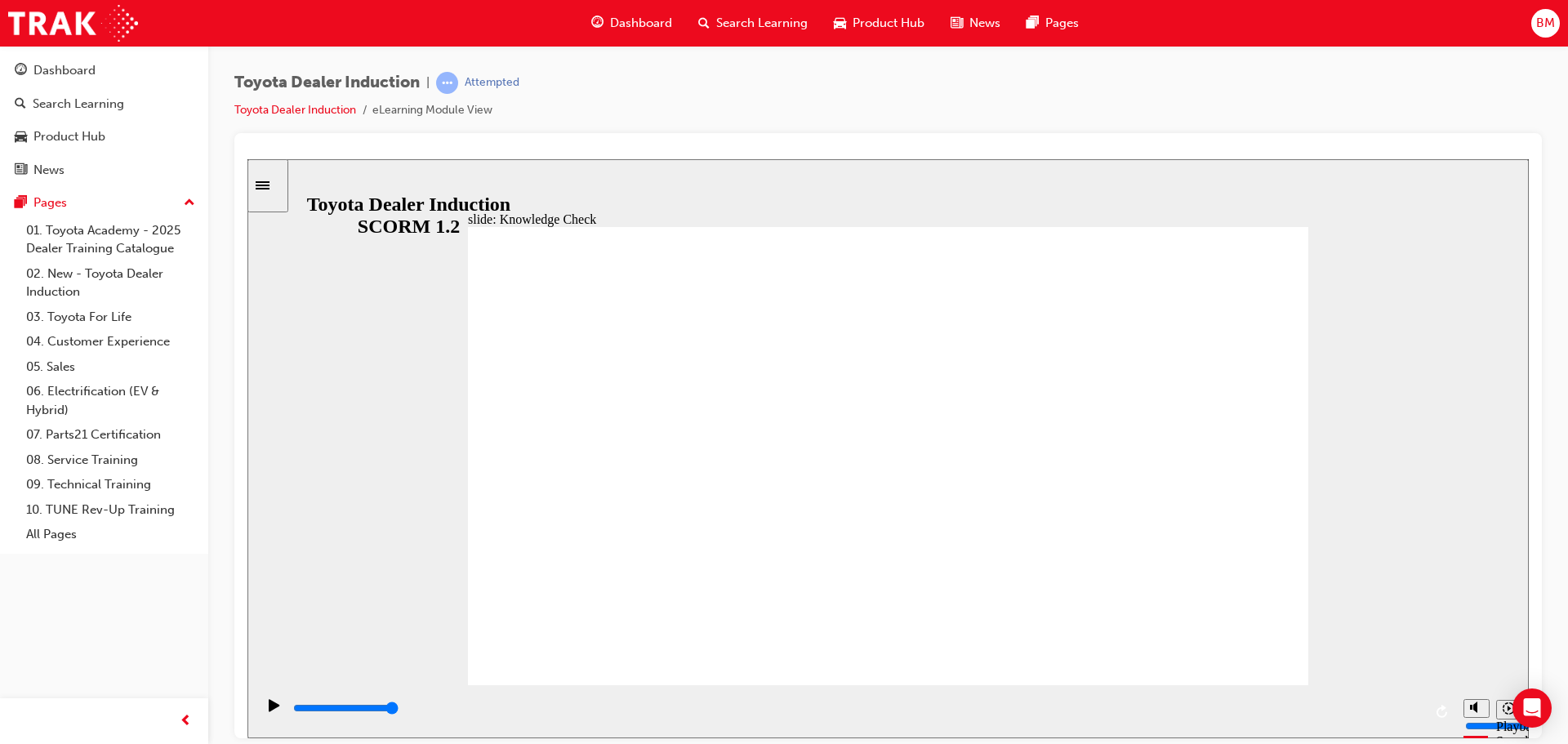
checkbox input "true"
type input "9900"
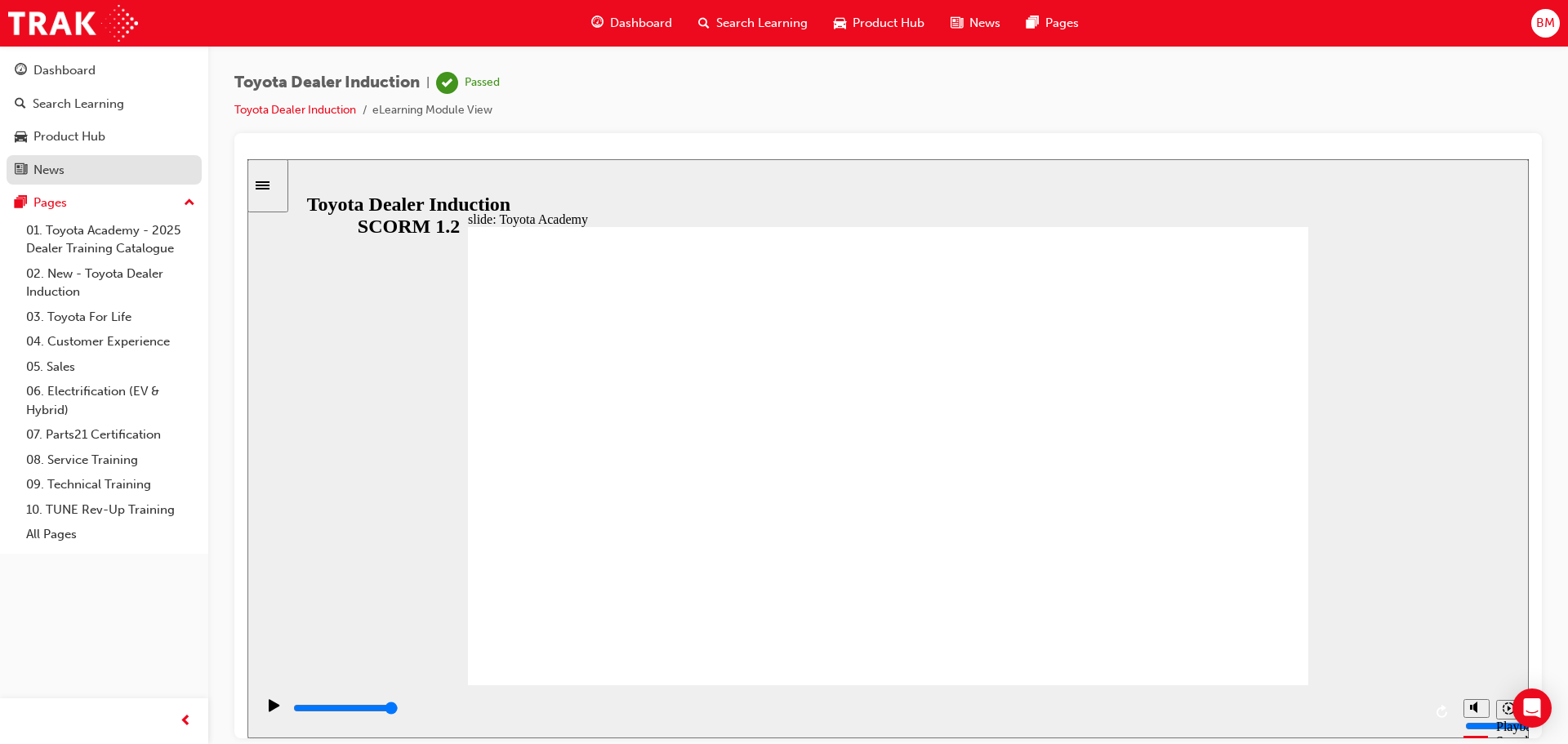
click at [64, 171] on div "News" at bounding box center [48, 171] width 31 height 19
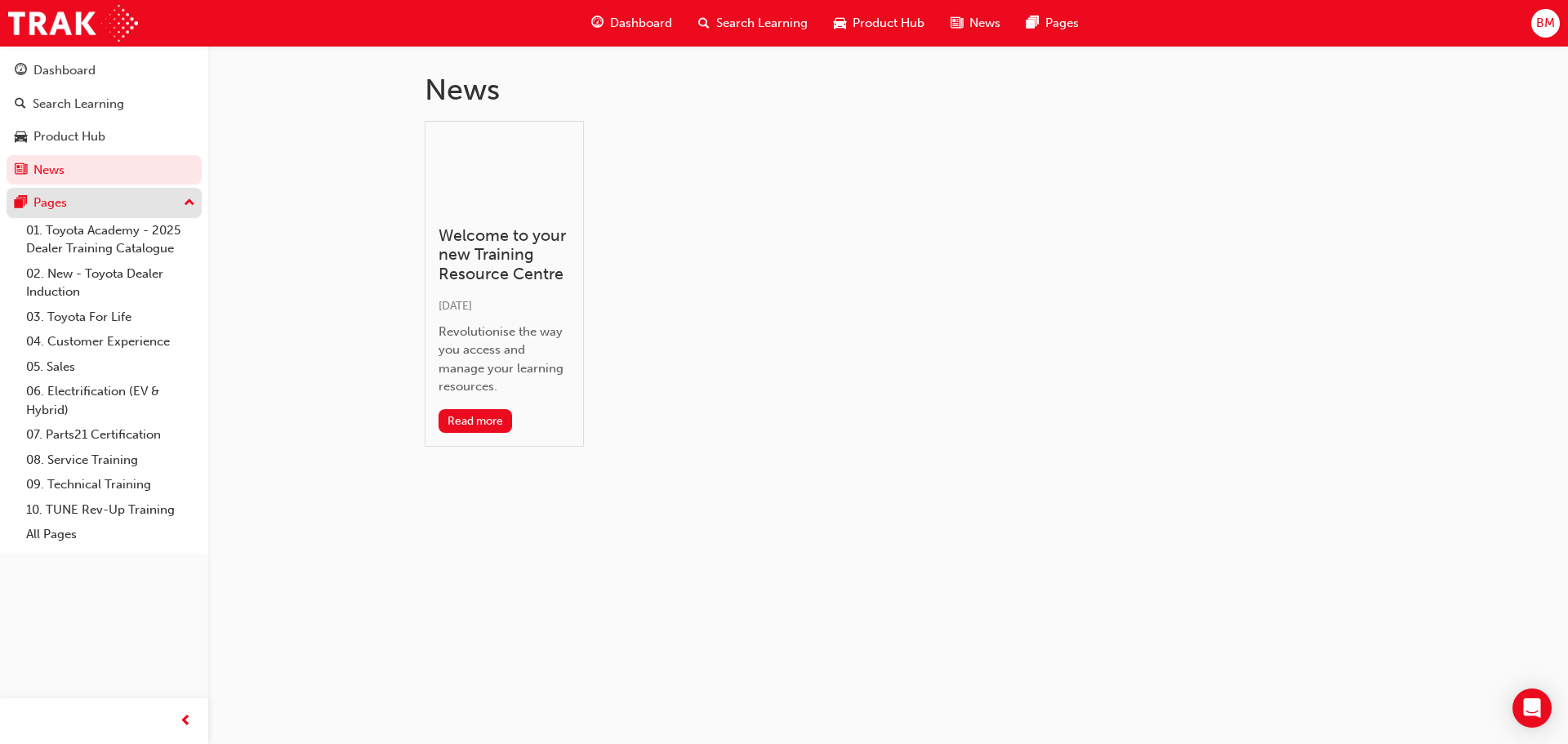
click at [82, 199] on div "Pages" at bounding box center [104, 203] width 179 height 20
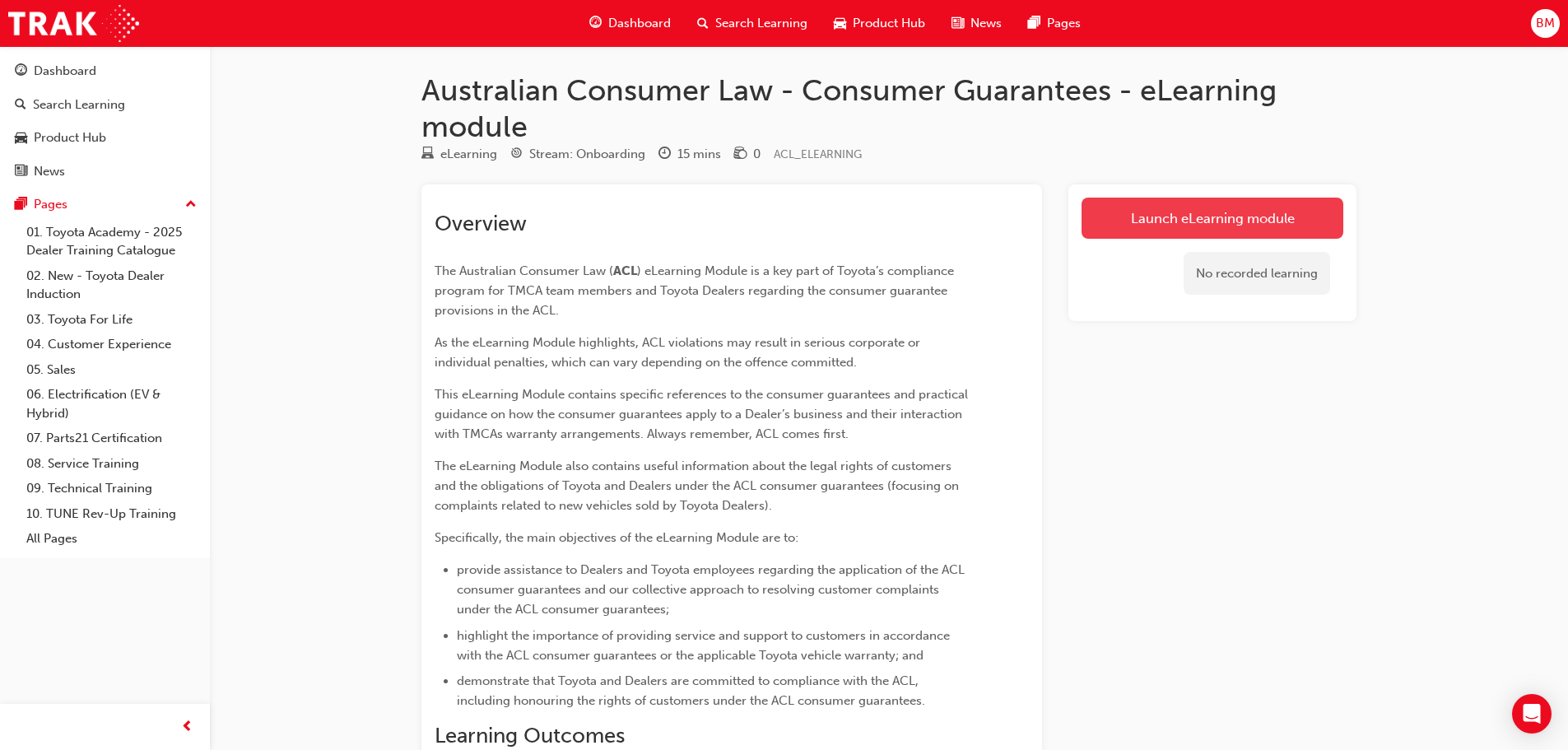
click at [1219, 216] on link "Launch eLearning module" at bounding box center [1212, 218] width 262 height 41
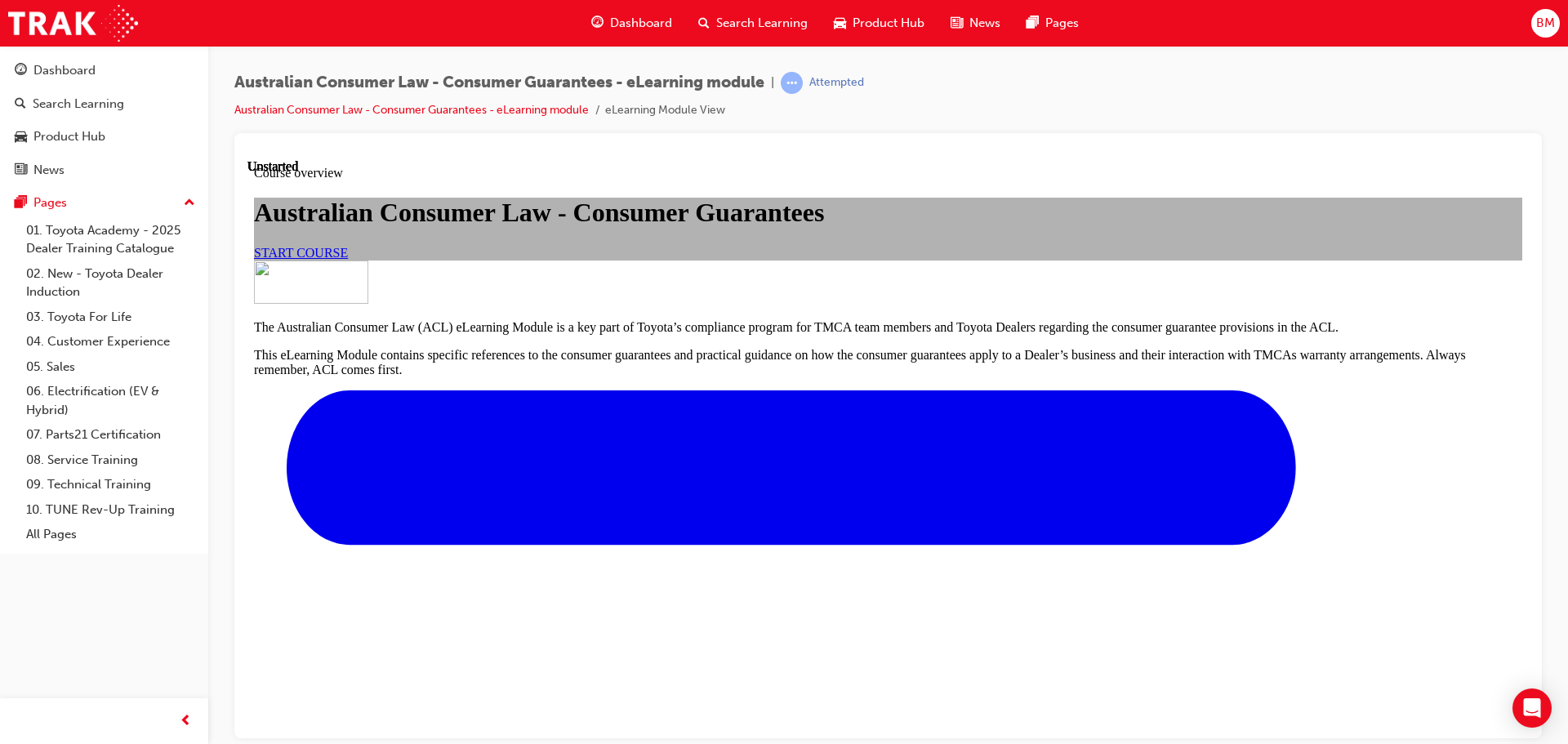
scroll to position [81, 0]
click at [348, 259] on span "START COURSE" at bounding box center [300, 252] width 94 height 14
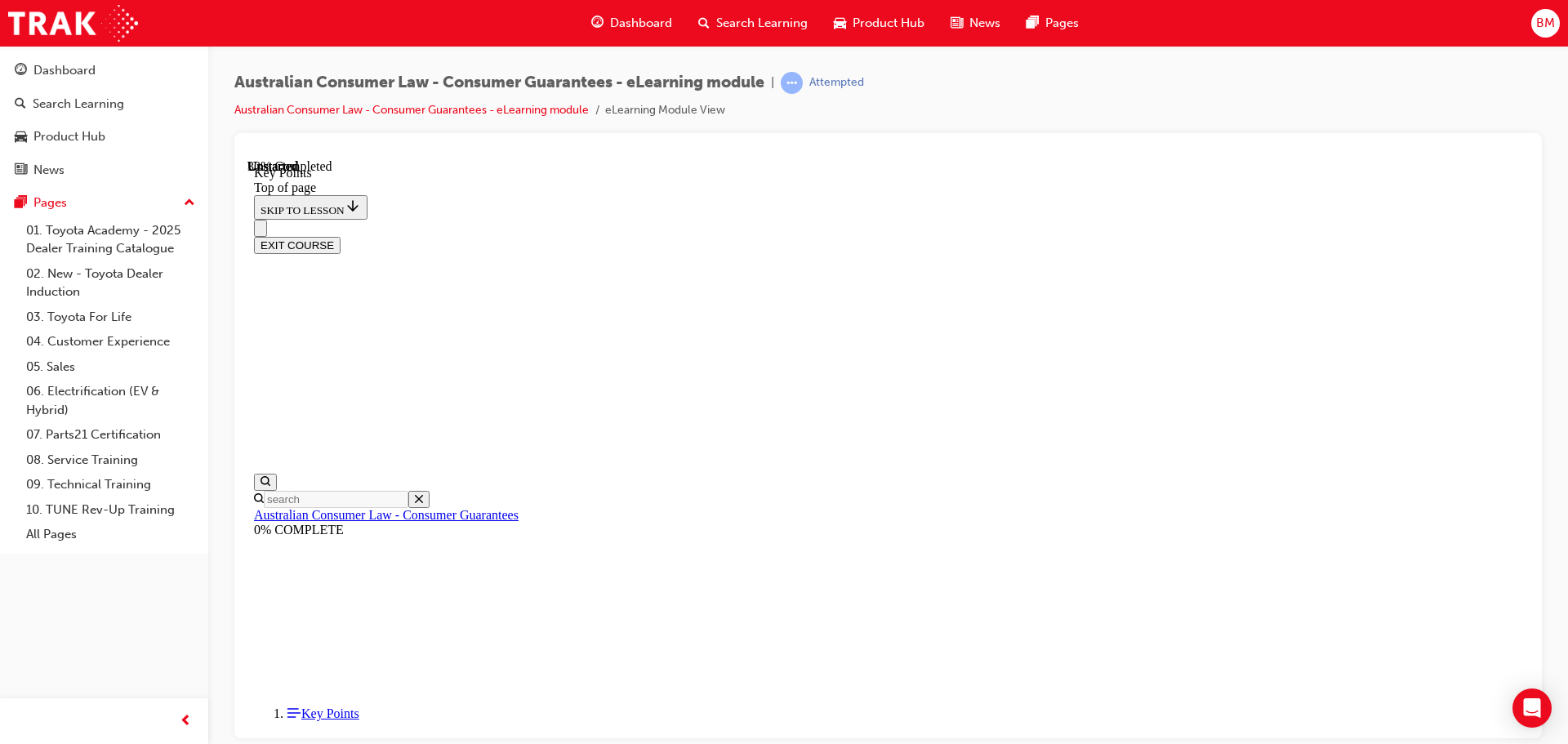
scroll to position [722, 0]
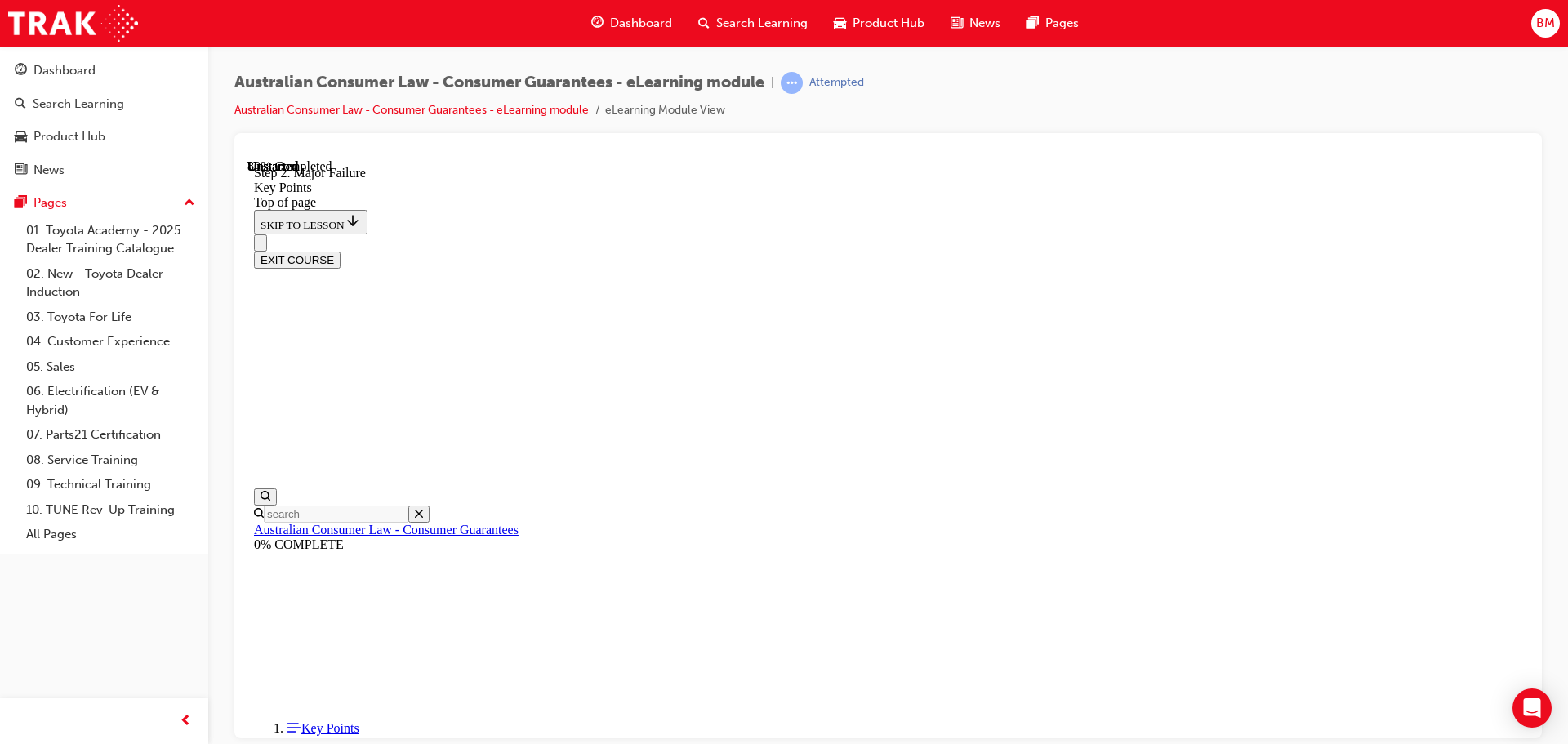
scroll to position [3108, 0]
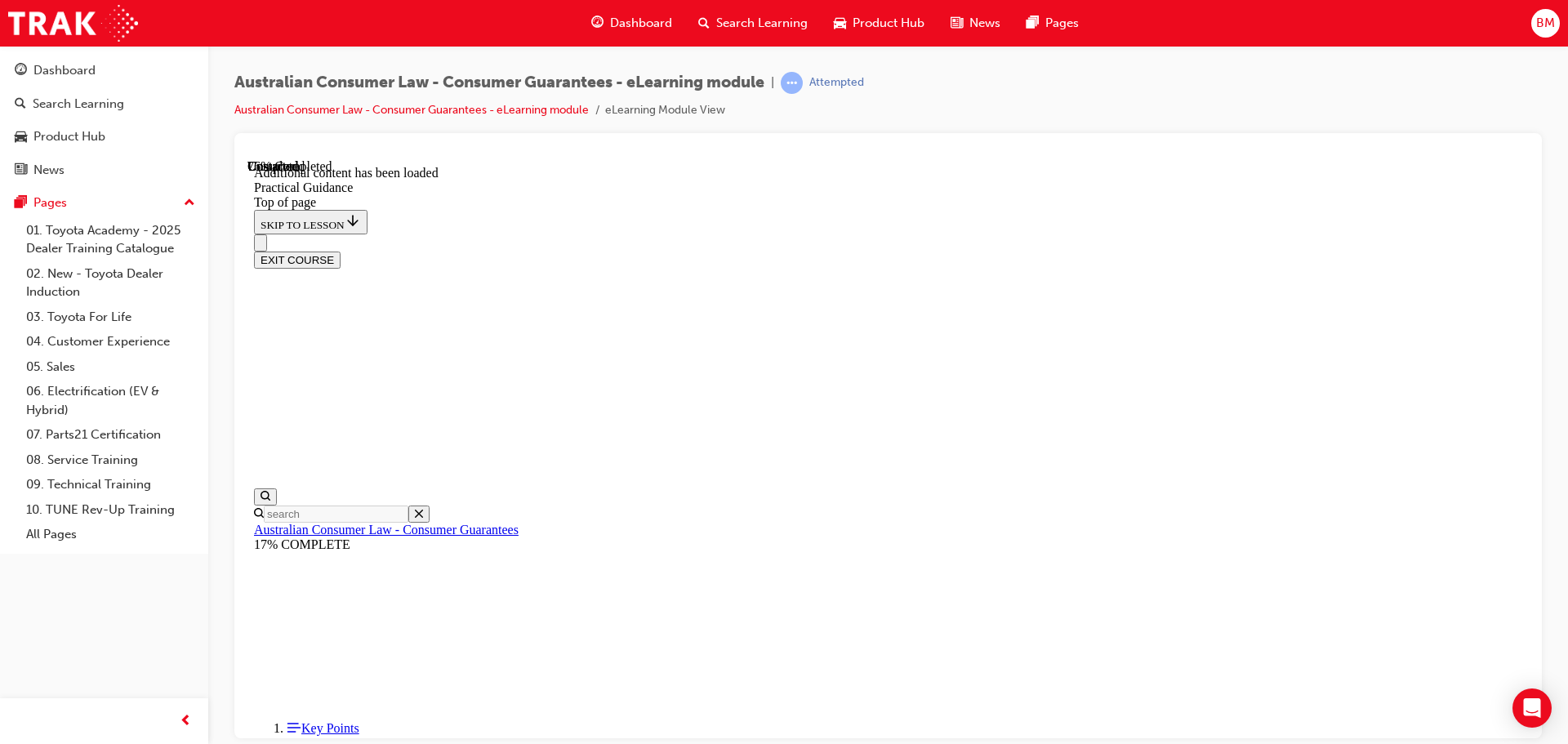
scroll to position [2990, 0]
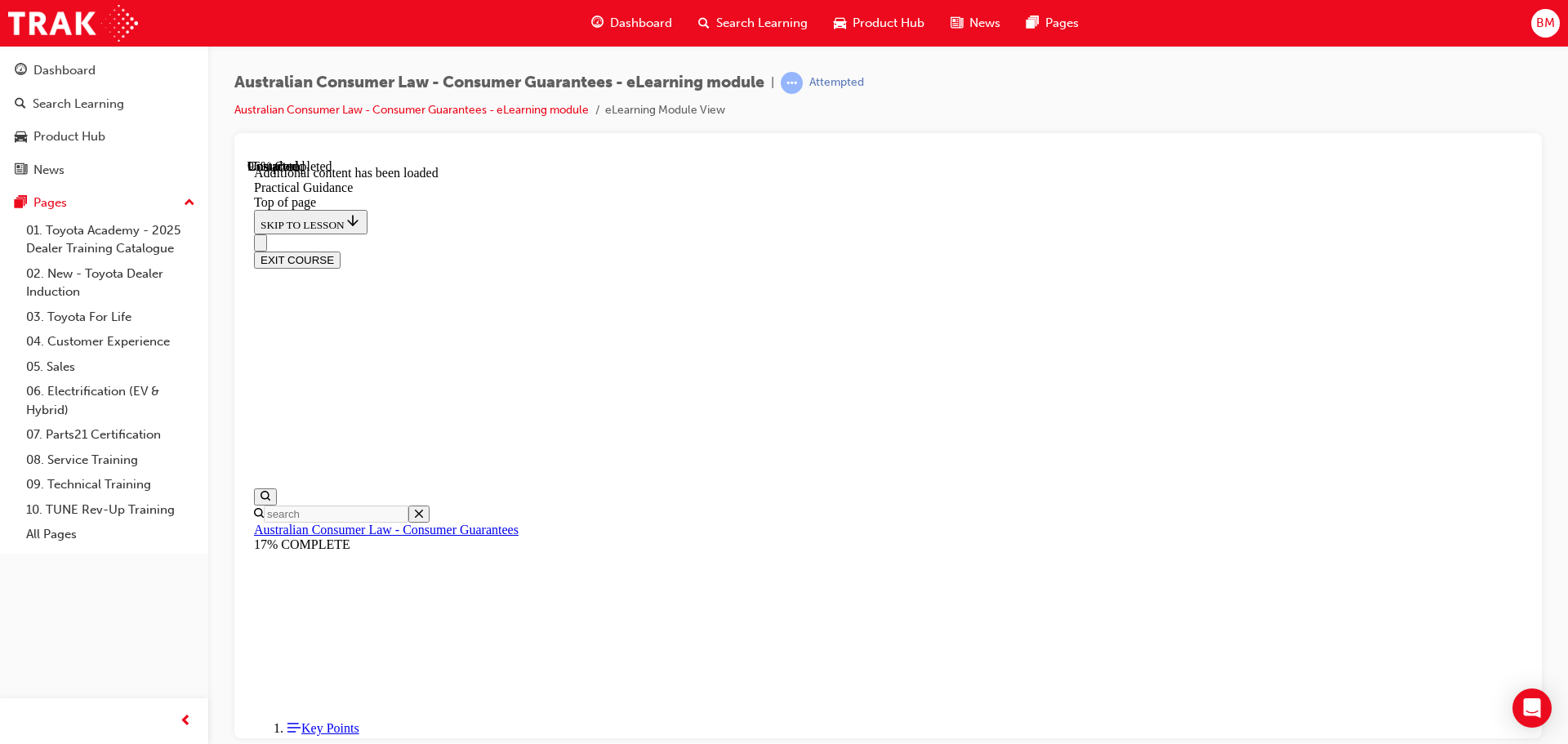
scroll to position [4394, 0]
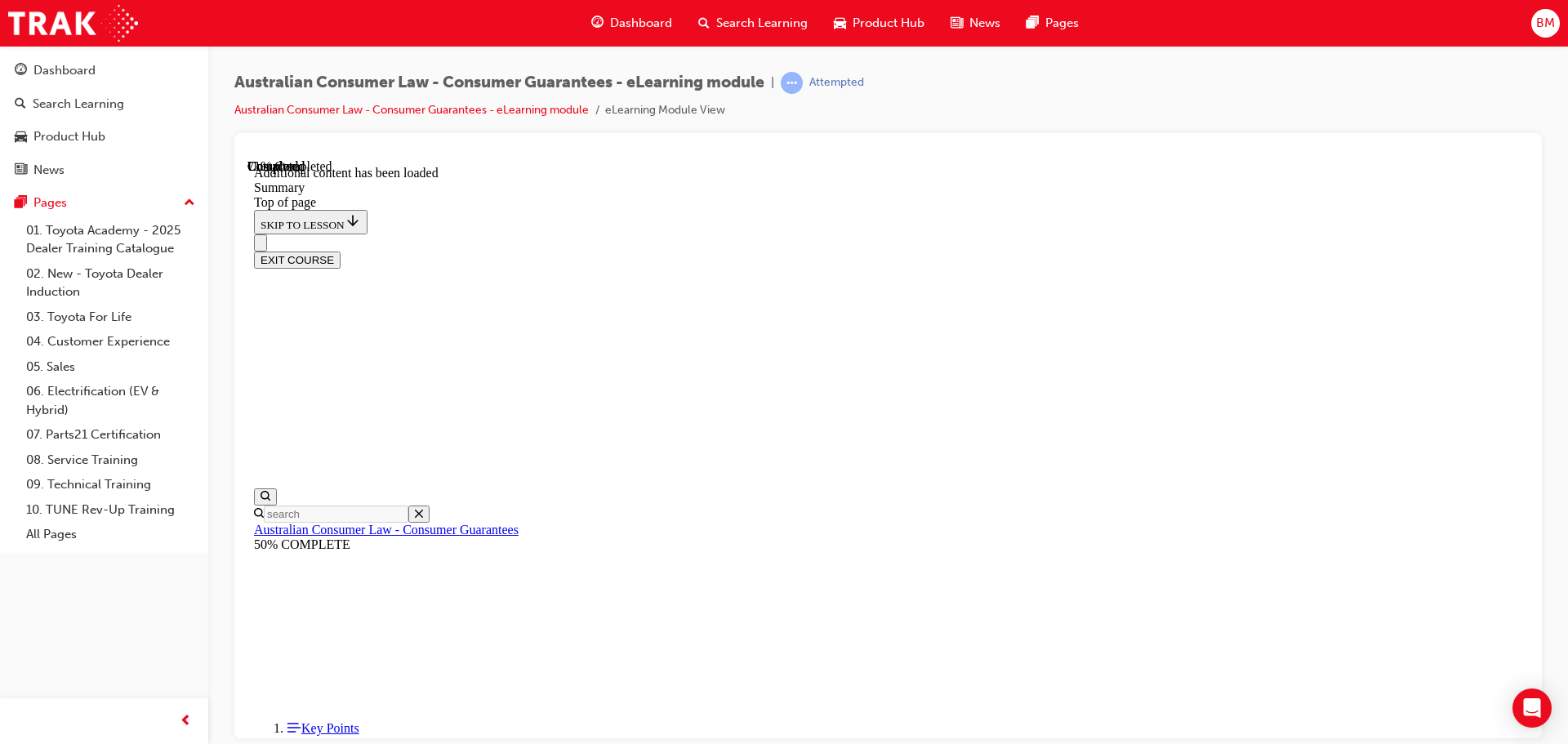
scroll to position [1122, 0]
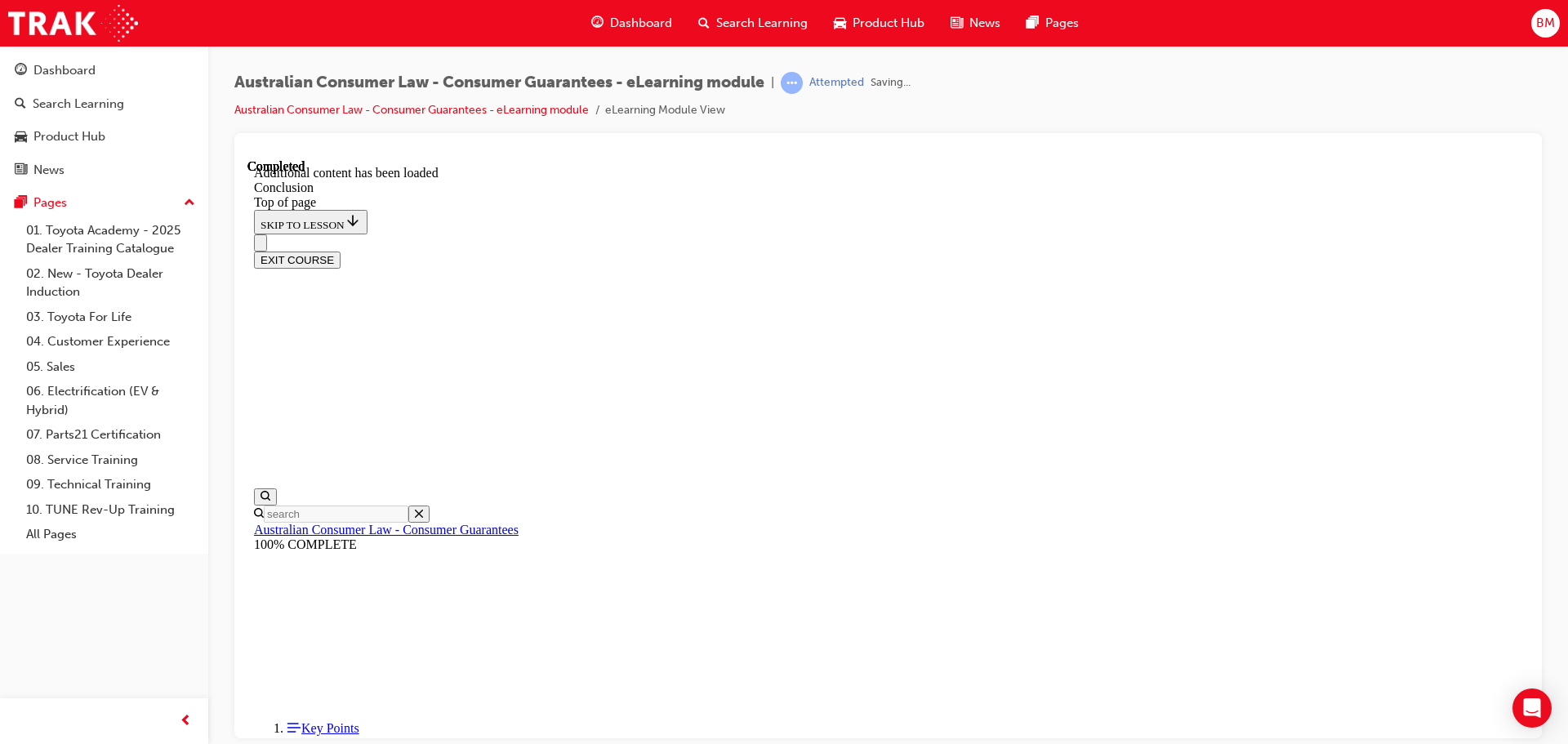
scroll to position [131, 0]
click at [340, 251] on button "EXIT COURSE" at bounding box center [297, 260] width 87 height 17
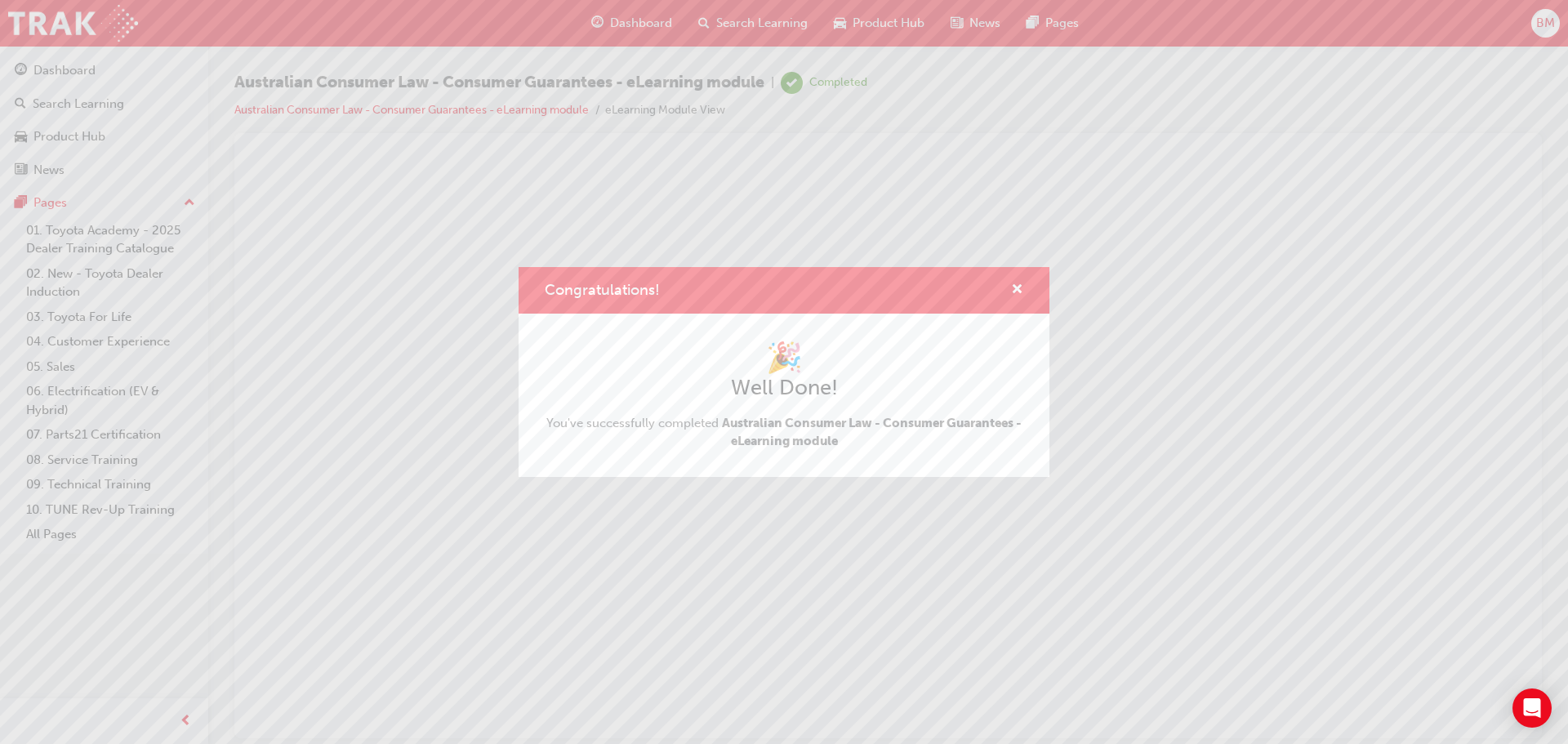
scroll to position [0, 0]
click at [1017, 286] on span "cross-icon" at bounding box center [1017, 290] width 12 height 14
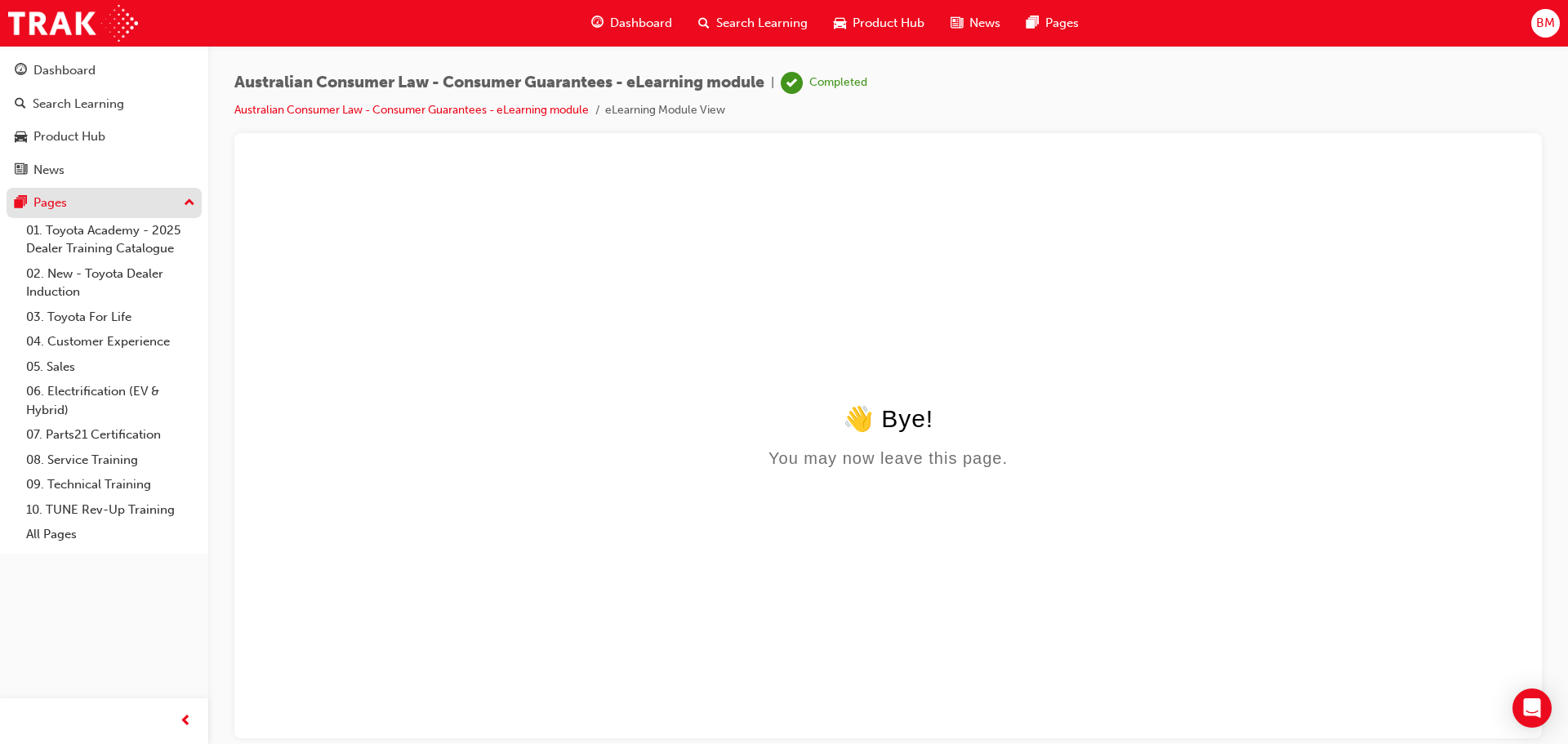
click at [66, 195] on div "Pages" at bounding box center [49, 203] width 33 height 19
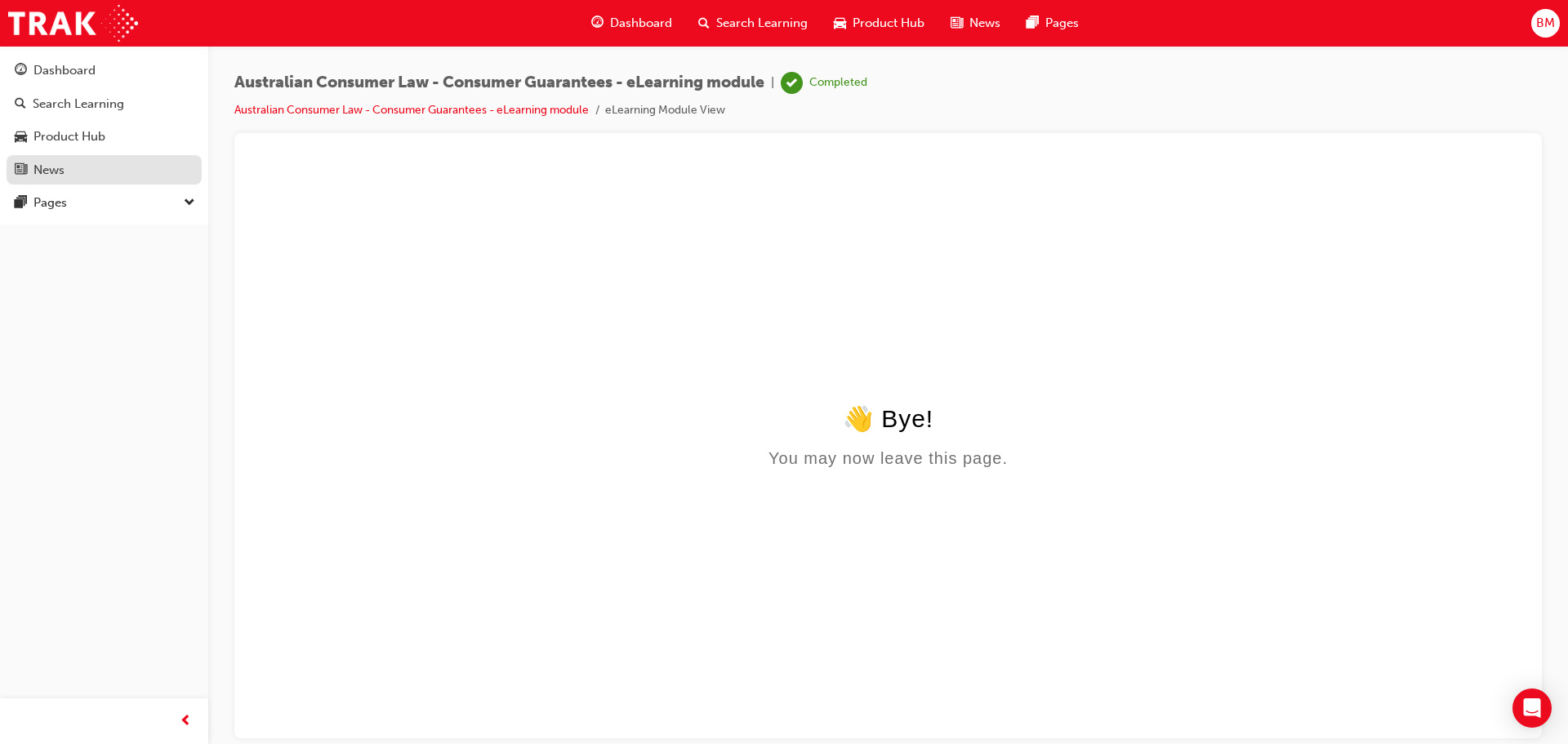
click at [64, 168] on div "News" at bounding box center [48, 171] width 31 height 19
